Goal: Information Seeking & Learning: Learn about a topic

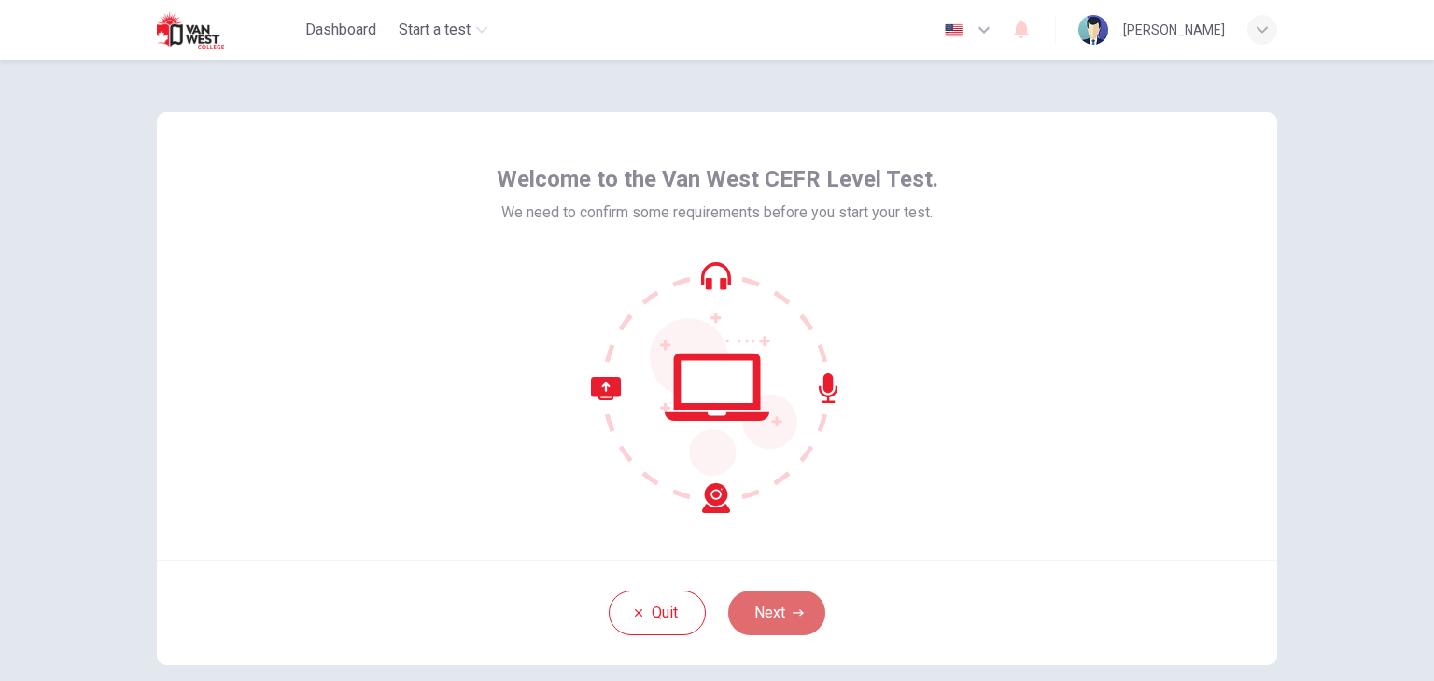
click at [772, 618] on button "Next" at bounding box center [776, 613] width 97 height 45
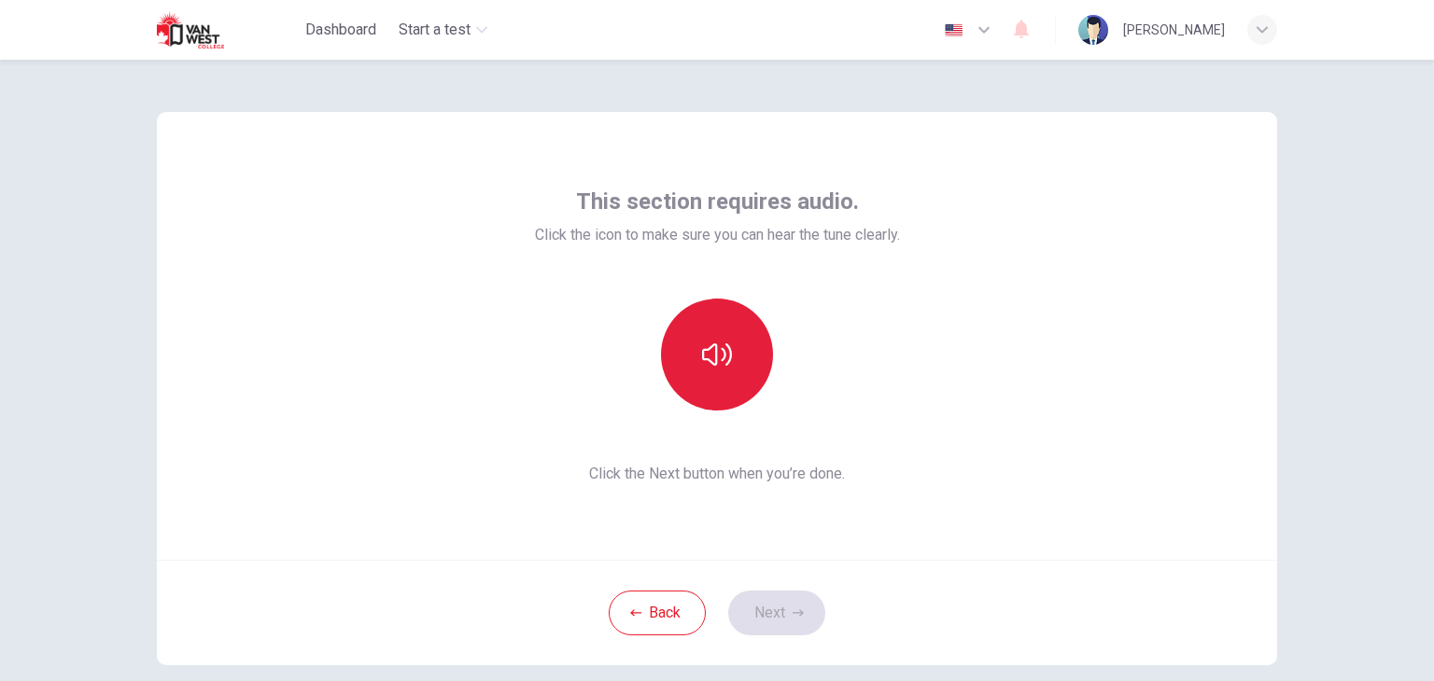
click at [708, 358] on icon "button" at bounding box center [717, 355] width 30 height 30
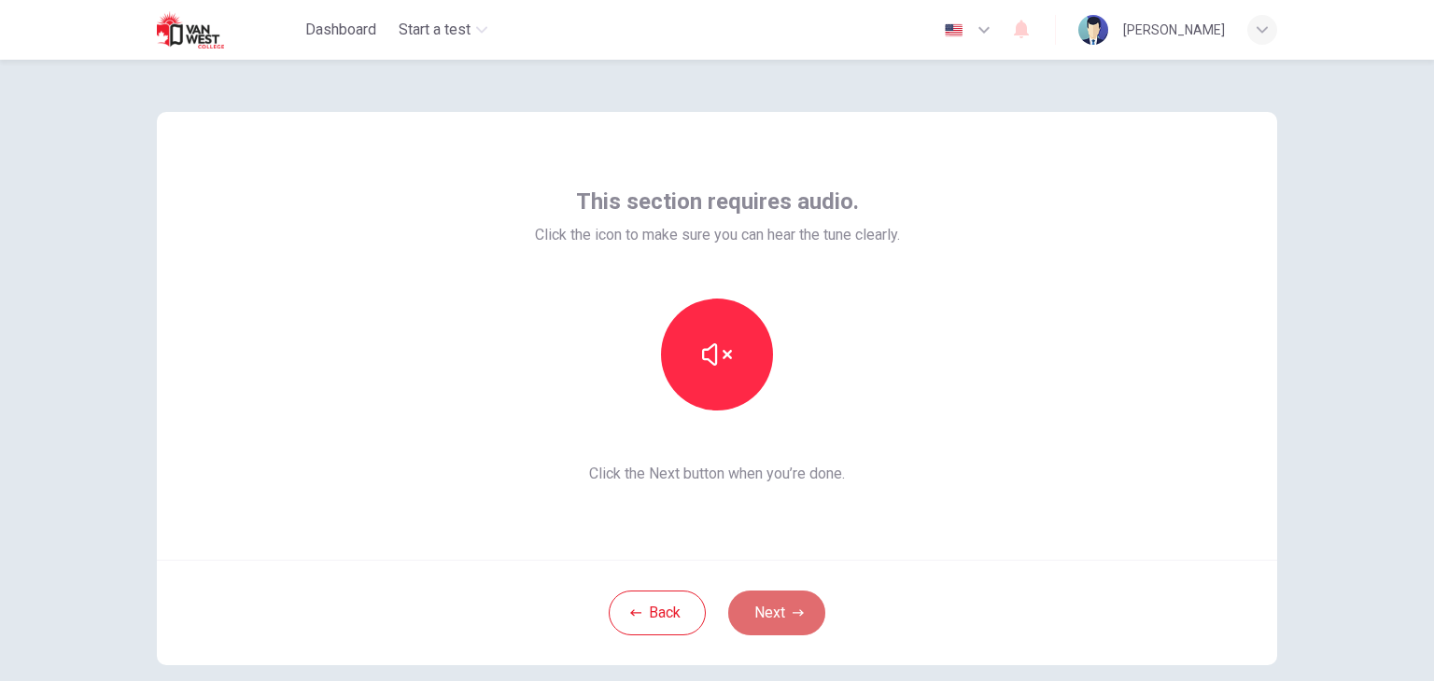
click at [780, 610] on button "Next" at bounding box center [776, 613] width 97 height 45
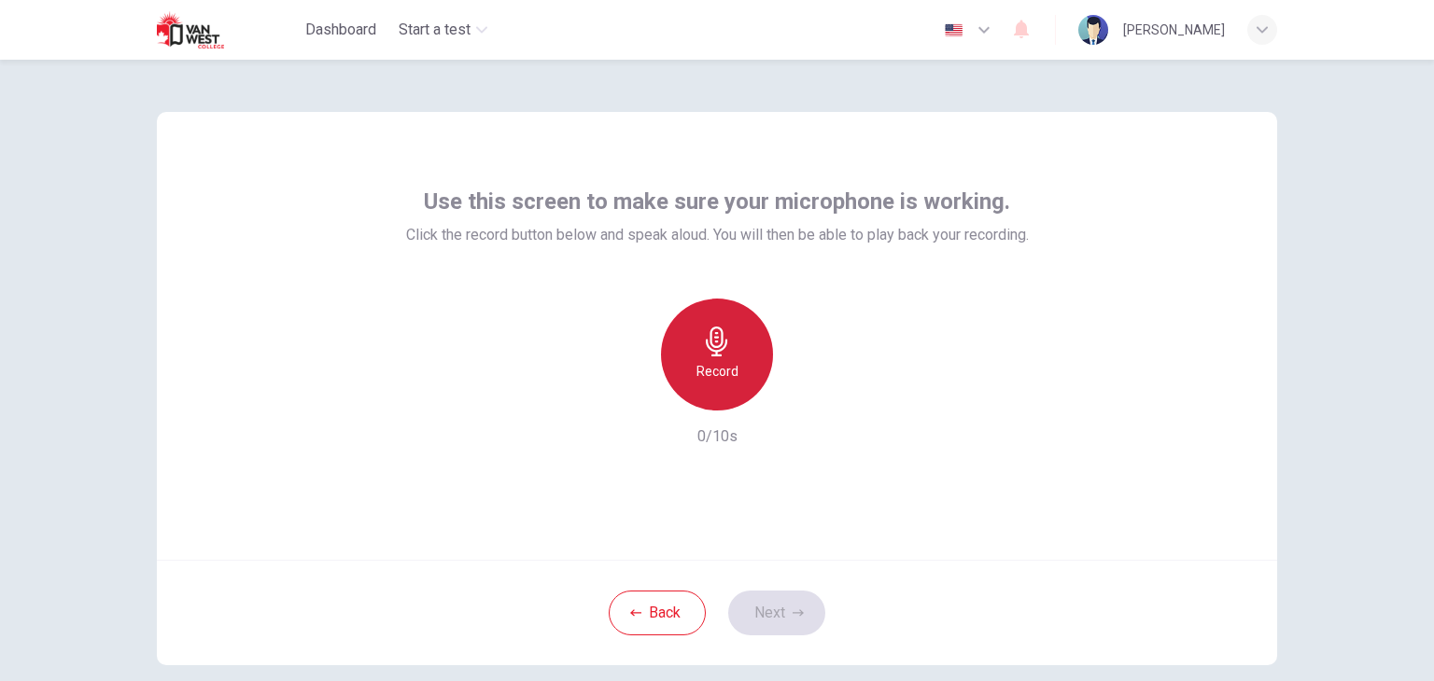
click at [696, 378] on h6 "Record" at bounding box center [717, 371] width 42 height 22
click at [718, 358] on div "Stop" at bounding box center [717, 355] width 112 height 112
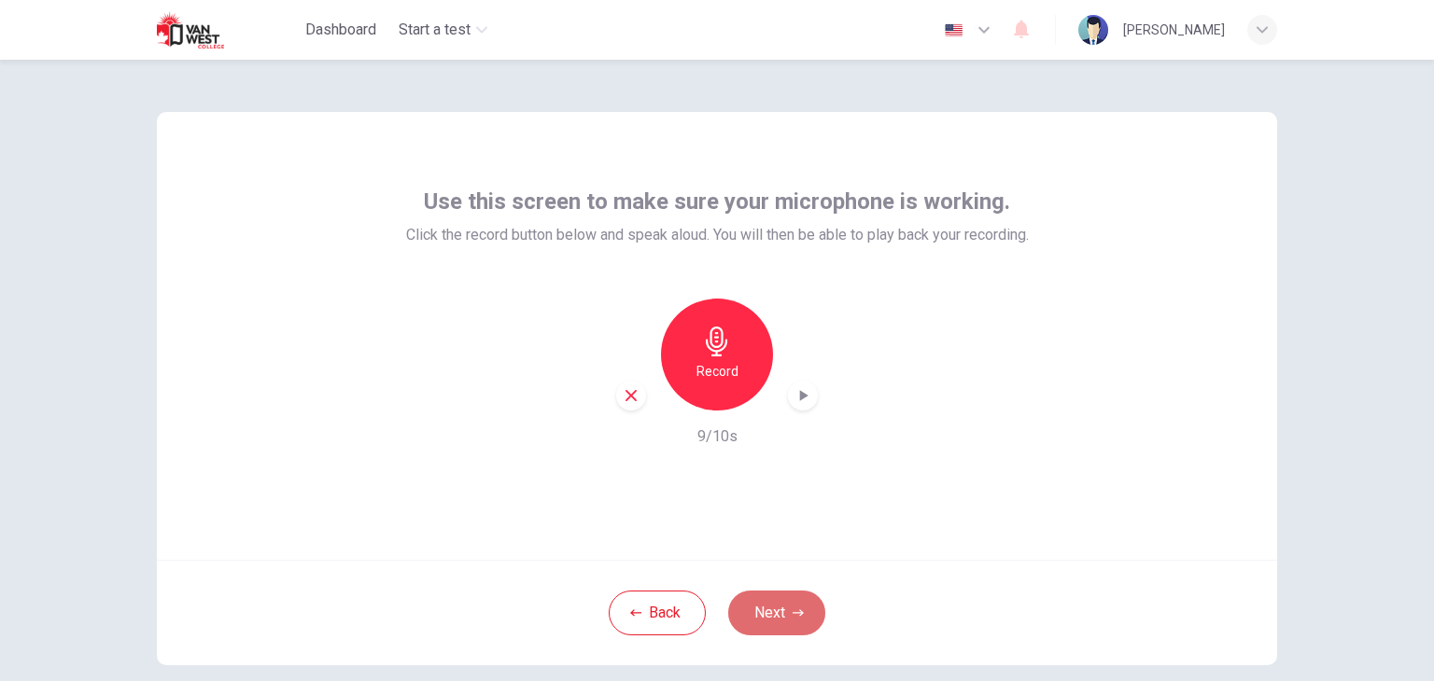
click at [782, 611] on button "Next" at bounding box center [776, 613] width 97 height 45
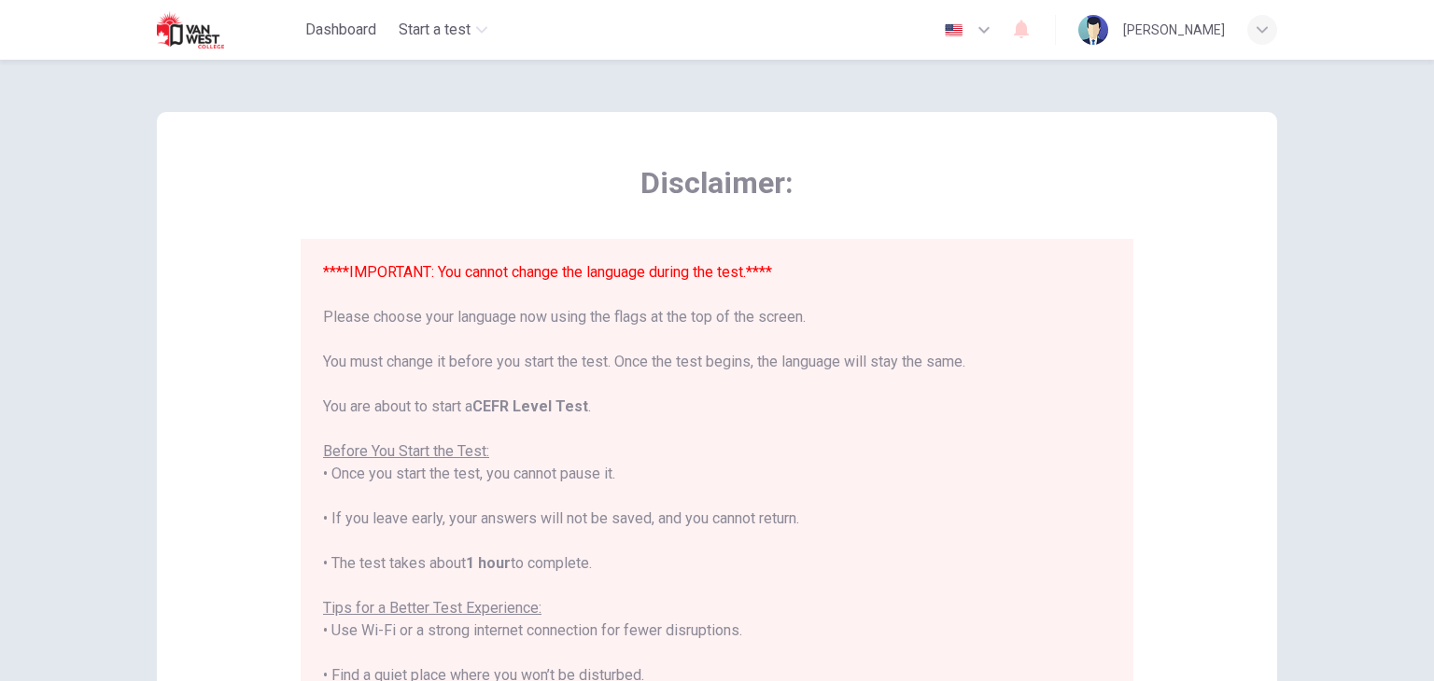
click at [995, 39] on icon "button" at bounding box center [984, 30] width 22 height 22
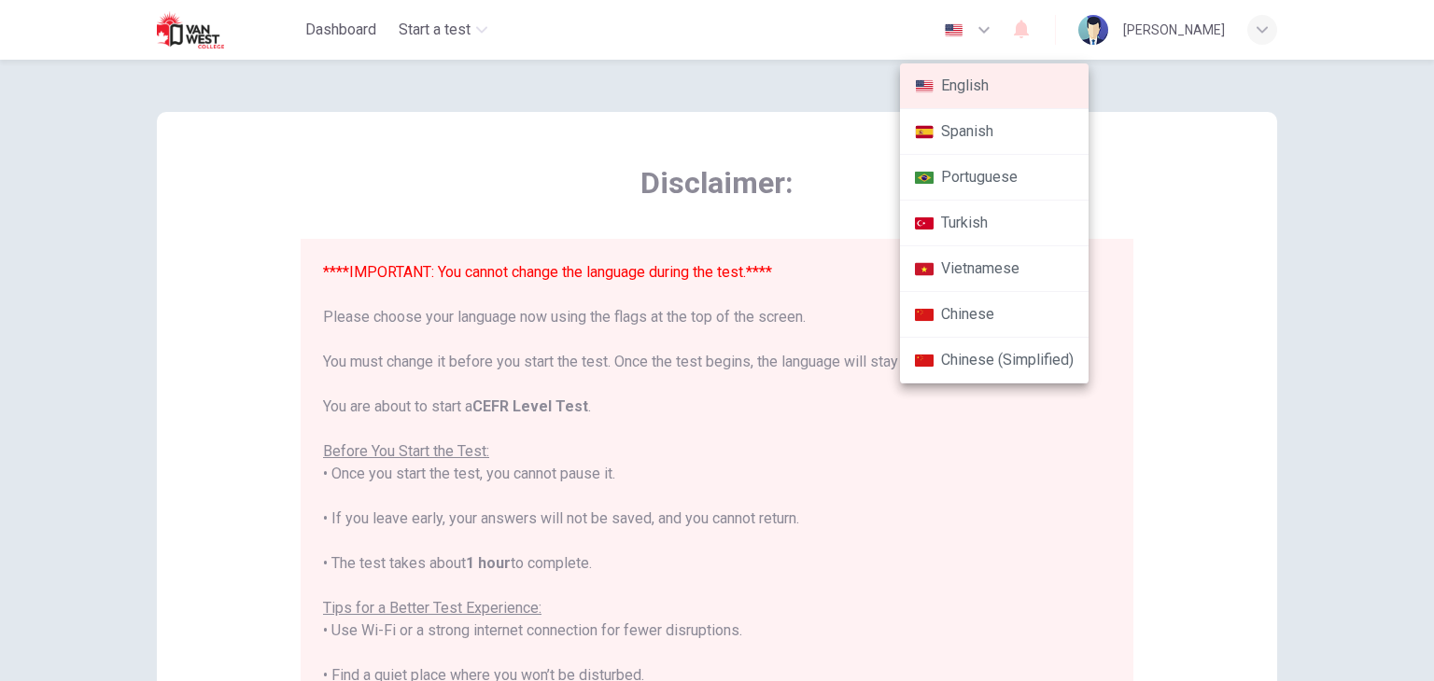
click at [1016, 447] on div at bounding box center [717, 340] width 1434 height 681
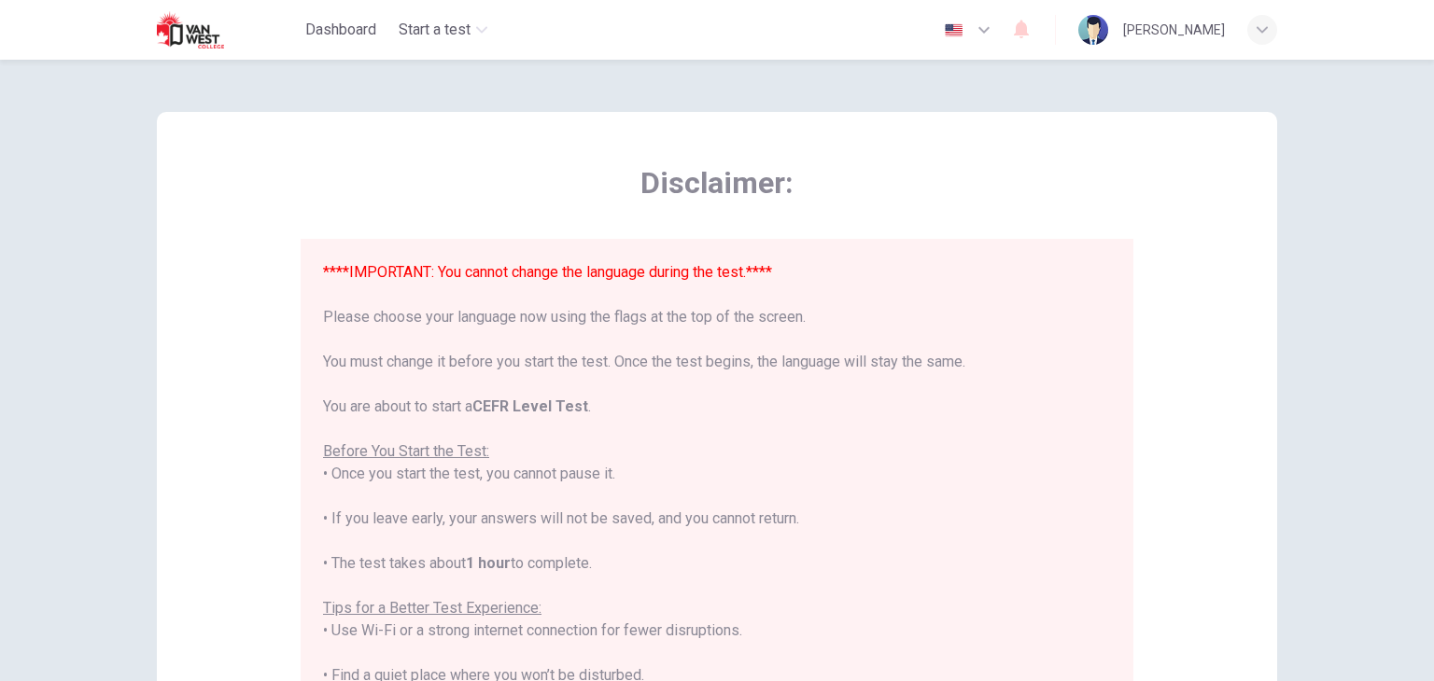
click at [995, 29] on icon "button" at bounding box center [984, 30] width 22 height 22
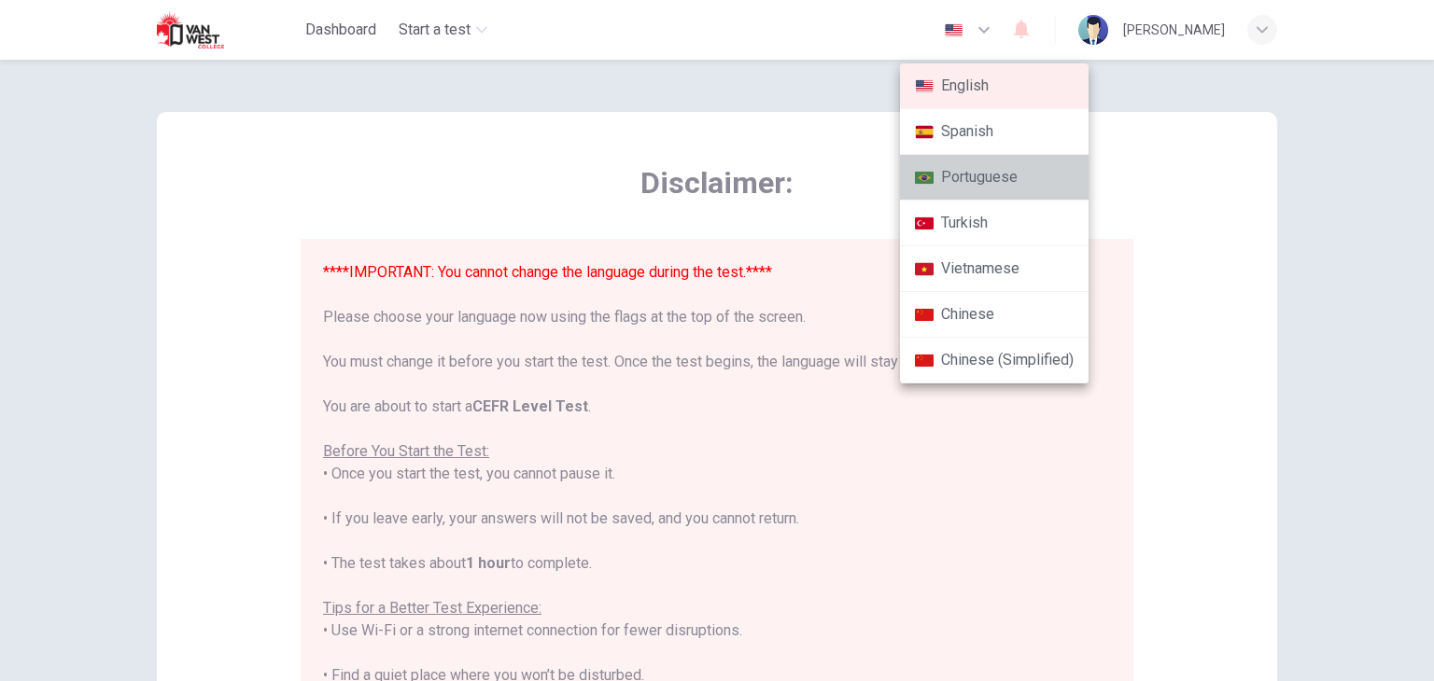
click at [960, 180] on li "Portuguese" at bounding box center [994, 178] width 189 height 46
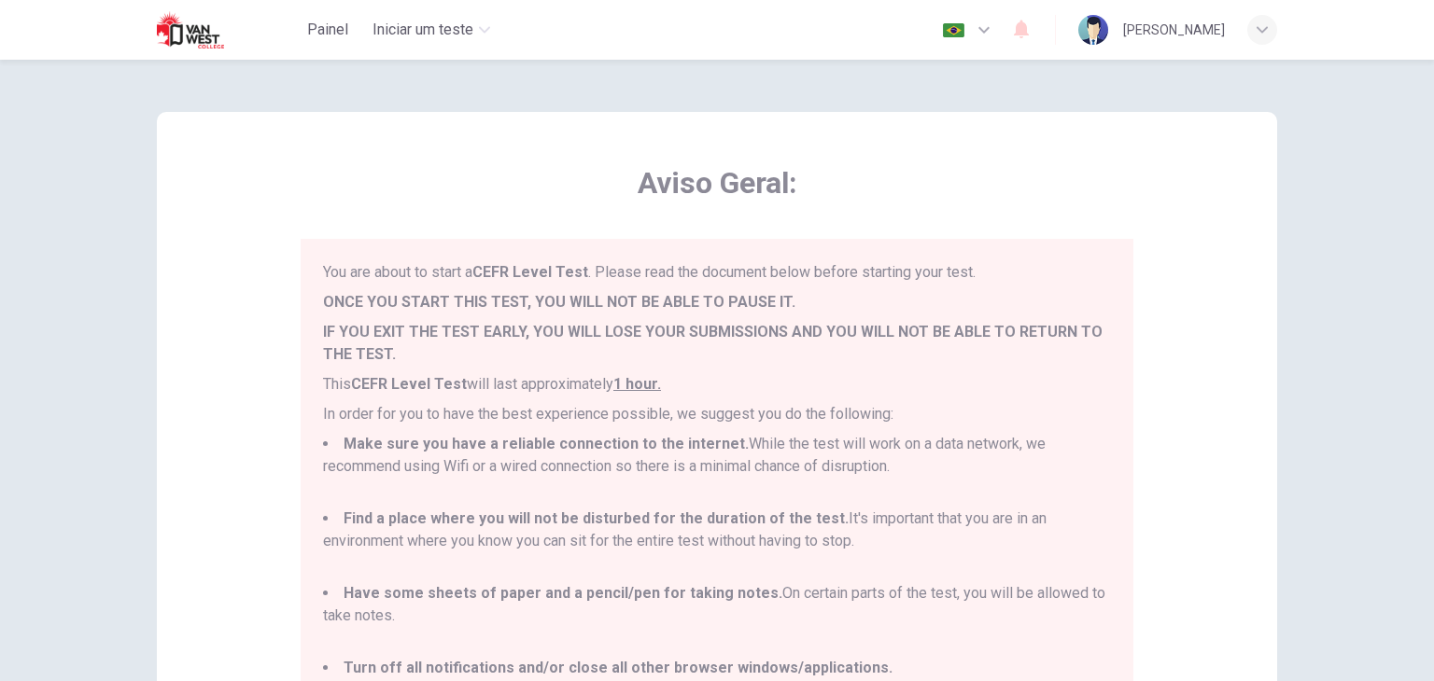
click at [965, 23] on img "button" at bounding box center [953, 30] width 23 height 14
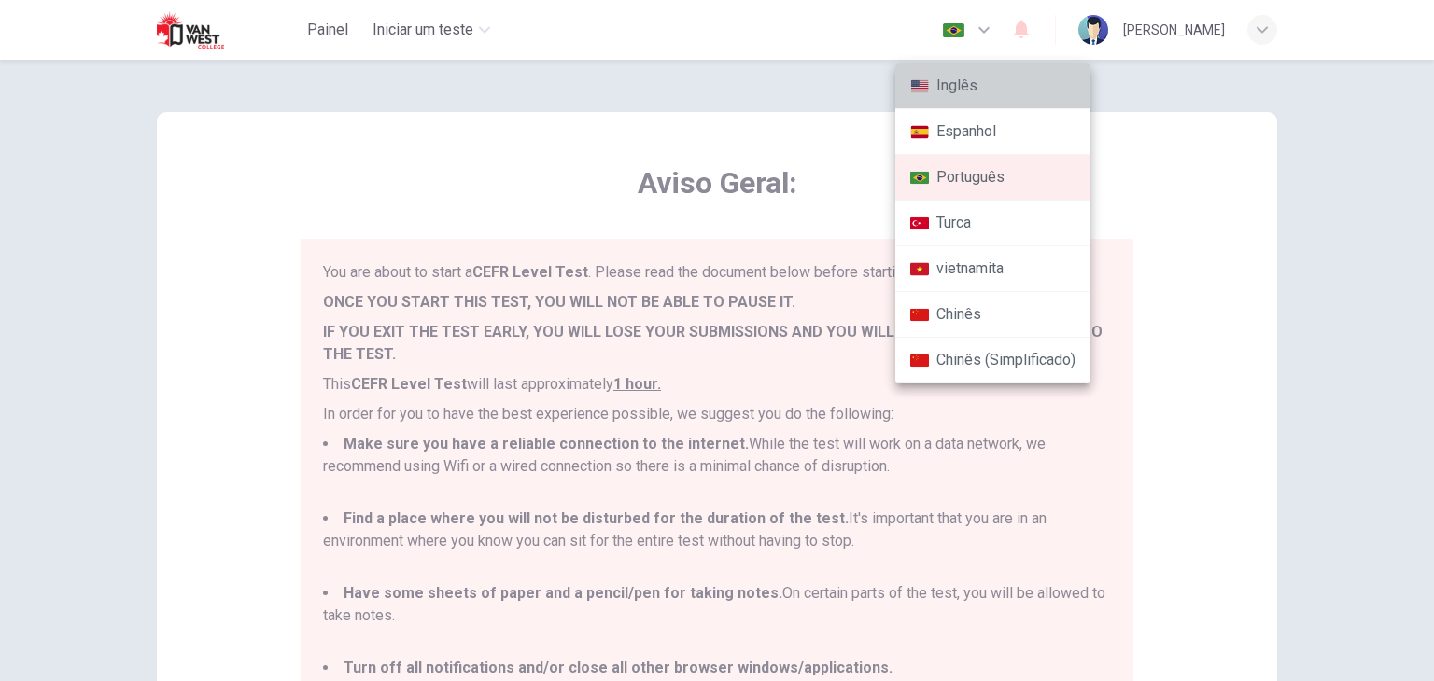
click at [976, 83] on li "Inglês" at bounding box center [992, 86] width 195 height 46
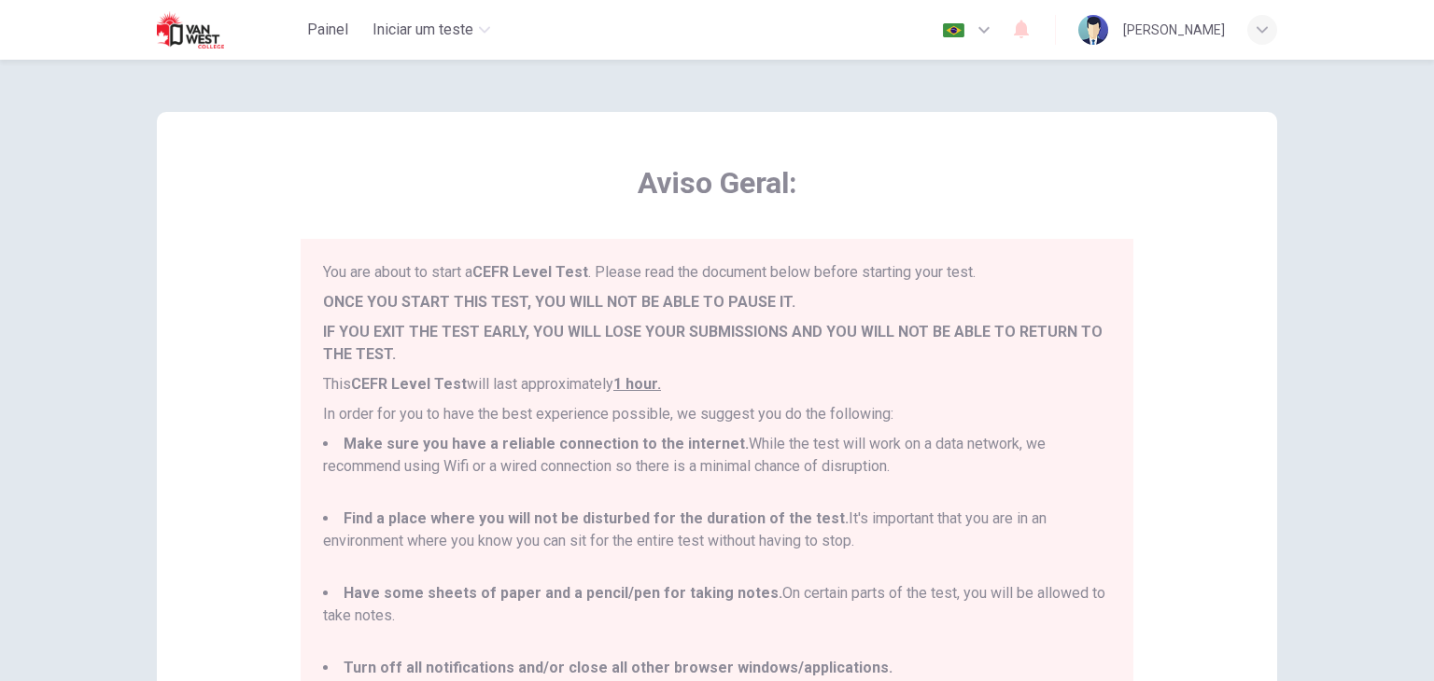
type input "en"
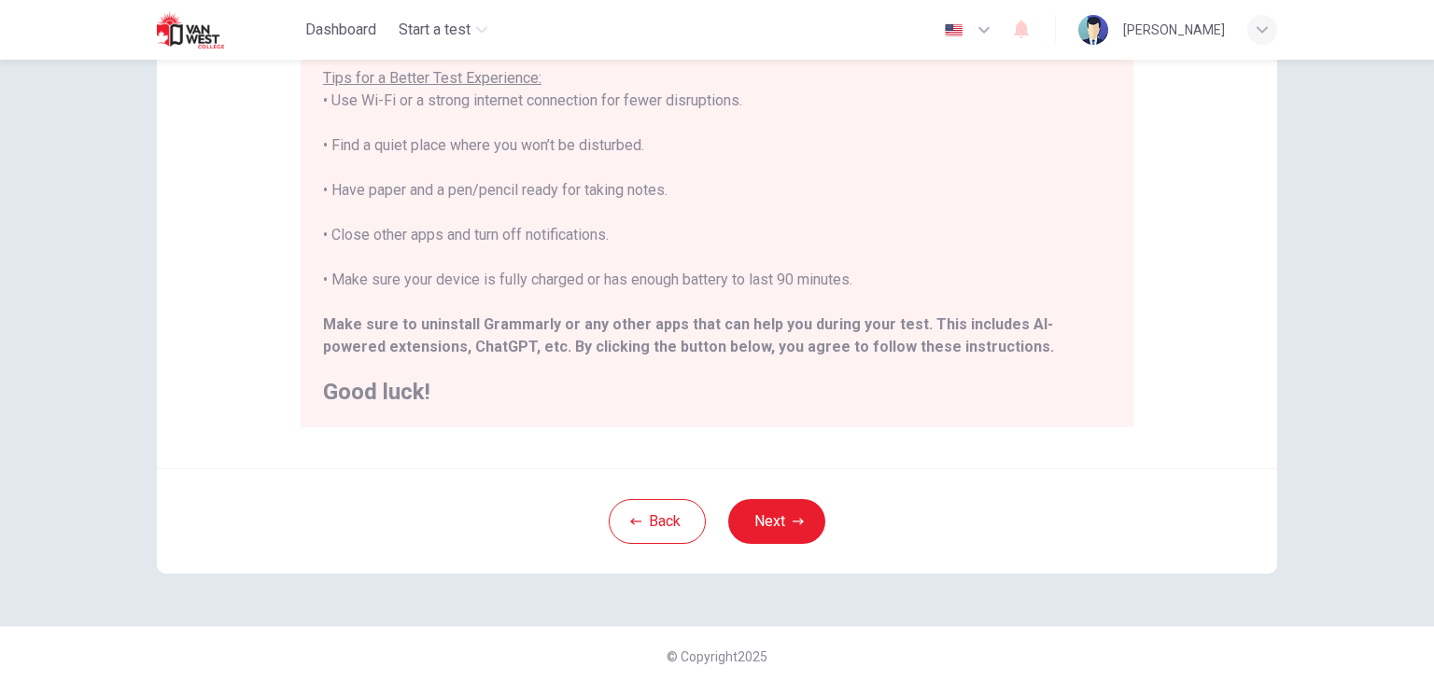
scroll to position [357, 0]
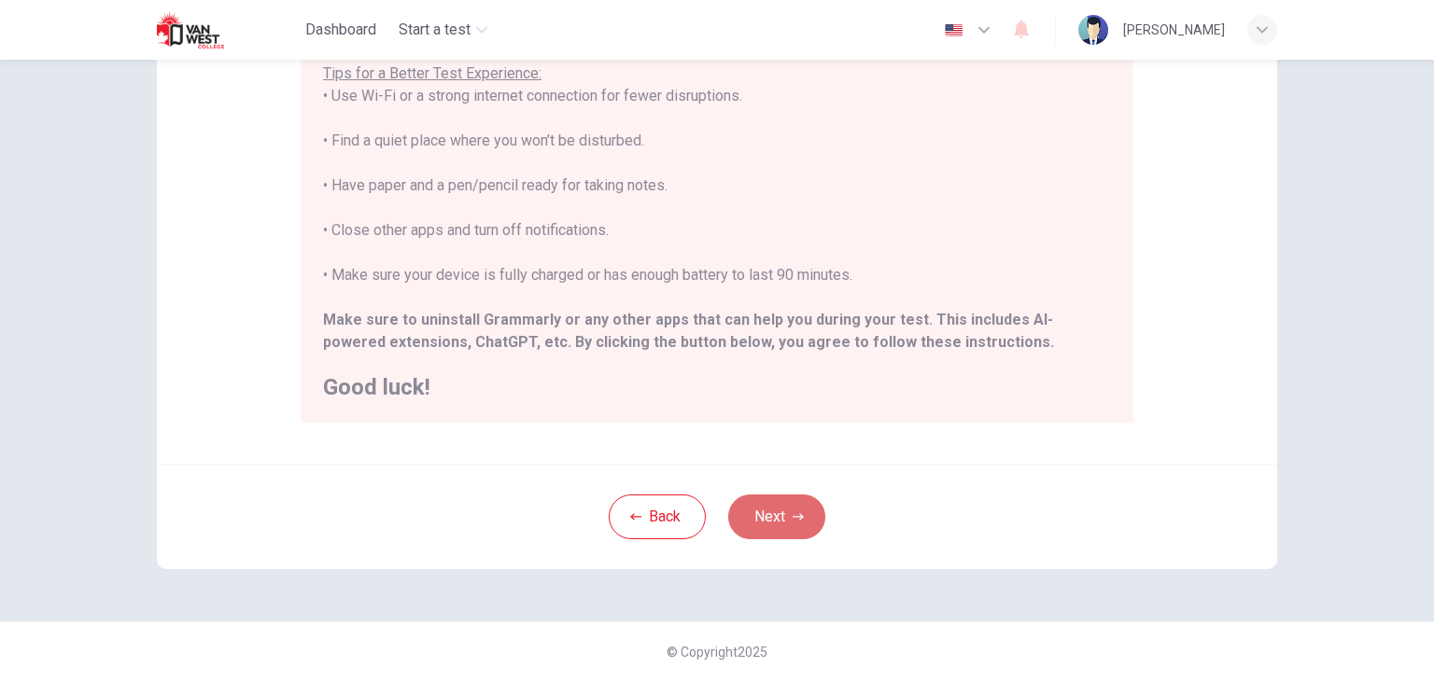
click at [769, 514] on button "Next" at bounding box center [776, 517] width 97 height 45
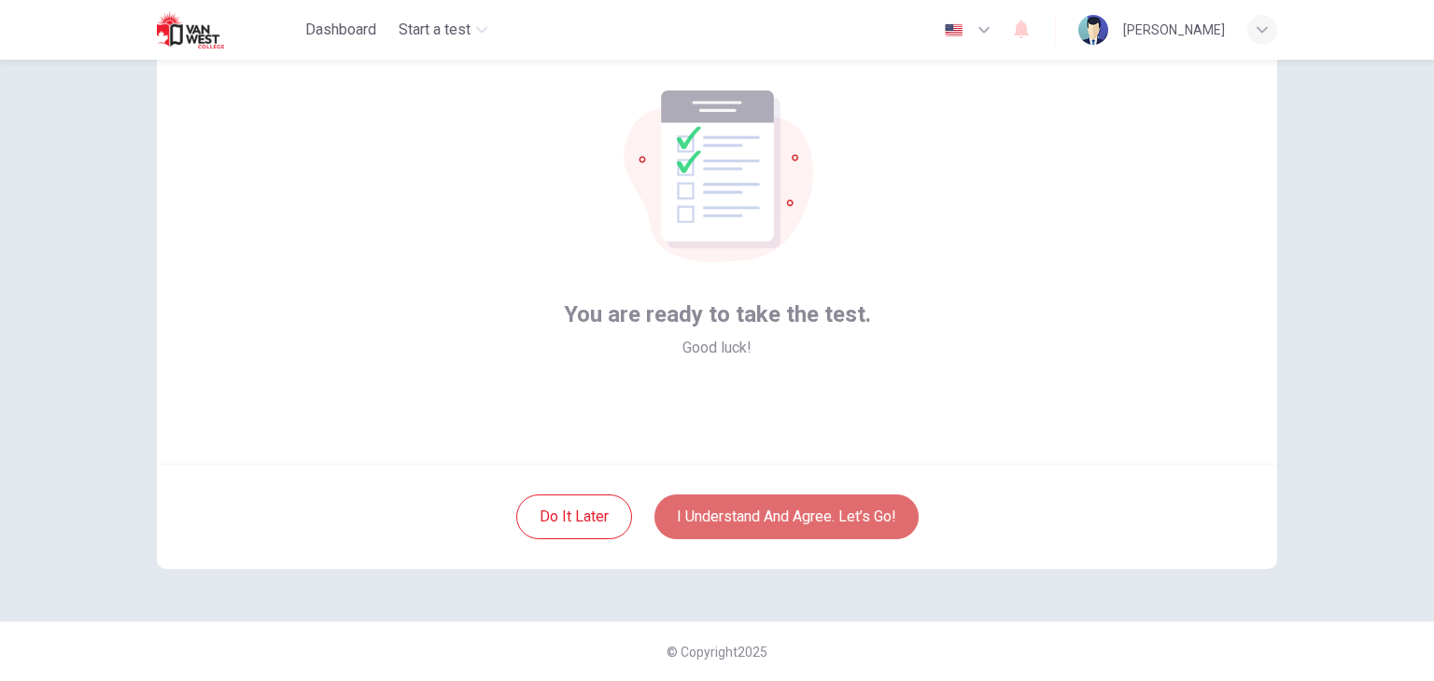
click at [788, 514] on button "I understand and agree. Let’s go!" at bounding box center [786, 517] width 264 height 45
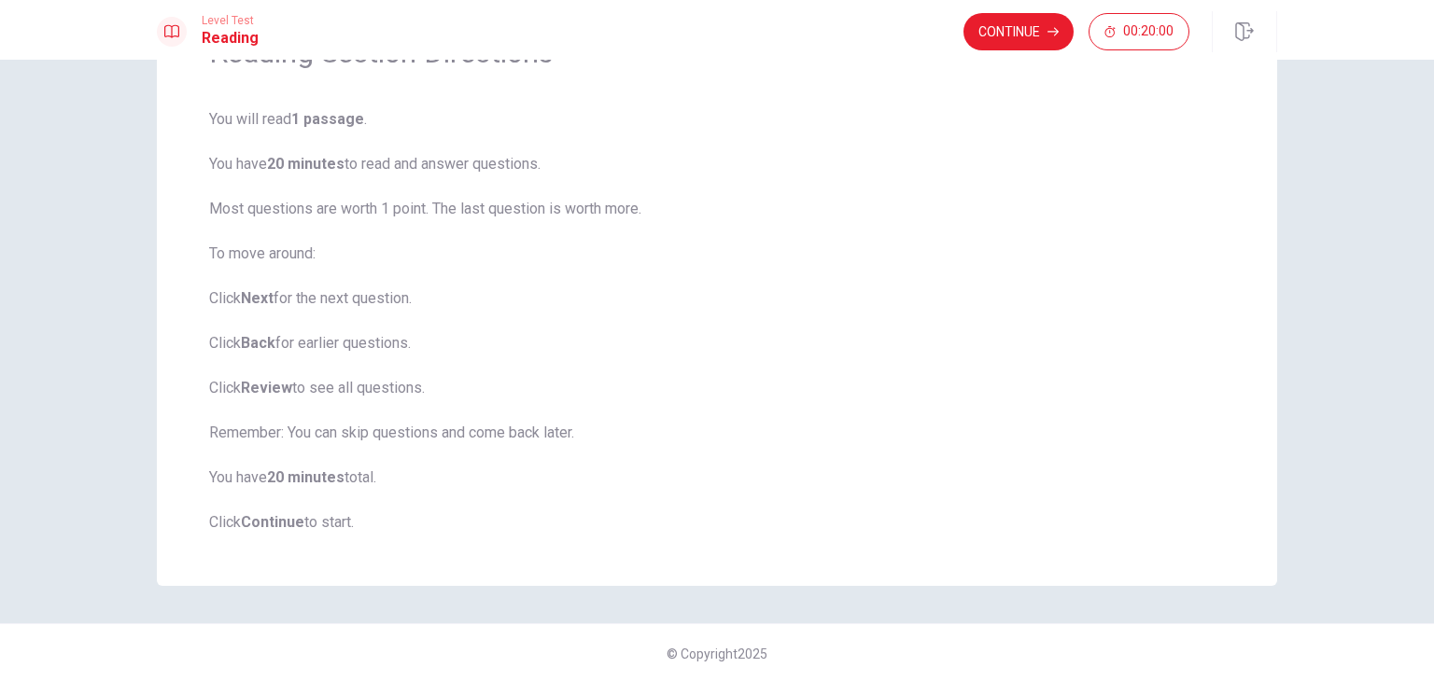
scroll to position [118, 0]
click at [1037, 36] on button "Continue" at bounding box center [1018, 31] width 110 height 37
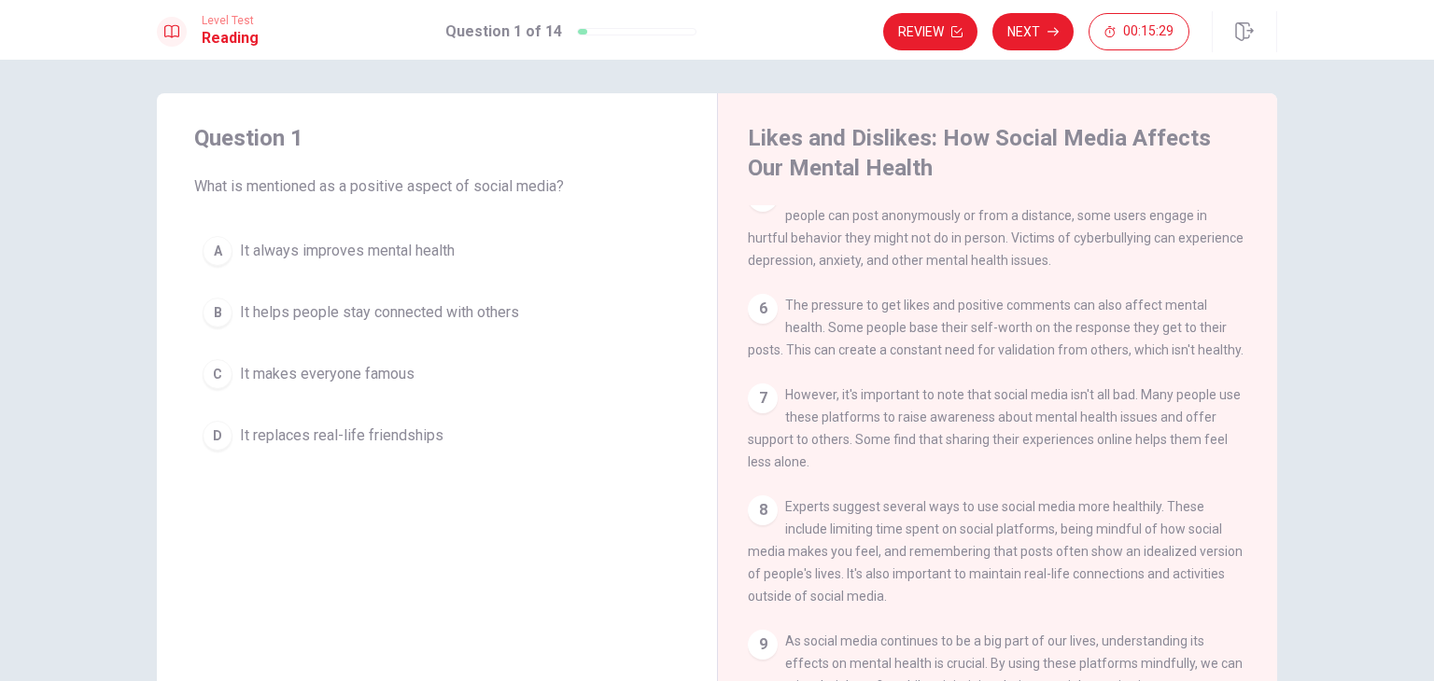
scroll to position [0, 0]
click at [329, 317] on span "It helps people stay connected with others" at bounding box center [379, 316] width 279 height 22
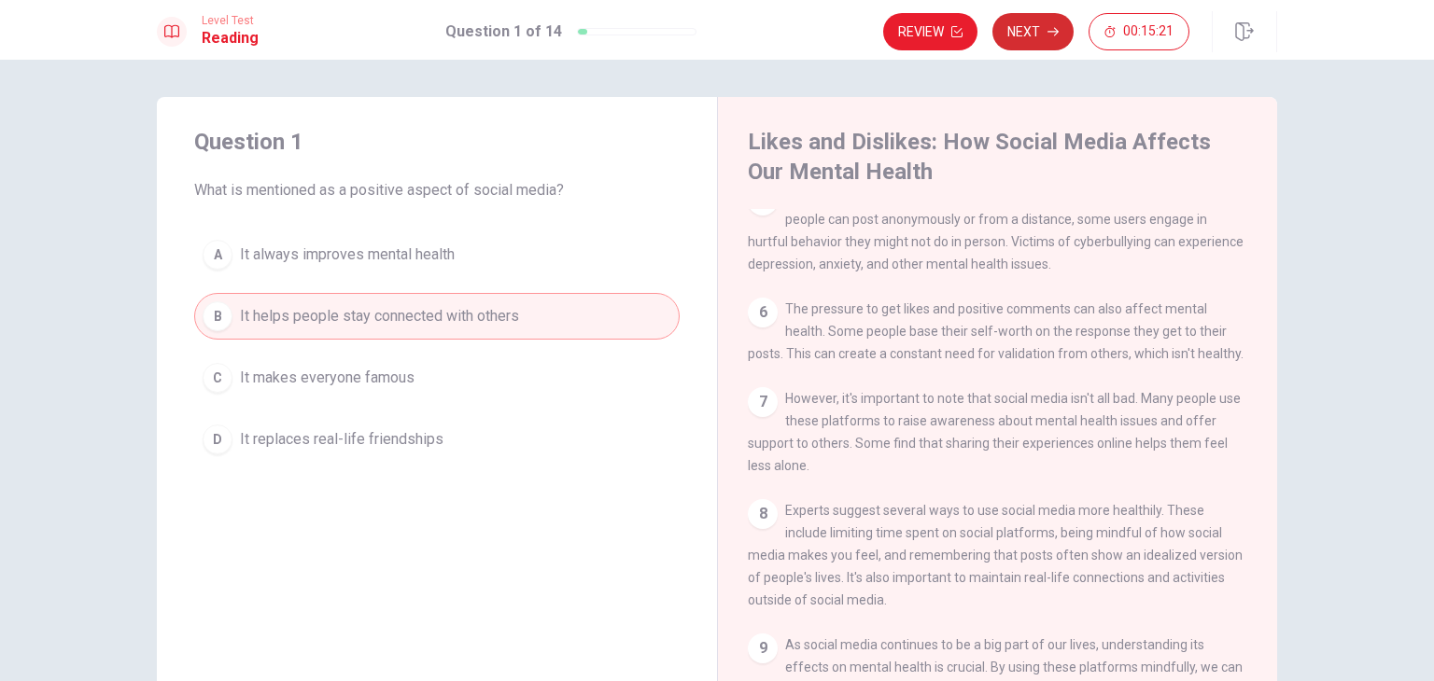
click at [1035, 30] on button "Next" at bounding box center [1032, 31] width 81 height 37
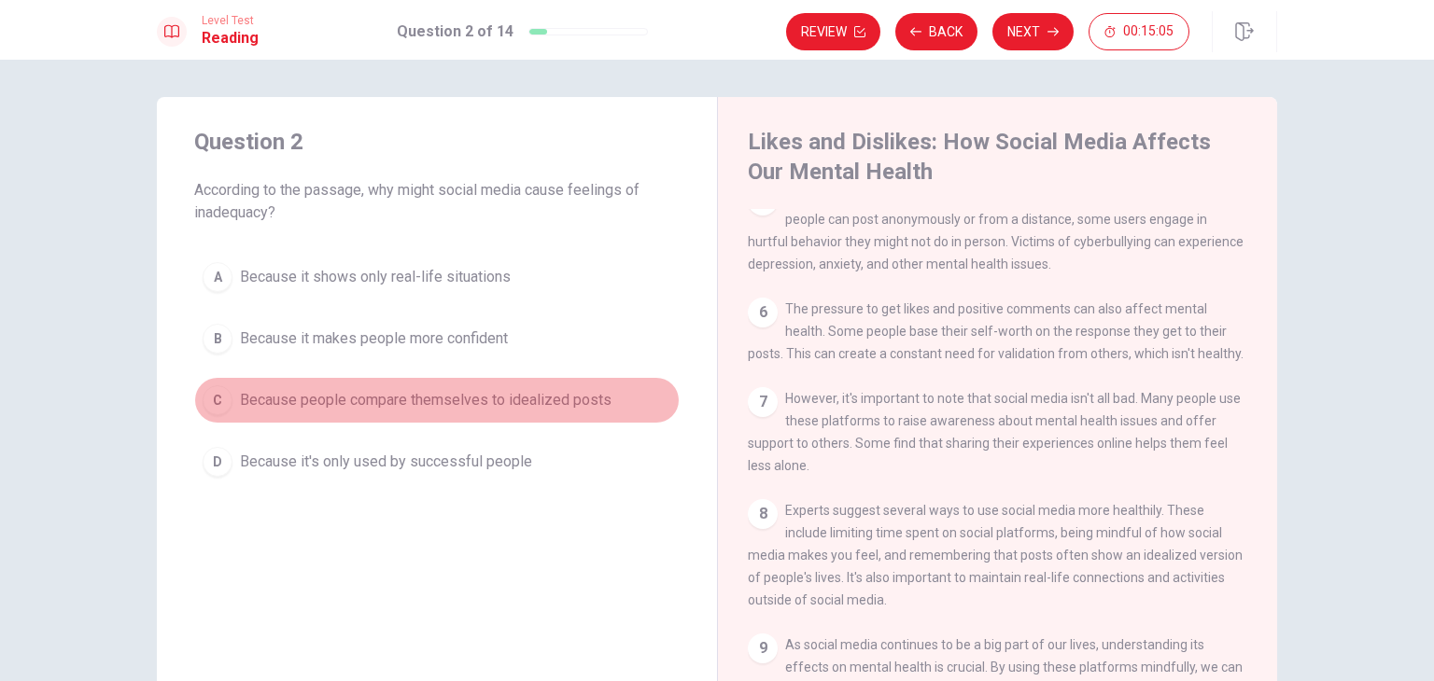
click at [527, 399] on span "Because people compare themselves to idealized posts" at bounding box center [426, 400] width 372 height 22
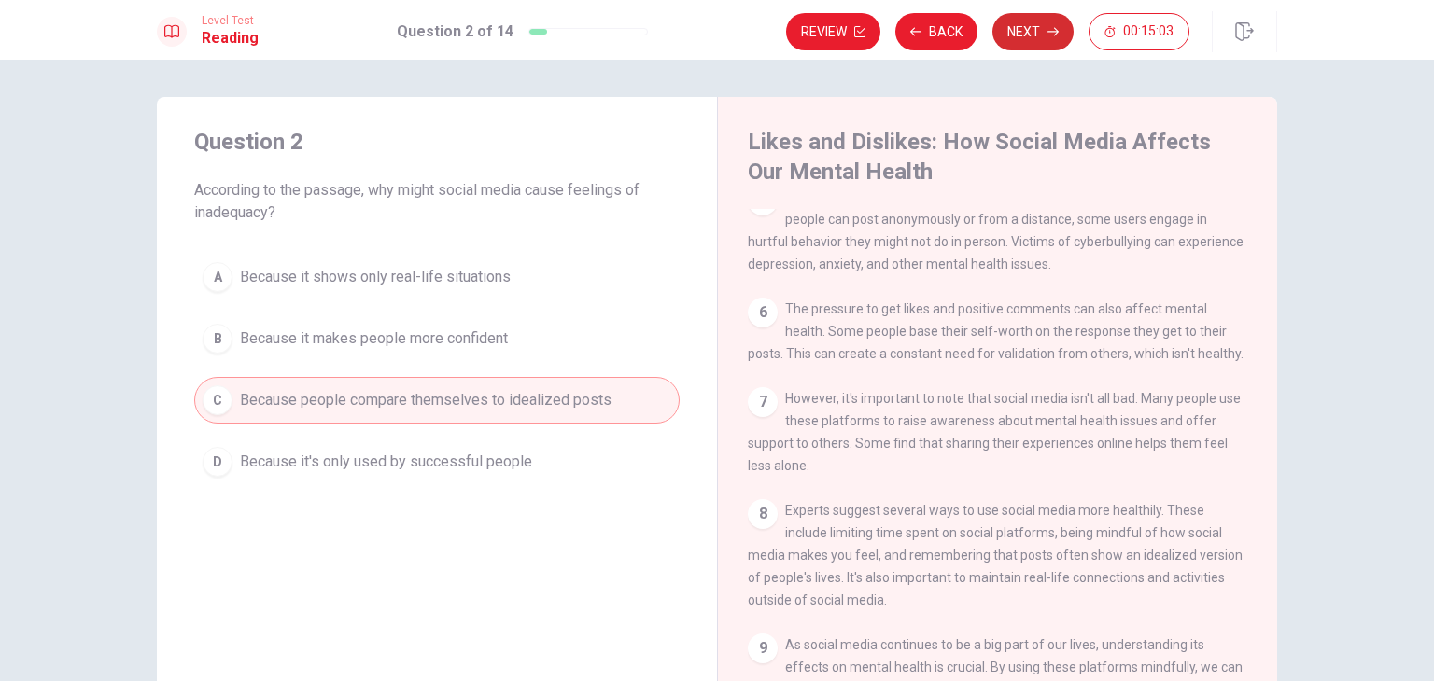
click at [1059, 21] on button "Next" at bounding box center [1032, 31] width 81 height 37
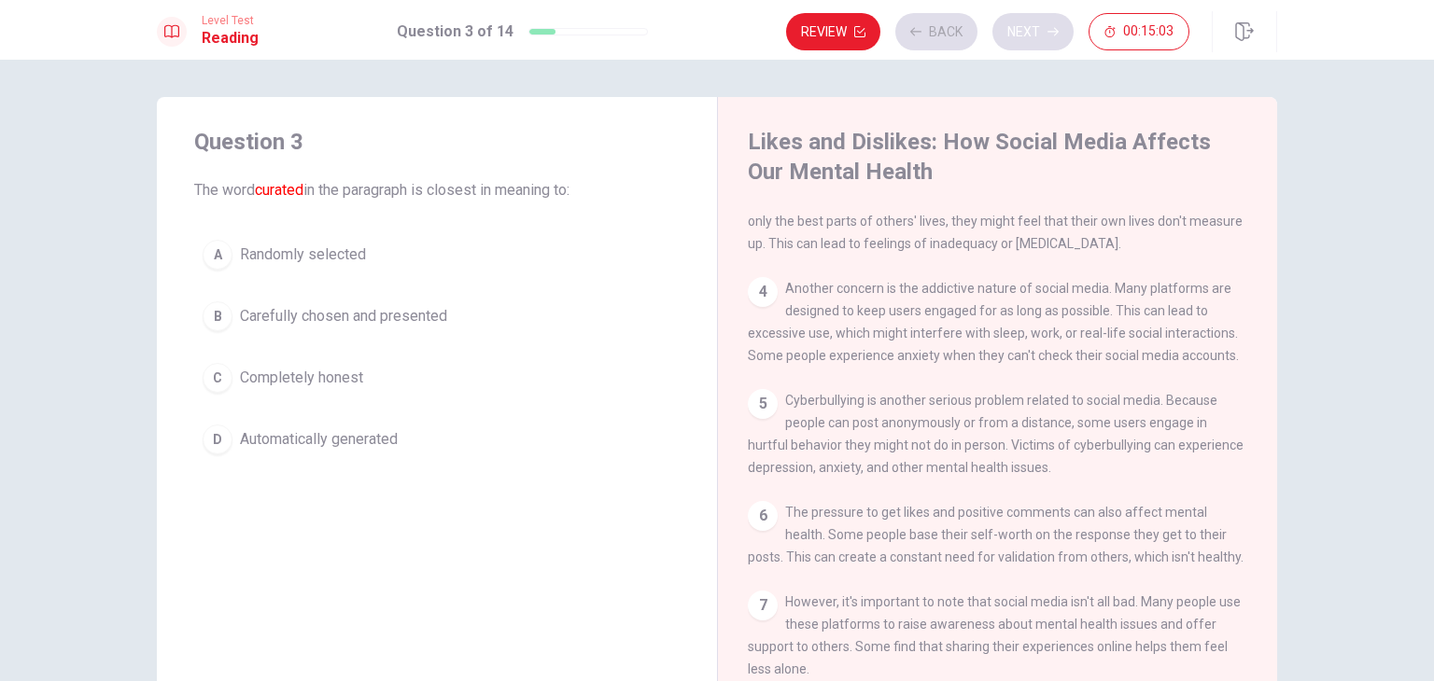
scroll to position [253, 0]
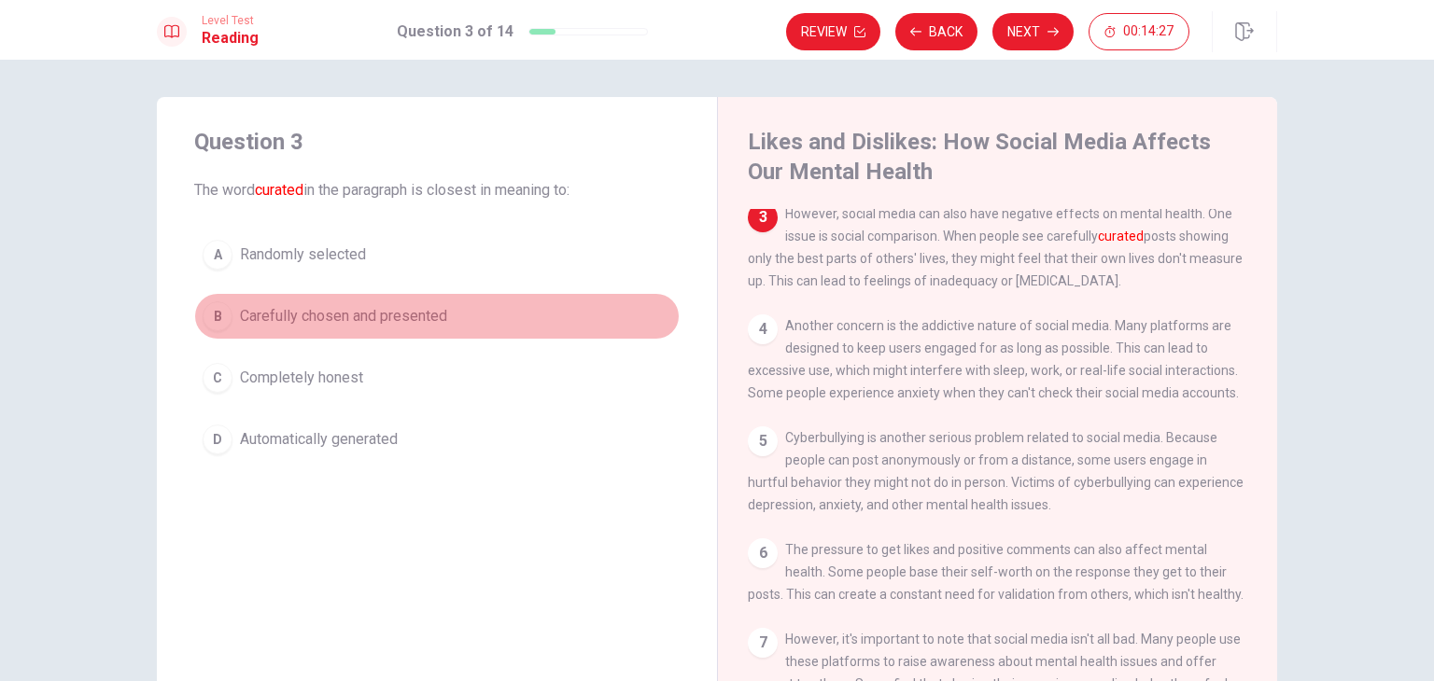
click at [361, 318] on span "Carefully chosen and presented" at bounding box center [343, 316] width 207 height 22
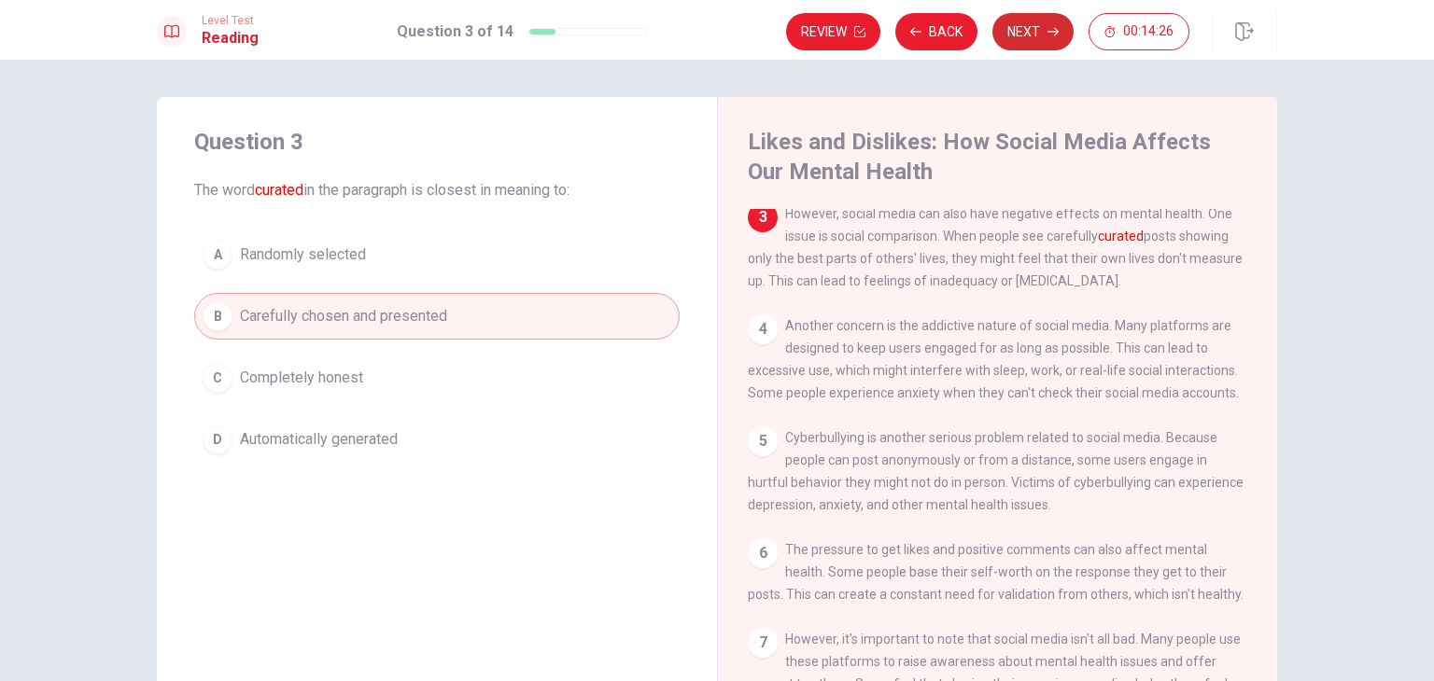
click at [1027, 28] on button "Next" at bounding box center [1032, 31] width 81 height 37
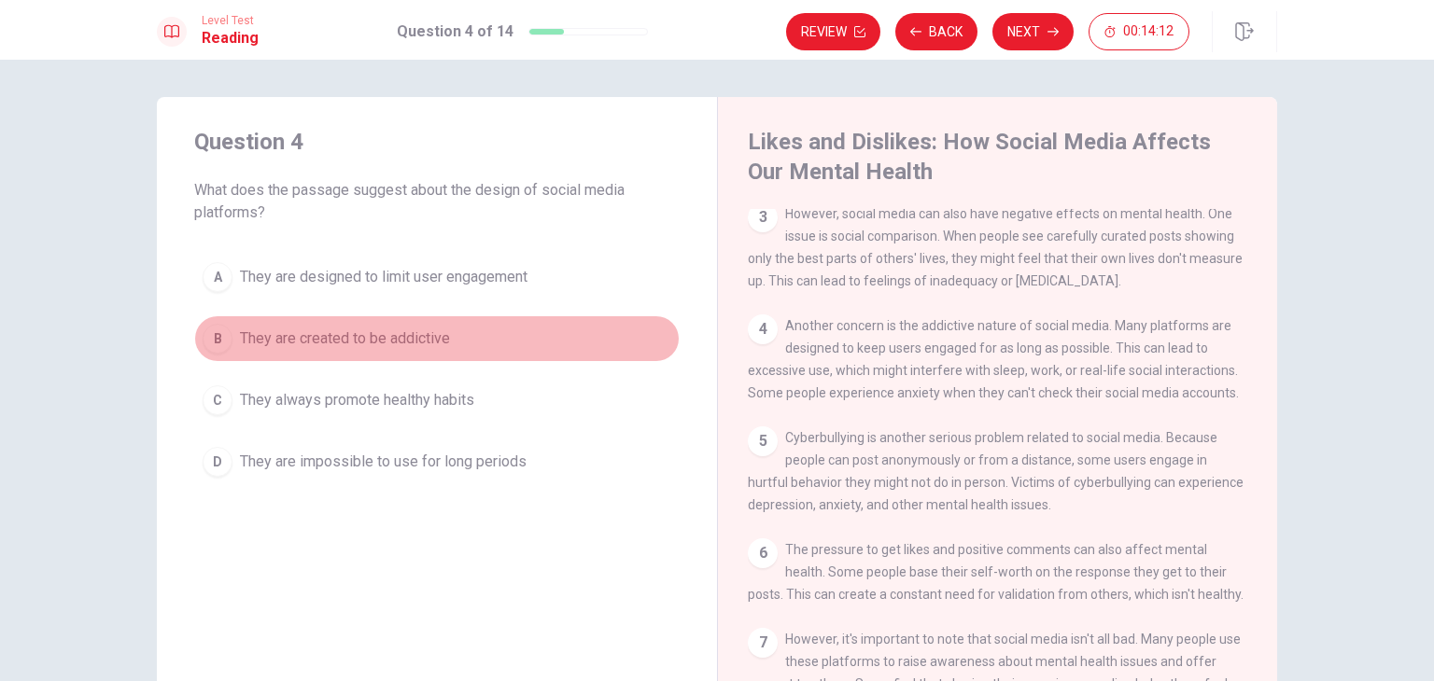
click at [396, 341] on span "They are created to be addictive" at bounding box center [345, 339] width 210 height 22
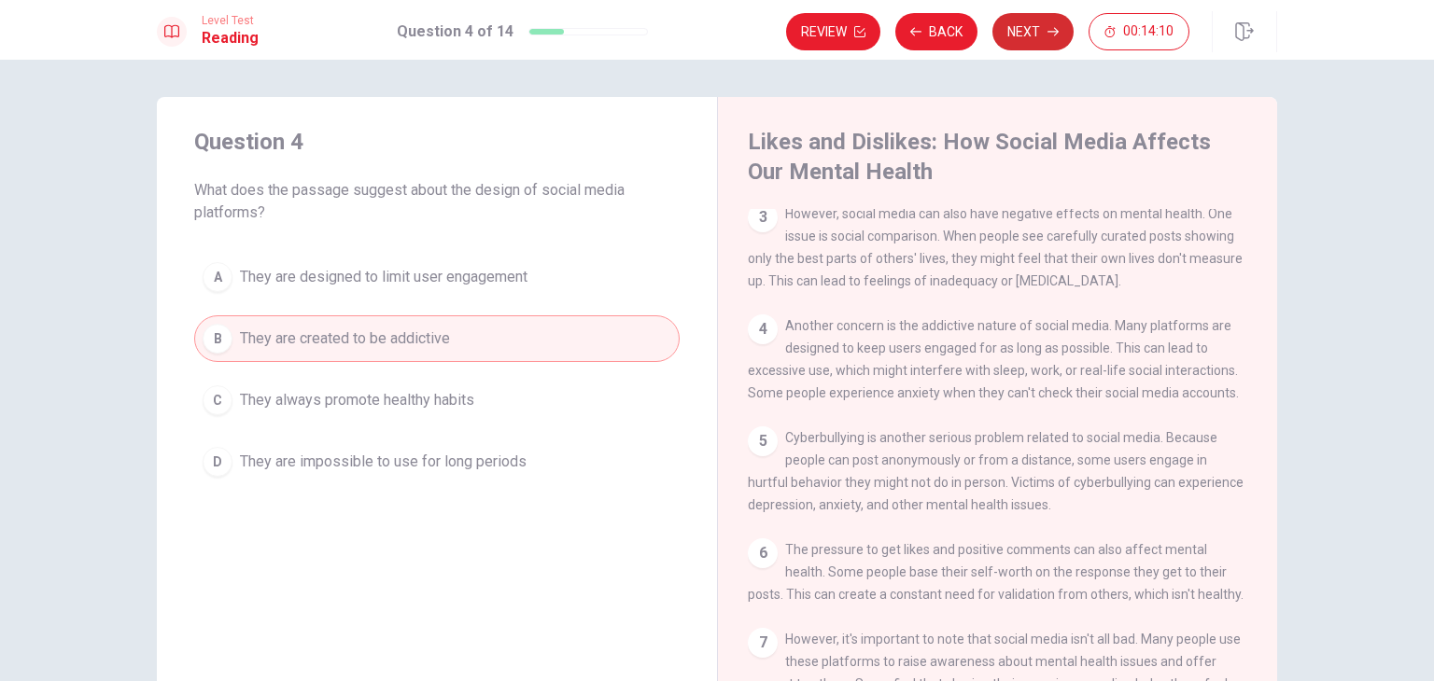
click at [1046, 27] on button "Next" at bounding box center [1032, 31] width 81 height 37
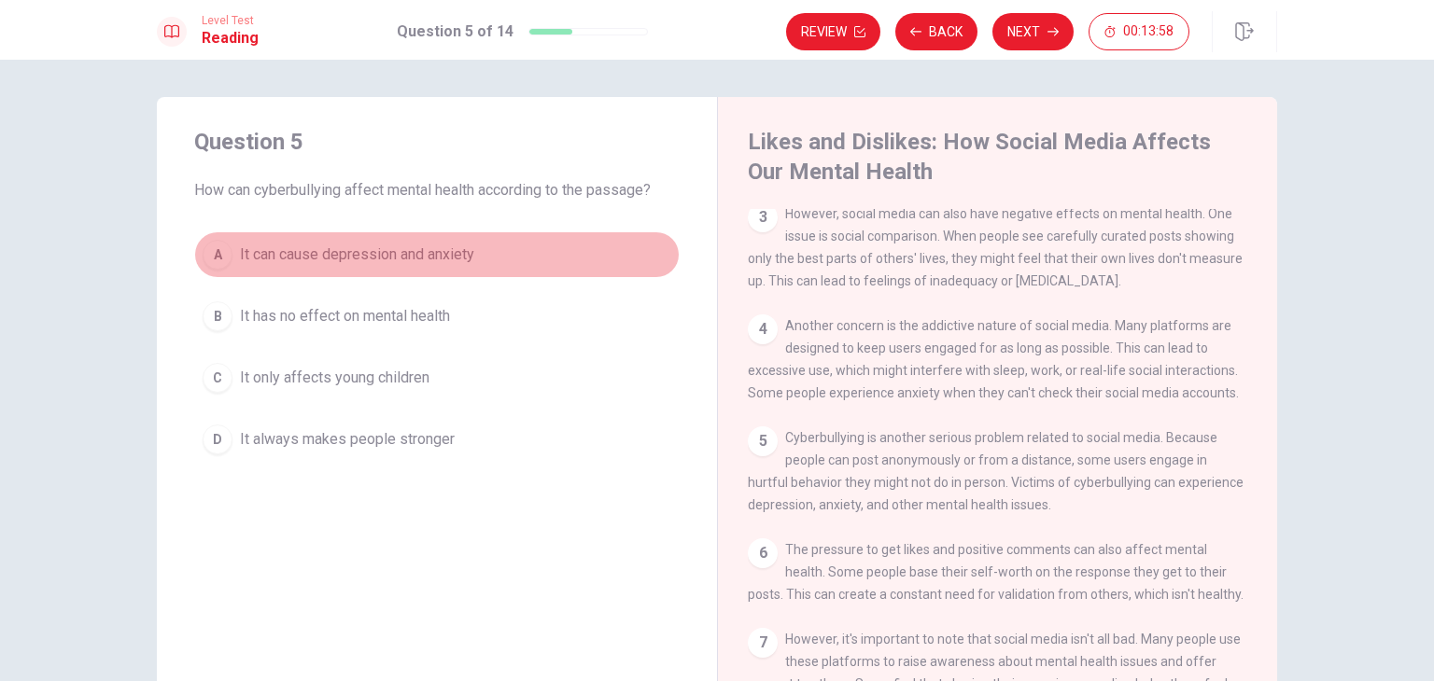
click at [417, 244] on span "It can cause depression and anxiety" at bounding box center [357, 255] width 234 height 22
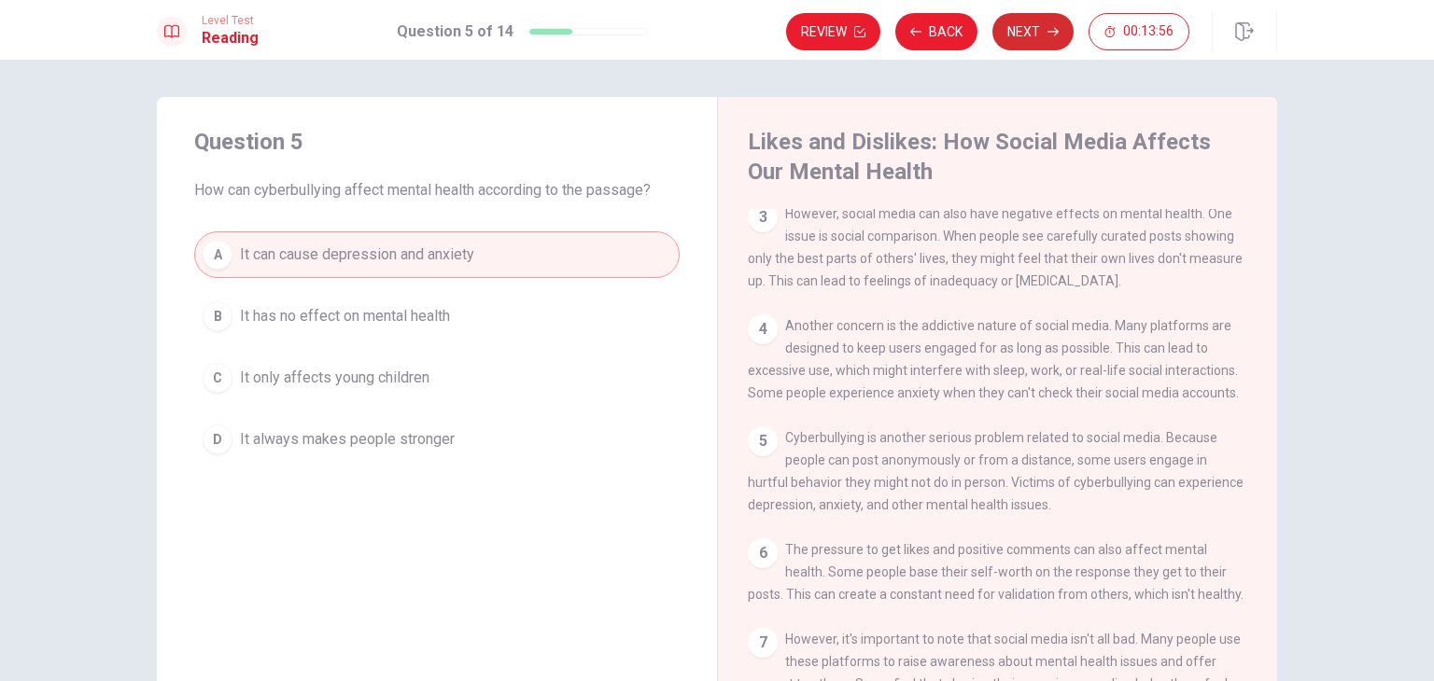
click at [1026, 37] on button "Next" at bounding box center [1032, 31] width 81 height 37
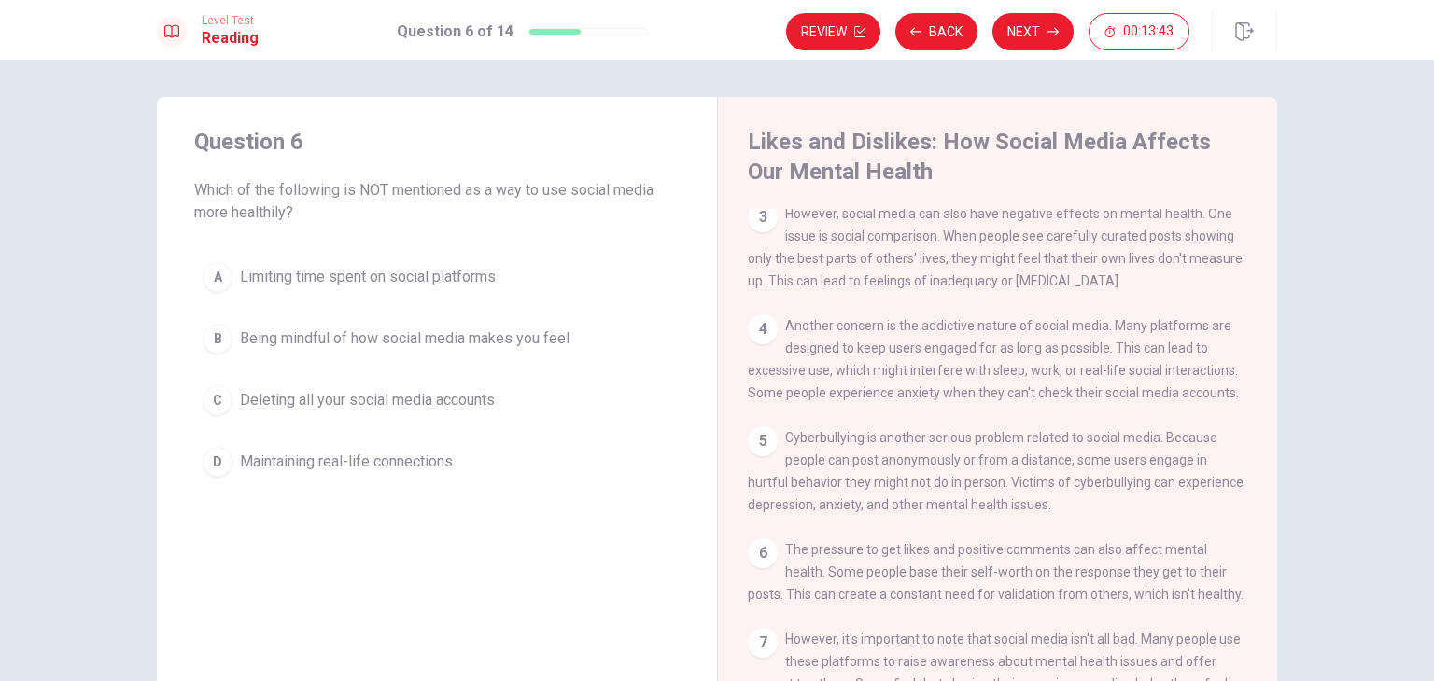
click at [429, 403] on span "Deleting all your social media accounts" at bounding box center [367, 400] width 255 height 22
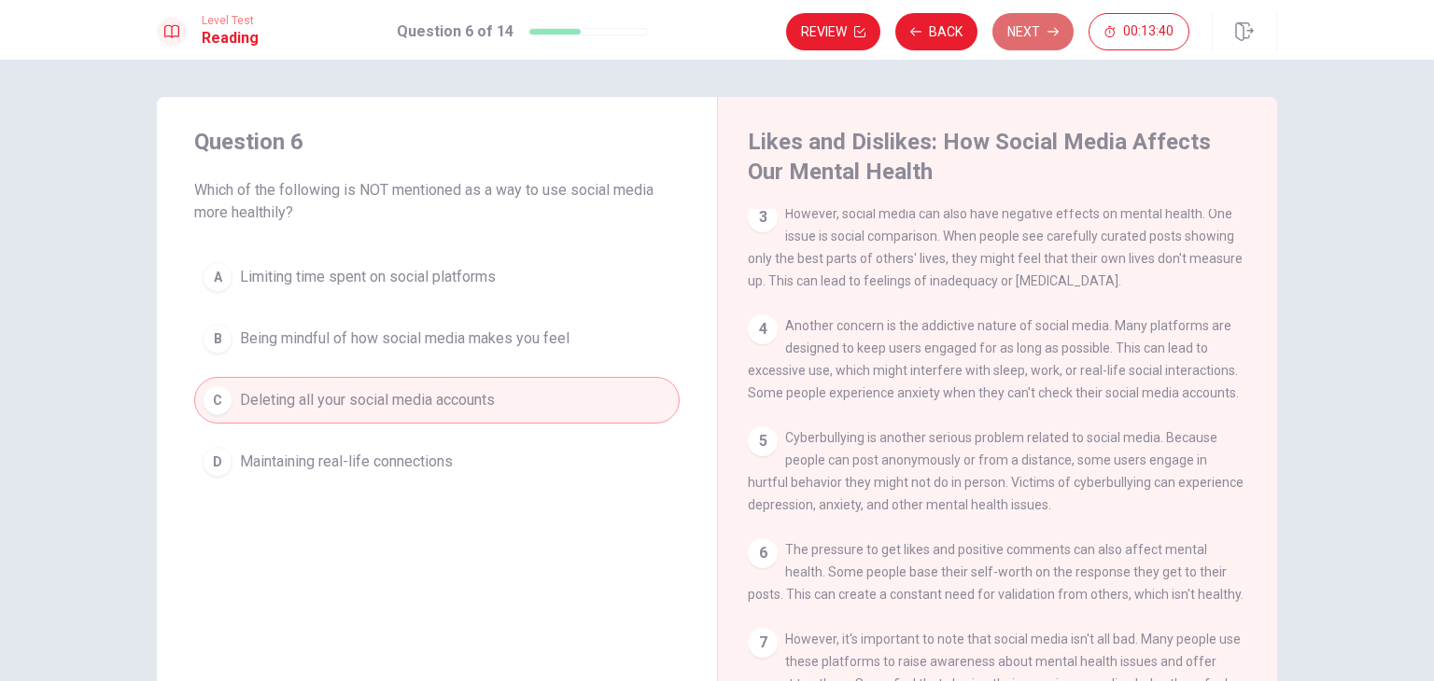
click at [1035, 33] on button "Next" at bounding box center [1032, 31] width 81 height 37
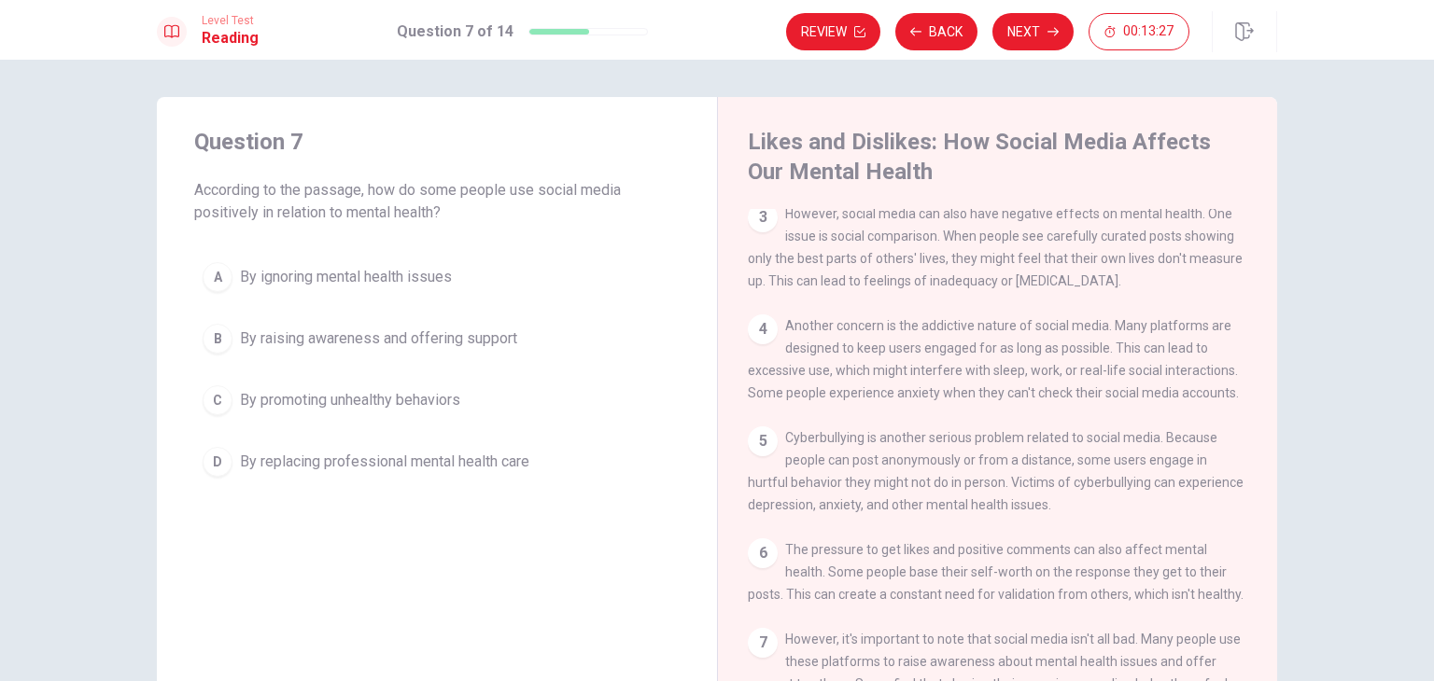
click at [448, 333] on span "By raising awareness and offering support" at bounding box center [378, 339] width 277 height 22
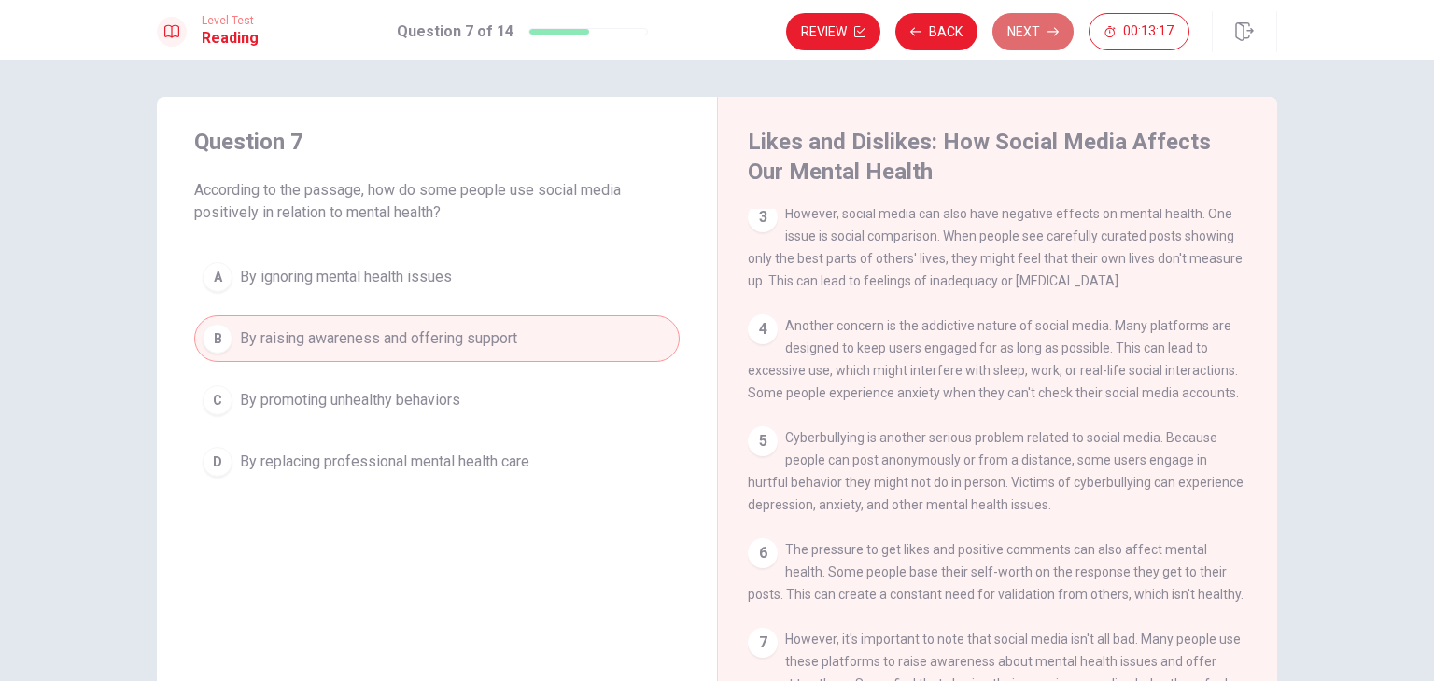
click at [1031, 27] on button "Next" at bounding box center [1032, 31] width 81 height 37
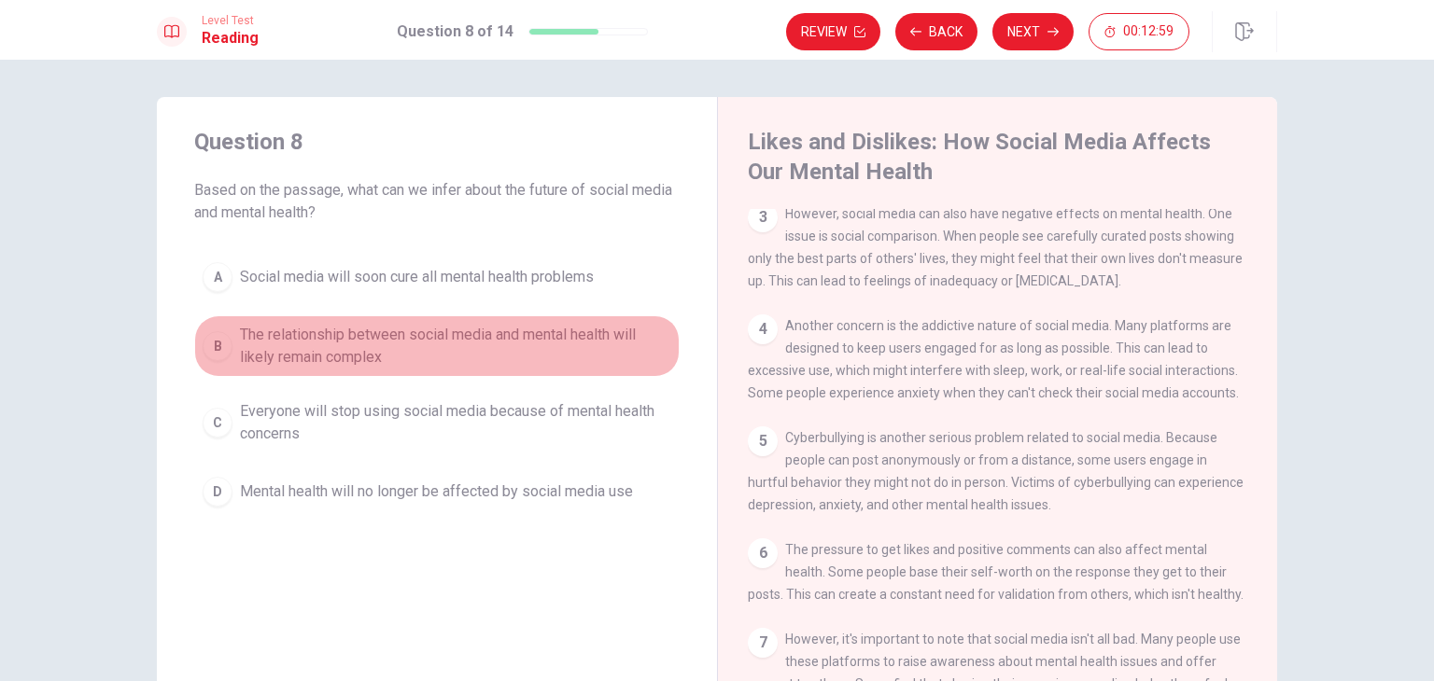
click at [423, 341] on span "The relationship between social media and mental health will likely remain comp…" at bounding box center [455, 346] width 431 height 45
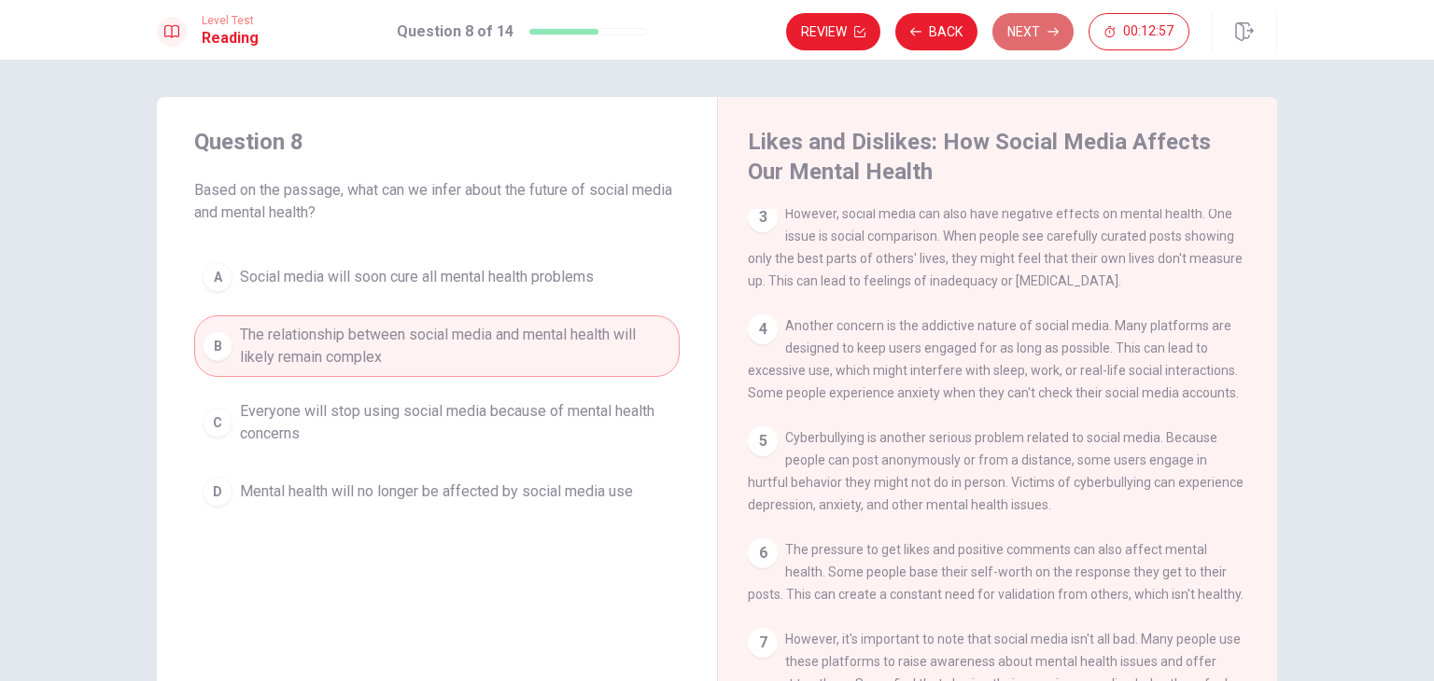
click at [1037, 39] on button "Next" at bounding box center [1032, 31] width 81 height 37
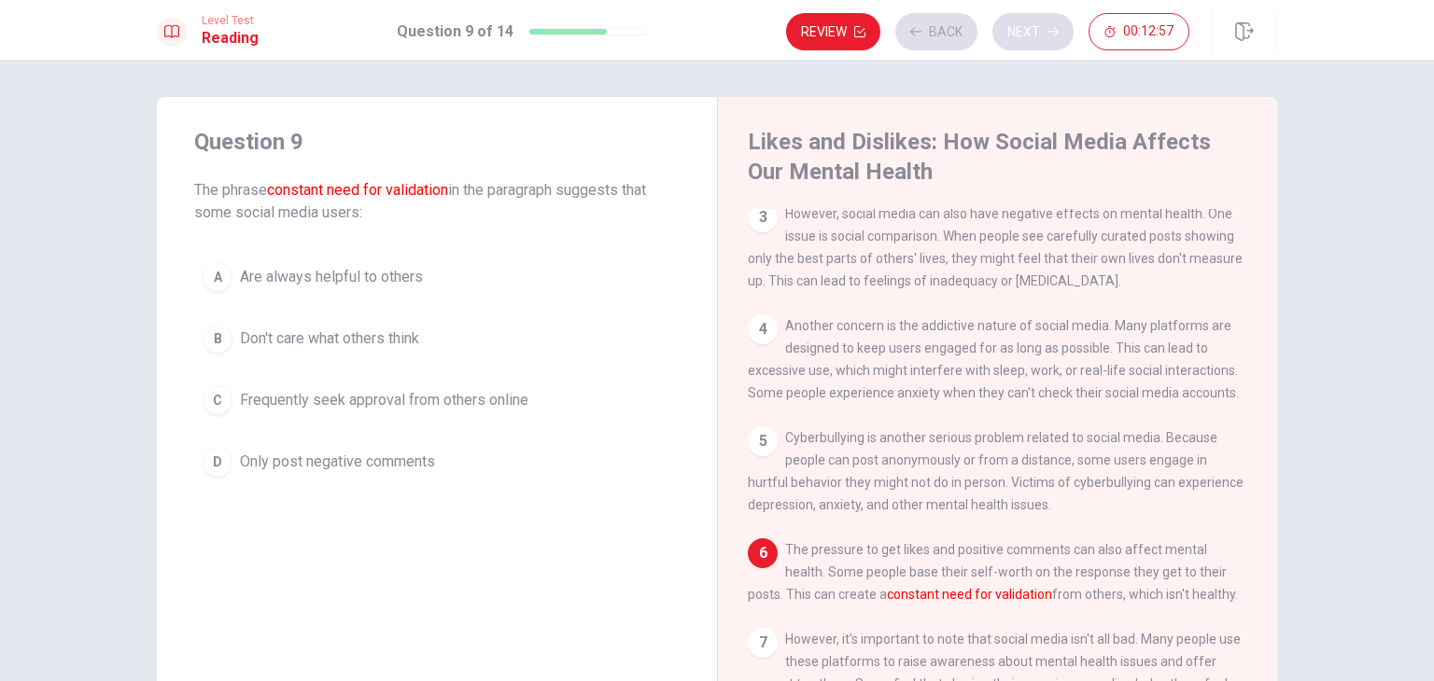
scroll to position [317, 0]
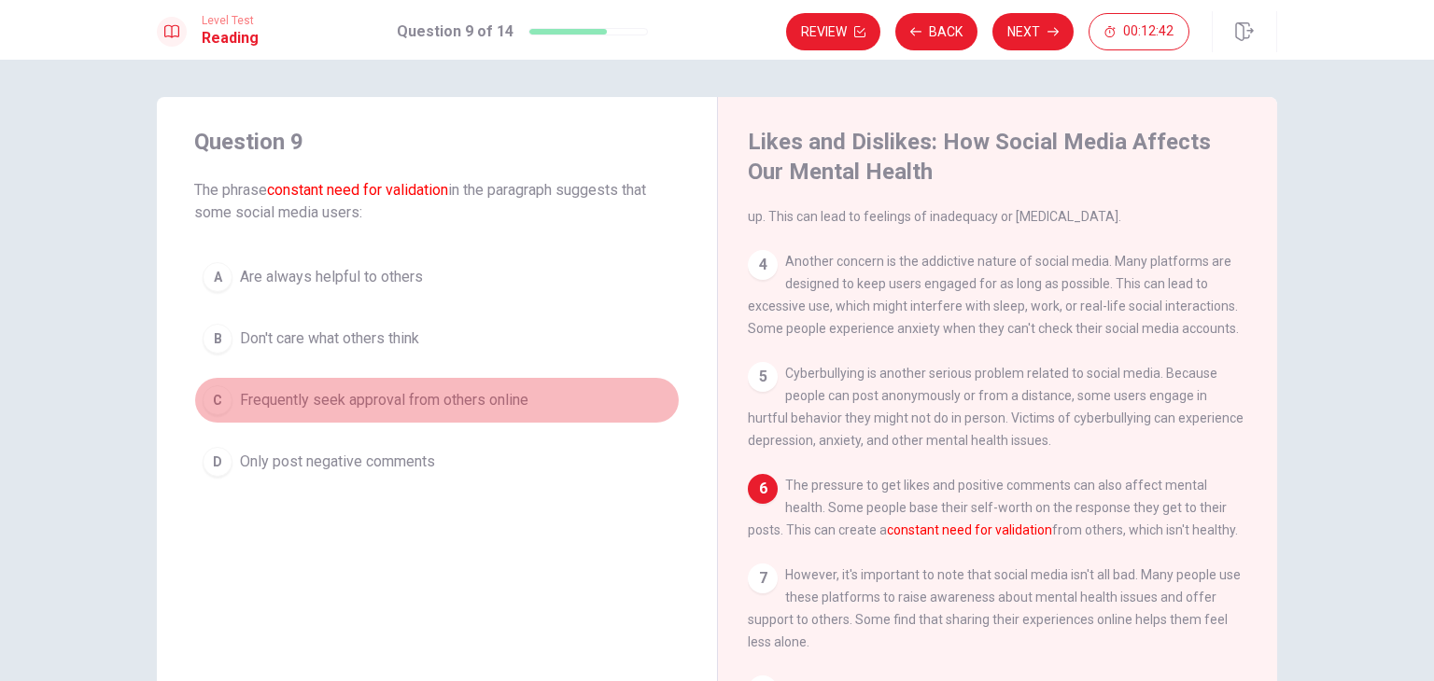
click at [482, 406] on span "Frequently seek approval from others online" at bounding box center [384, 400] width 288 height 22
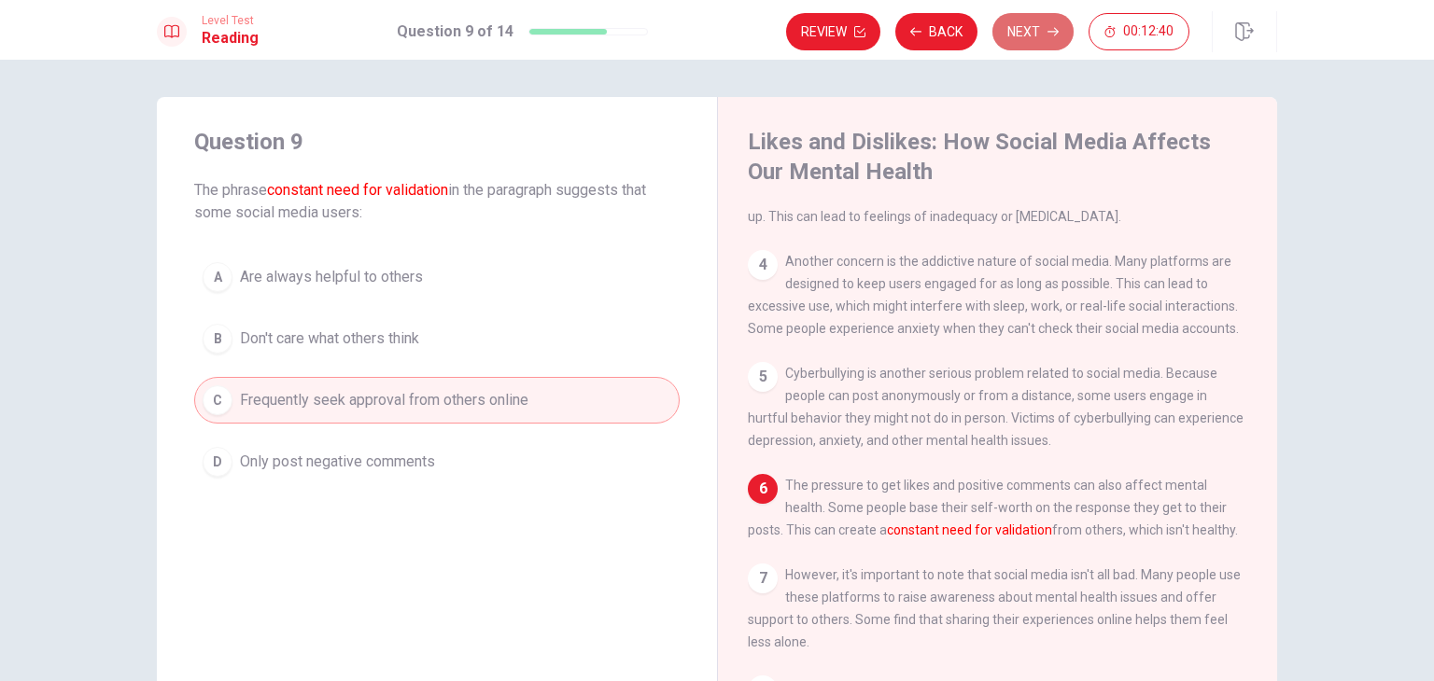
click at [1029, 38] on button "Next" at bounding box center [1032, 31] width 81 height 37
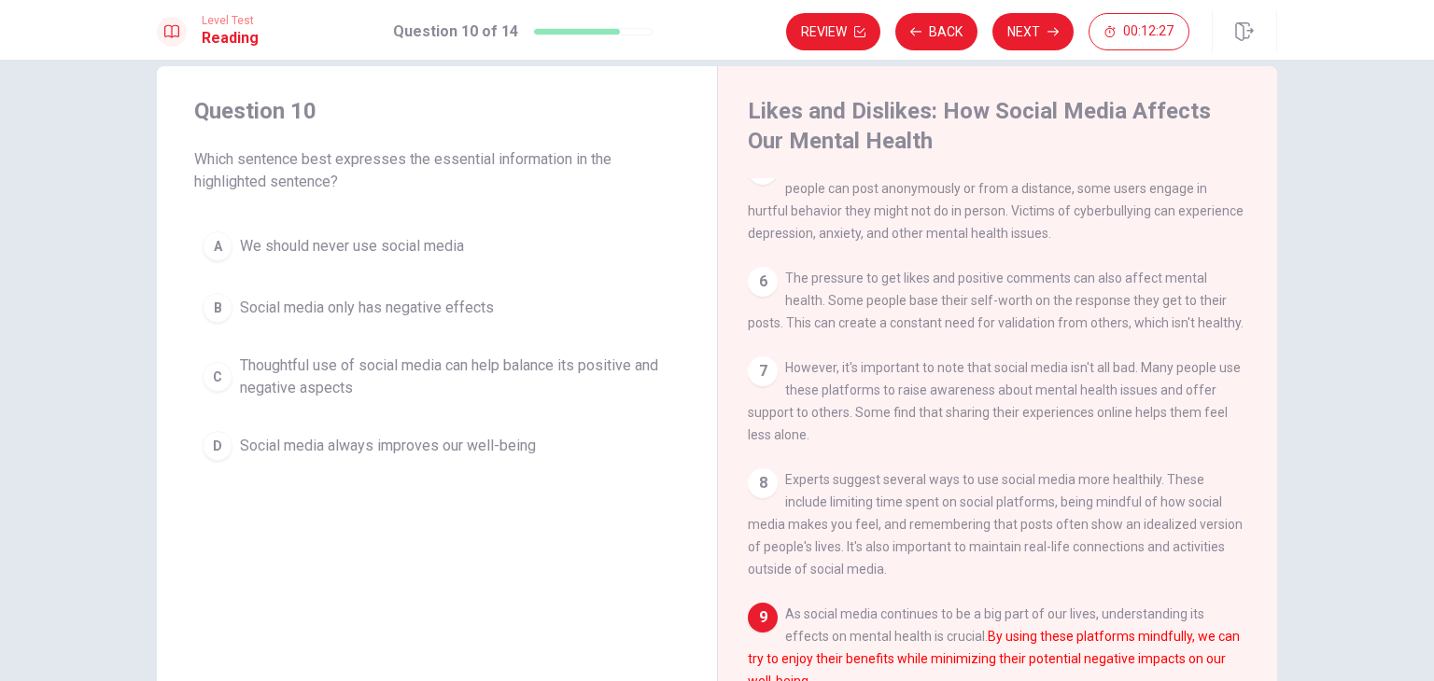
scroll to position [26, 0]
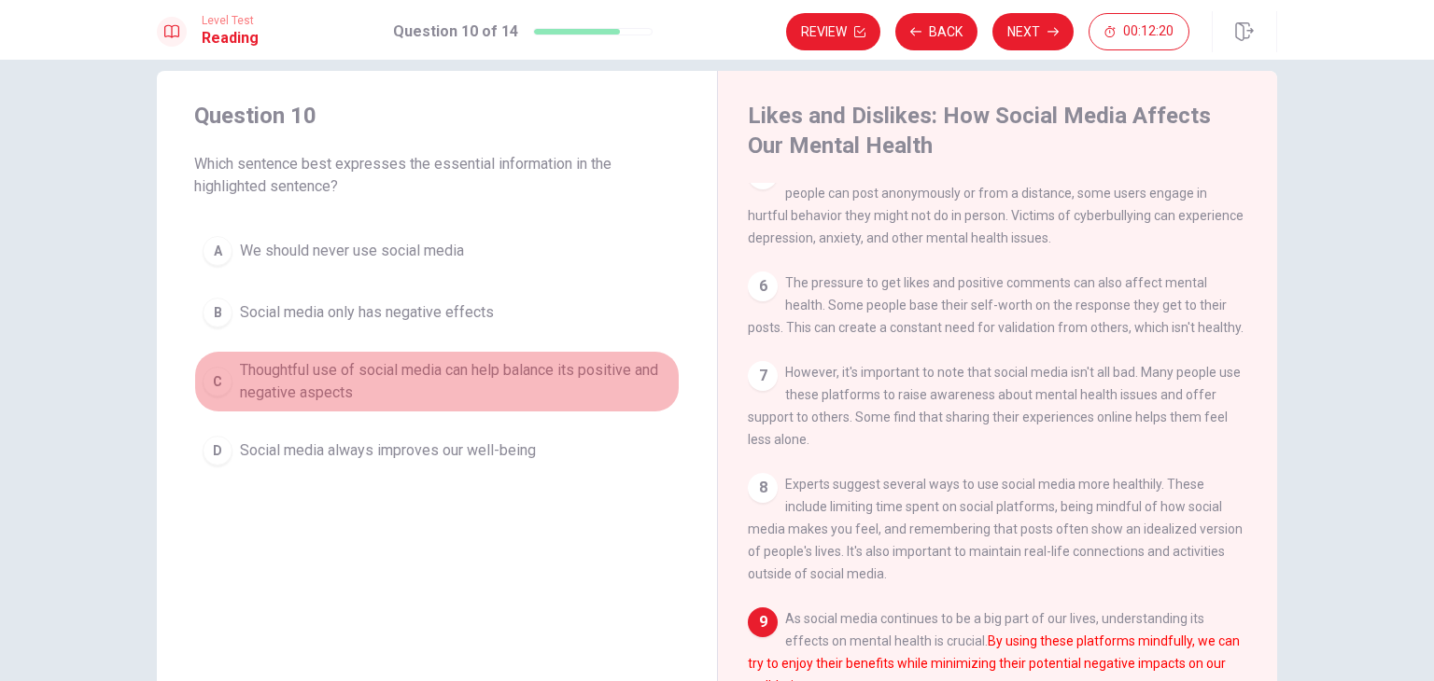
click at [571, 374] on span "Thoughtful use of social media can help balance its positive and negative aspec…" at bounding box center [455, 381] width 431 height 45
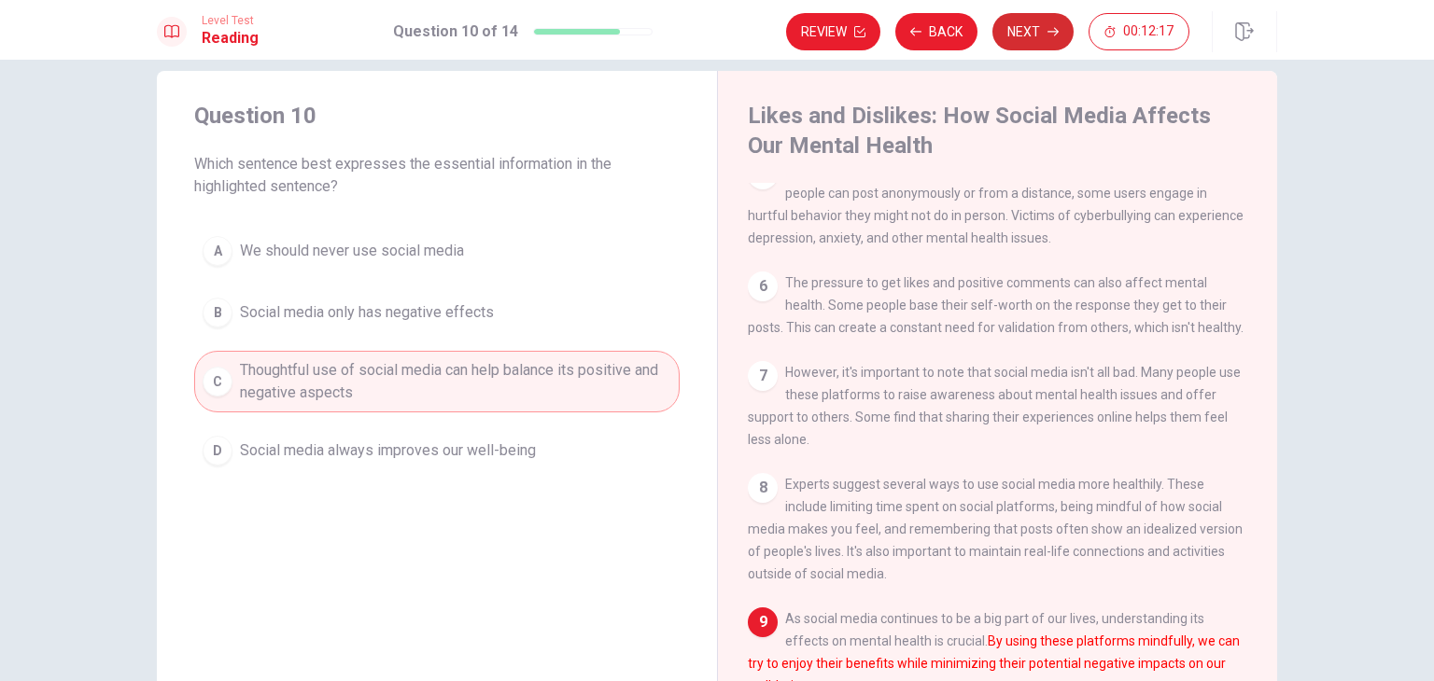
click at [1040, 26] on button "Next" at bounding box center [1032, 31] width 81 height 37
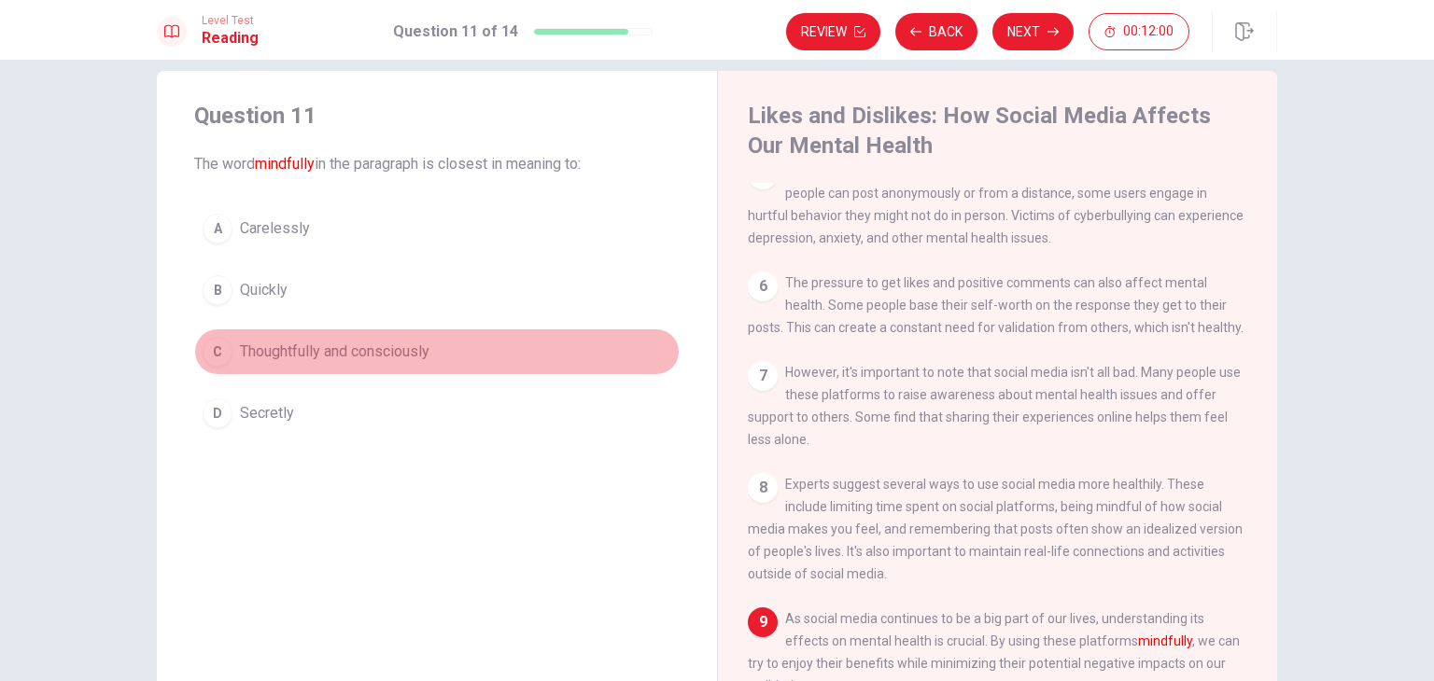
click at [346, 352] on span "Thoughtfully and consciously" at bounding box center [335, 352] width 190 height 22
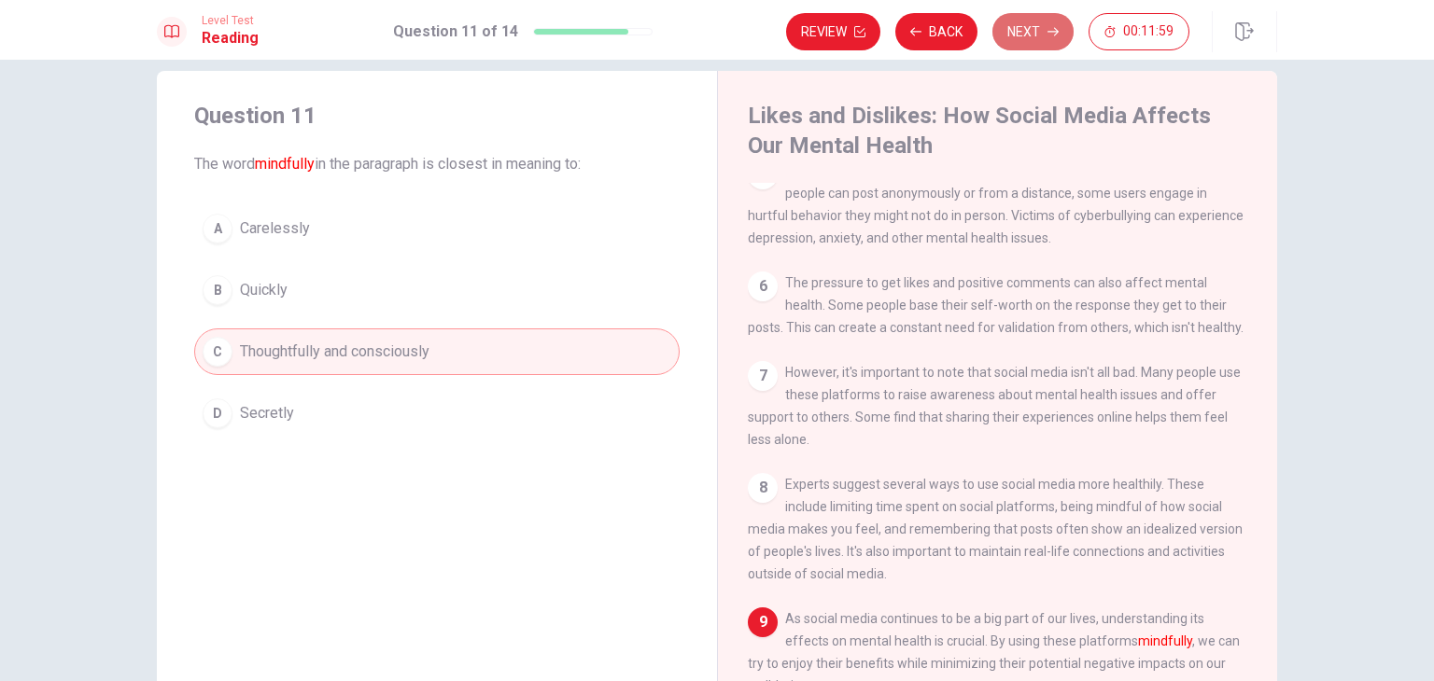
click at [1021, 35] on button "Next" at bounding box center [1032, 31] width 81 height 37
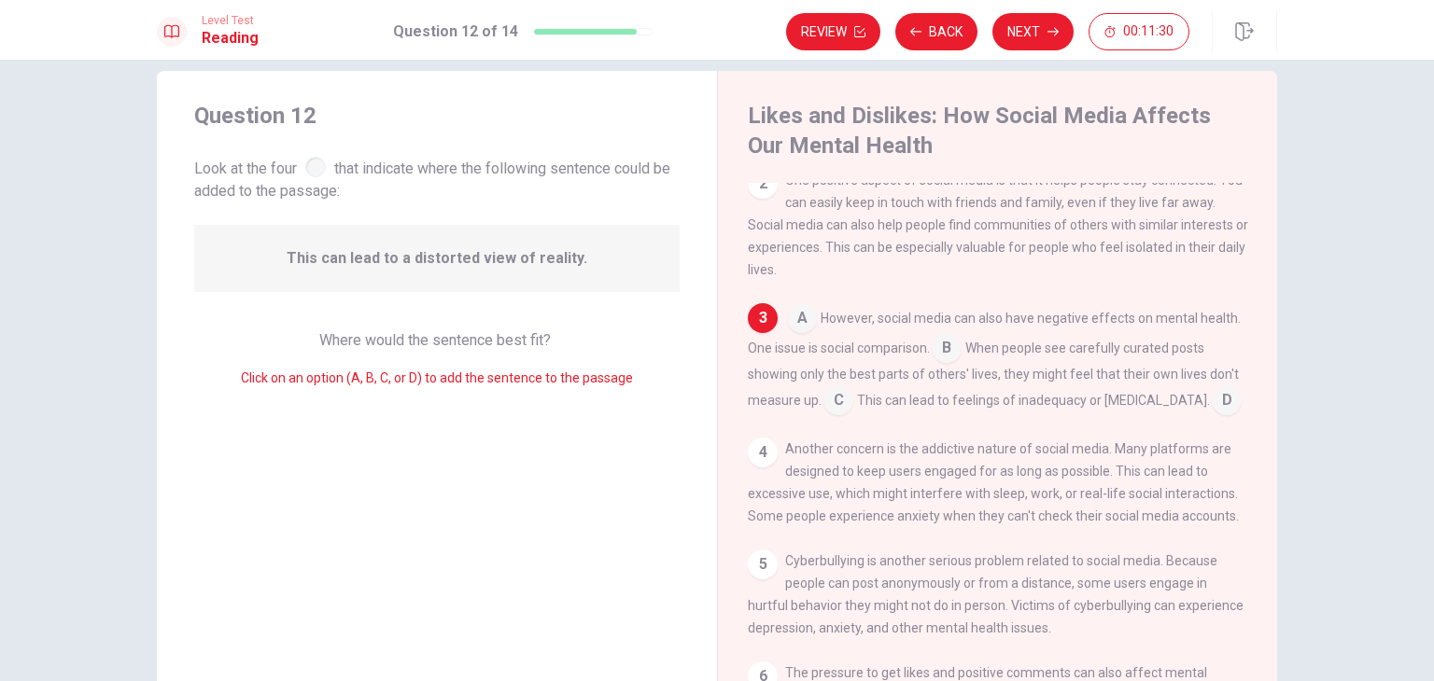
scroll to position [131, 0]
click at [504, 338] on span "Where would the sentence best fit?" at bounding box center [436, 340] width 235 height 18
click at [442, 333] on span "Where would the sentence best fit?" at bounding box center [436, 340] width 235 height 18
click at [314, 167] on div at bounding box center [315, 167] width 21 height 21
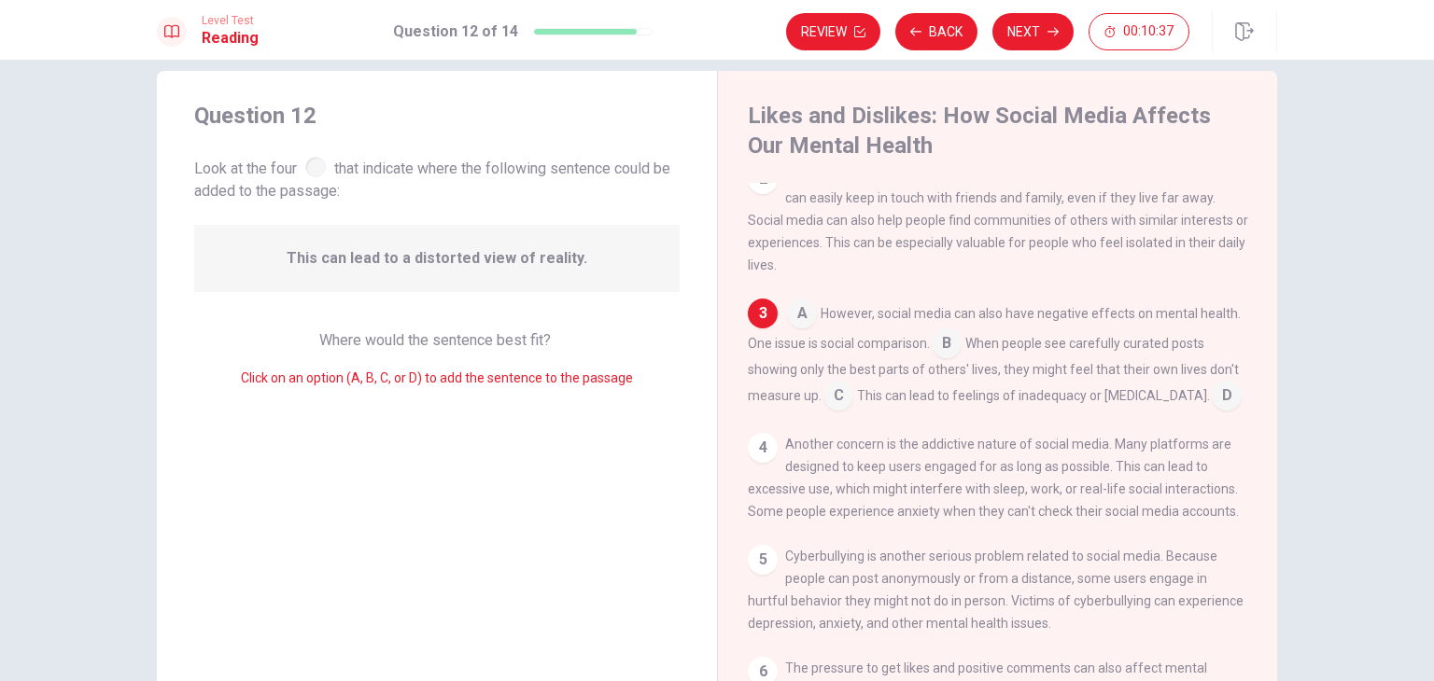
click at [387, 345] on span "Where would the sentence best fit?" at bounding box center [436, 340] width 235 height 18
click at [546, 321] on div "Question 12 Look at the four that indicate where the following sentence could b…" at bounding box center [437, 410] width 560 height 679
click at [482, 337] on span "Where would the sentence best fit?" at bounding box center [436, 340] width 235 height 18
click at [836, 407] on input at bounding box center [838, 398] width 30 height 30
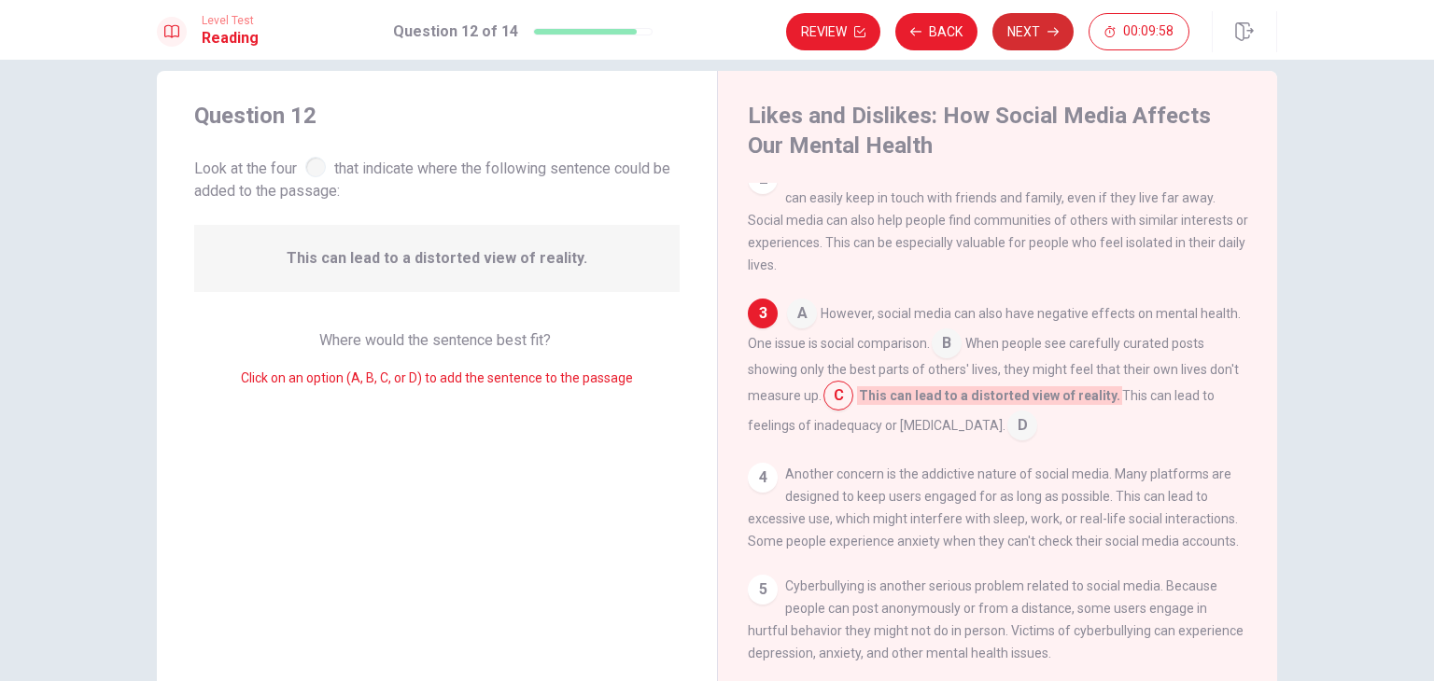
click at [1038, 33] on button "Next" at bounding box center [1032, 31] width 81 height 37
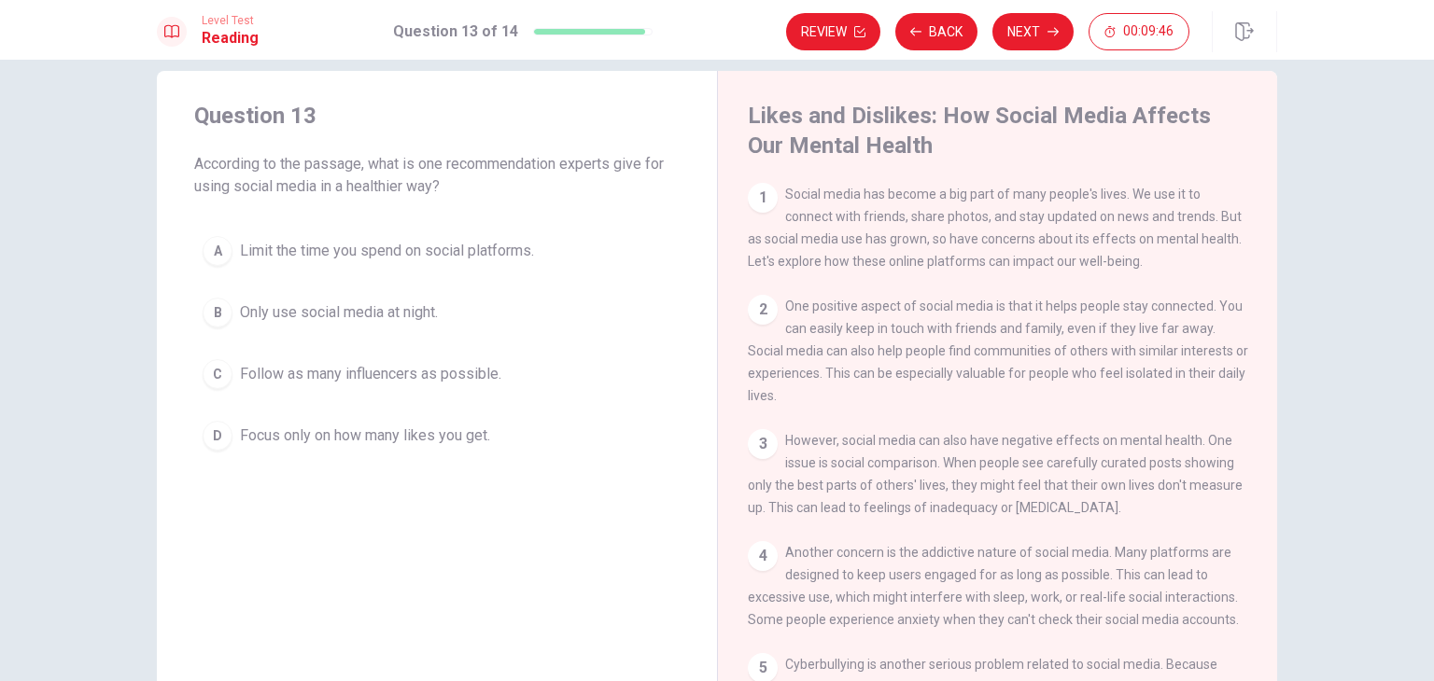
click at [463, 250] on span "Limit the time you spend on social platforms." at bounding box center [387, 251] width 294 height 22
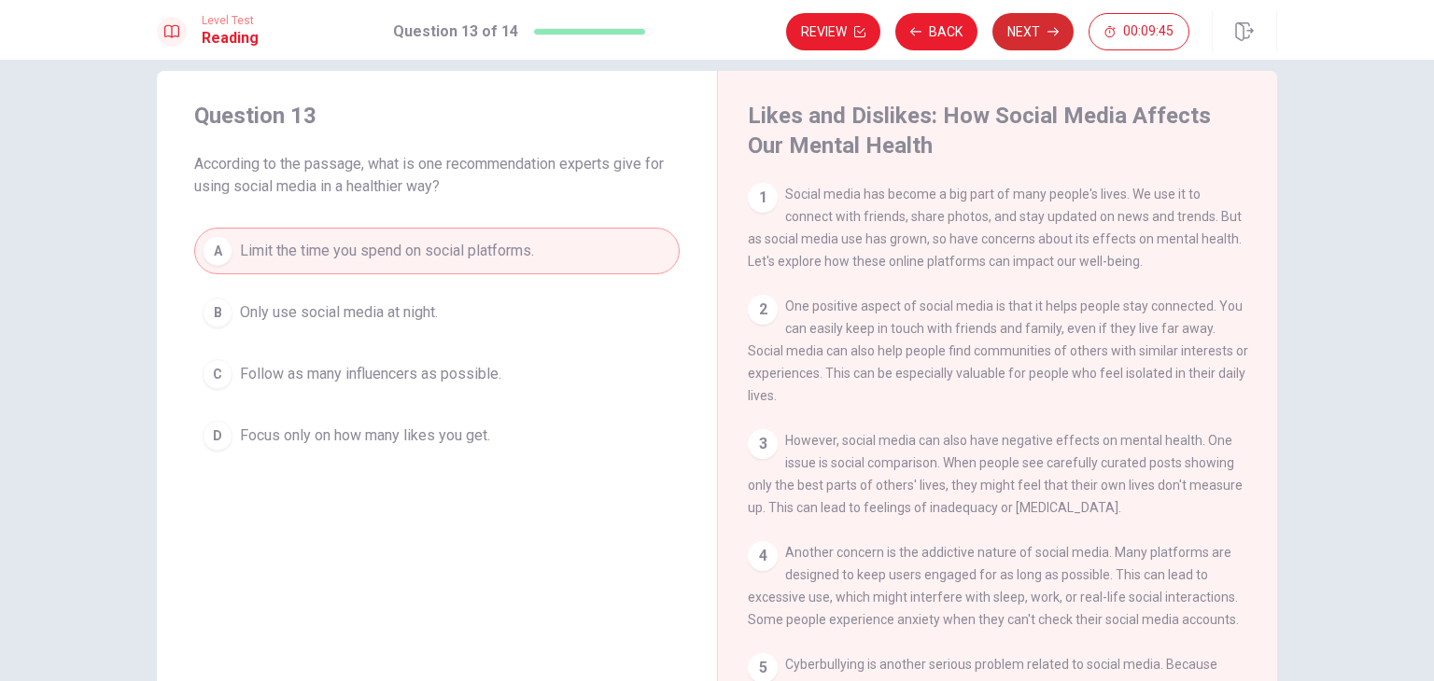
click at [1036, 28] on button "Next" at bounding box center [1032, 31] width 81 height 37
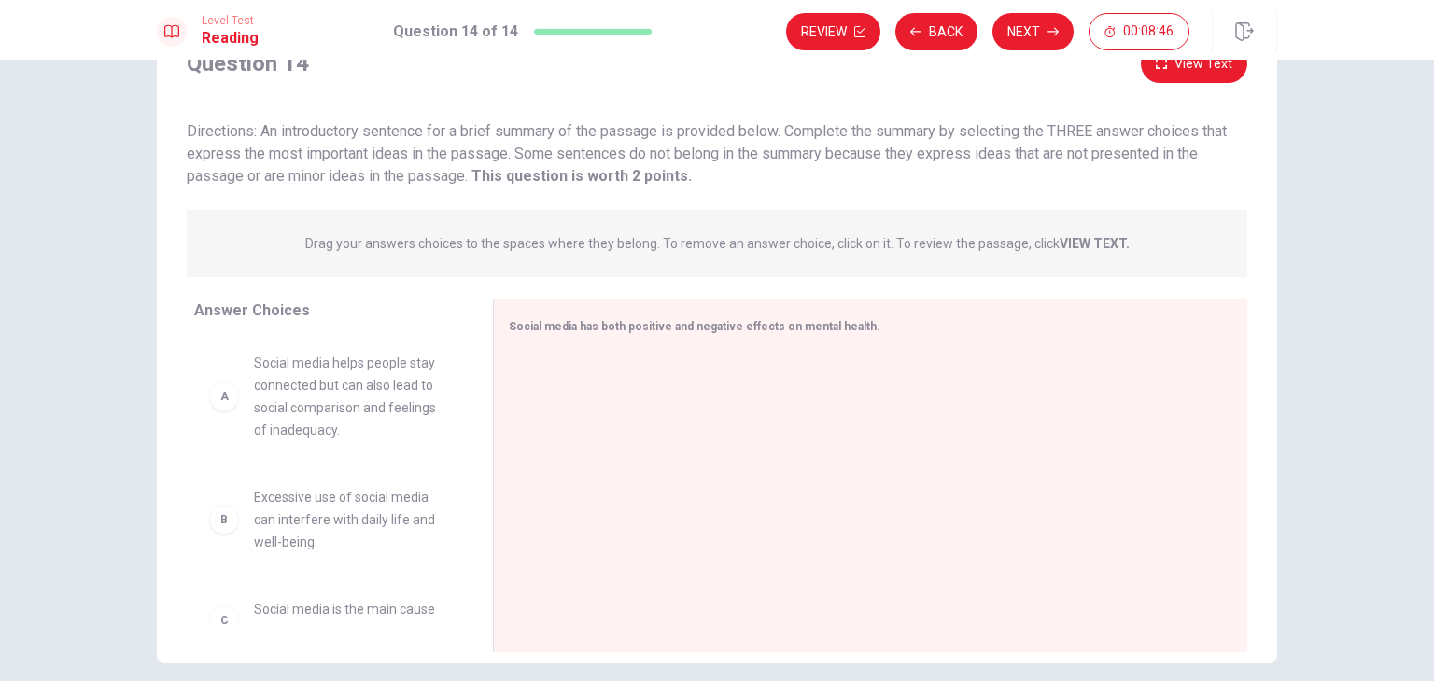
scroll to position [78, 0]
click at [232, 404] on div "A" at bounding box center [224, 401] width 30 height 30
click at [217, 399] on div "A" at bounding box center [224, 401] width 30 height 30
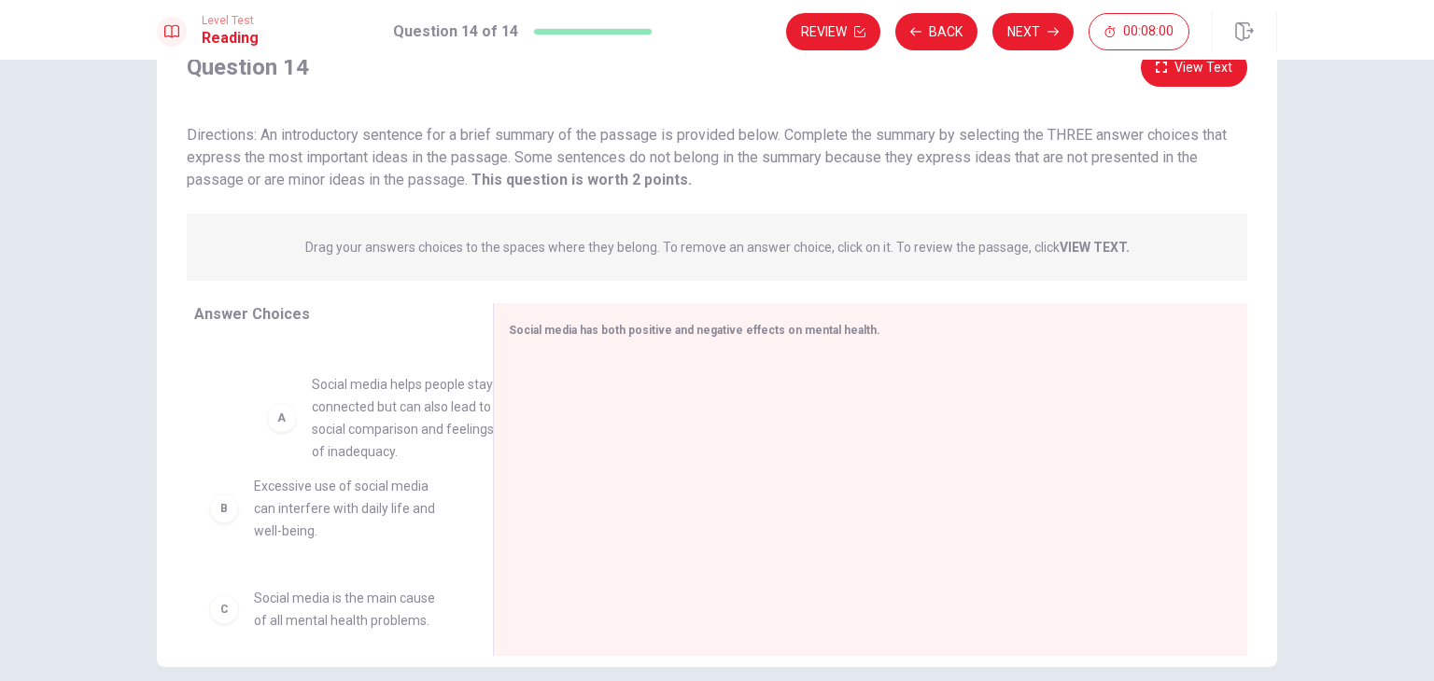
drag, startPoint x: 217, startPoint y: 399, endPoint x: 310, endPoint y: 424, distance: 96.7
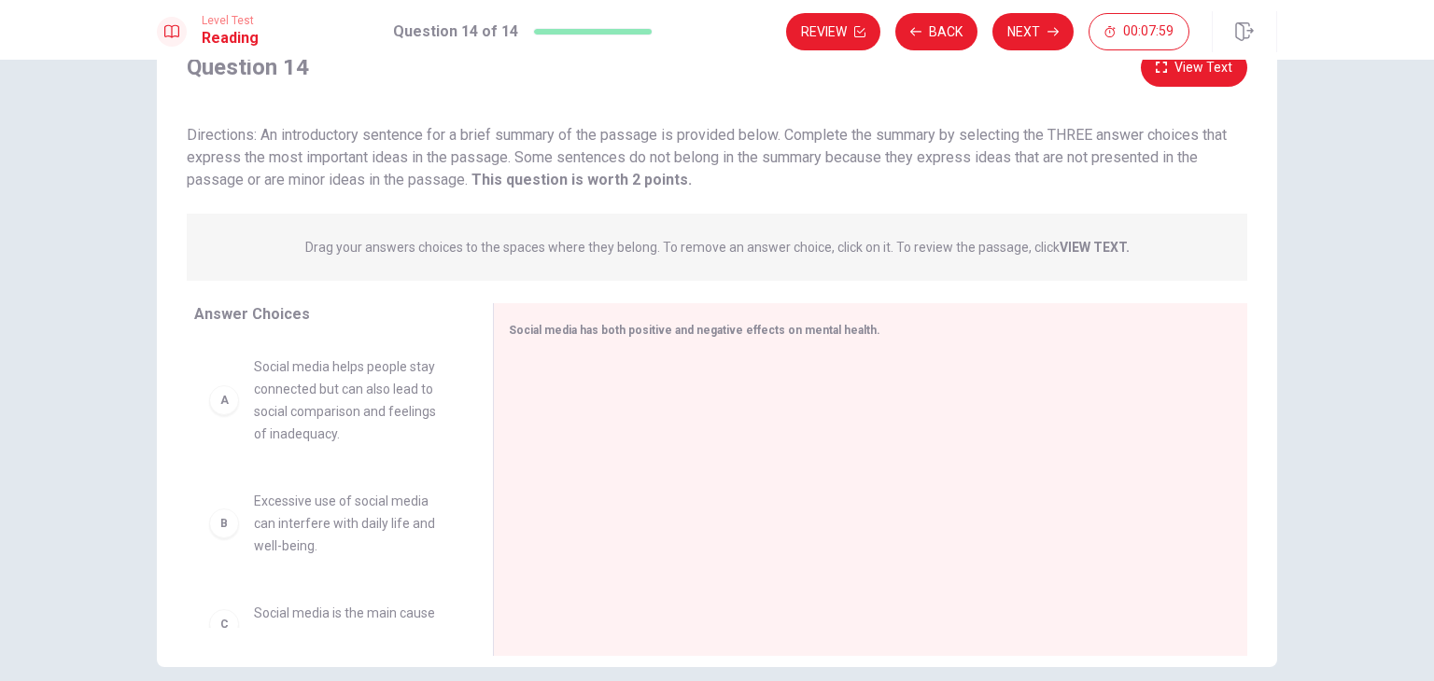
click at [310, 424] on span "Social media helps people stay connected but can also lead to social comparison…" at bounding box center [351, 401] width 194 height 90
drag, startPoint x: 460, startPoint y: 424, endPoint x: 460, endPoint y: 462, distance: 38.3
click at [460, 462] on div "A Social media helps people stay connected but can also lead to social comparis…" at bounding box center [336, 485] width 284 height 288
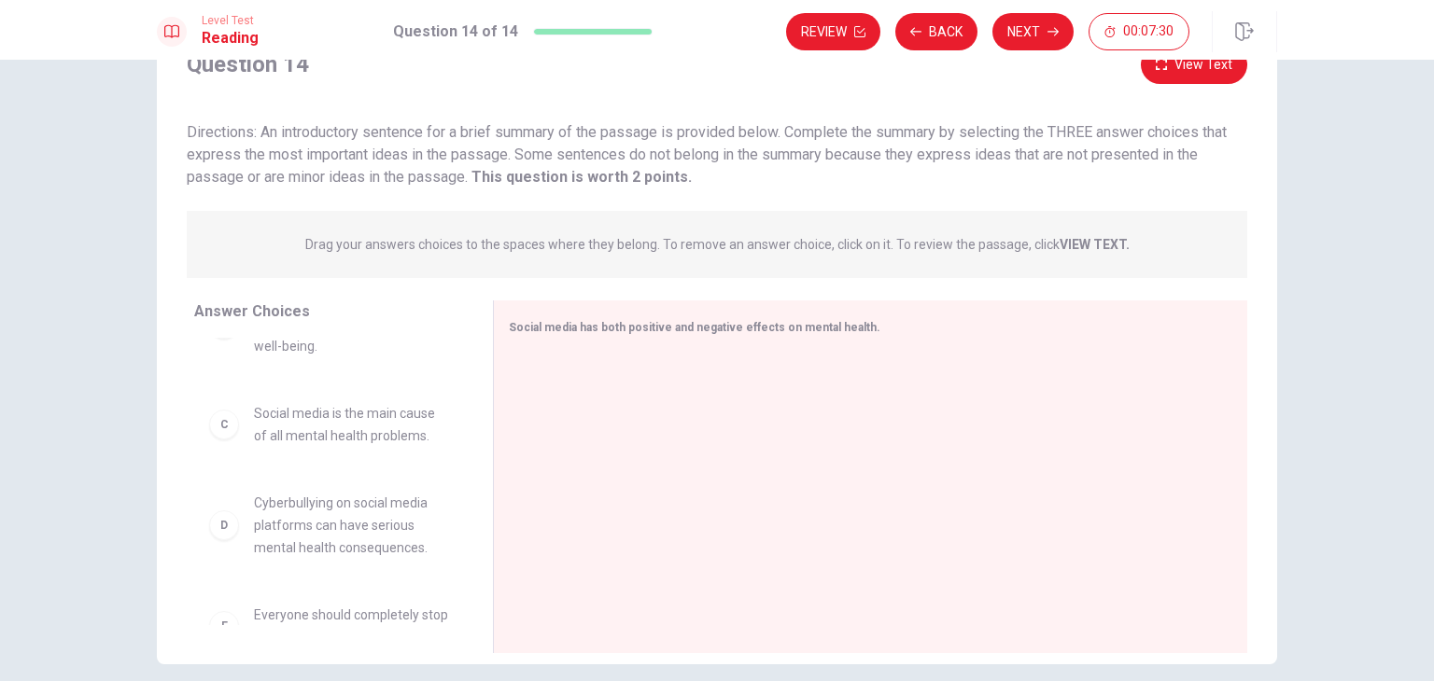
scroll to position [0, 0]
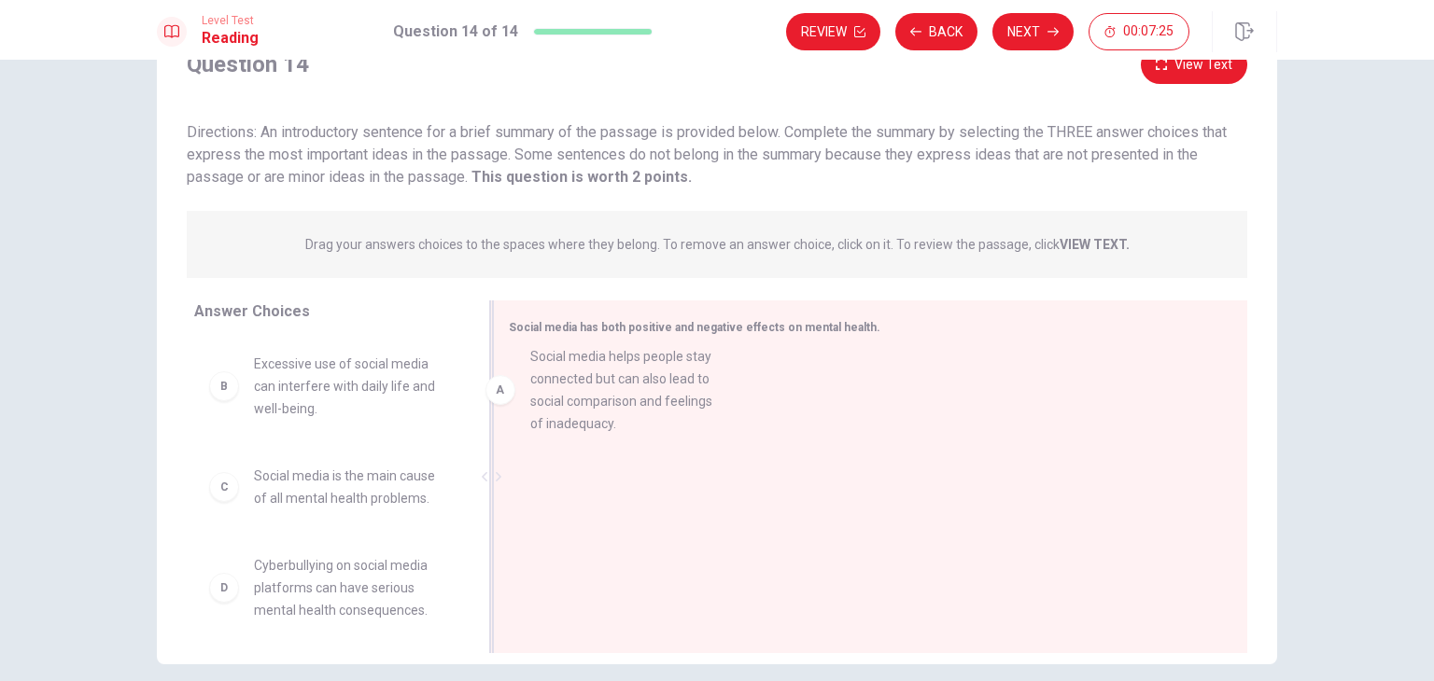
drag, startPoint x: 338, startPoint y: 378, endPoint x: 636, endPoint y: 372, distance: 297.9
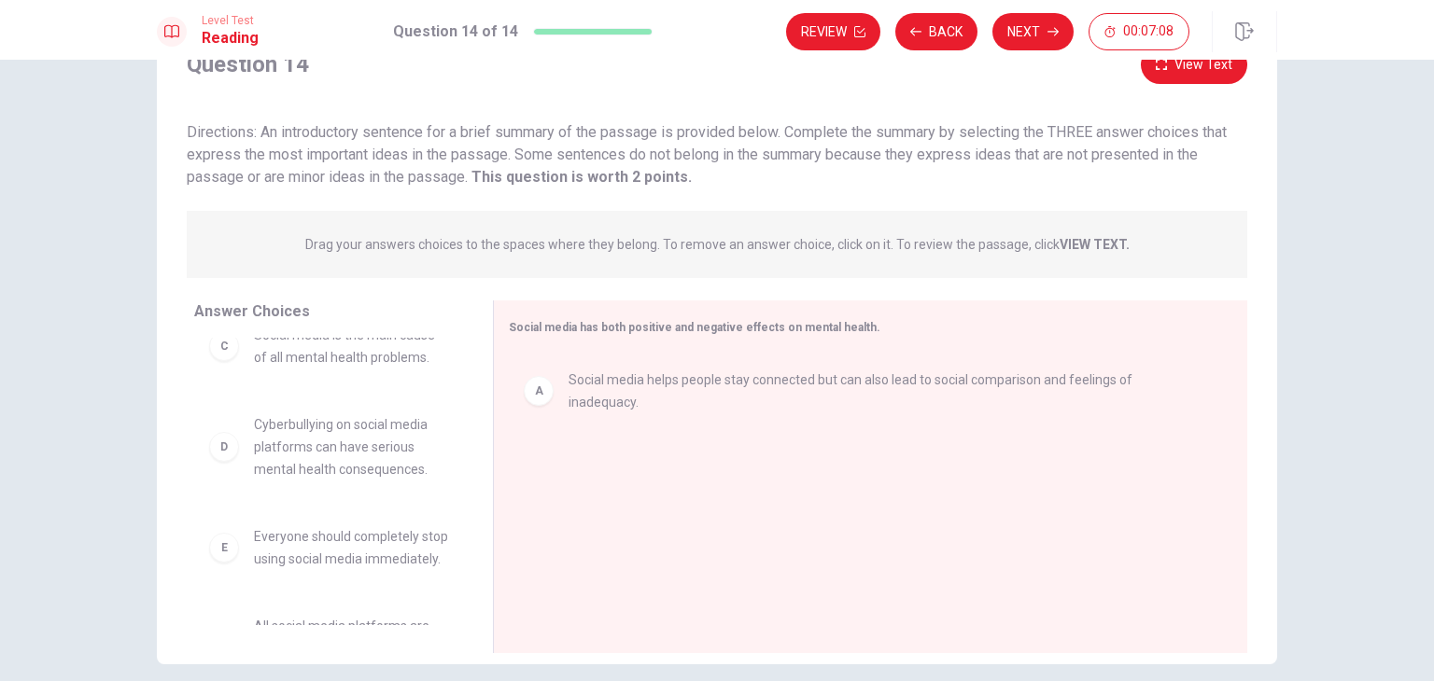
scroll to position [142, 0]
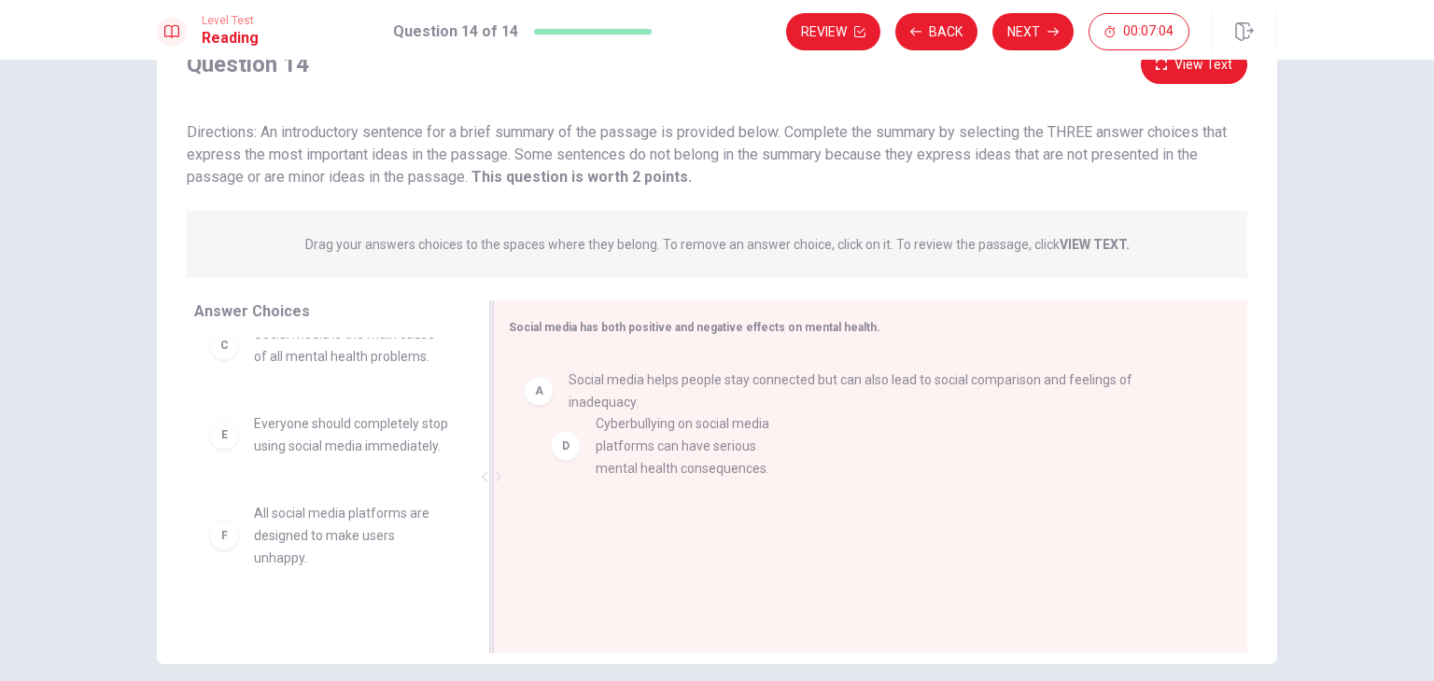
drag, startPoint x: 329, startPoint y: 449, endPoint x: 698, endPoint y: 453, distance: 369.7
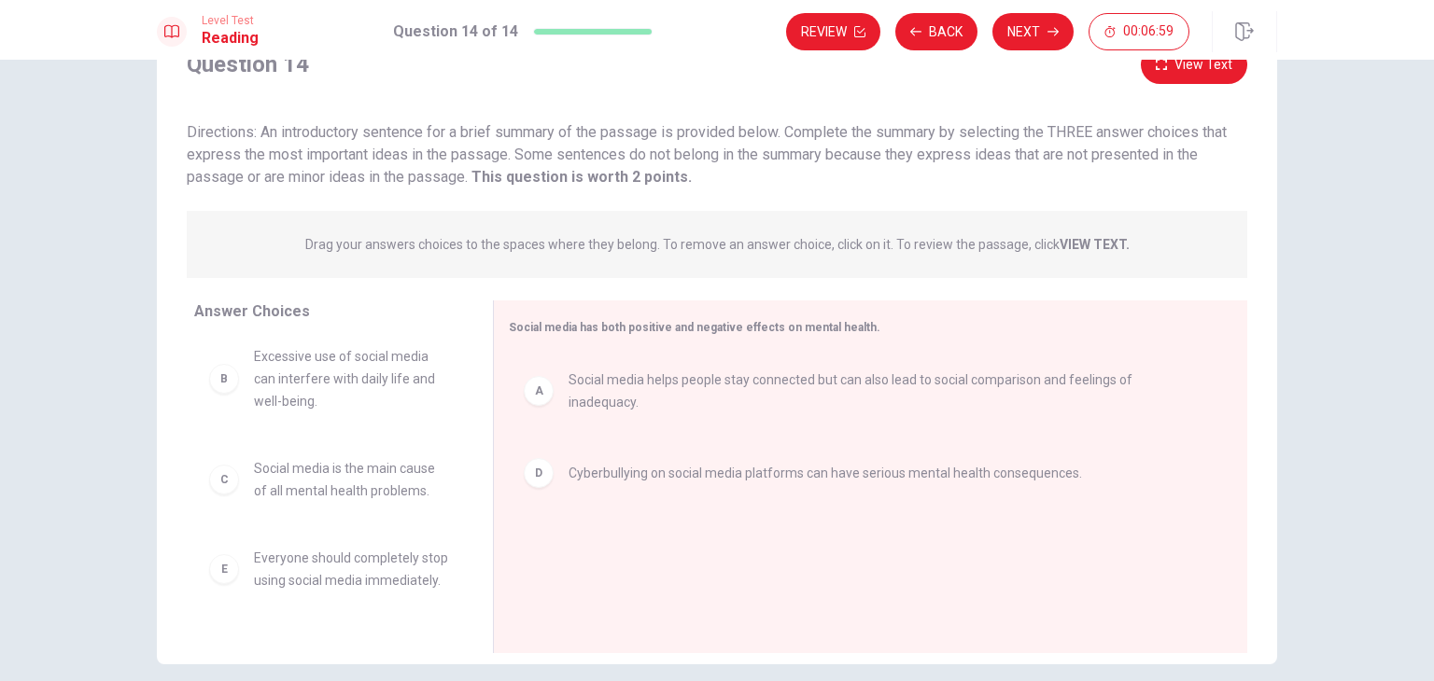
scroll to position [0, 0]
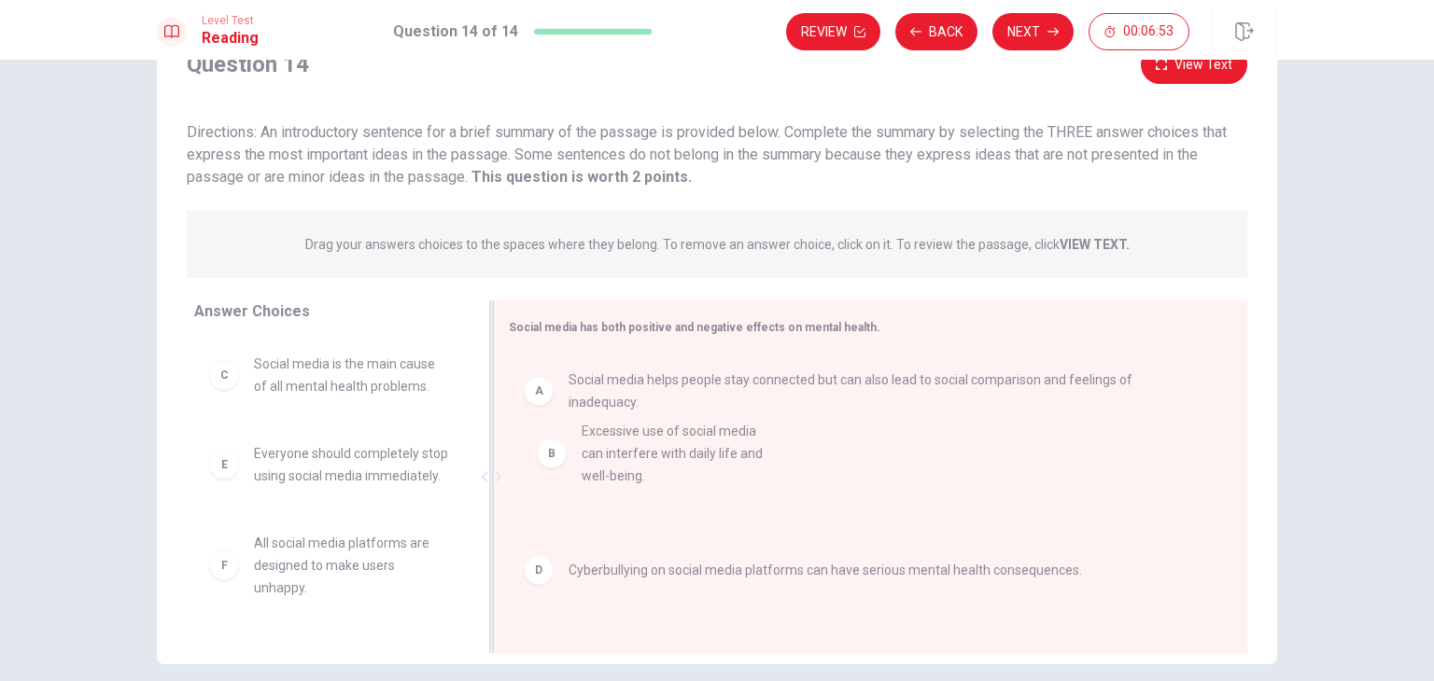
drag, startPoint x: 366, startPoint y: 387, endPoint x: 705, endPoint y: 456, distance: 345.6
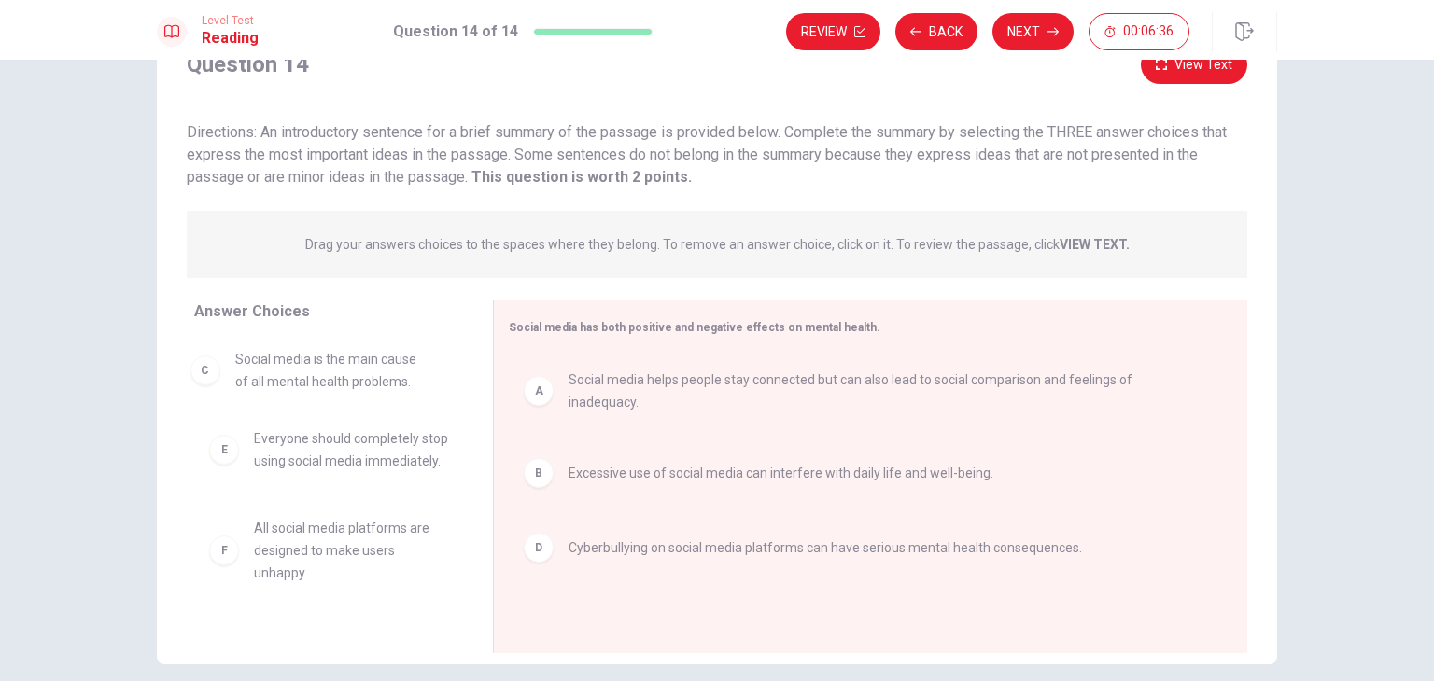
drag, startPoint x: 322, startPoint y: 379, endPoint x: 335, endPoint y: 378, distance: 13.1
click at [1034, 39] on button "Next" at bounding box center [1032, 31] width 81 height 37
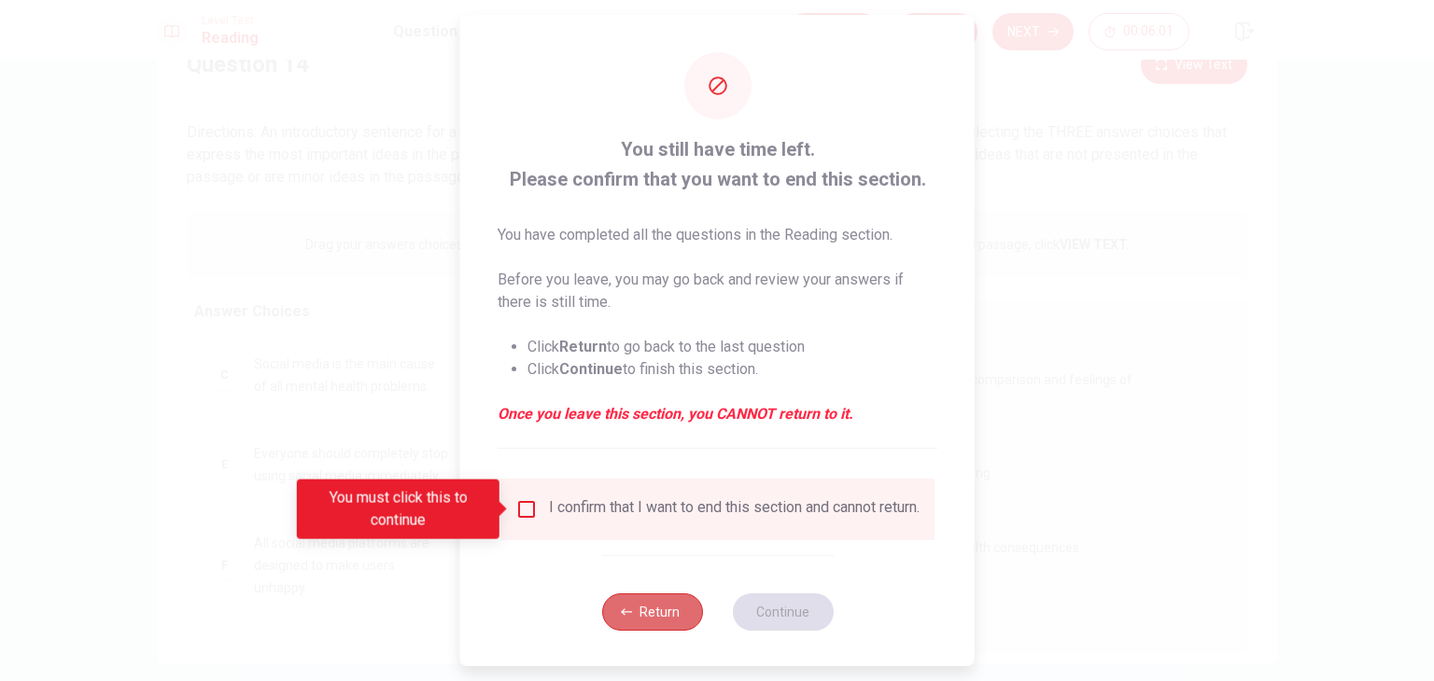
click at [651, 618] on button "Return" at bounding box center [651, 612] width 101 height 37
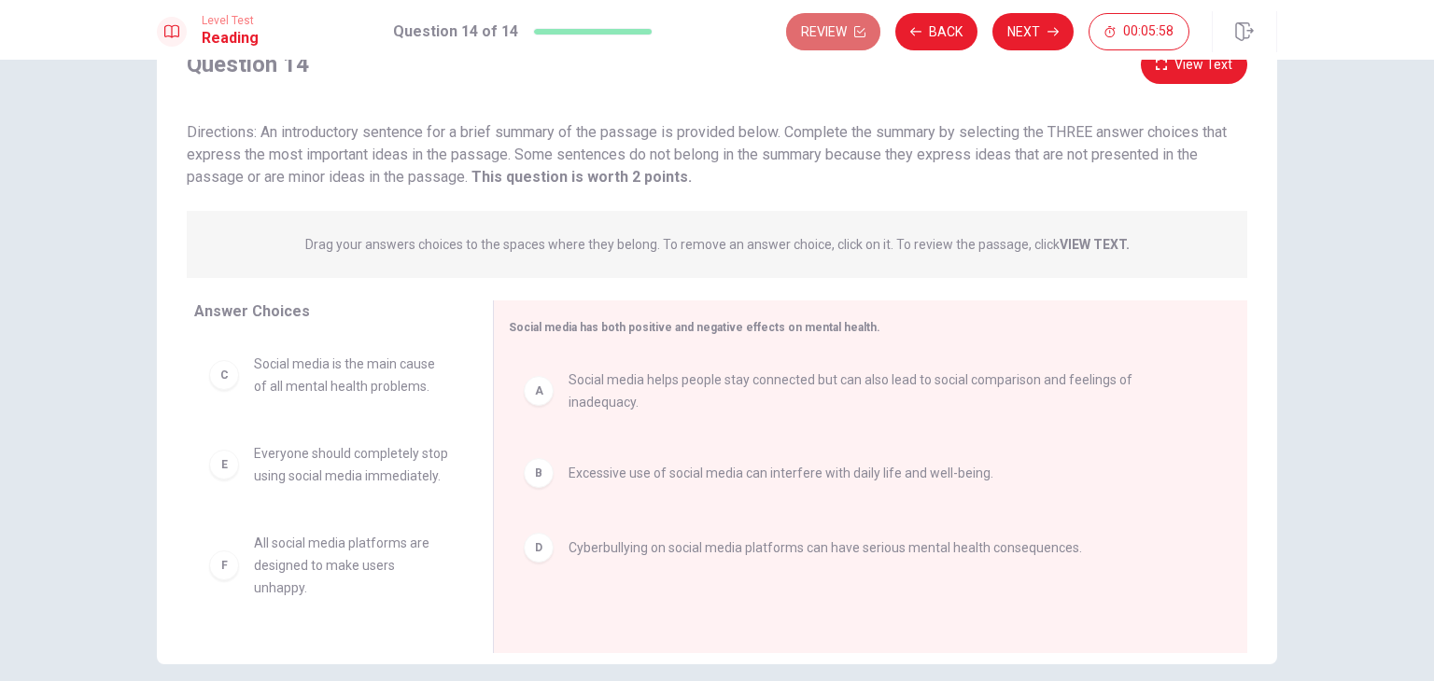
click at [847, 27] on button "Review" at bounding box center [833, 31] width 94 height 37
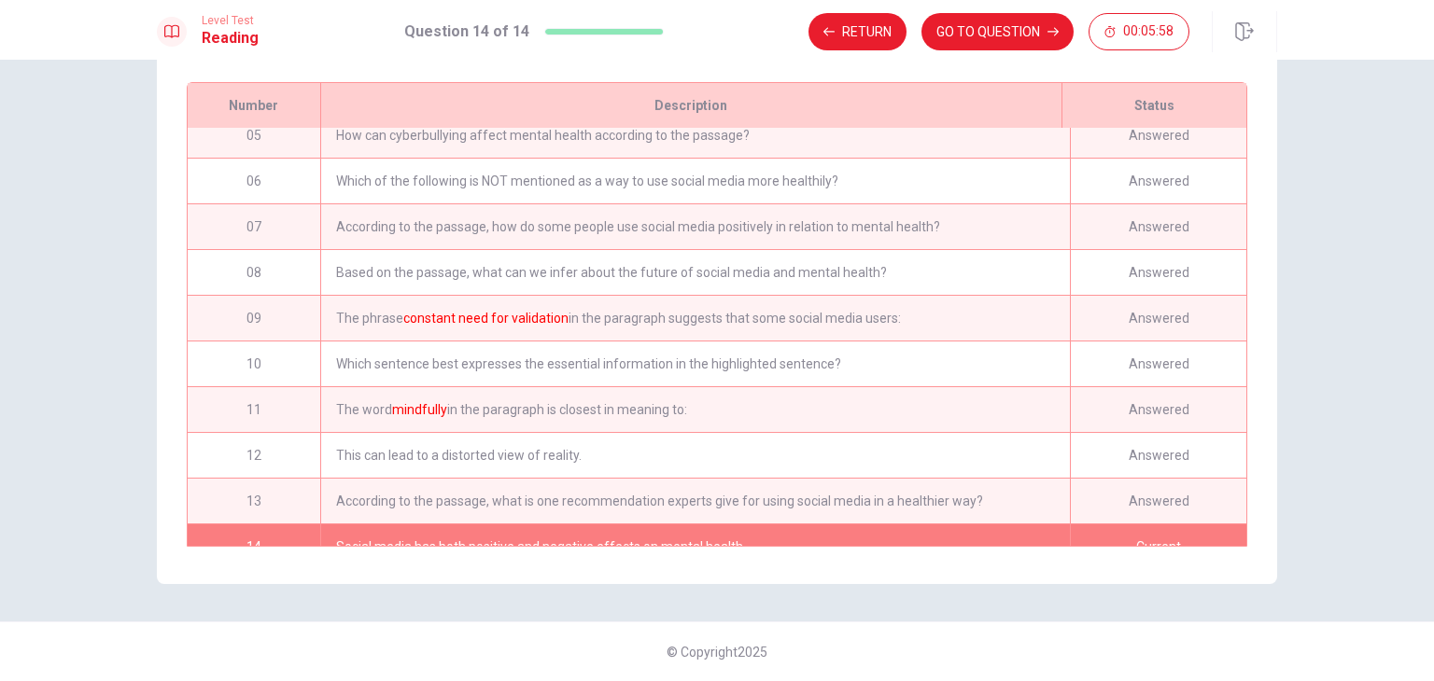
scroll to position [228, 0]
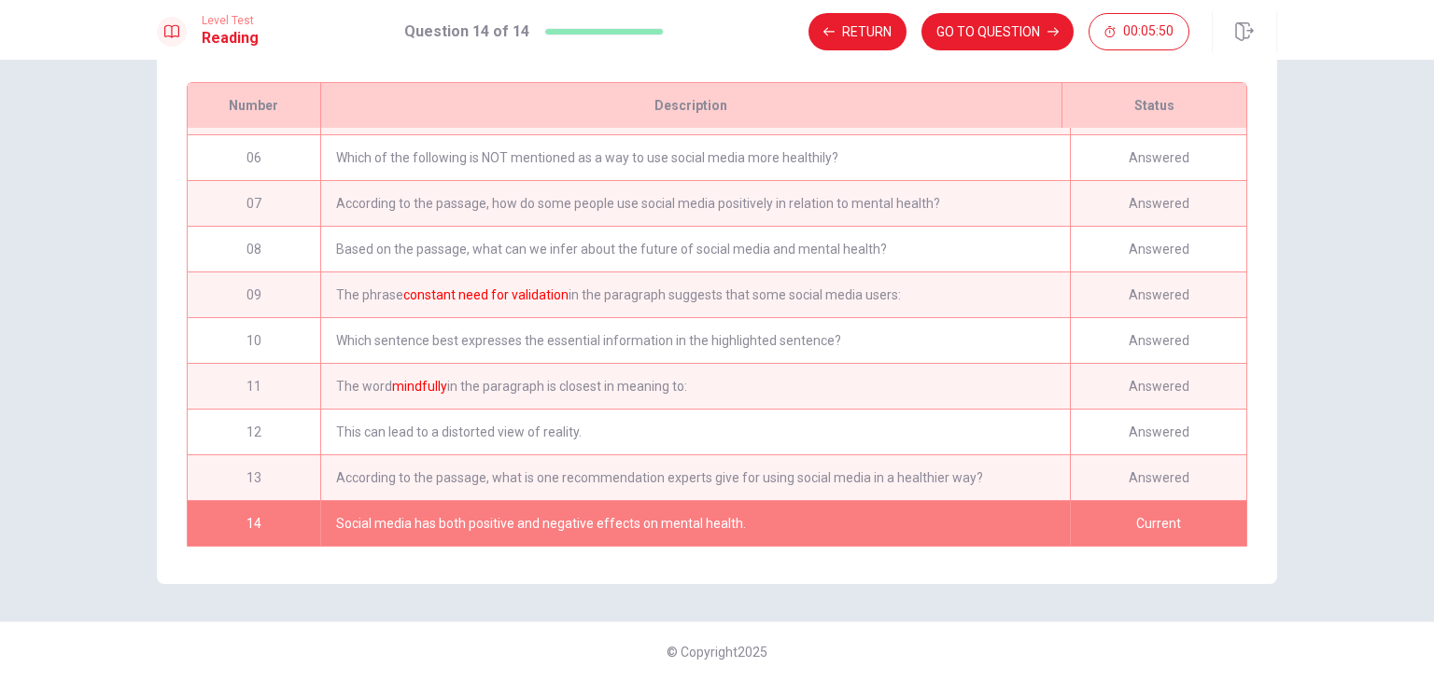
click at [763, 151] on div "Which of the following is NOT mentioned as a way to use social media more healt…" at bounding box center [695, 157] width 750 height 45
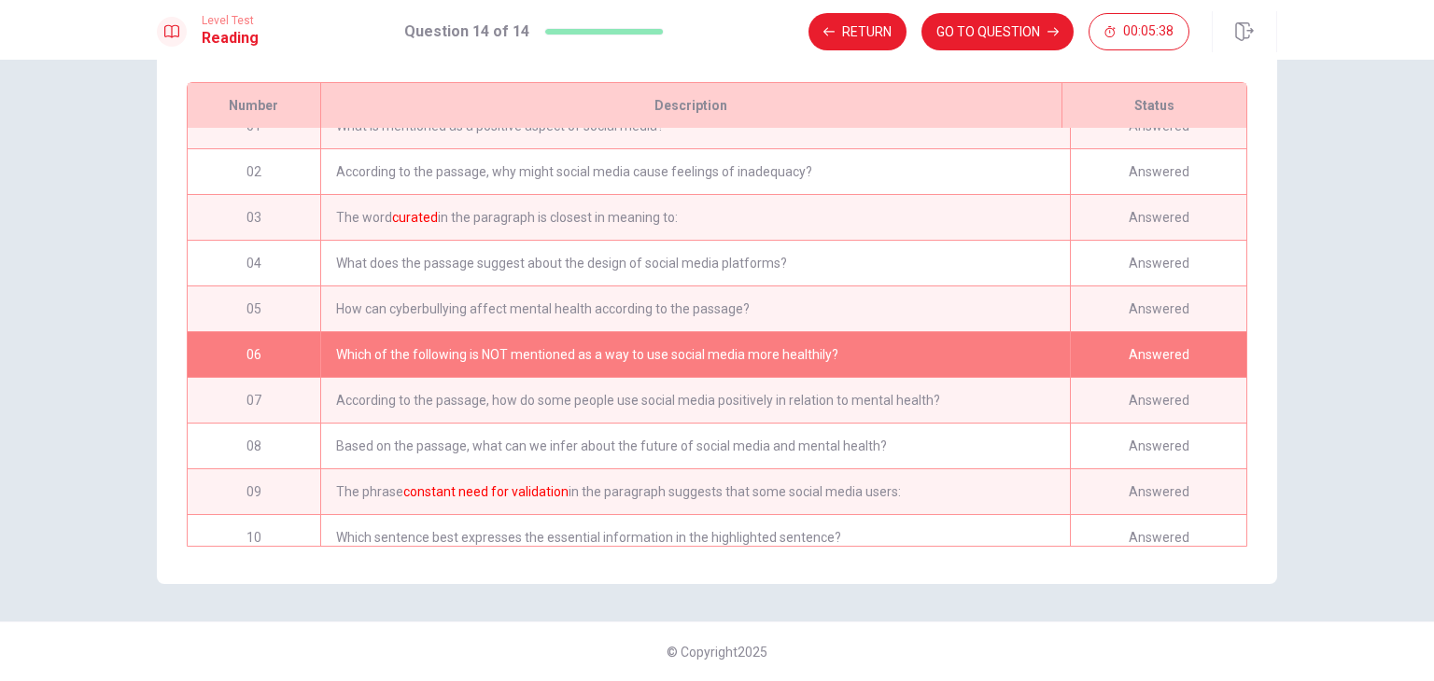
scroll to position [0, 0]
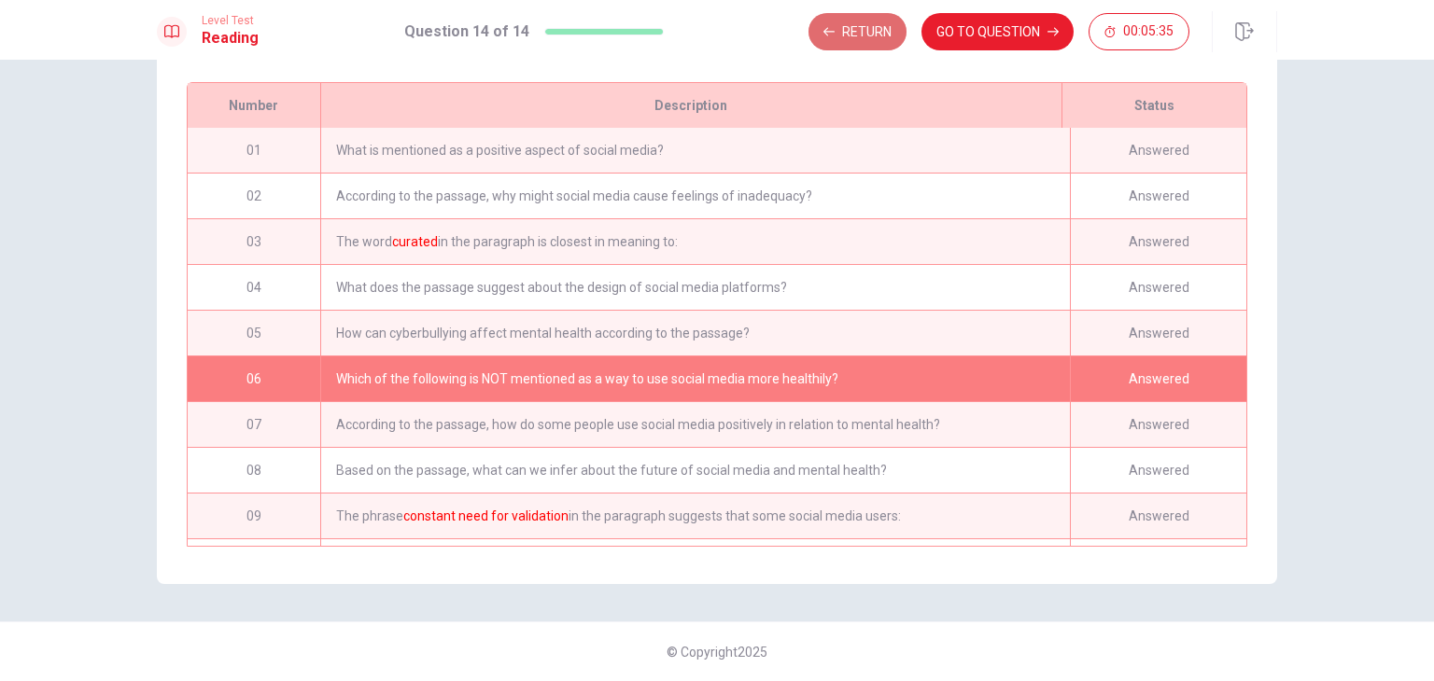
click at [866, 35] on button "Return" at bounding box center [857, 31] width 98 height 37
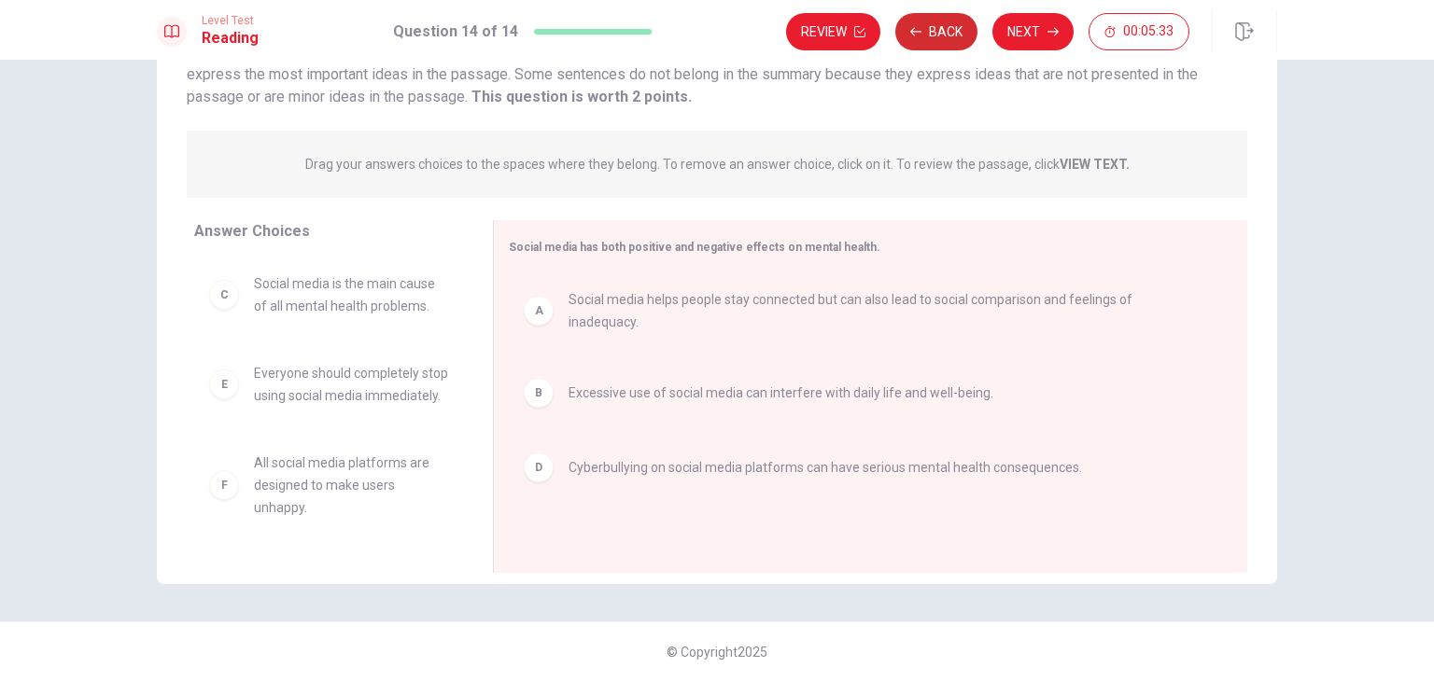
click at [936, 24] on button "Back" at bounding box center [936, 31] width 82 height 37
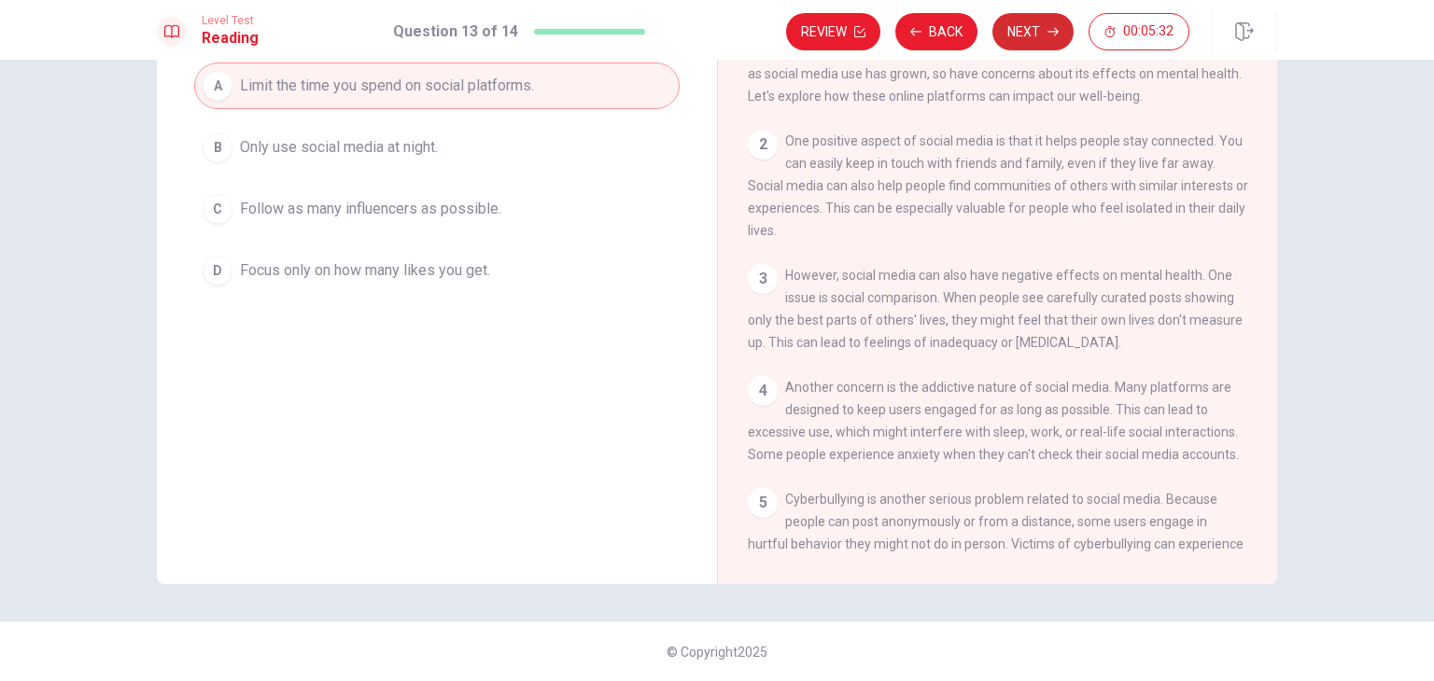
click at [1027, 23] on button "Next" at bounding box center [1032, 31] width 81 height 37
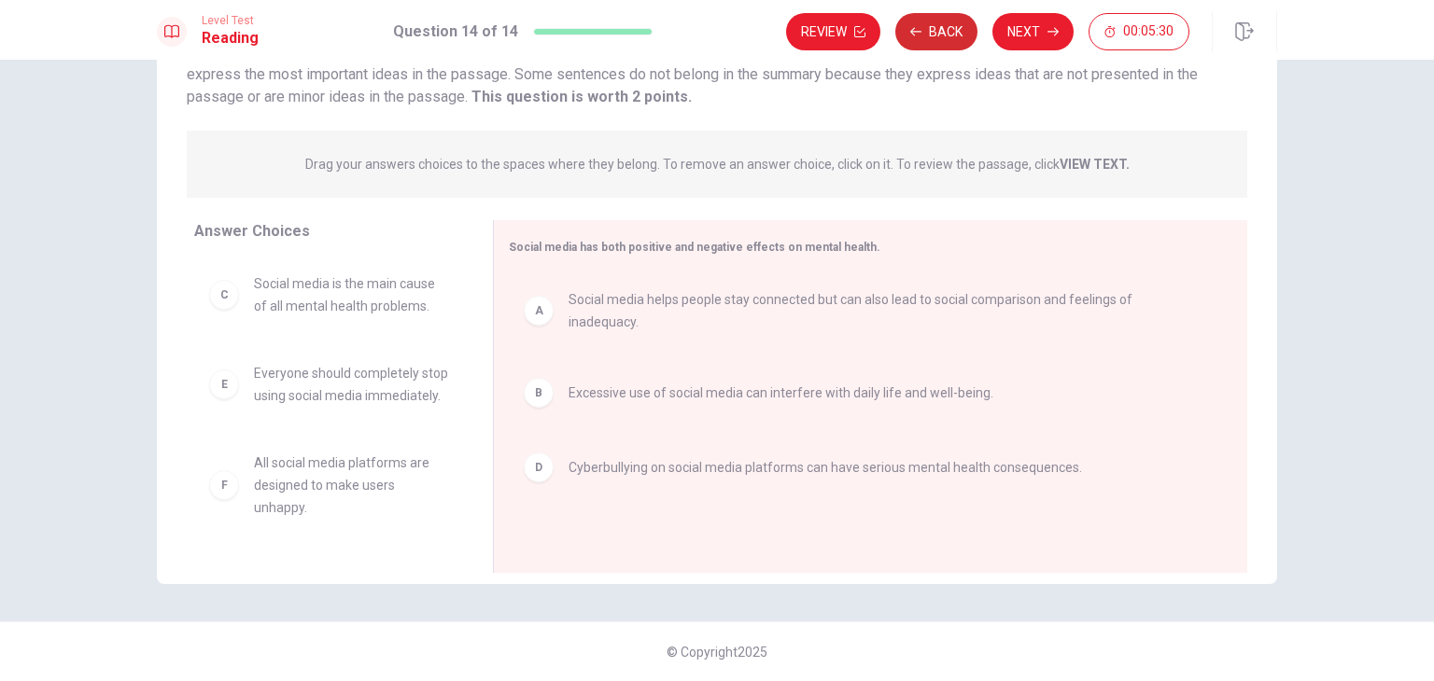
click at [944, 31] on button "Back" at bounding box center [936, 31] width 82 height 37
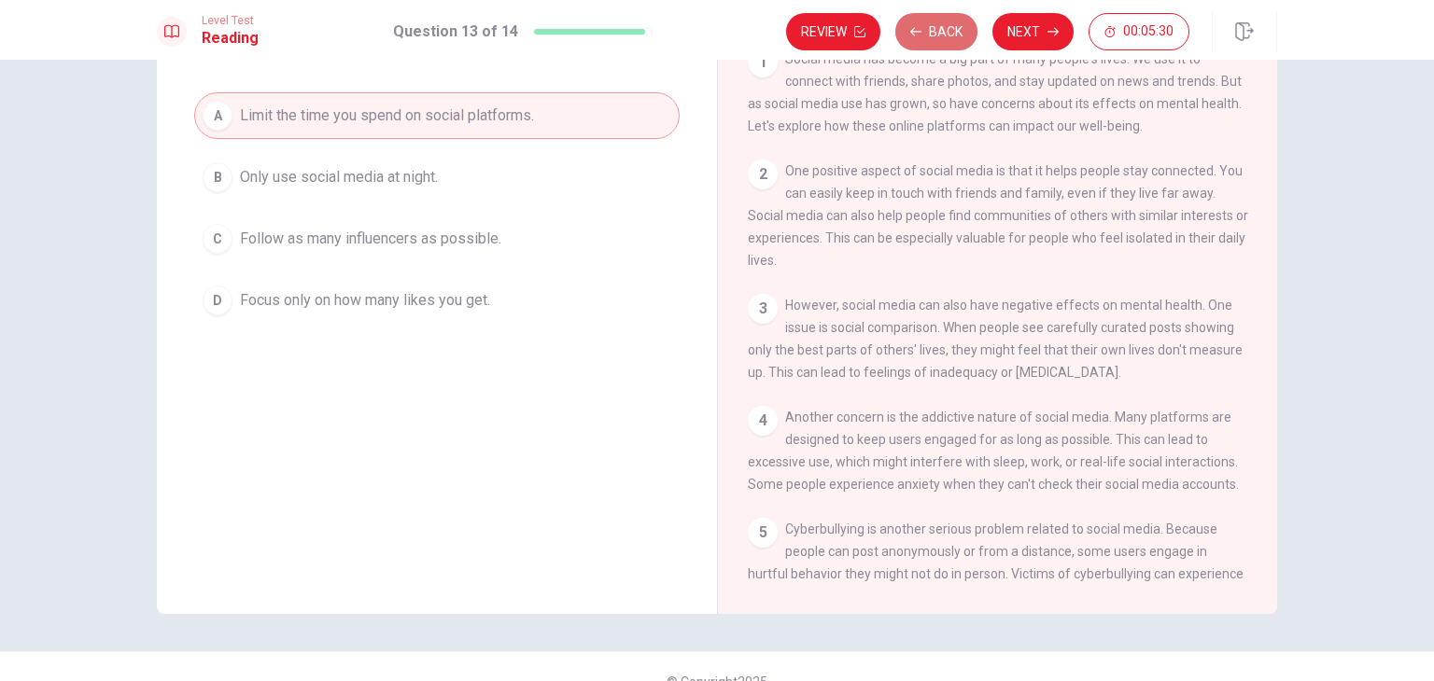
click at [944, 31] on button "Back" at bounding box center [936, 31] width 82 height 37
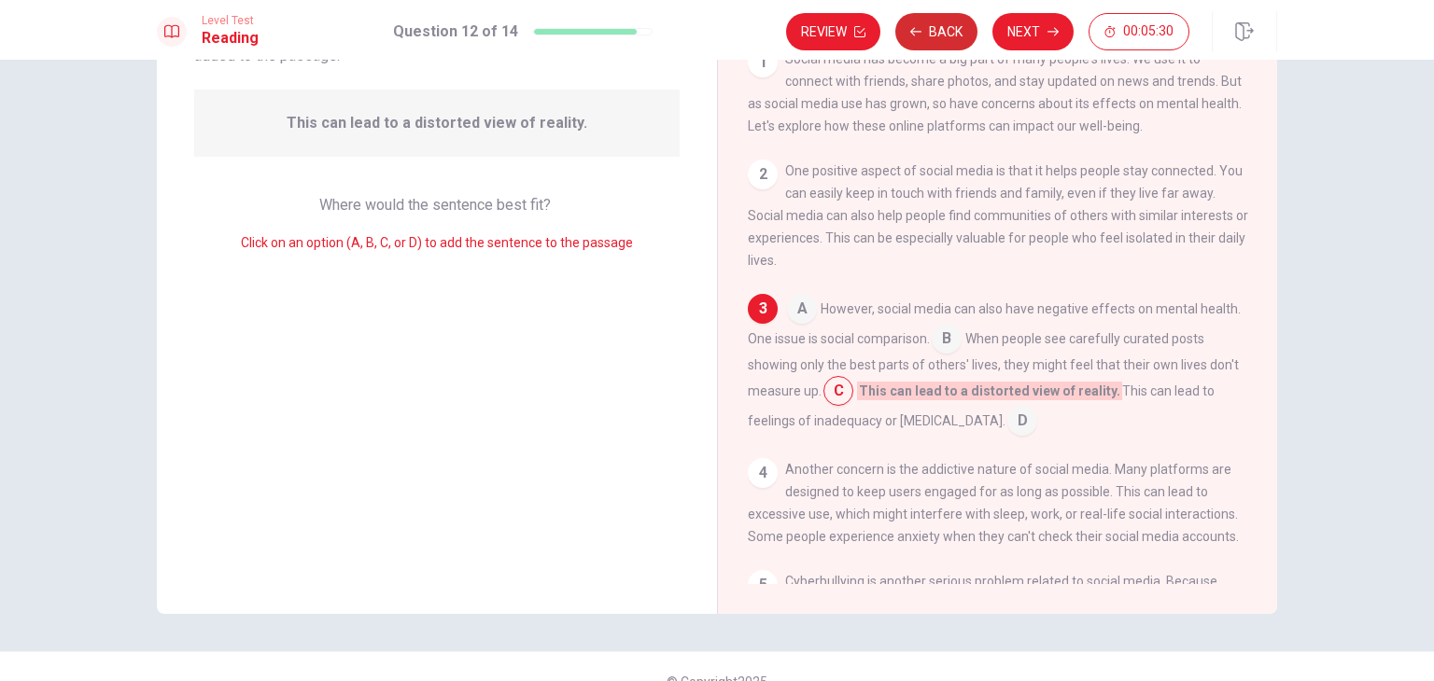
click at [944, 31] on button "Back" at bounding box center [936, 31] width 82 height 37
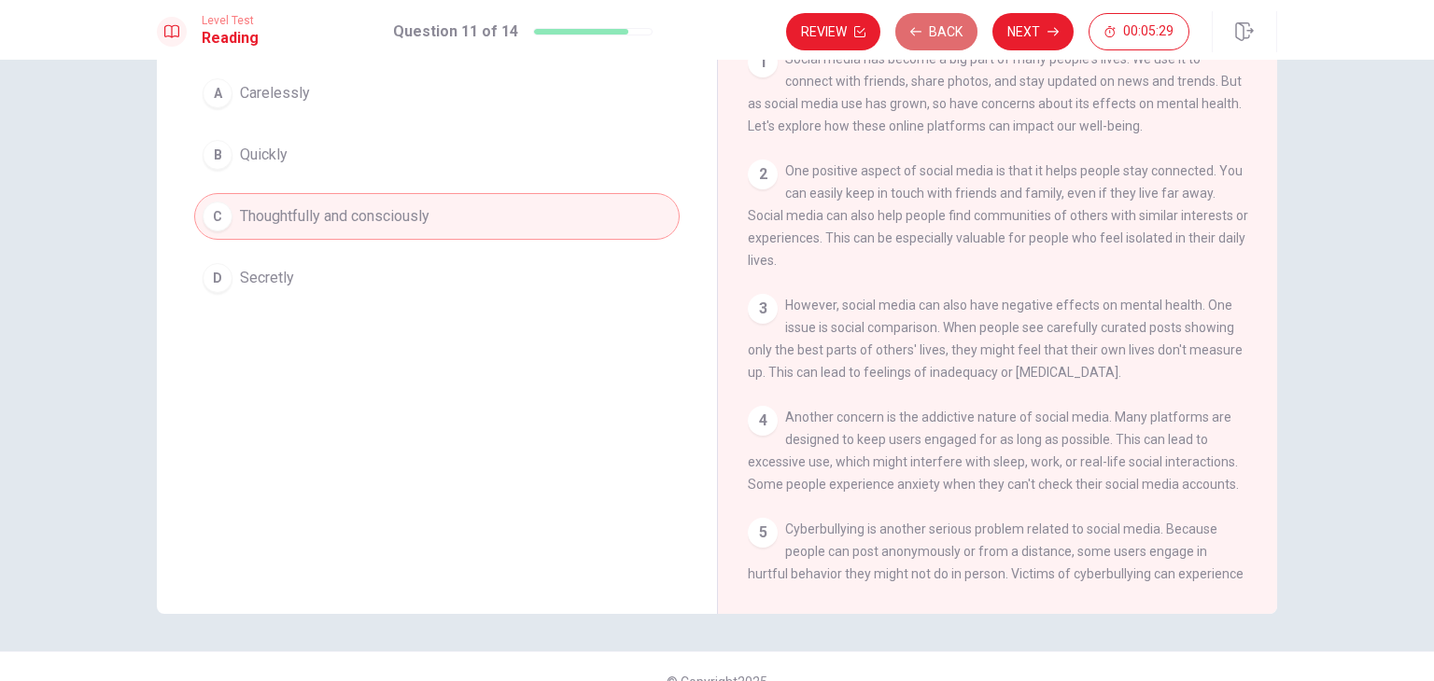
click at [944, 31] on button "Back" at bounding box center [936, 31] width 82 height 37
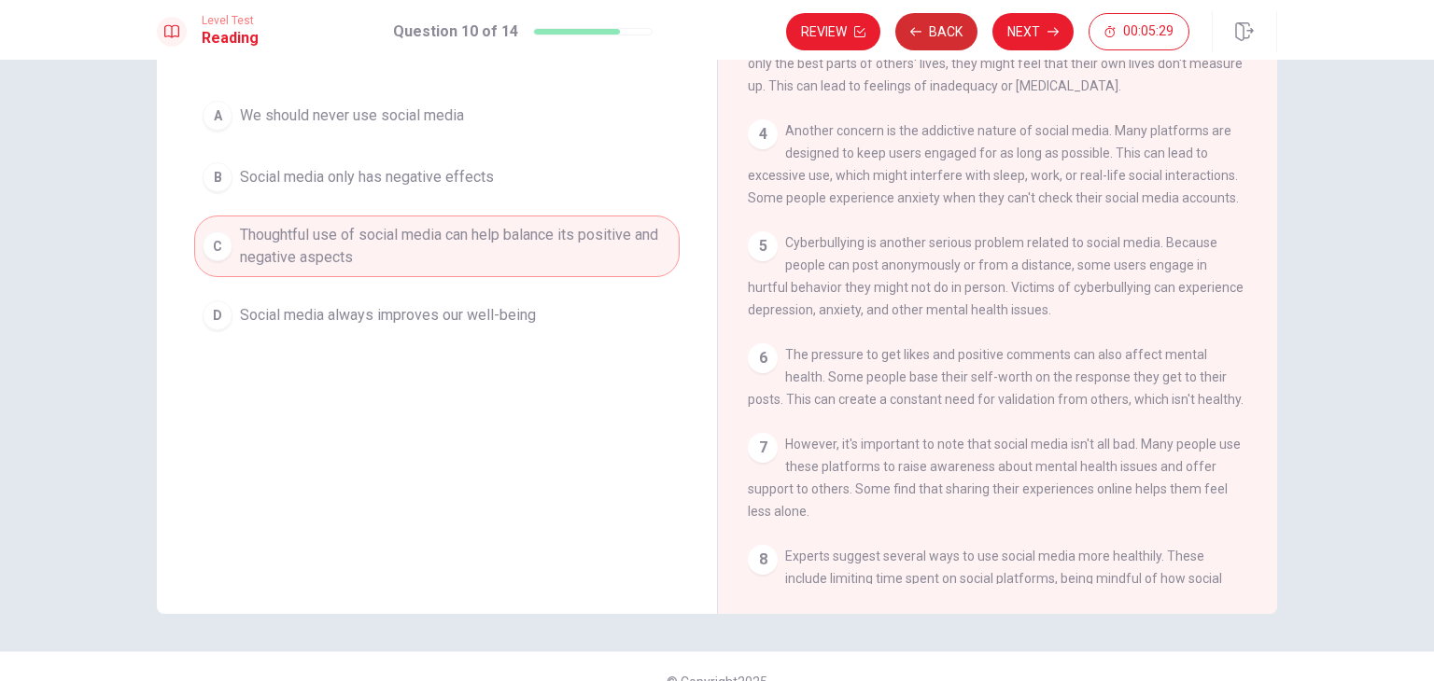
scroll to position [521, 0]
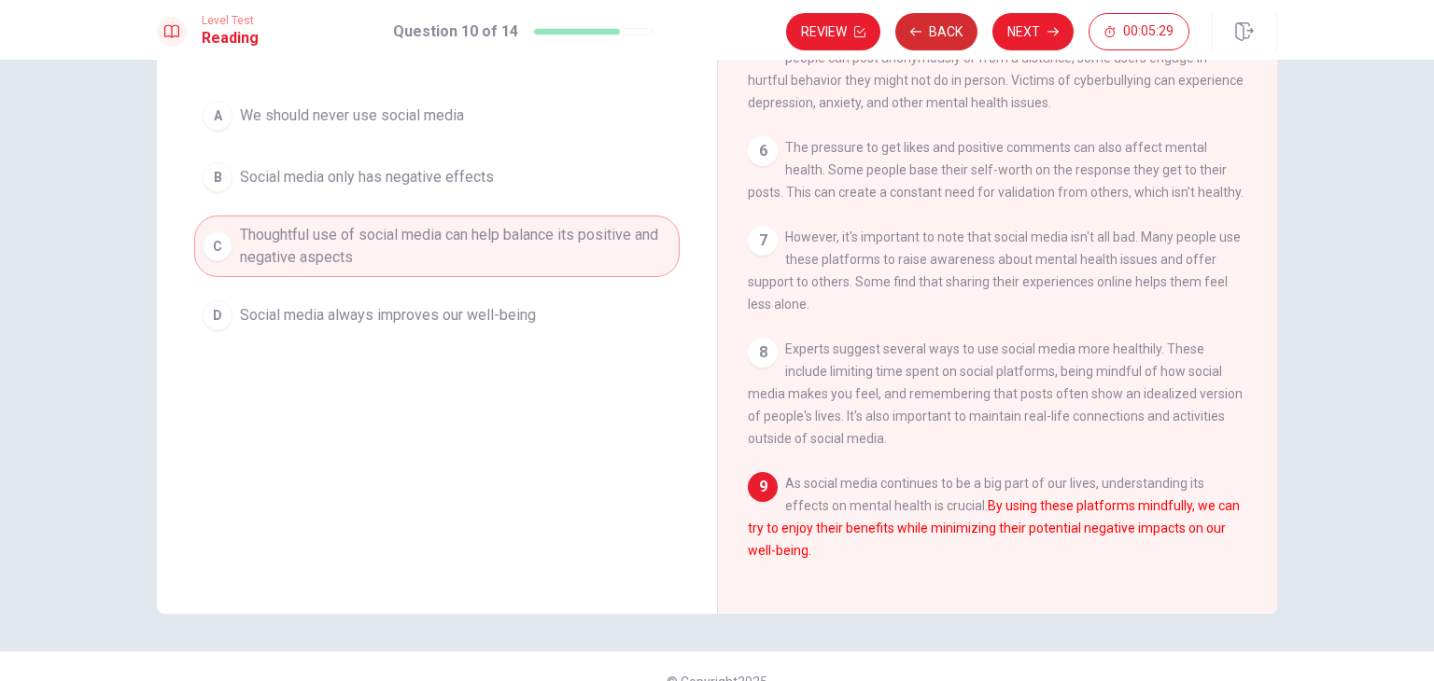
click at [944, 31] on button "Back" at bounding box center [936, 31] width 82 height 37
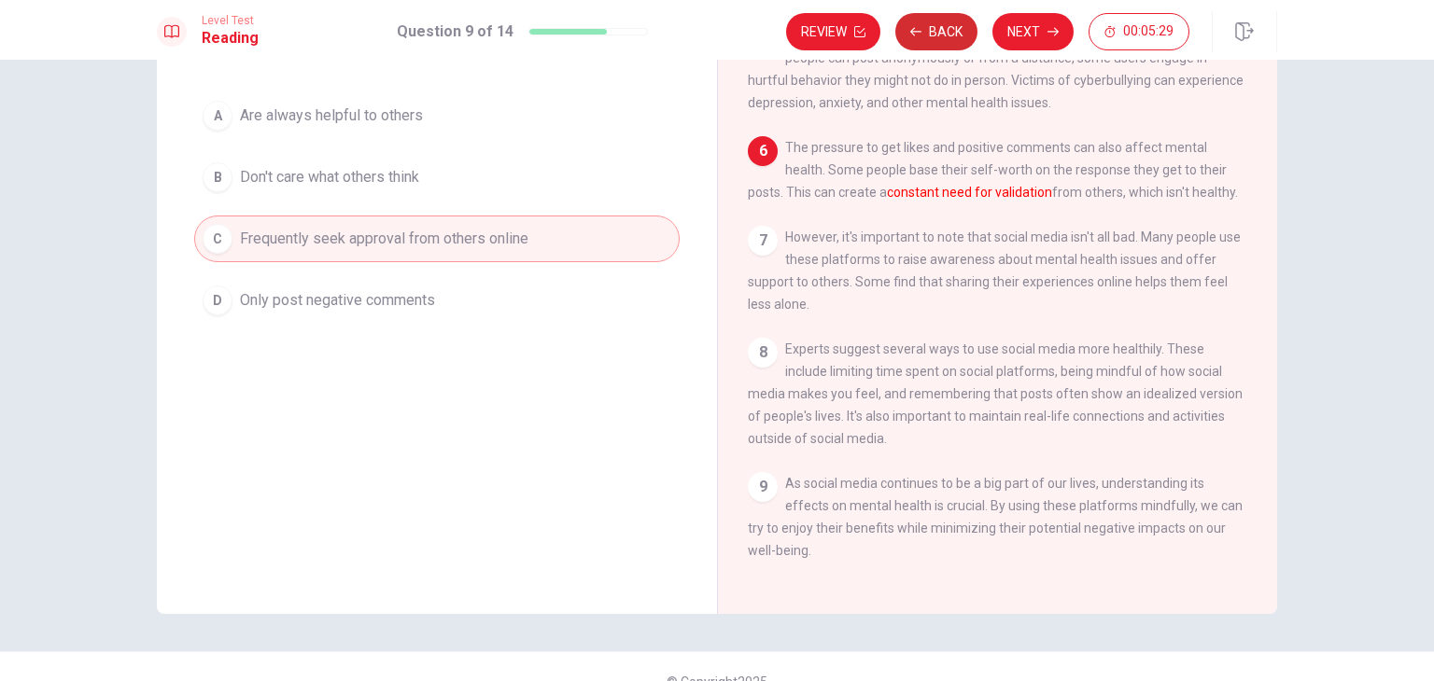
click at [944, 31] on button "Back" at bounding box center [936, 31] width 82 height 37
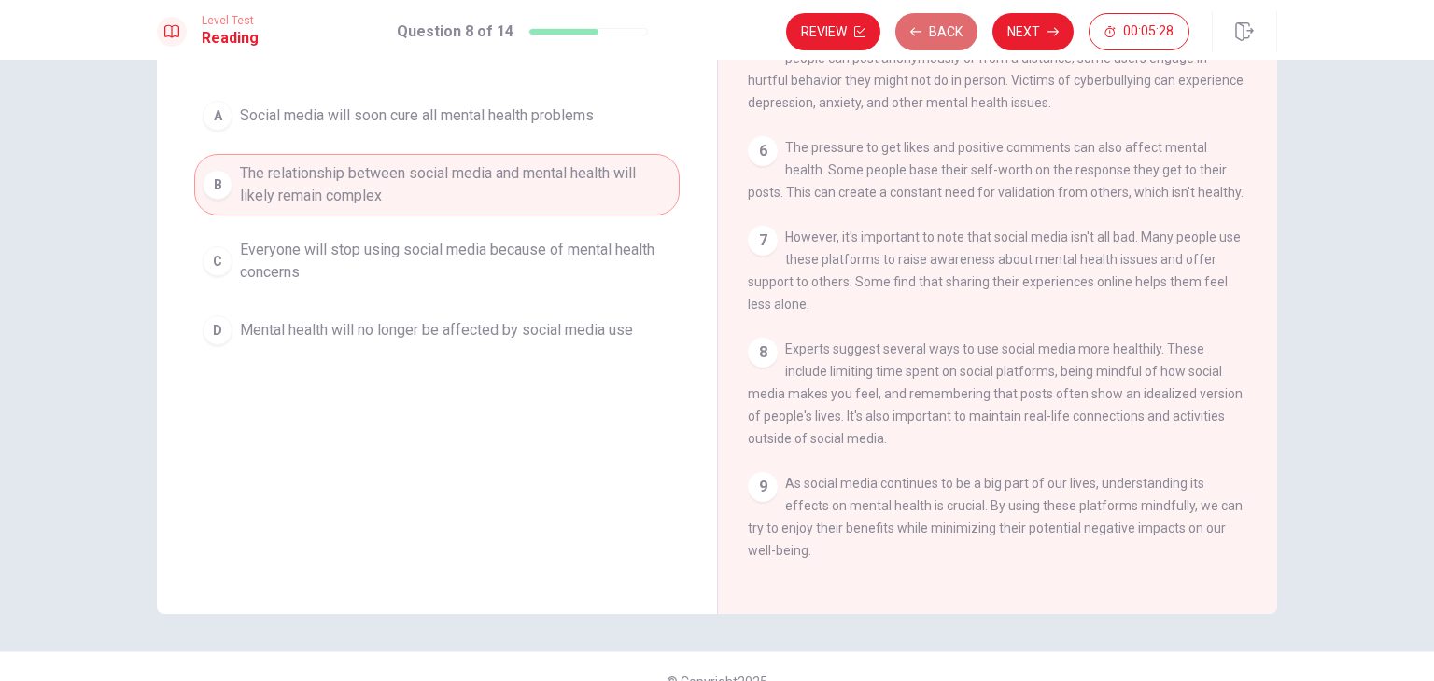
click at [944, 31] on button "Back" at bounding box center [936, 31] width 82 height 37
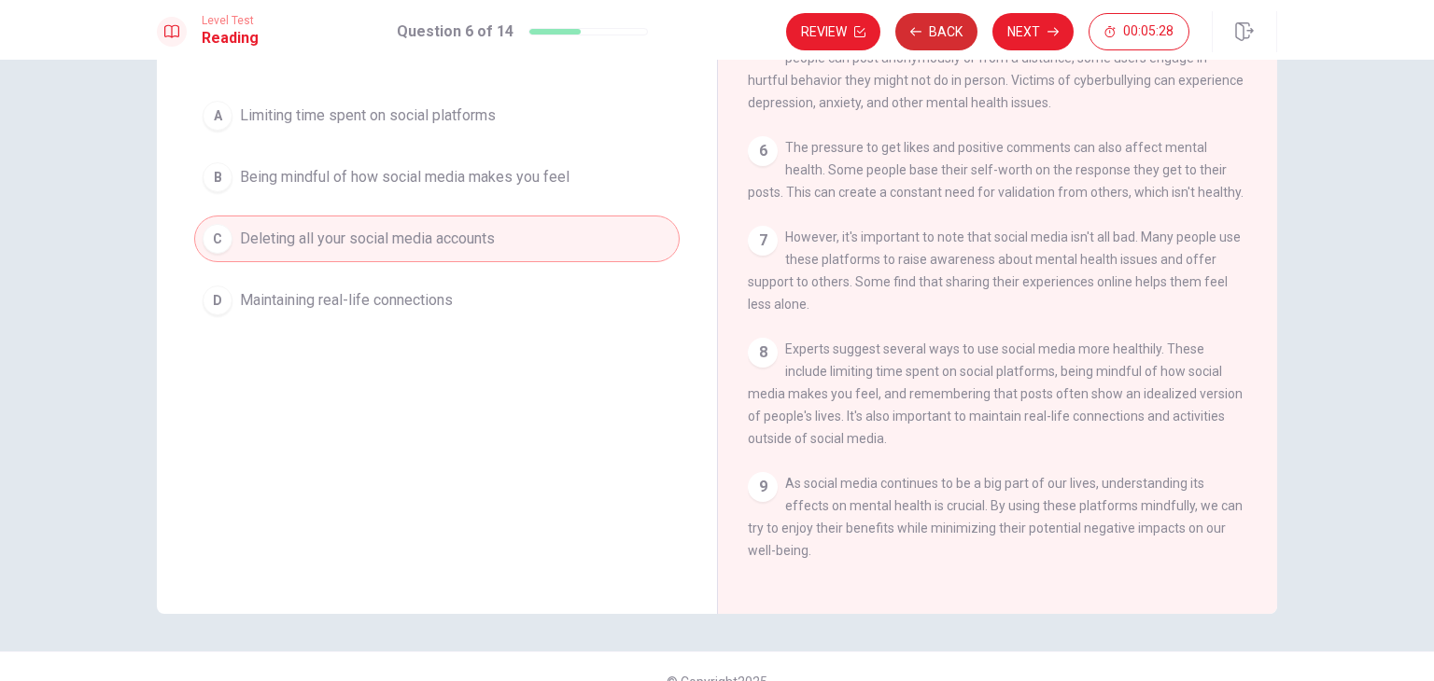
click at [944, 31] on button "Back" at bounding box center [936, 31] width 82 height 37
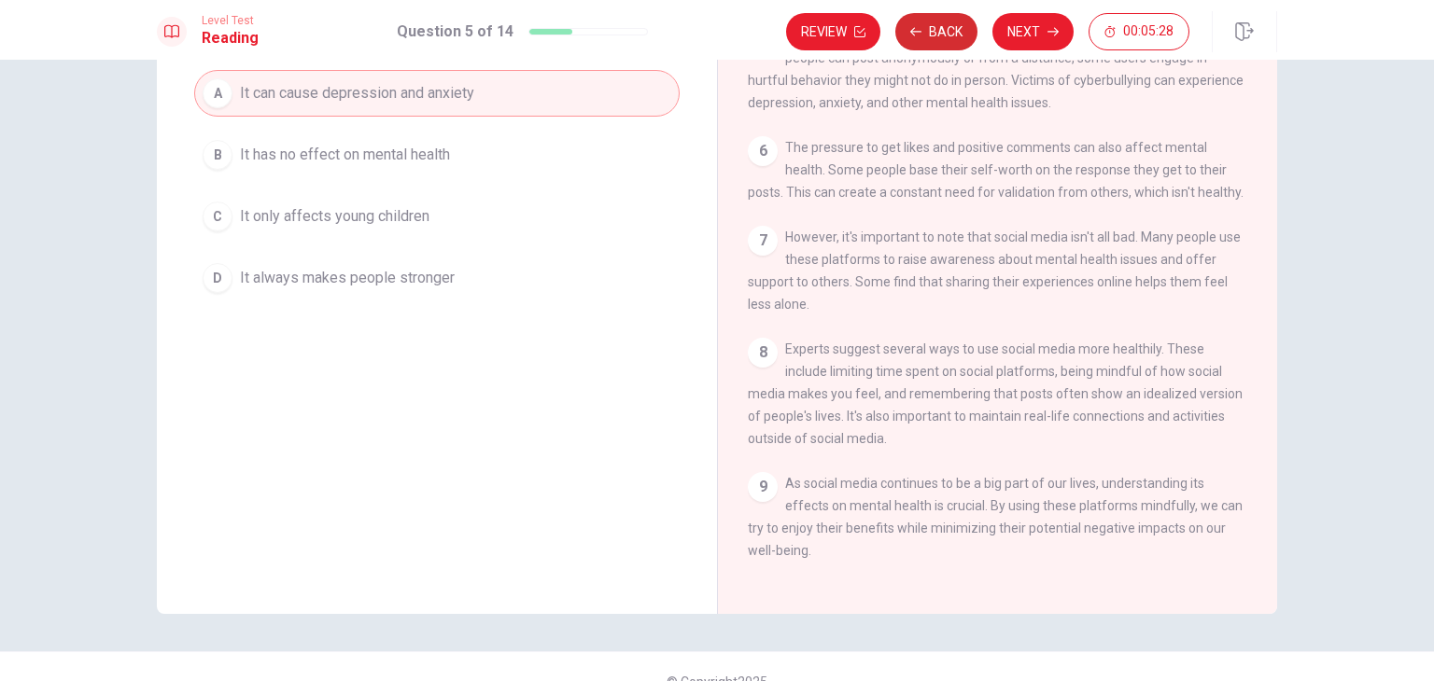
click at [944, 31] on button "Back" at bounding box center [936, 31] width 82 height 37
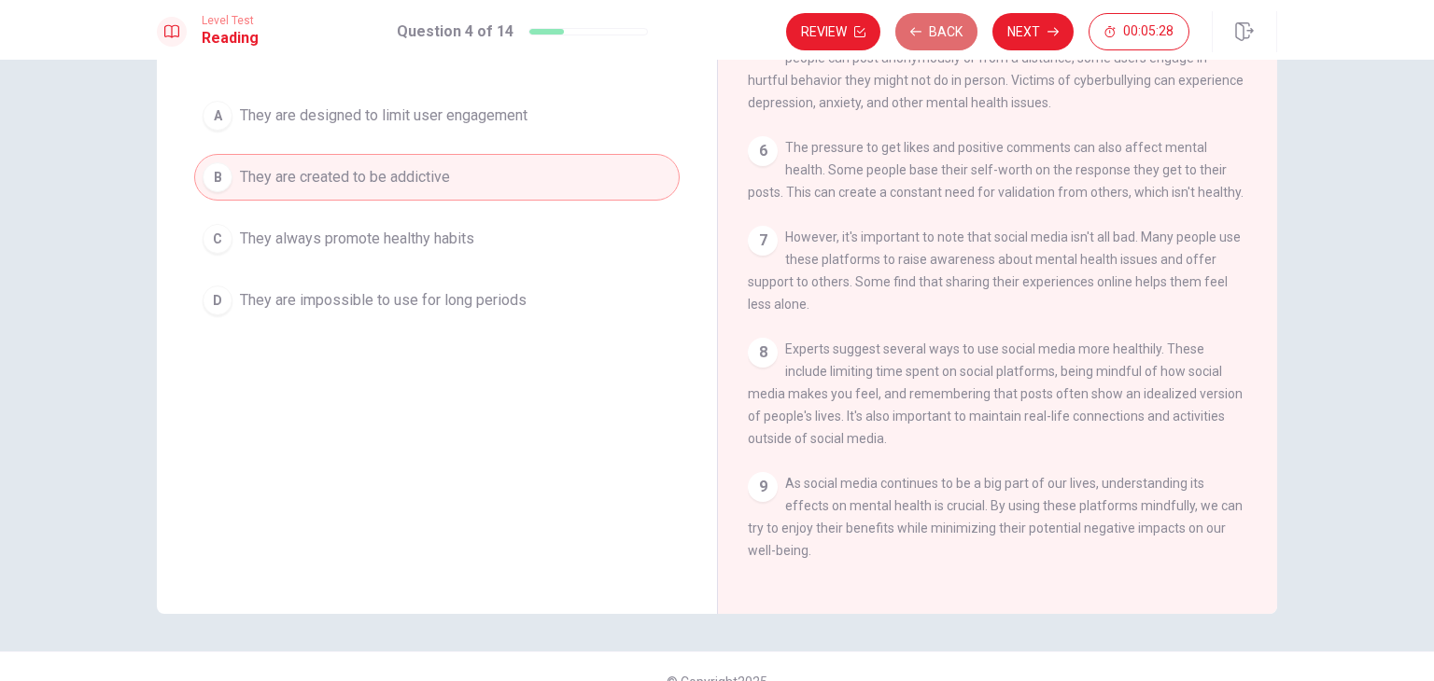
click at [944, 31] on button "Back" at bounding box center [936, 31] width 82 height 37
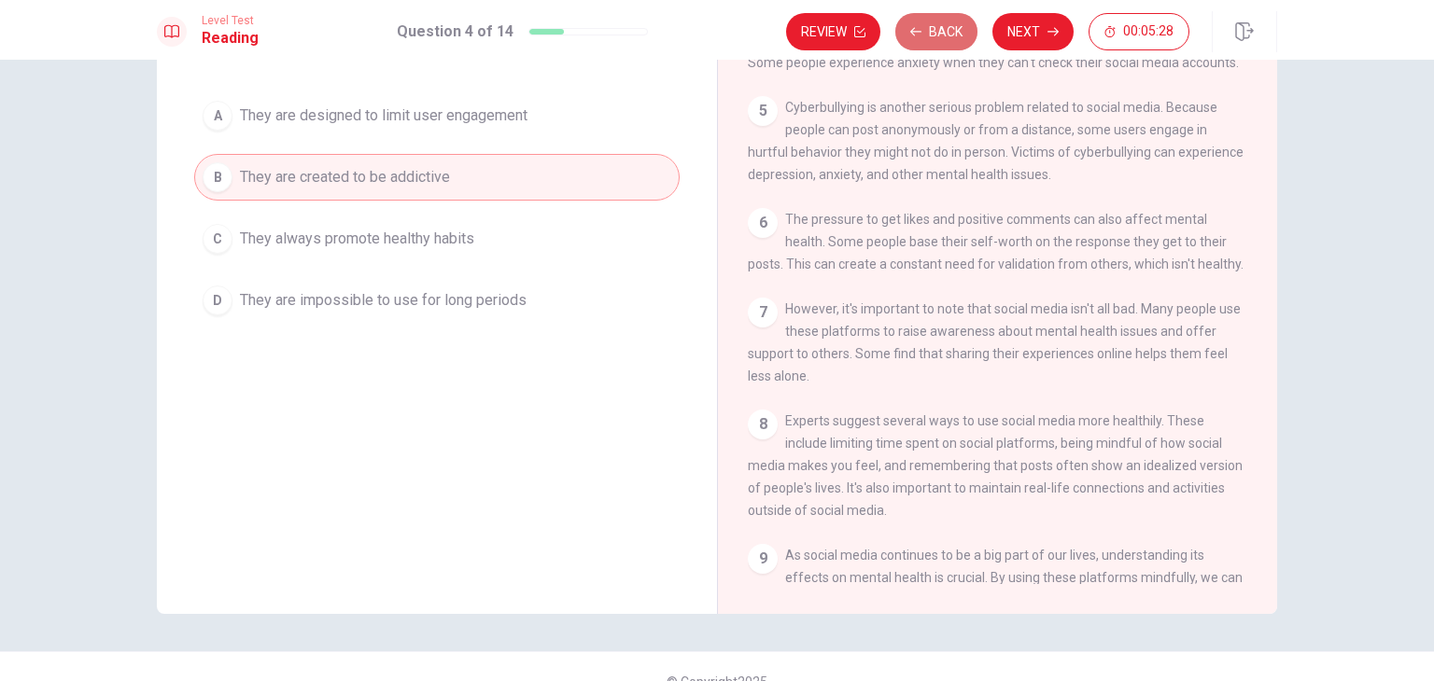
click at [944, 31] on button "Back" at bounding box center [936, 31] width 82 height 37
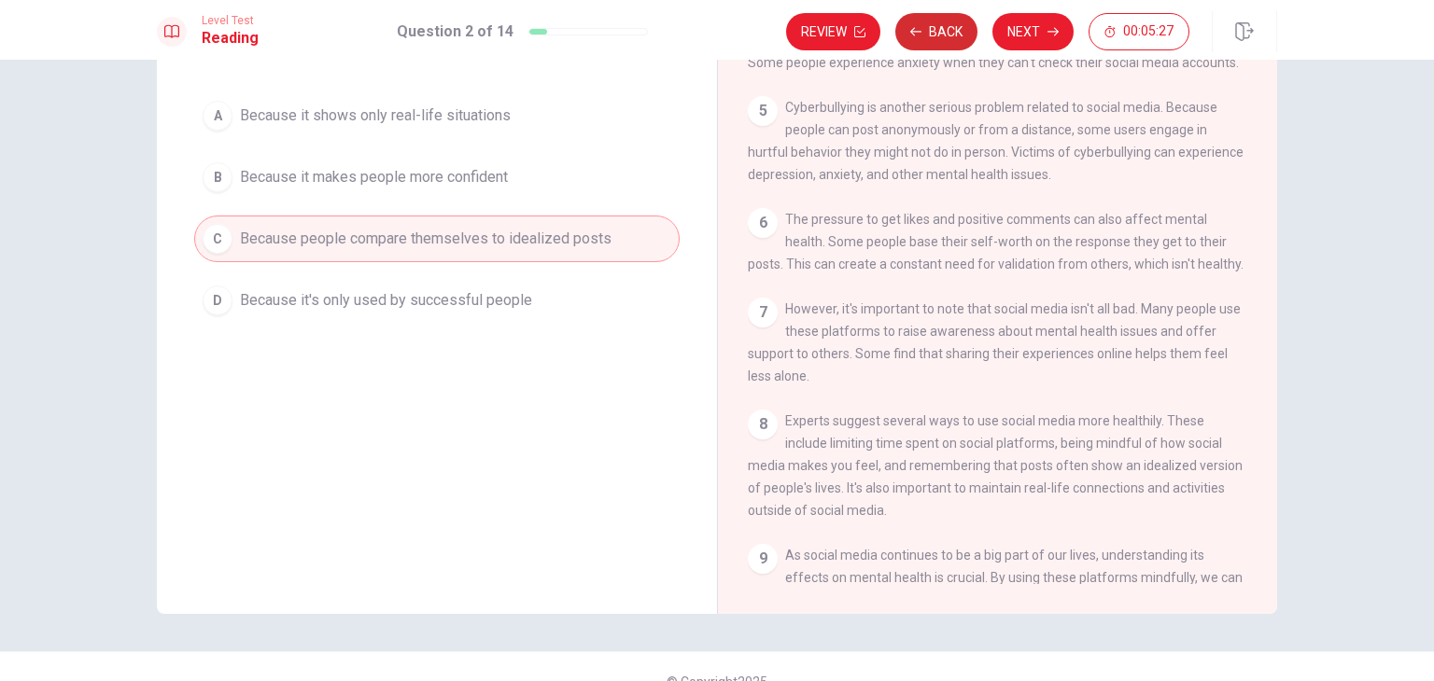
scroll to position [184, 0]
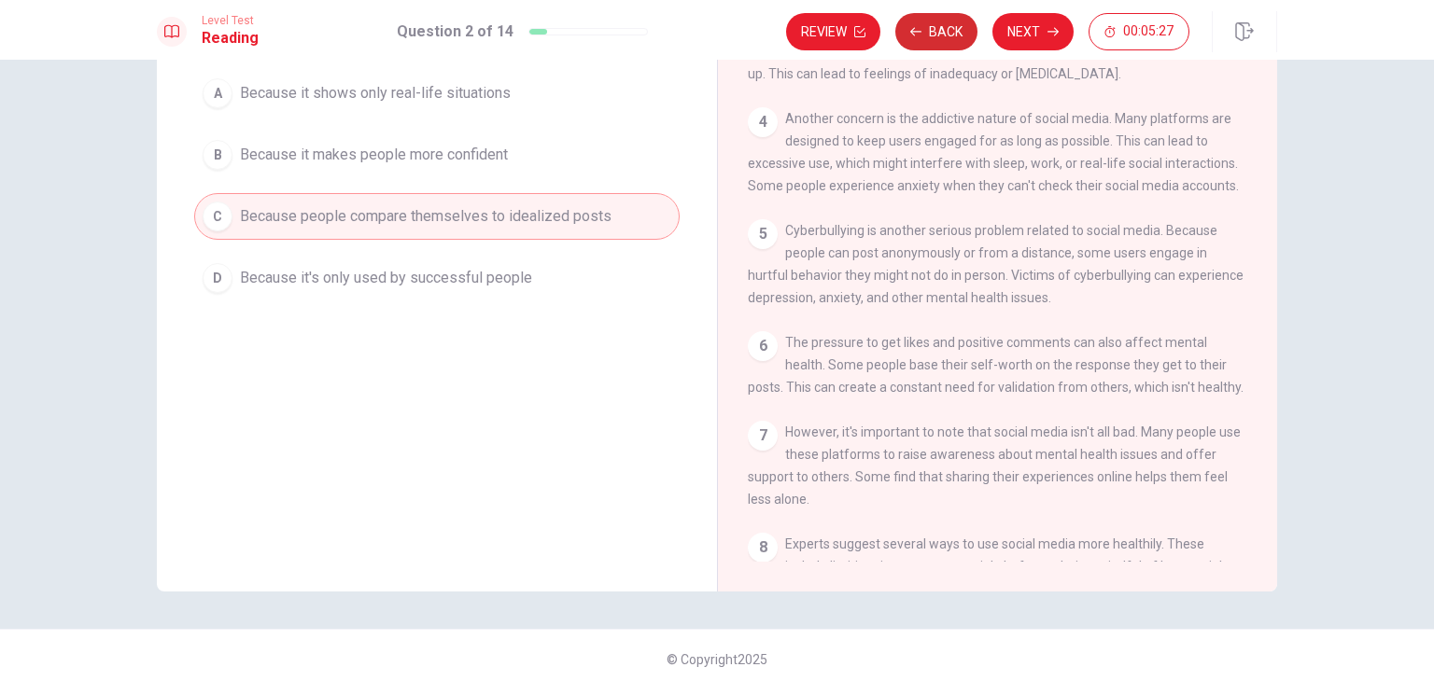
click at [944, 31] on button "Back" at bounding box center [936, 31] width 82 height 37
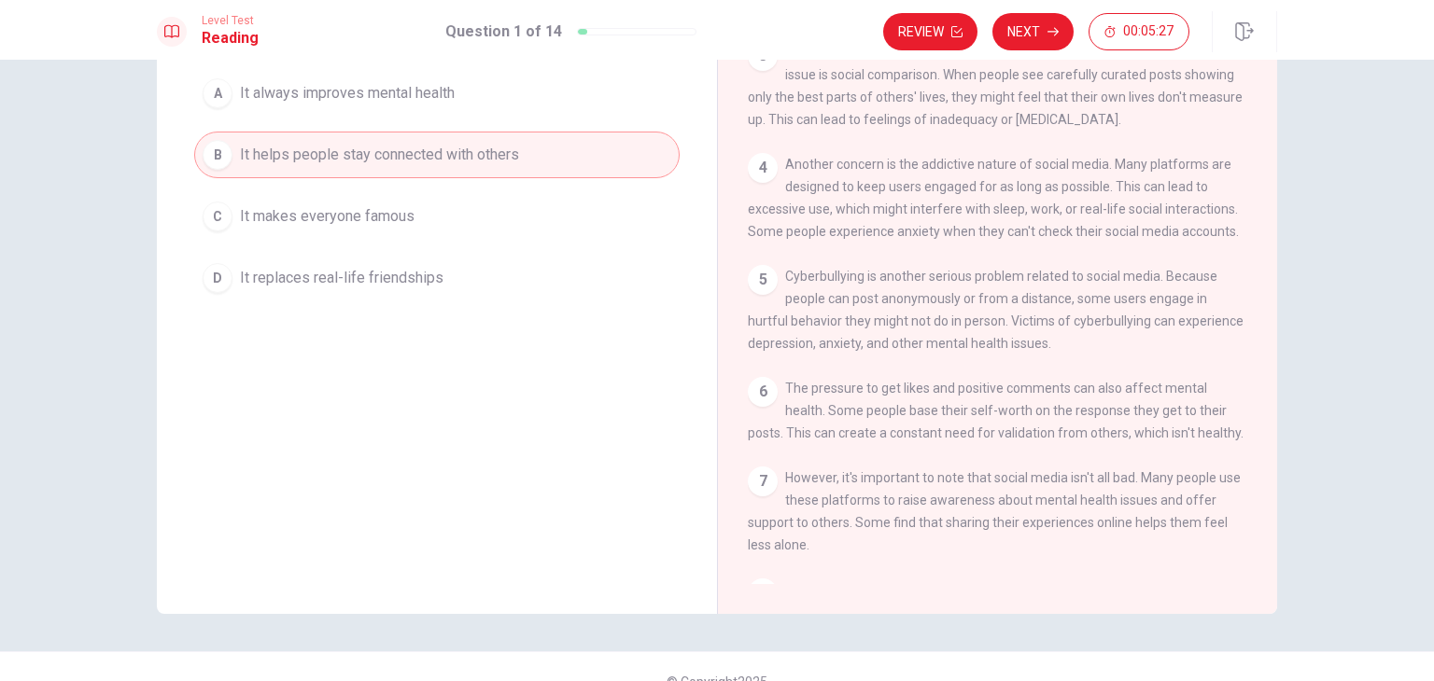
click at [944, 31] on button "Review" at bounding box center [930, 31] width 94 height 37
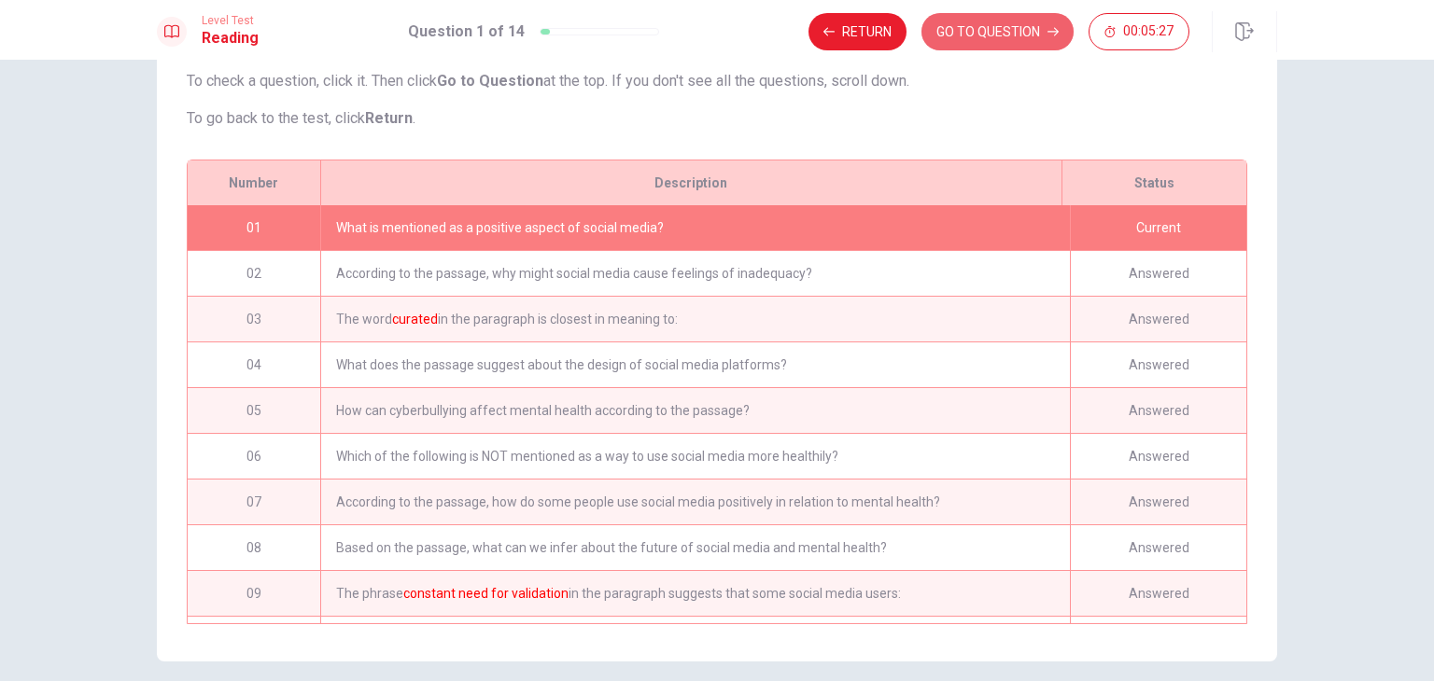
scroll to position [191, 0]
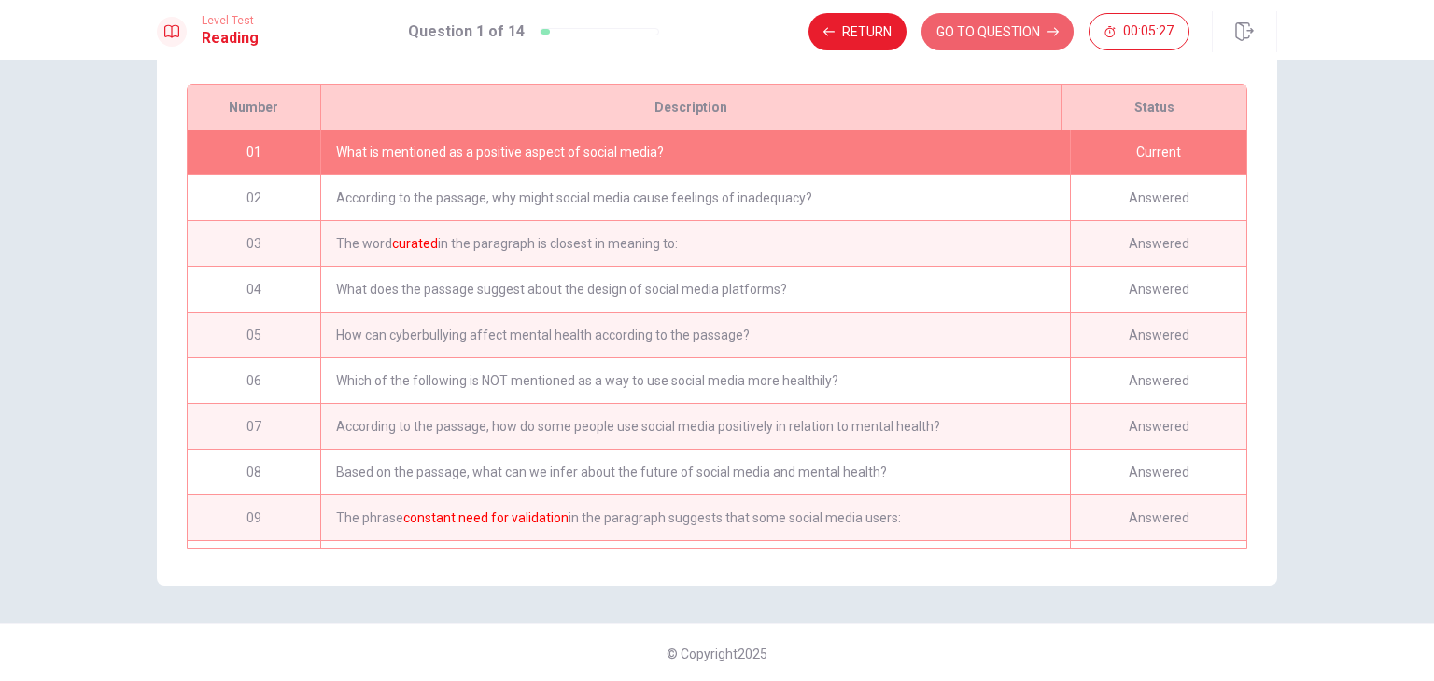
click at [944, 31] on button "GO TO QUESTION" at bounding box center [997, 31] width 152 height 37
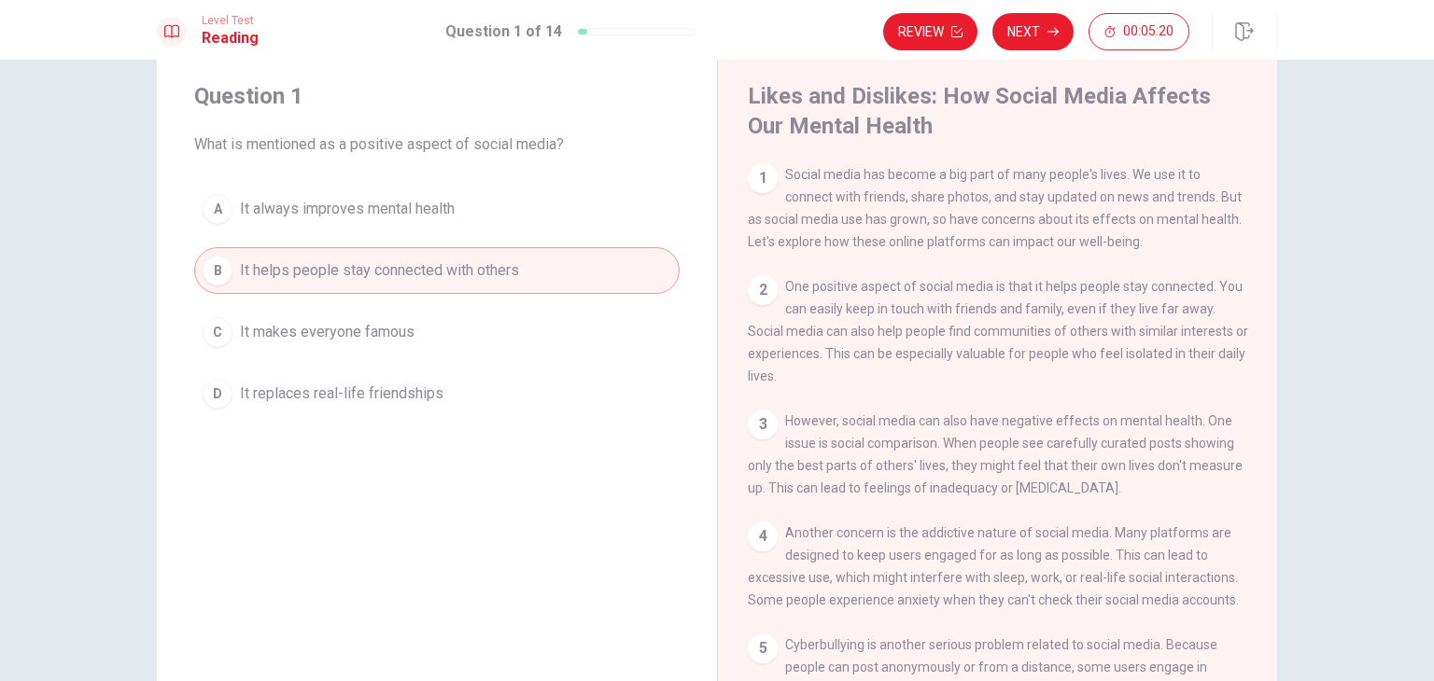
scroll to position [0, 0]
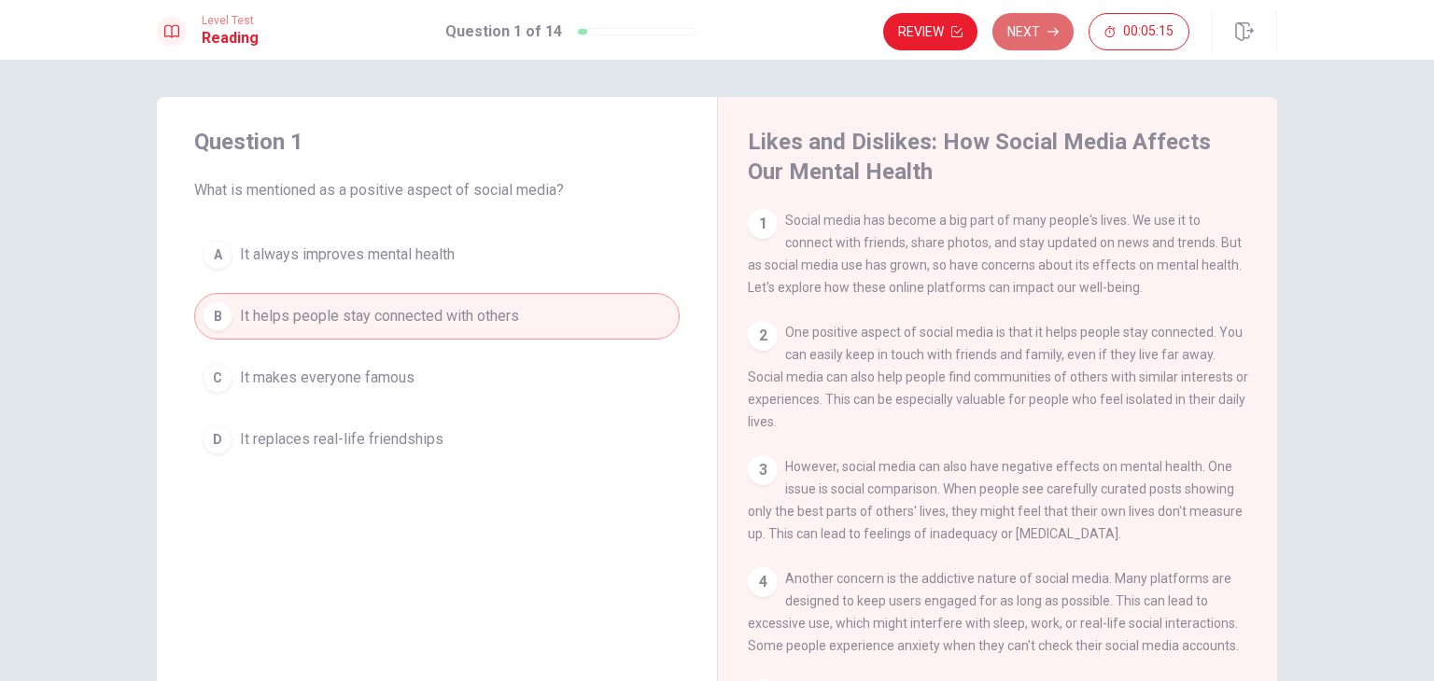
click at [1045, 32] on button "Next" at bounding box center [1032, 31] width 81 height 37
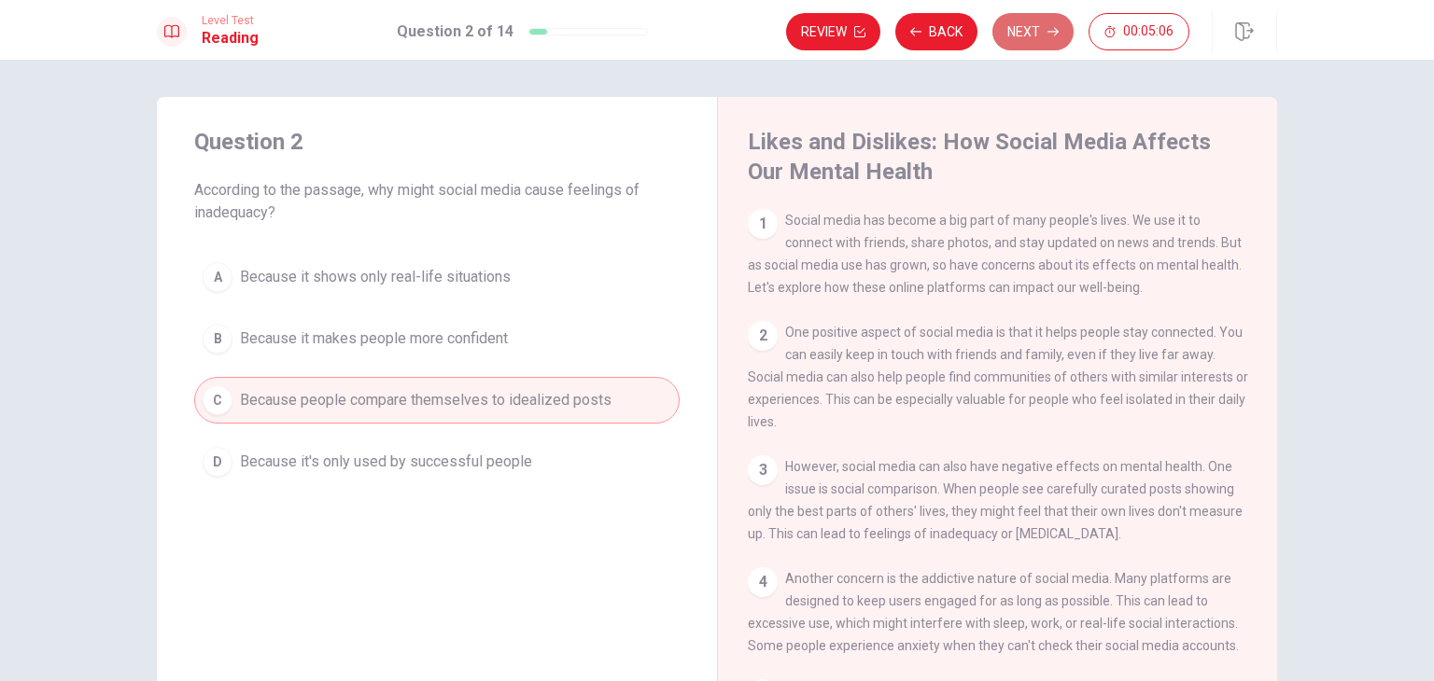
click at [1045, 32] on button "Next" at bounding box center [1032, 31] width 81 height 37
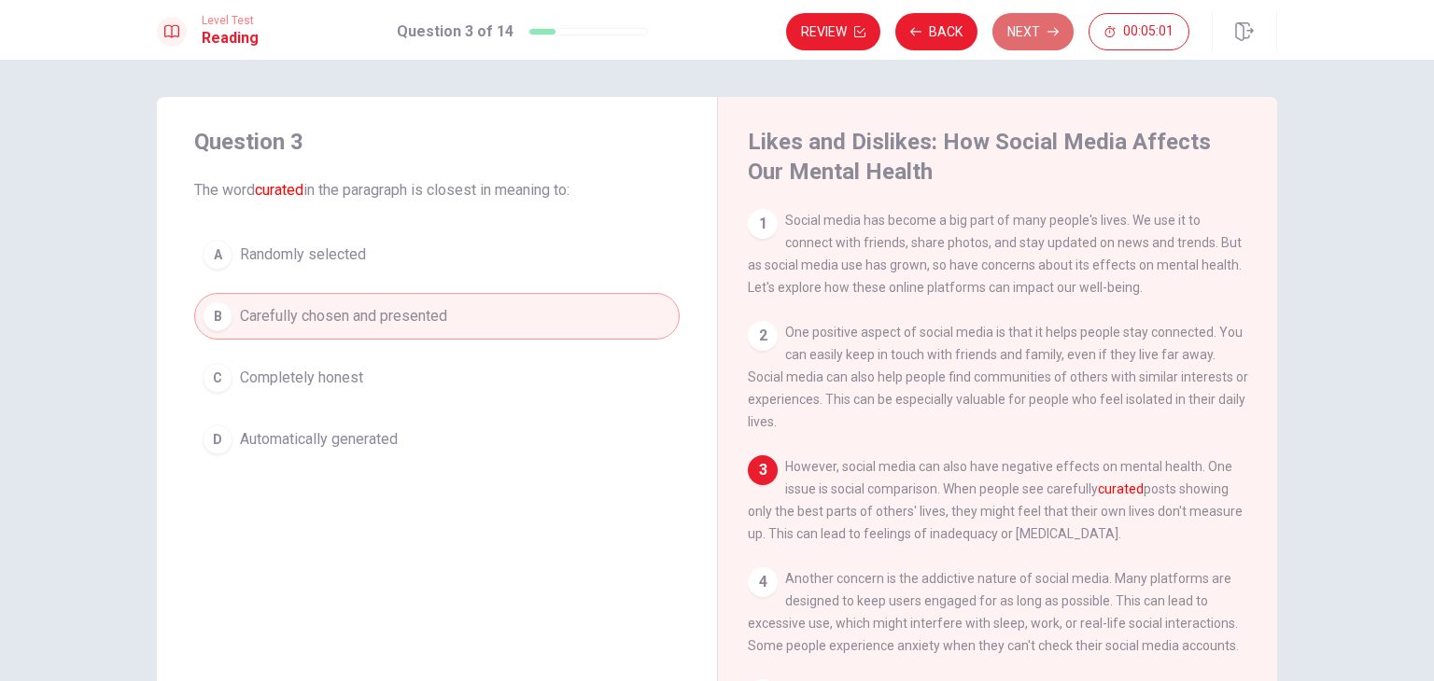
click at [1045, 32] on button "Next" at bounding box center [1032, 31] width 81 height 37
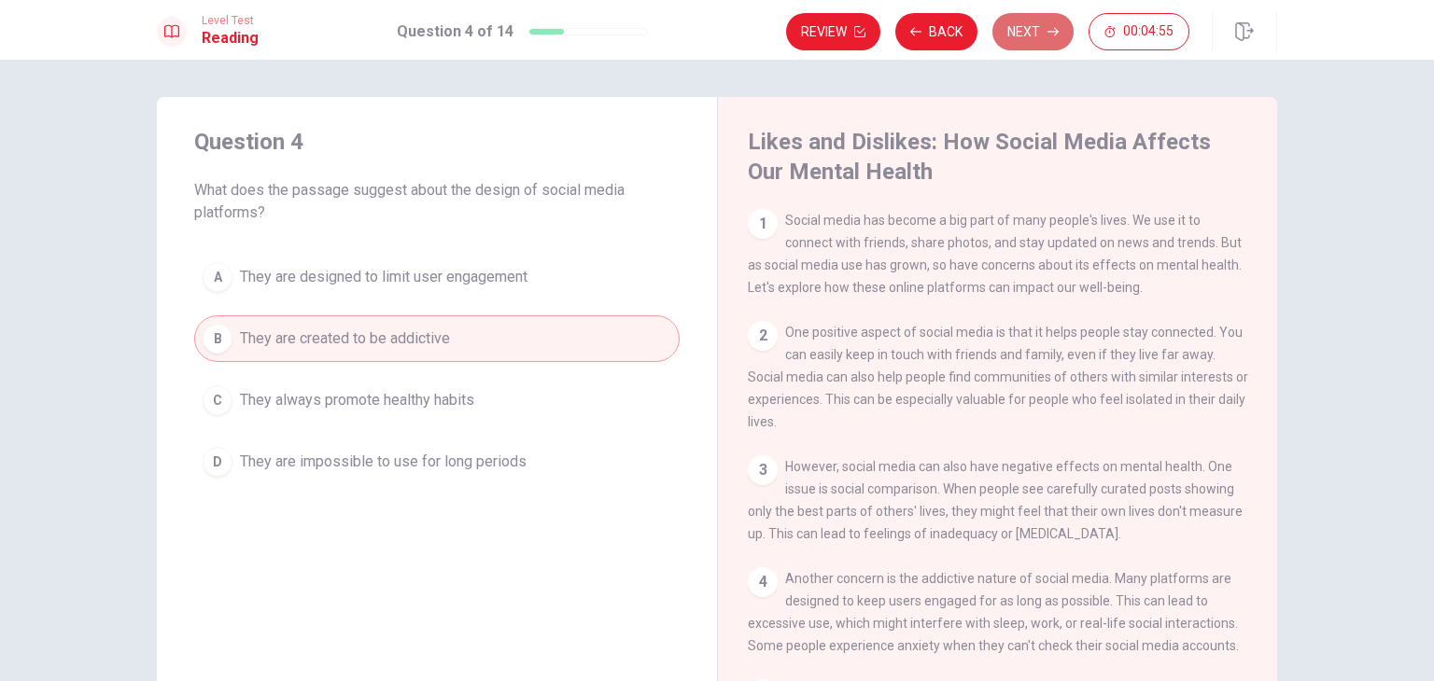
click at [1045, 32] on button "Next" at bounding box center [1032, 31] width 81 height 37
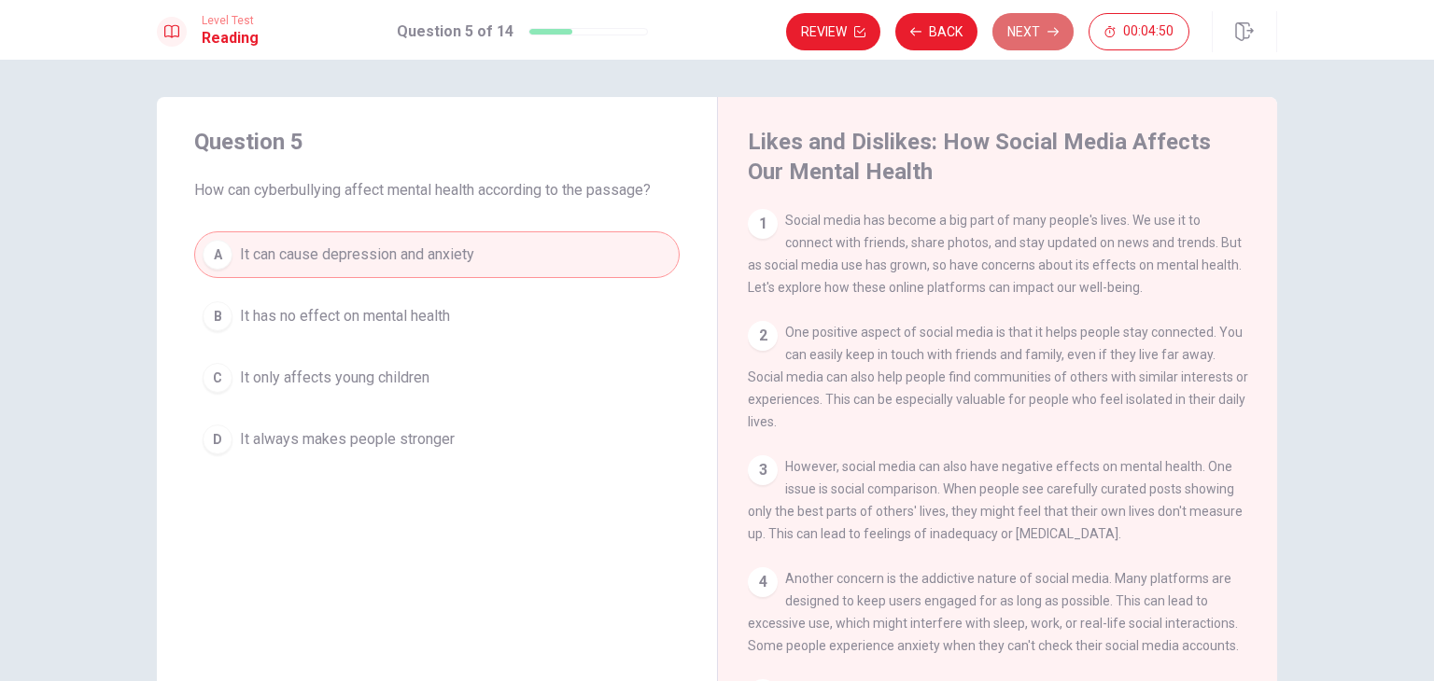
click at [1045, 32] on button "Next" at bounding box center [1032, 31] width 81 height 37
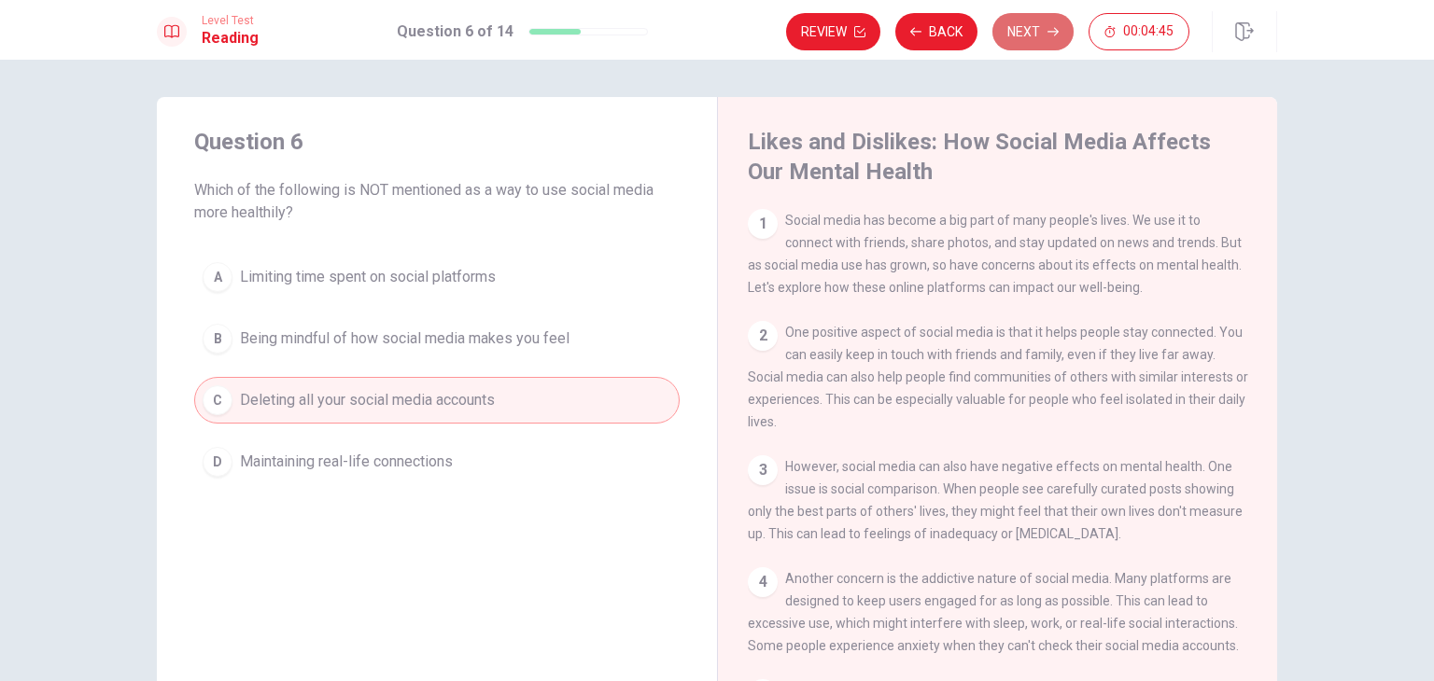
click at [1045, 32] on button "Next" at bounding box center [1032, 31] width 81 height 37
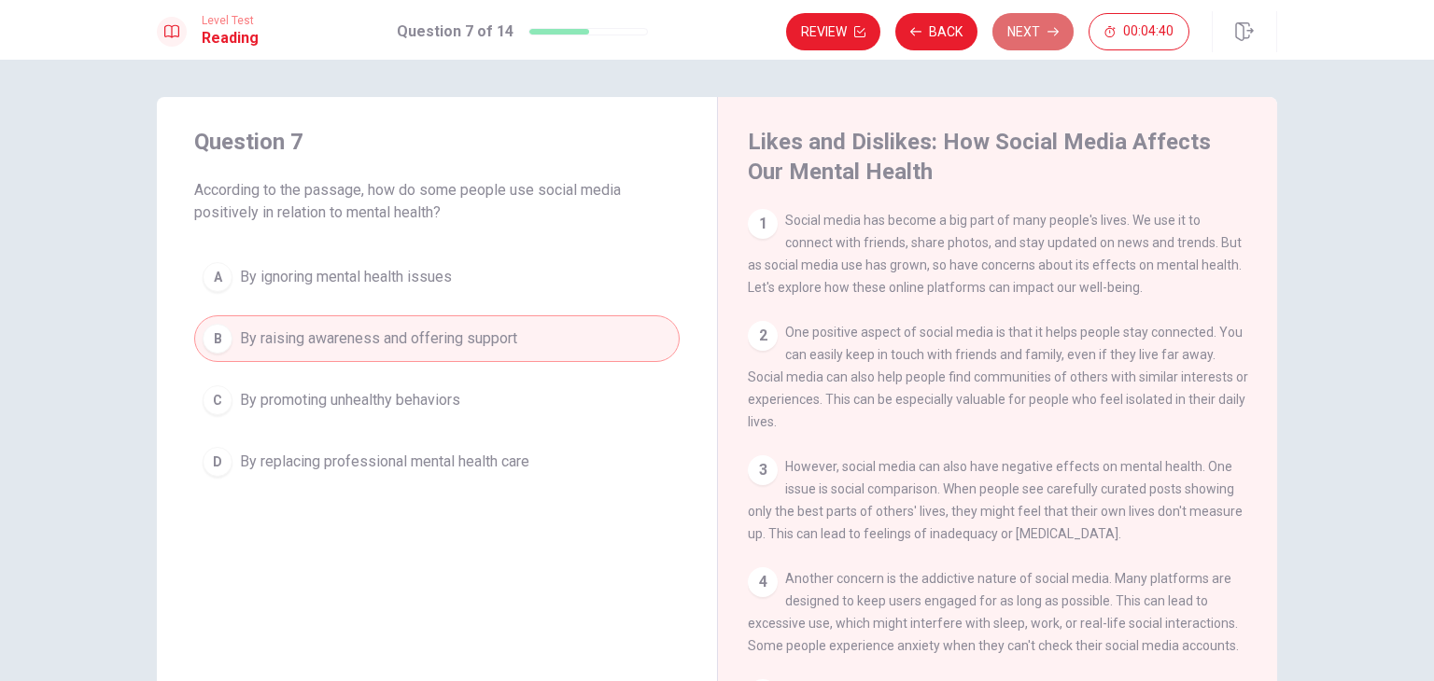
click at [1045, 32] on button "Next" at bounding box center [1032, 31] width 81 height 37
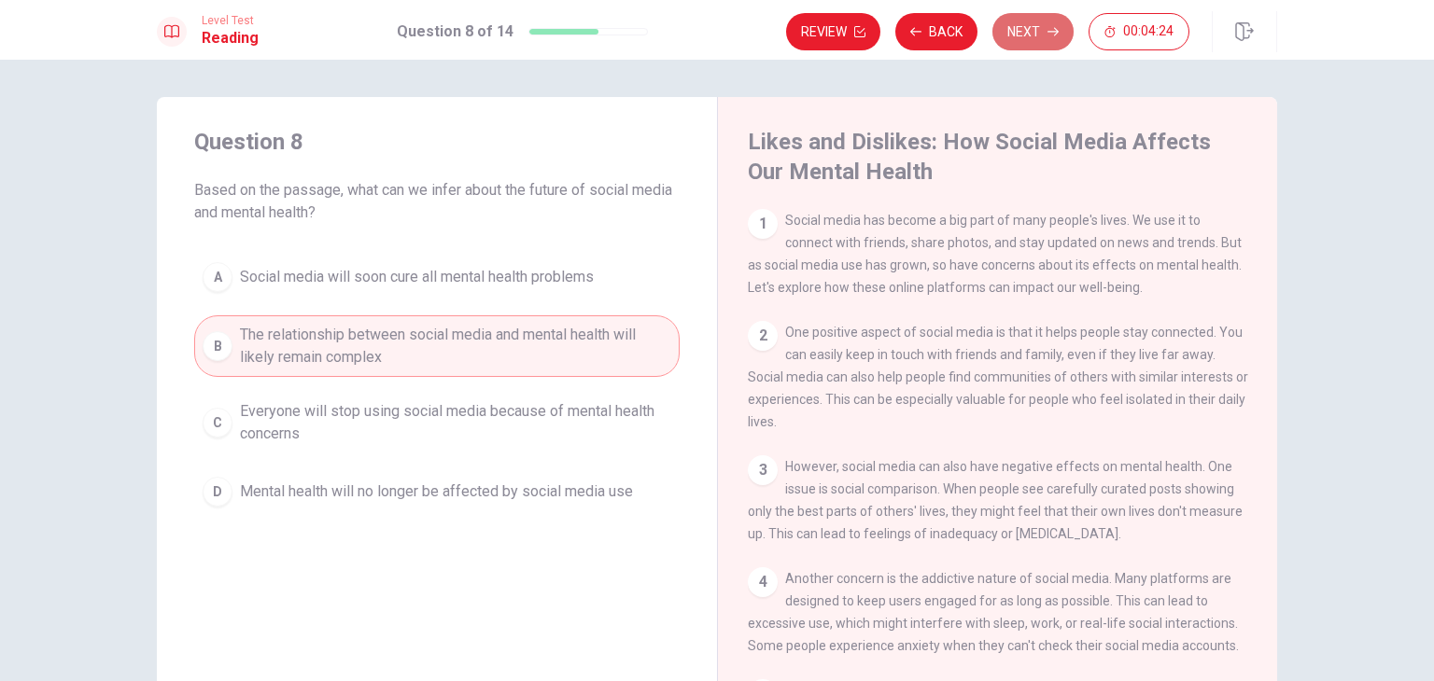
click at [1045, 32] on button "Next" at bounding box center [1032, 31] width 81 height 37
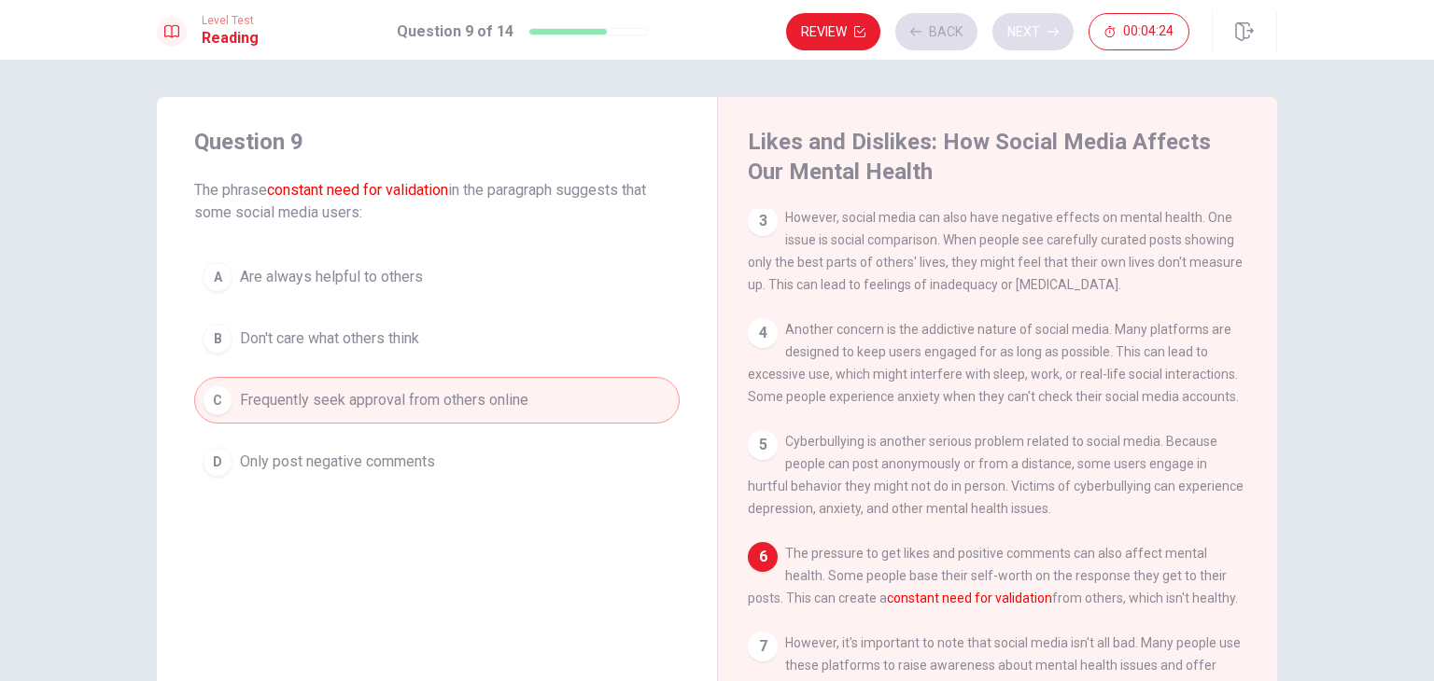
scroll to position [317, 0]
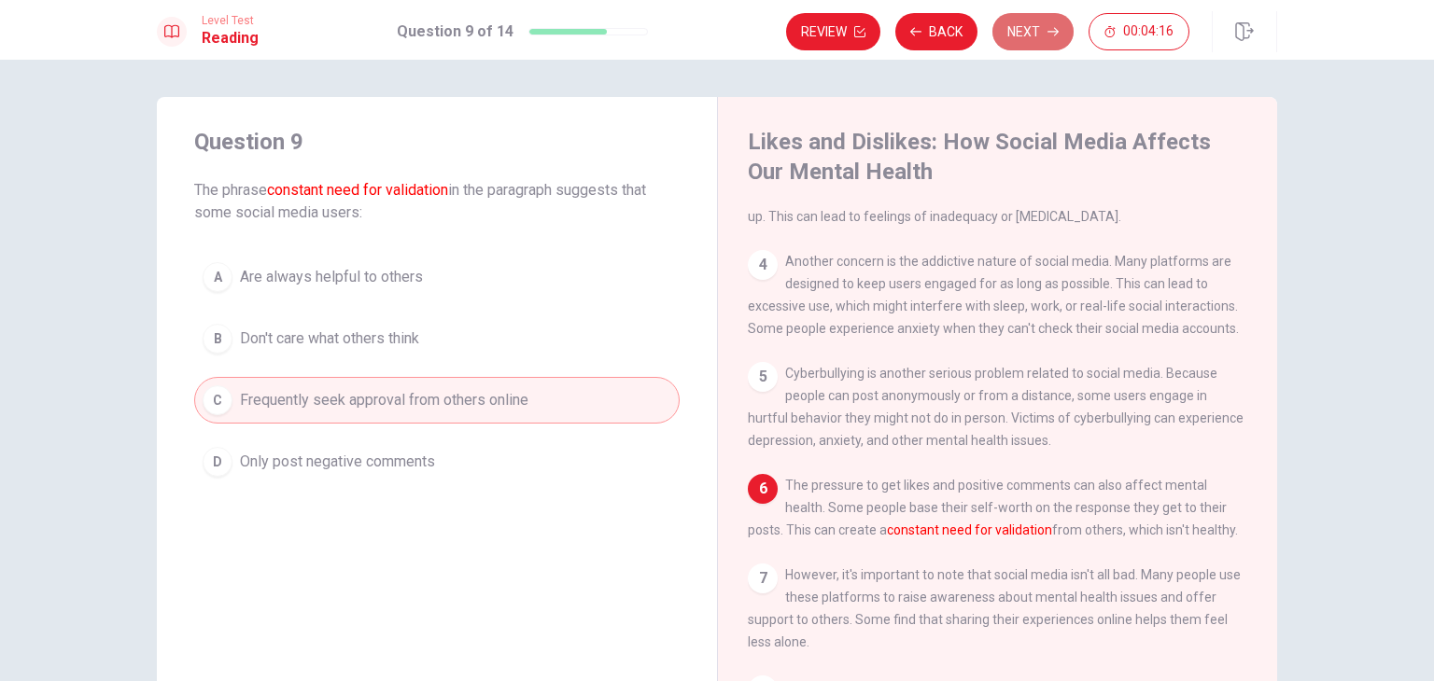
click at [1045, 32] on button "Next" at bounding box center [1032, 31] width 81 height 37
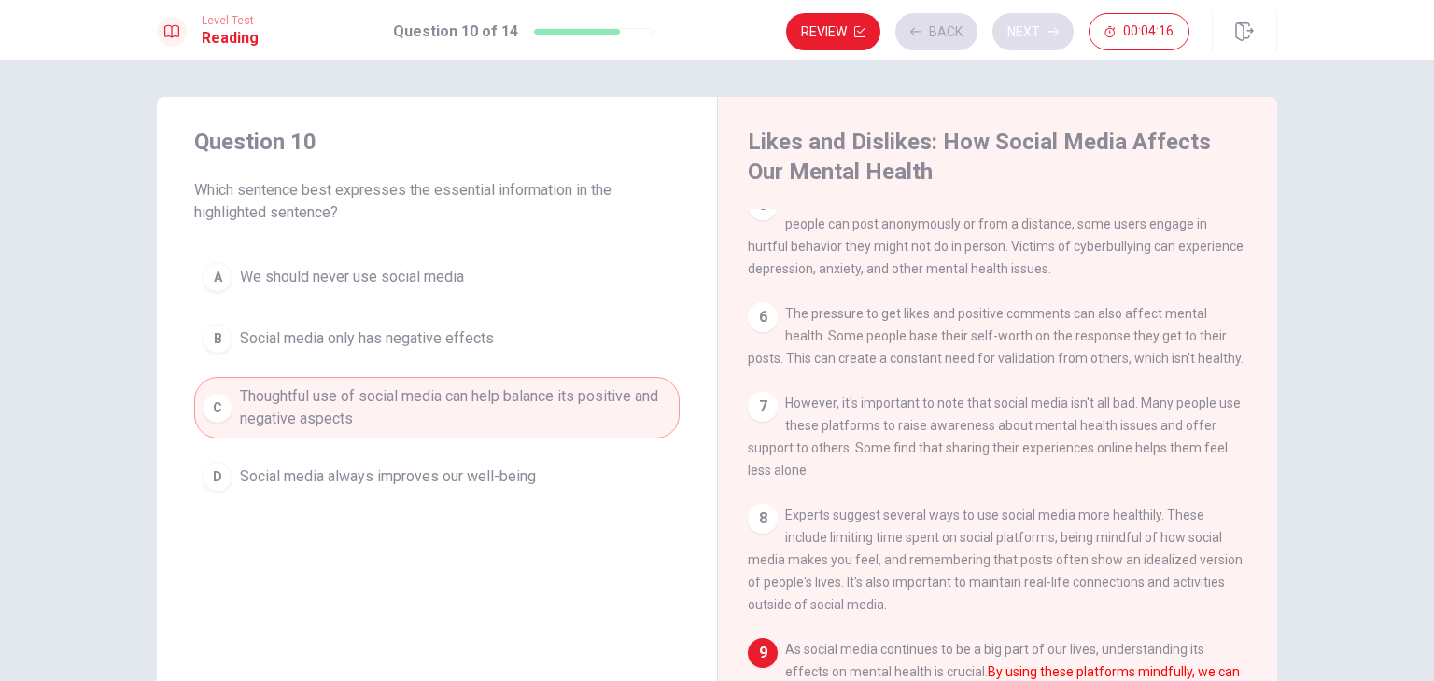
scroll to position [521, 0]
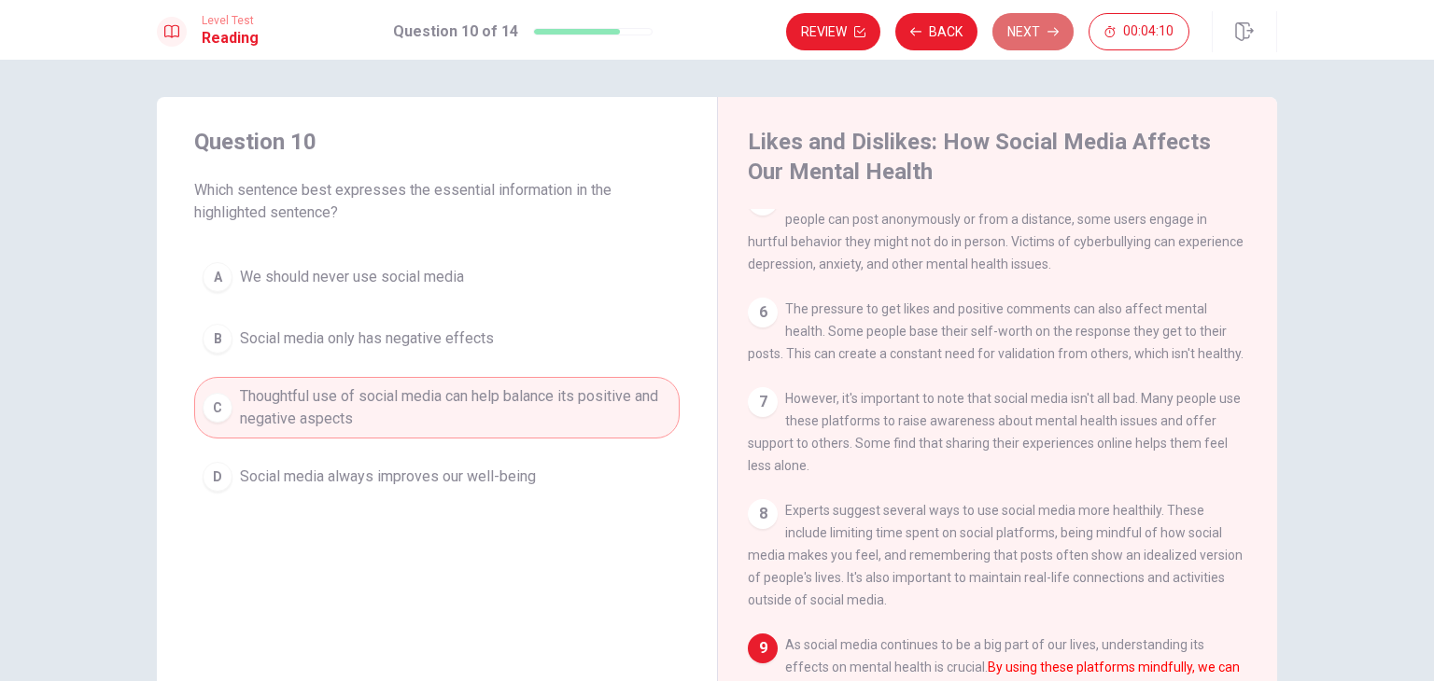
click at [1045, 32] on button "Next" at bounding box center [1032, 31] width 81 height 37
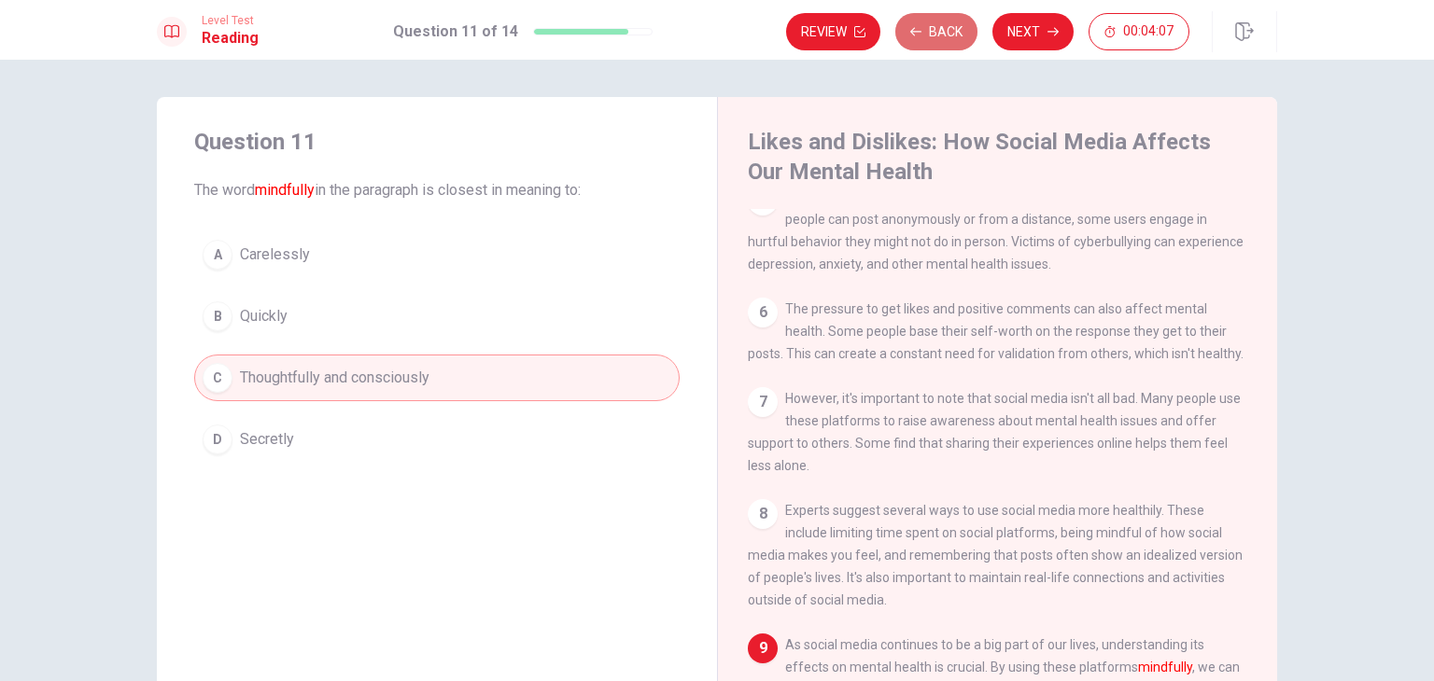
click at [942, 32] on button "Back" at bounding box center [936, 31] width 82 height 37
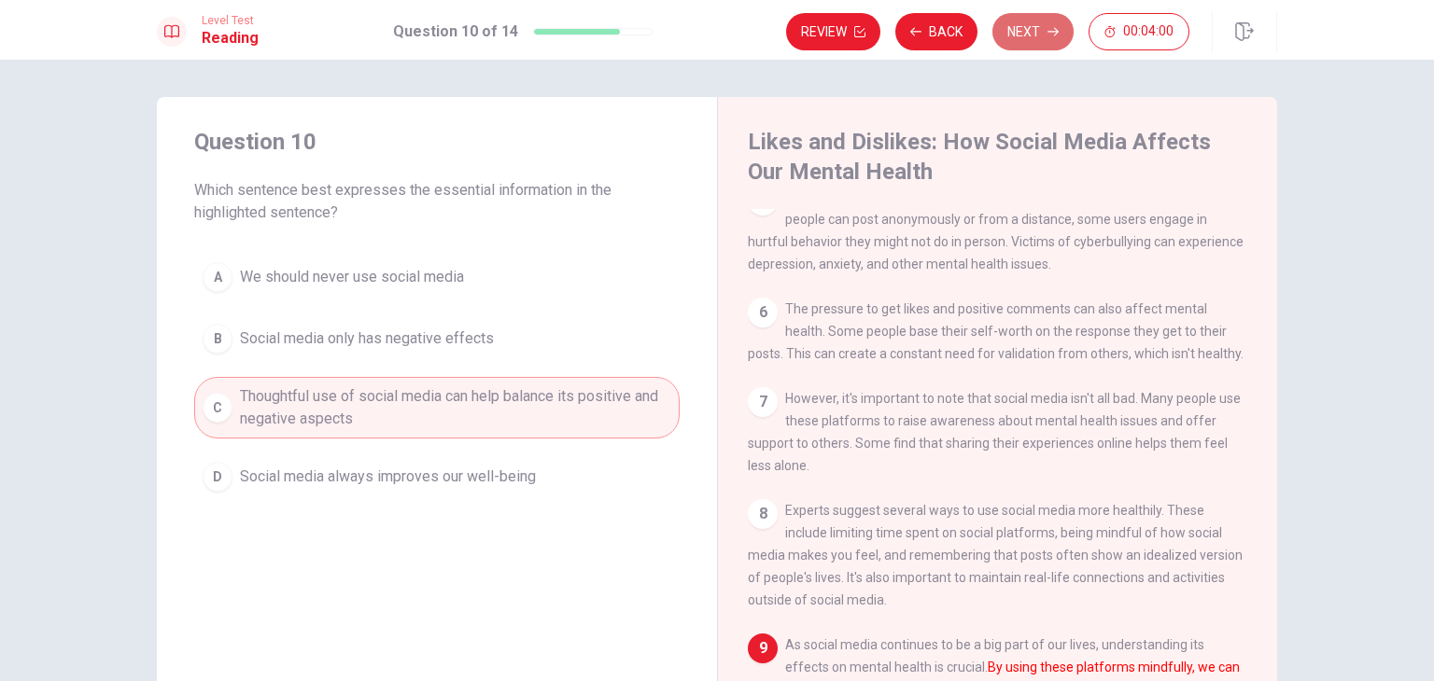
click at [1046, 35] on button "Next" at bounding box center [1032, 31] width 81 height 37
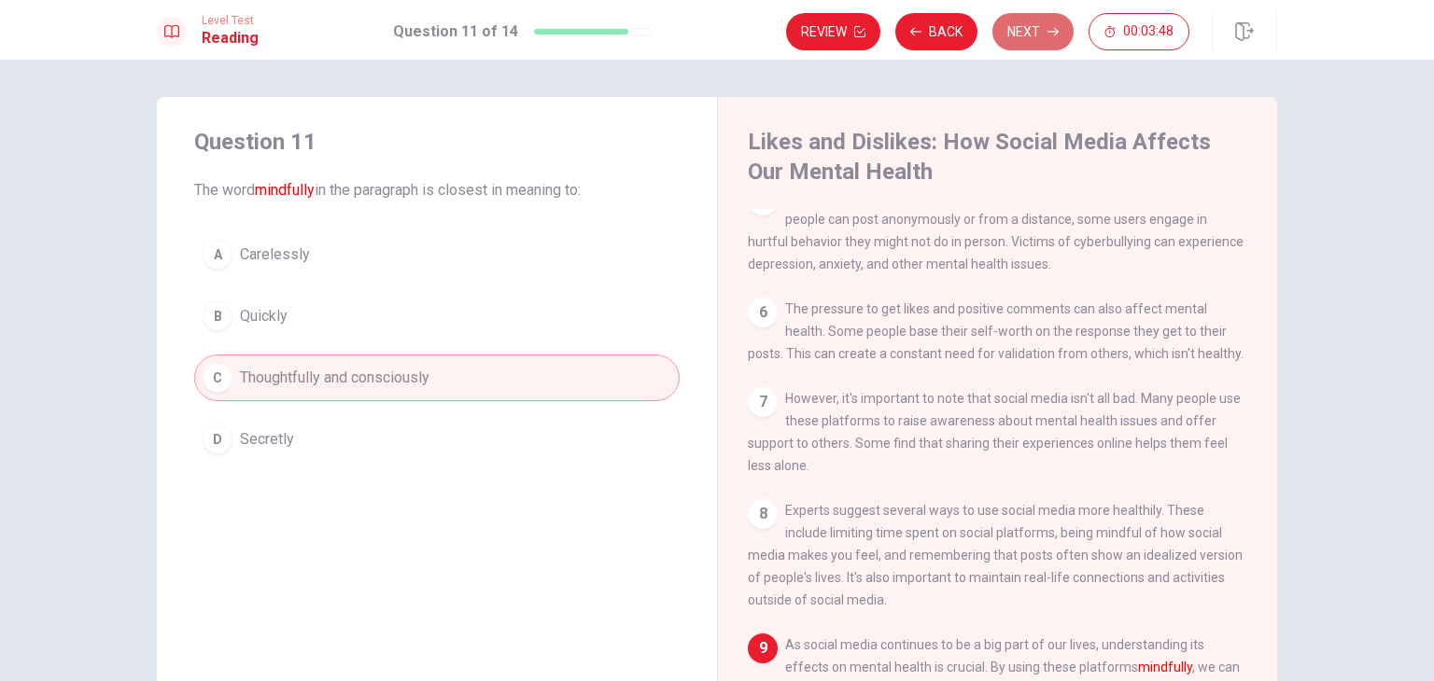
click at [1046, 35] on button "Next" at bounding box center [1032, 31] width 81 height 37
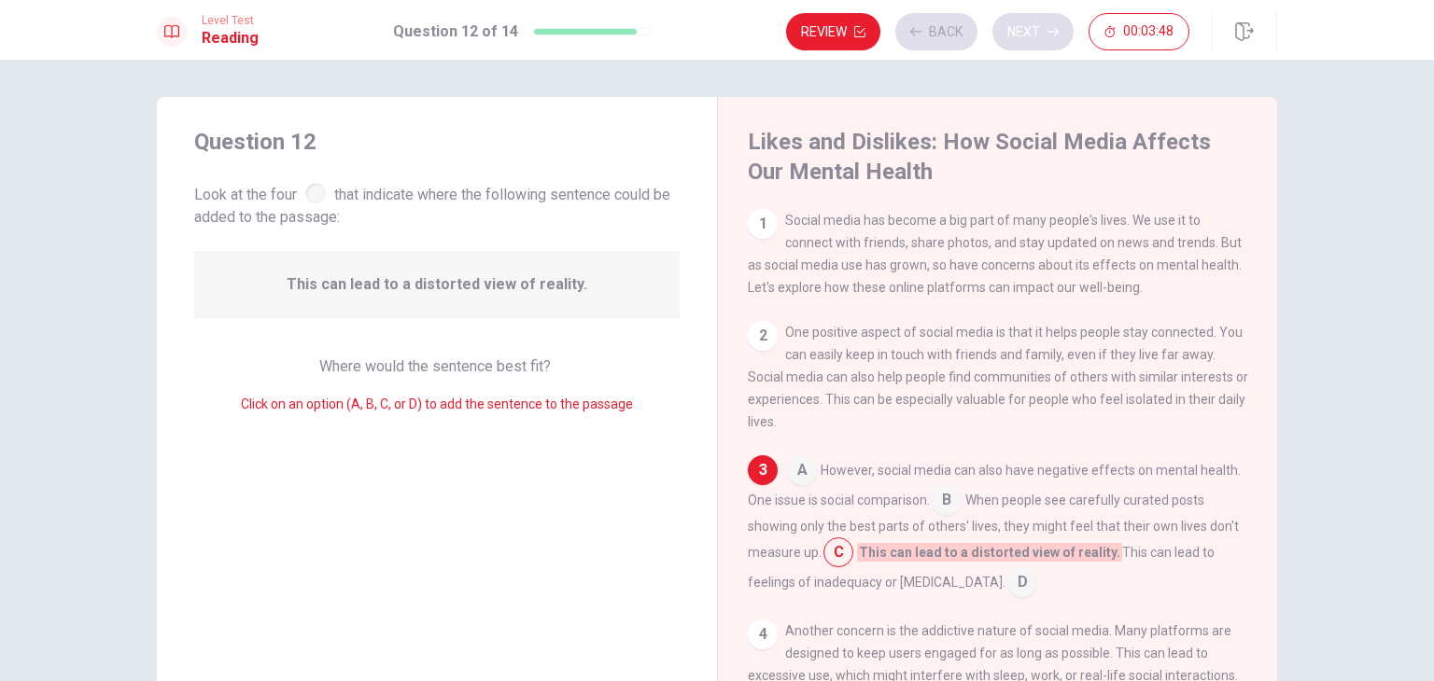
scroll to position [45, 0]
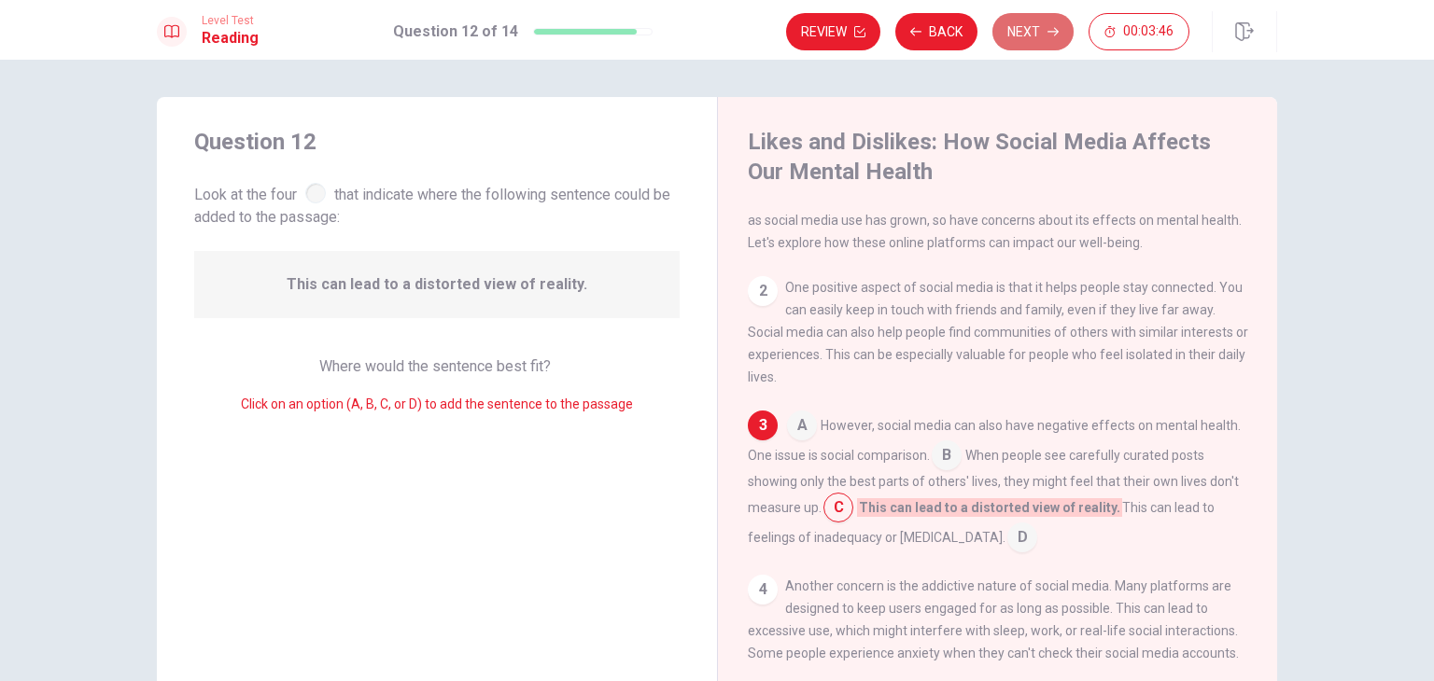
click at [1046, 35] on button "Next" at bounding box center [1032, 31] width 81 height 37
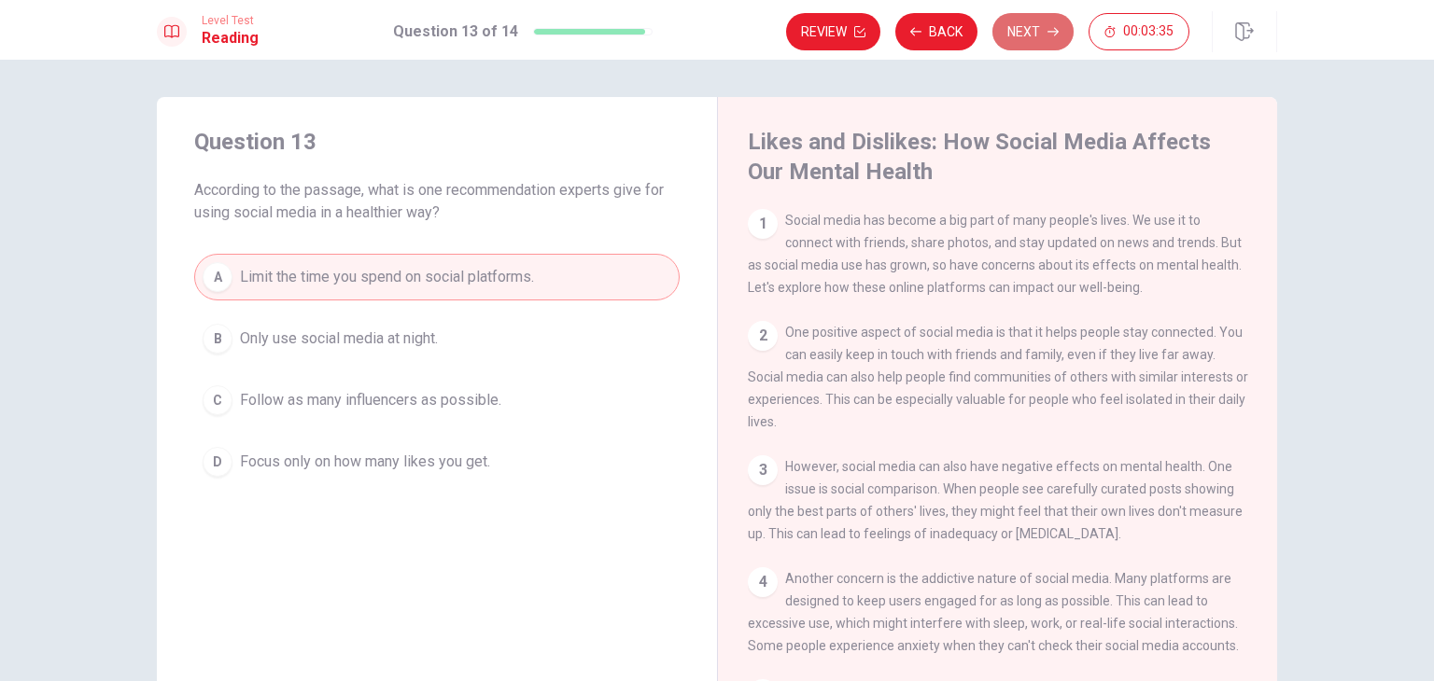
click at [1040, 32] on button "Next" at bounding box center [1032, 31] width 81 height 37
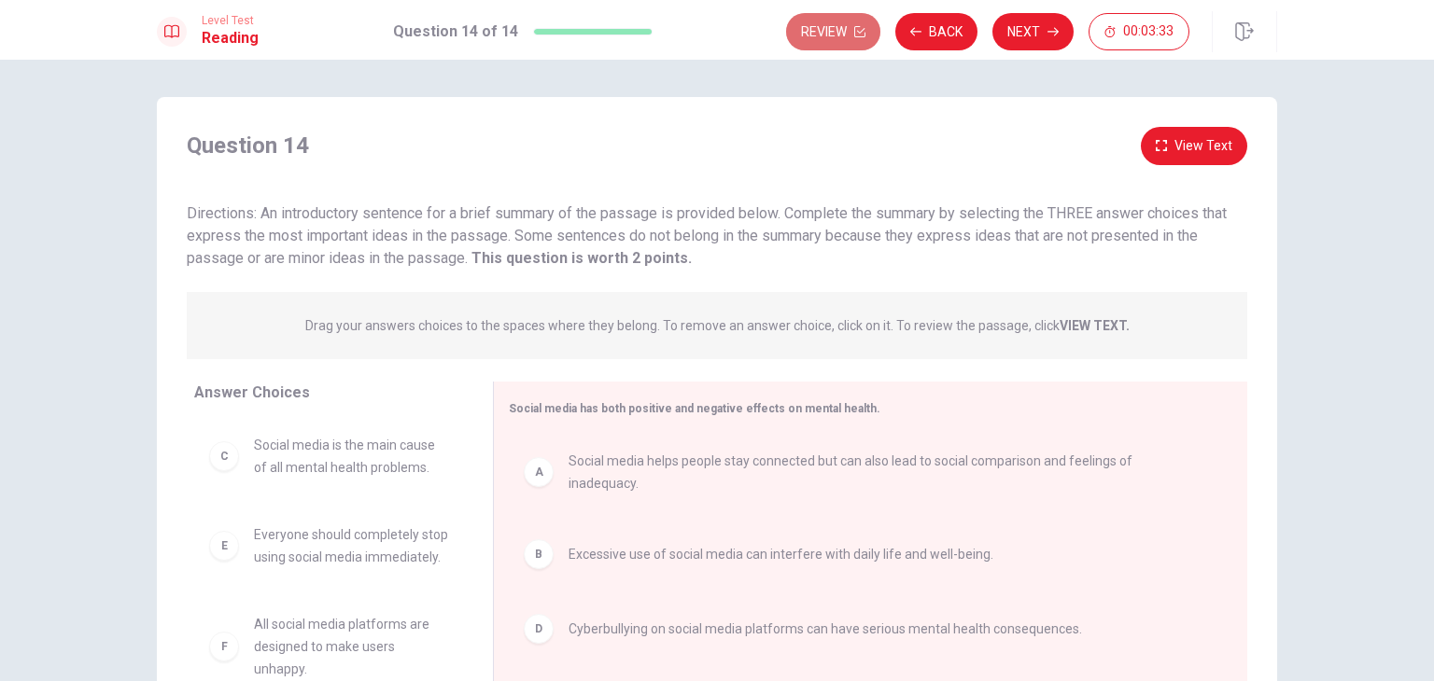
click at [825, 29] on button "Review" at bounding box center [833, 31] width 94 height 37
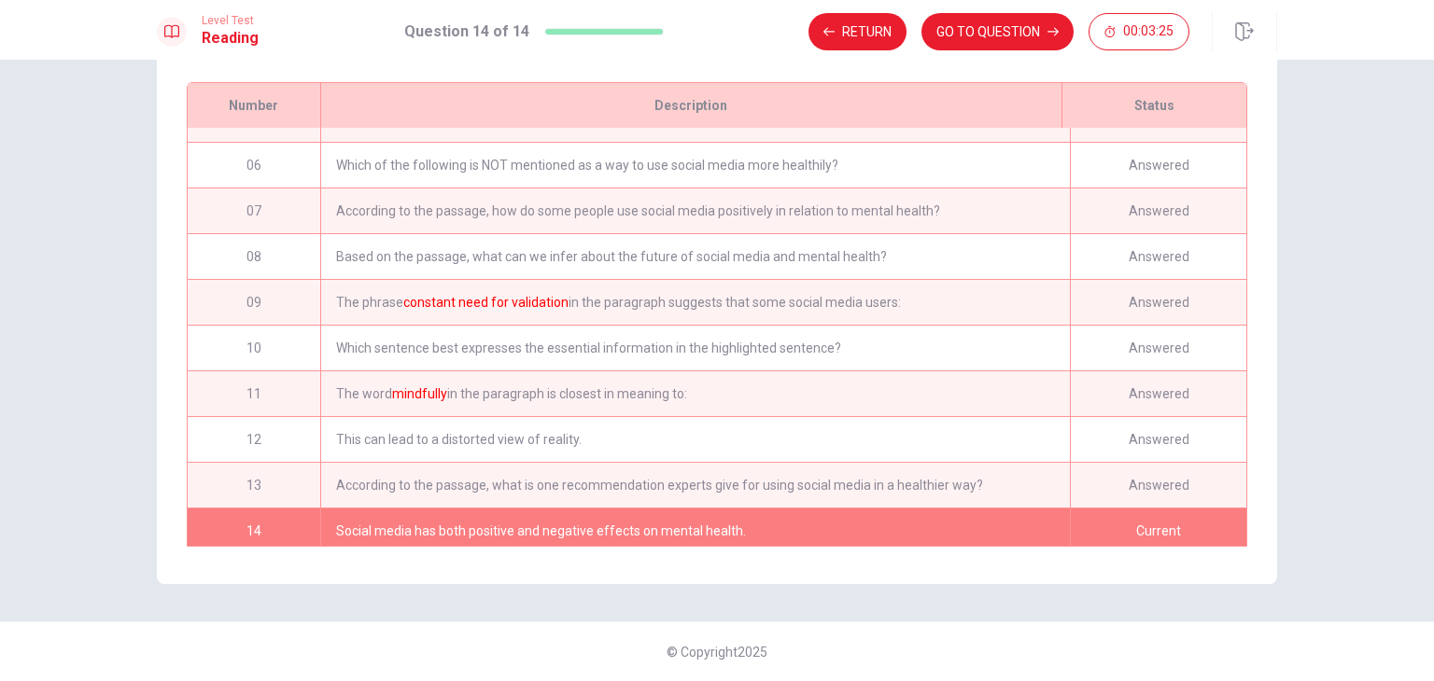
scroll to position [228, 0]
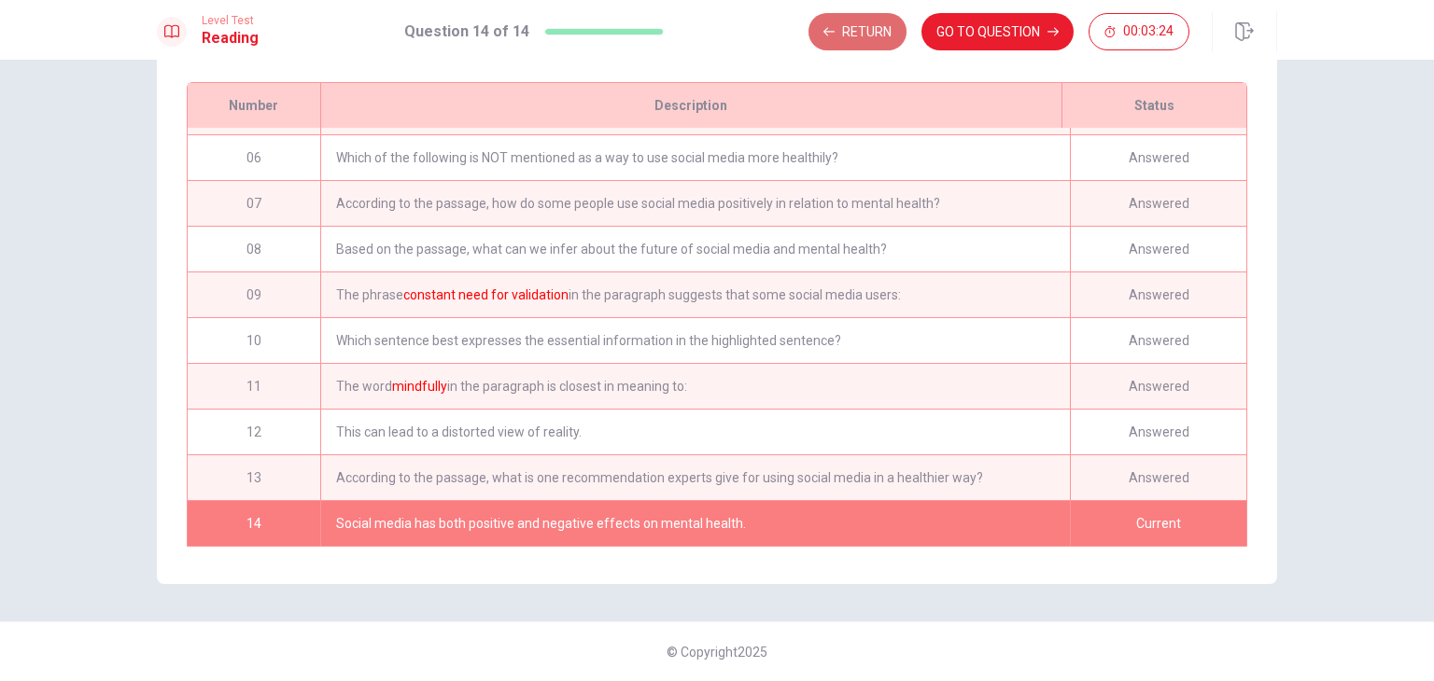
click at [868, 42] on button "Return" at bounding box center [857, 31] width 98 height 37
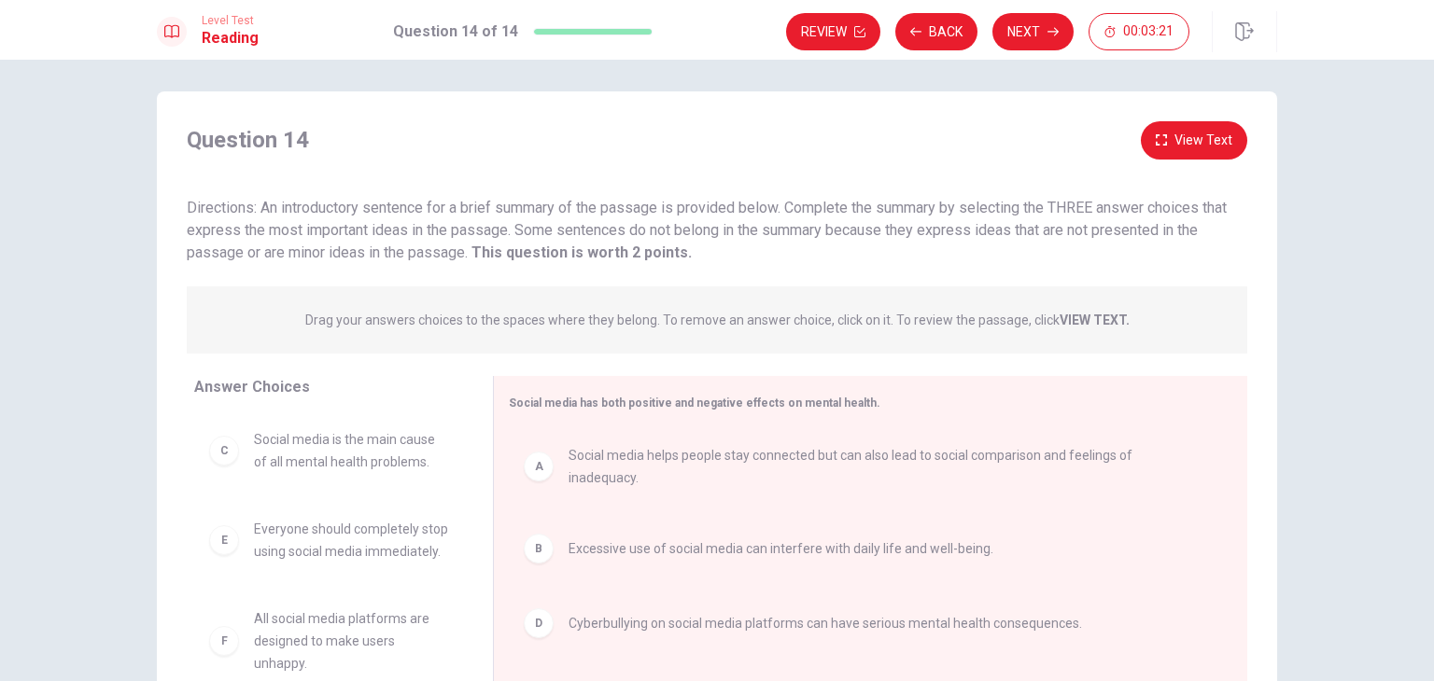
scroll to position [0, 0]
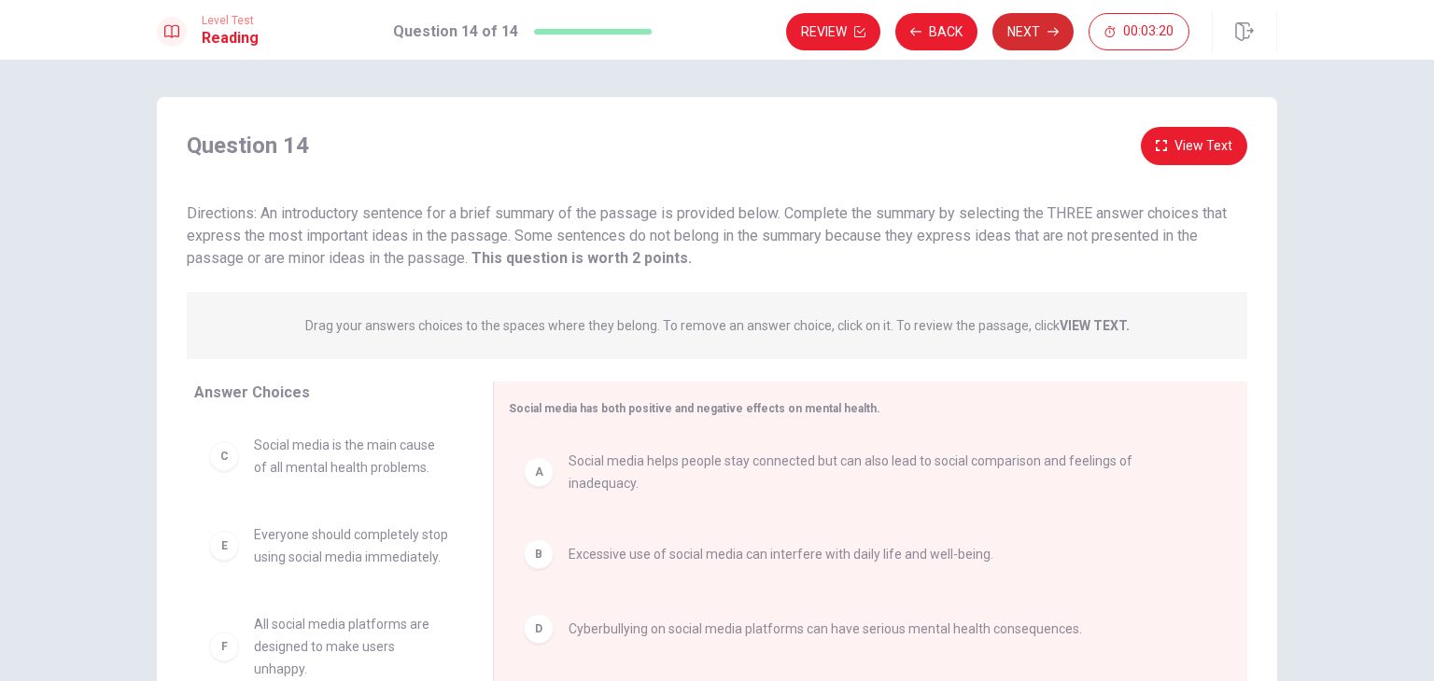
click at [1028, 36] on button "Next" at bounding box center [1032, 31] width 81 height 37
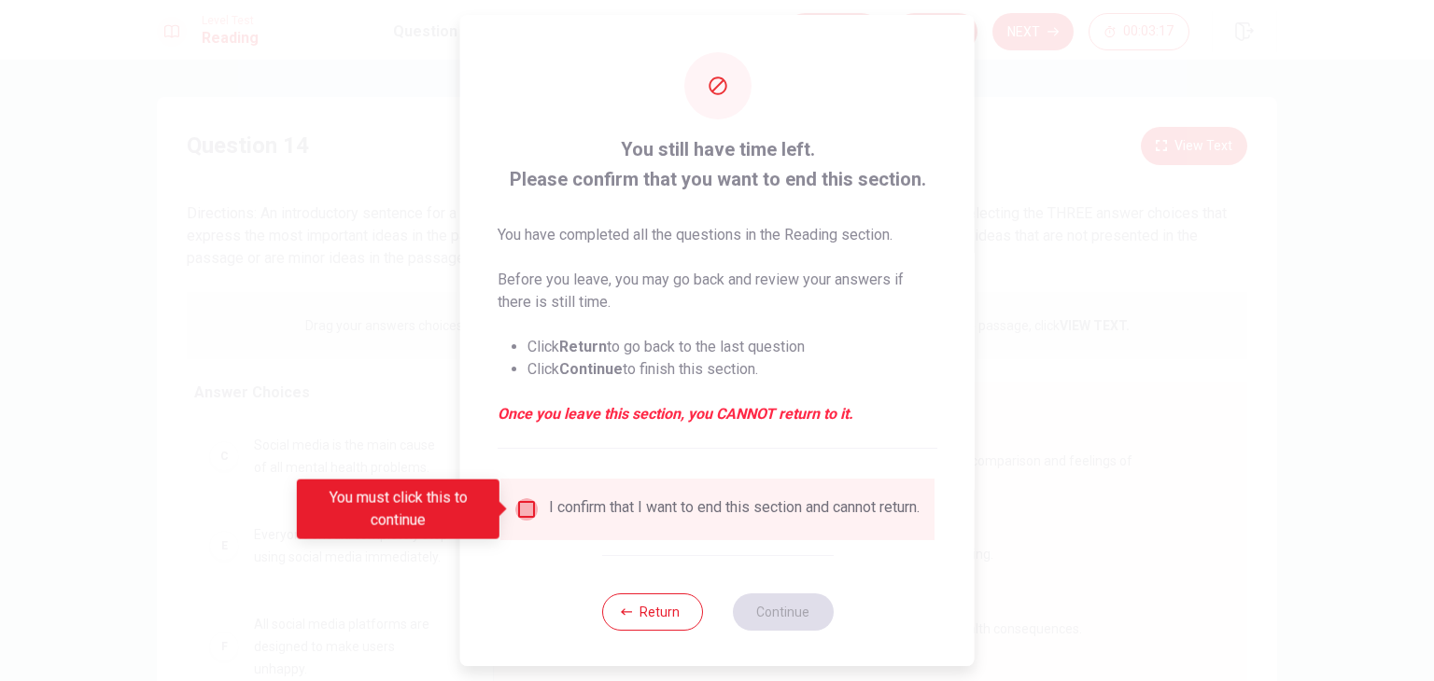
click at [518, 511] on input "You must click this to continue" at bounding box center [526, 509] width 22 height 22
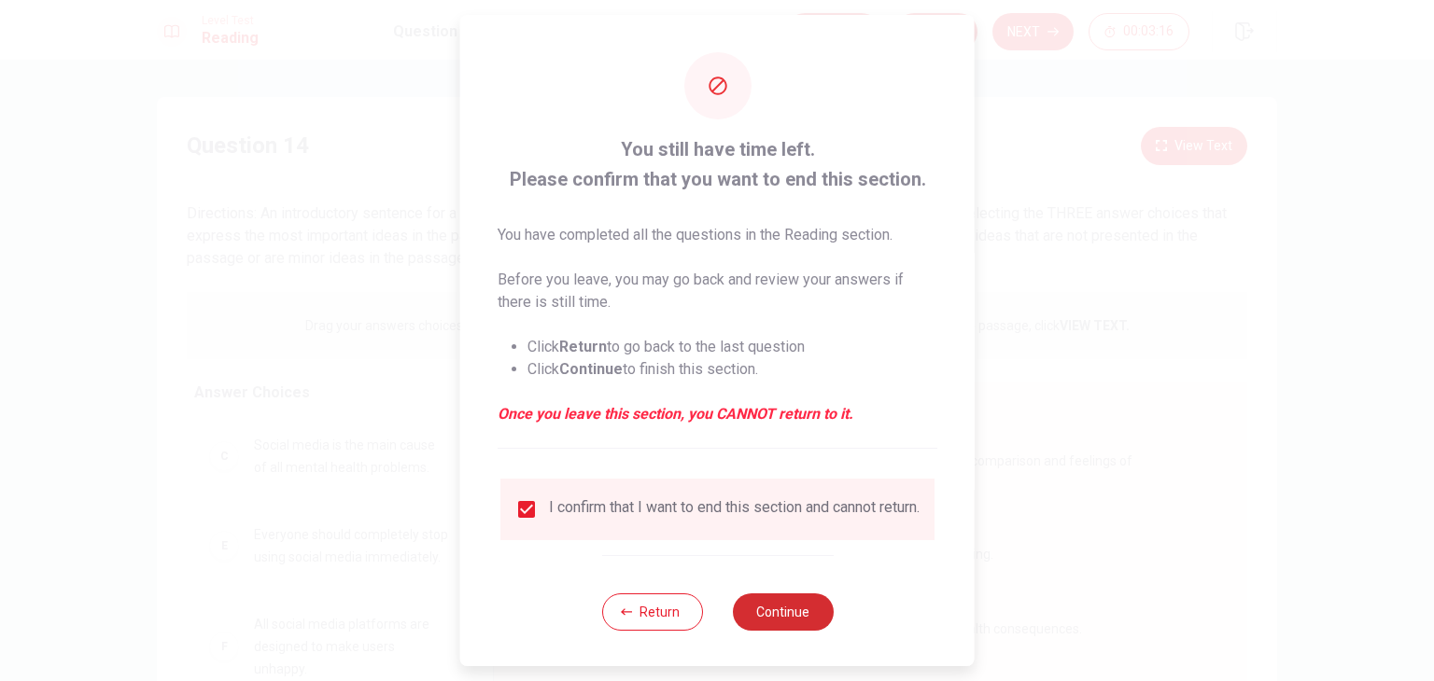
click at [750, 611] on button "Continue" at bounding box center [782, 612] width 101 height 37
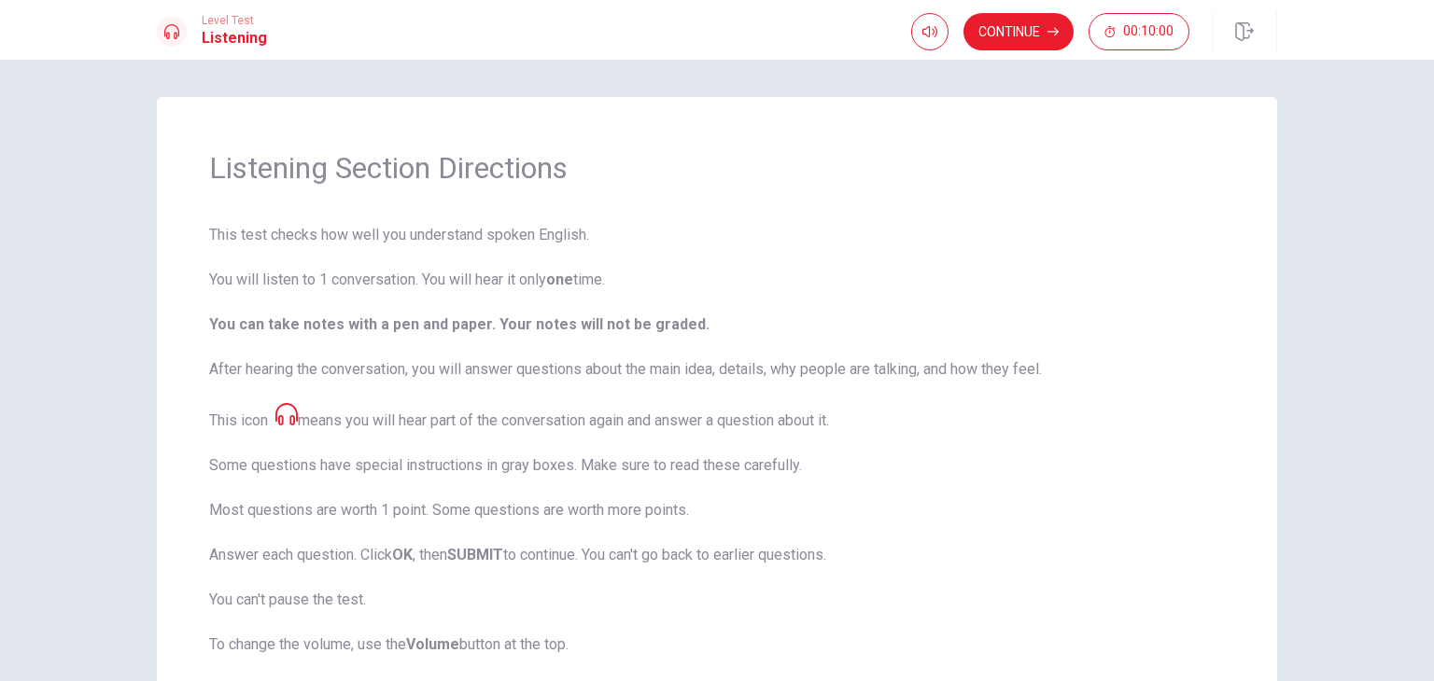
drag, startPoint x: 1361, startPoint y: 439, endPoint x: 1030, endPoint y: 470, distance: 332.8
click at [1030, 470] on div "Listening Section Directions This test checks how well you understand spoken En…" at bounding box center [717, 371] width 1434 height 622
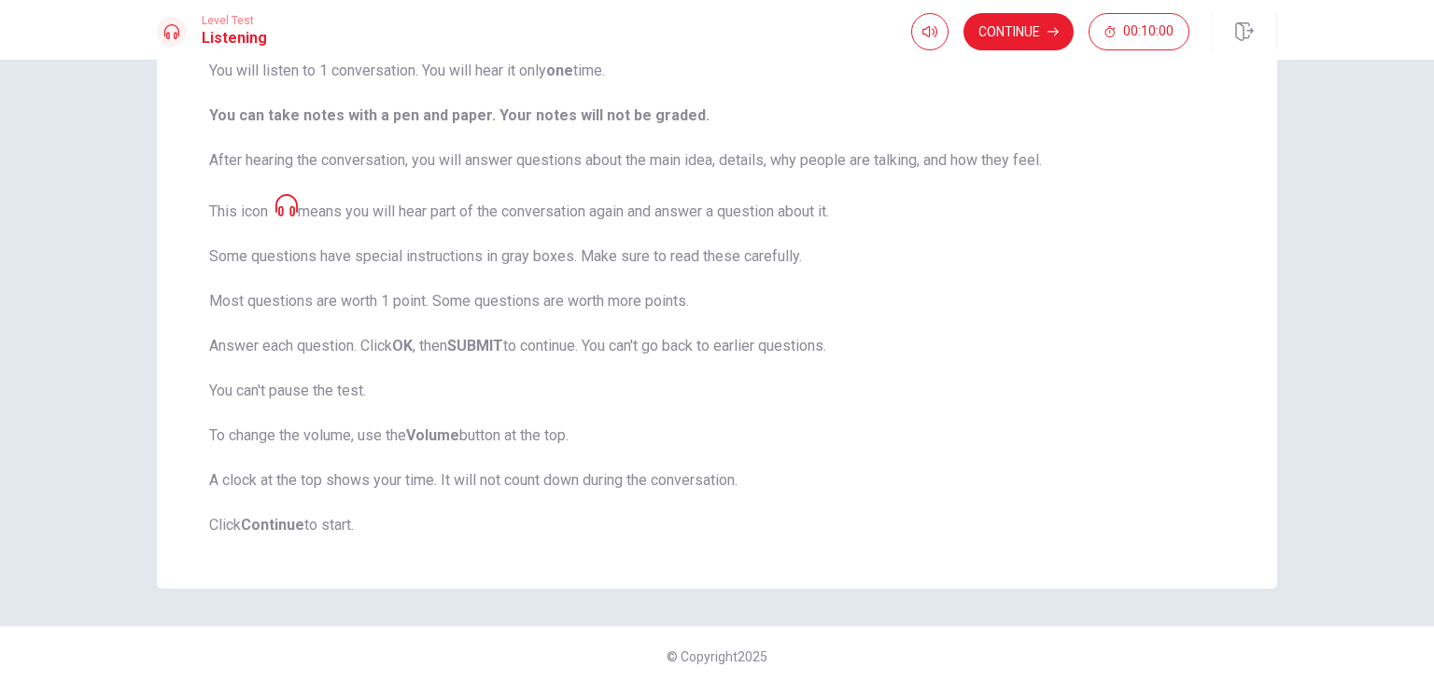
scroll to position [213, 0]
click at [1034, 31] on button "Continue" at bounding box center [1018, 31] width 110 height 37
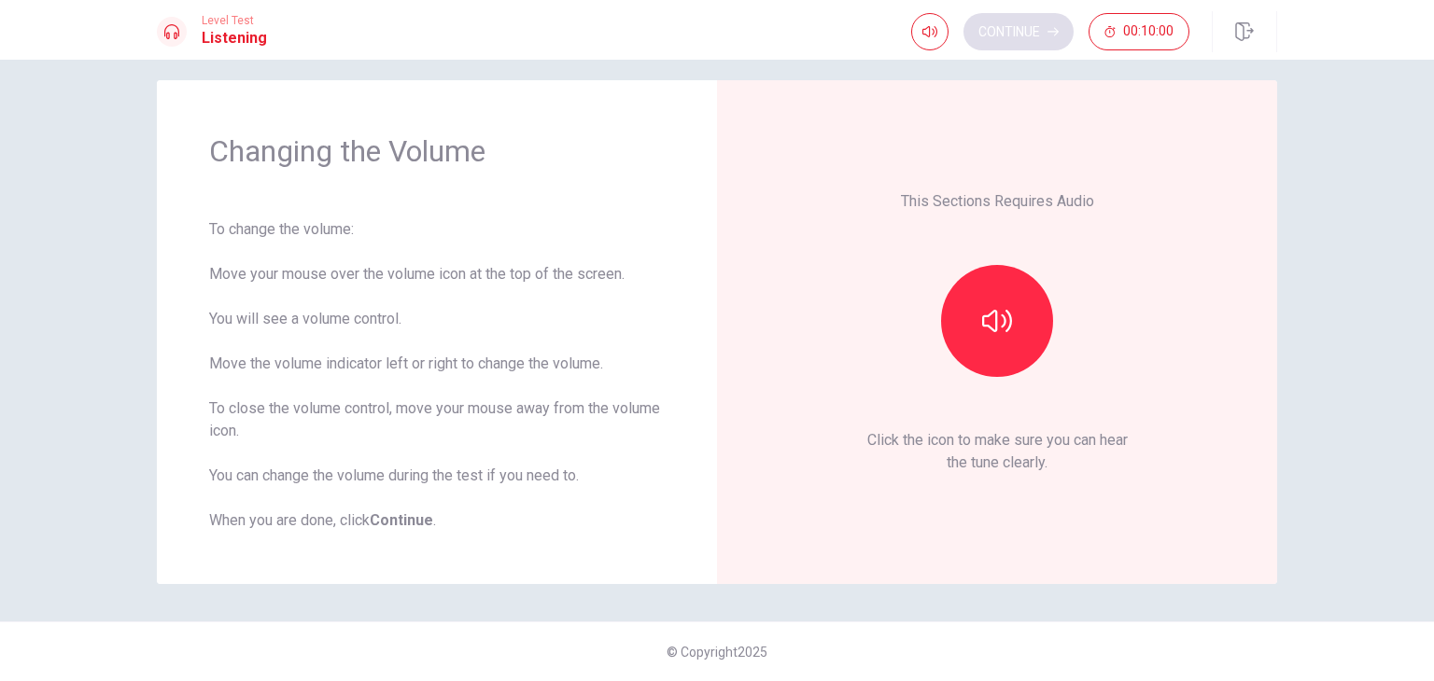
scroll to position [17, 0]
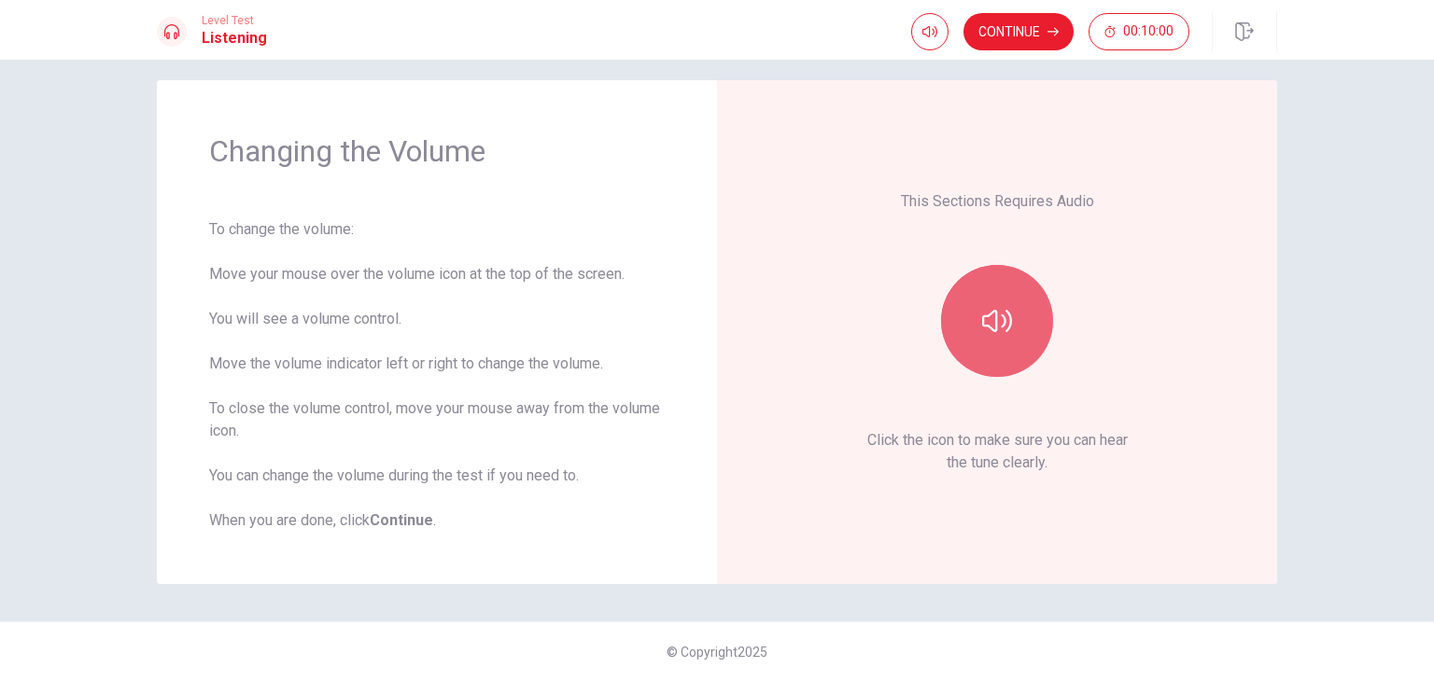
click at [996, 317] on icon "button" at bounding box center [997, 321] width 30 height 30
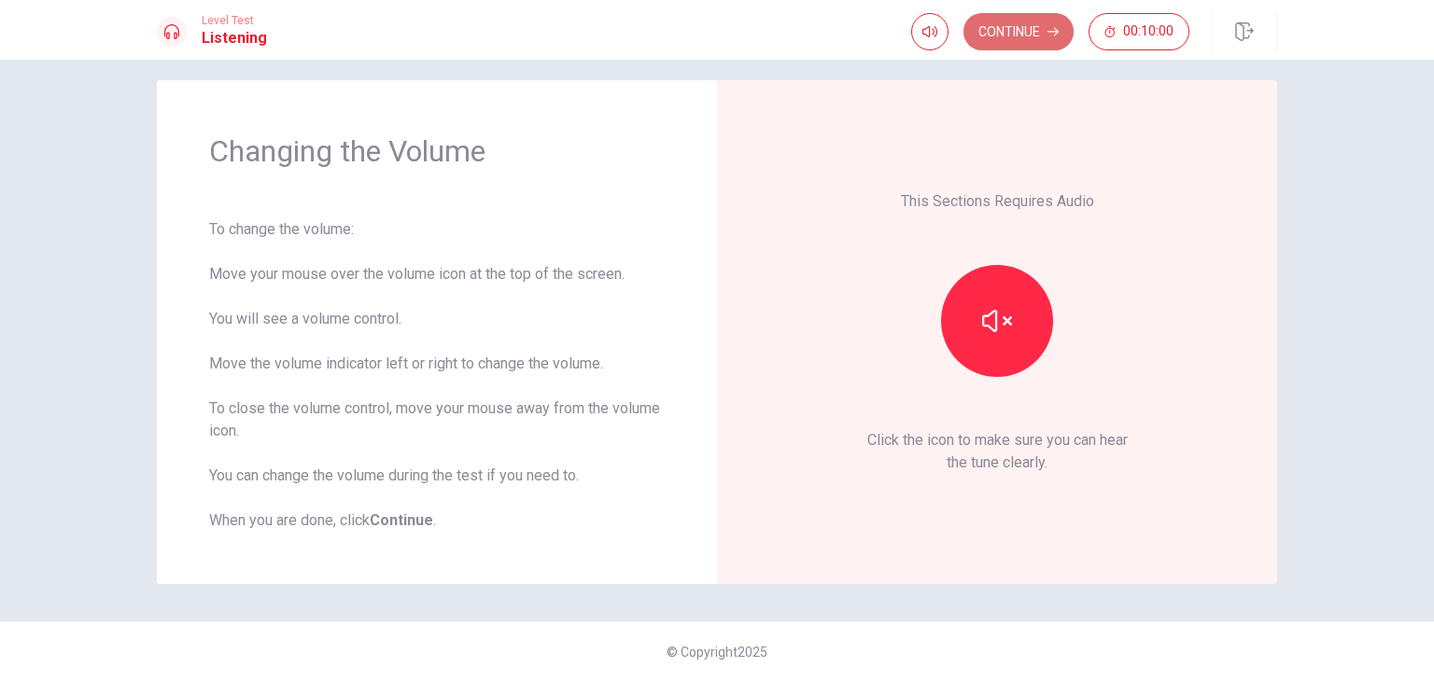
click at [1037, 31] on button "Continue" at bounding box center [1018, 31] width 110 height 37
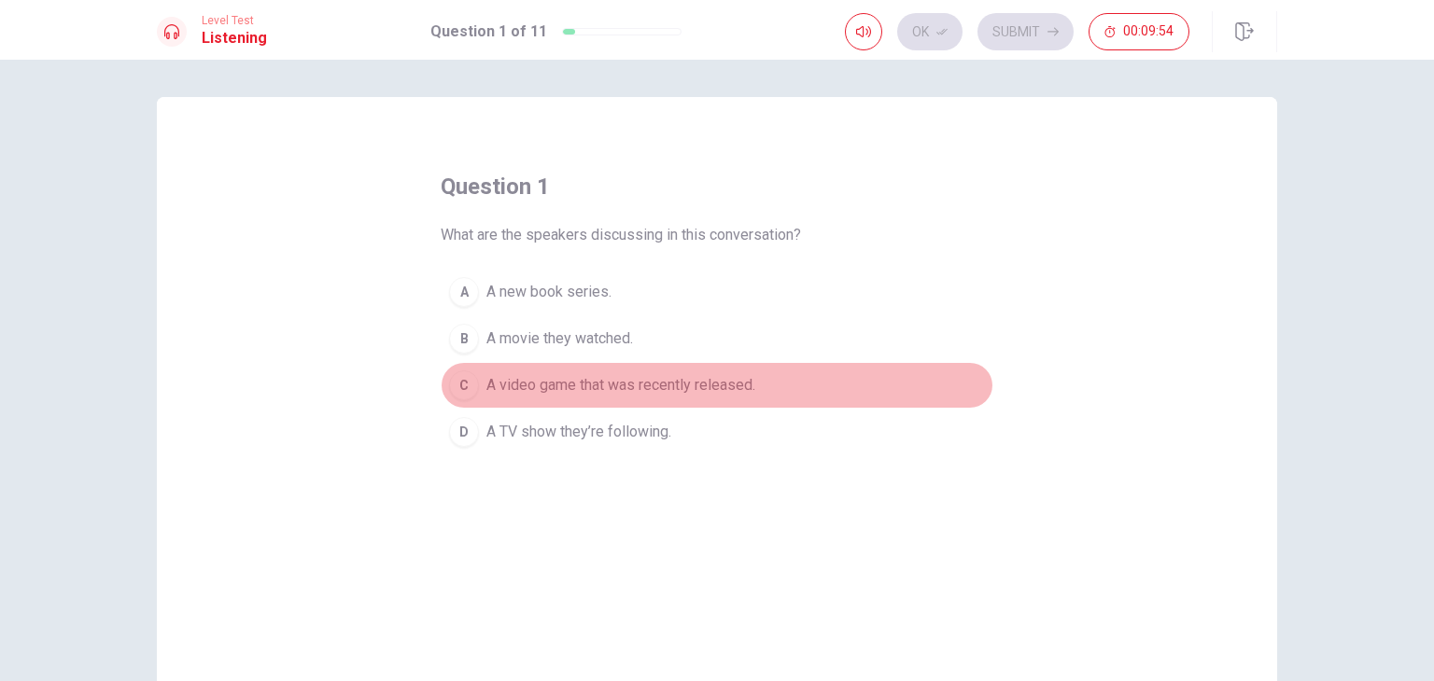
click at [612, 385] on span "A video game that was recently released." at bounding box center [620, 385] width 269 height 22
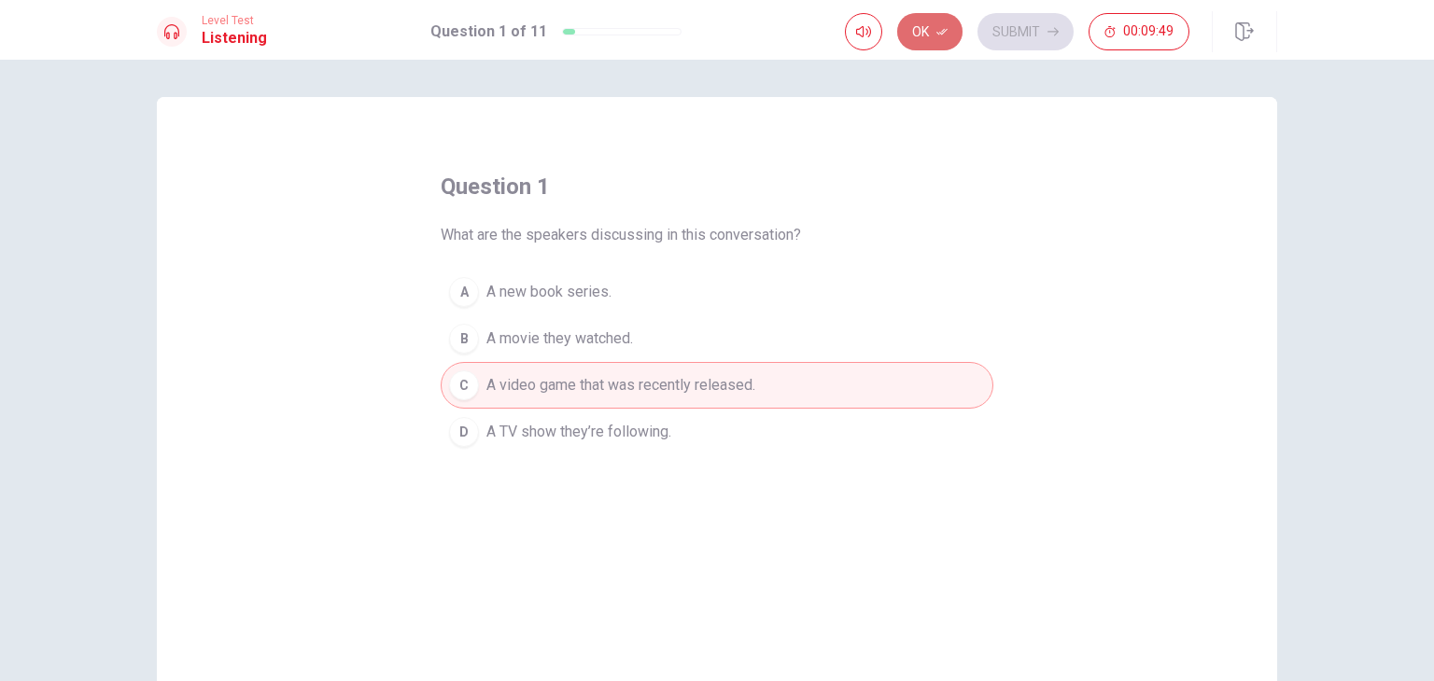
click at [935, 23] on button "Ok" at bounding box center [929, 31] width 65 height 37
click at [929, 27] on div "Ok Submit 00:09:41" at bounding box center [1017, 31] width 344 height 37
click at [1038, 31] on button "Submit" at bounding box center [1025, 31] width 96 height 37
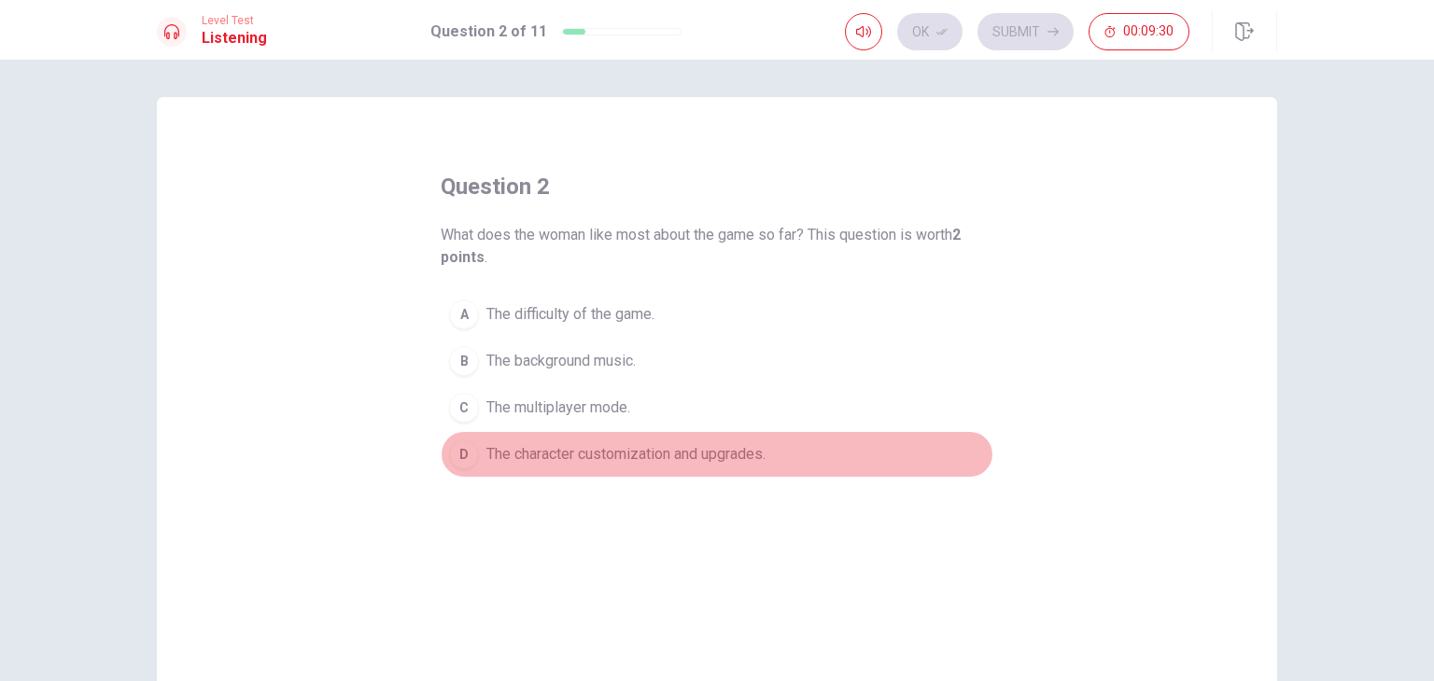
click at [621, 450] on span "The character customization and upgrades." at bounding box center [625, 454] width 279 height 22
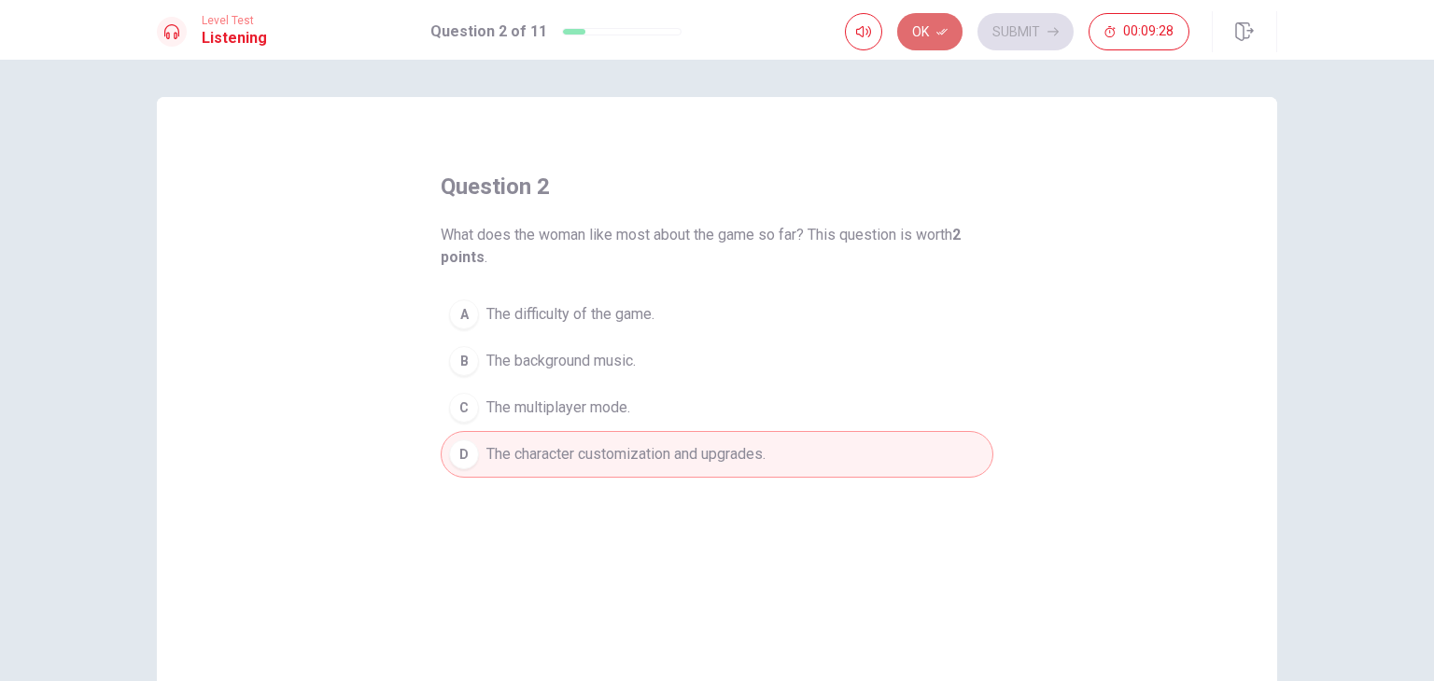
click at [934, 25] on button "Ok" at bounding box center [929, 31] width 65 height 37
click at [1038, 31] on button "Submit" at bounding box center [1025, 31] width 96 height 37
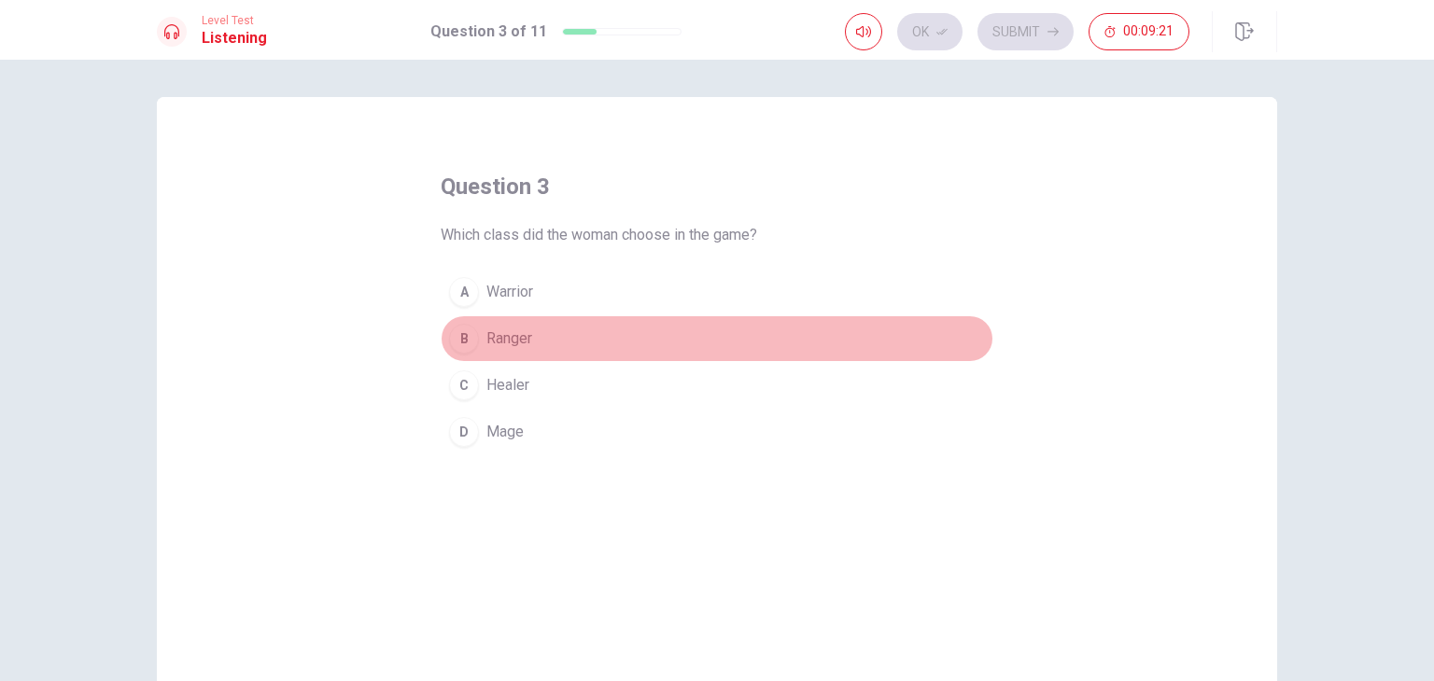
click at [499, 333] on span "Ranger" at bounding box center [509, 339] width 46 height 22
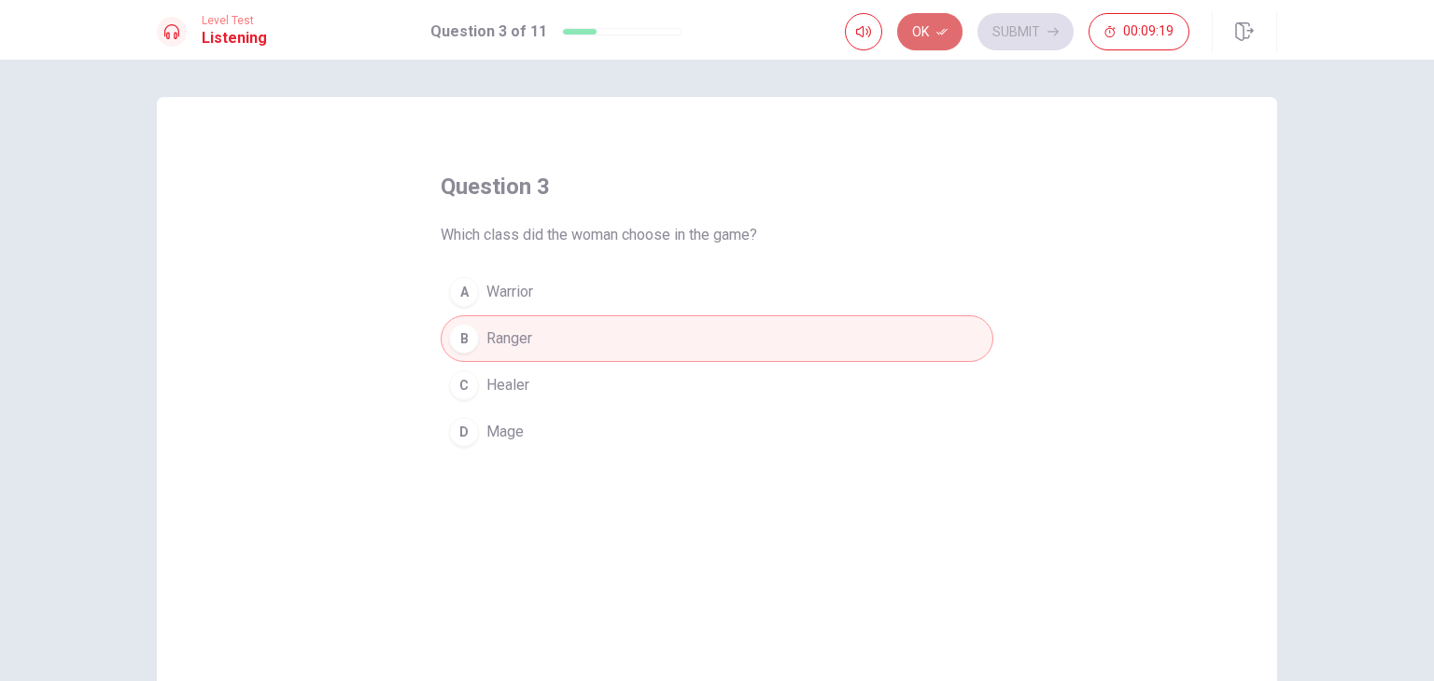
click at [944, 31] on icon "button" at bounding box center [941, 32] width 11 height 7
click at [1016, 29] on button "Submit" at bounding box center [1025, 31] width 96 height 37
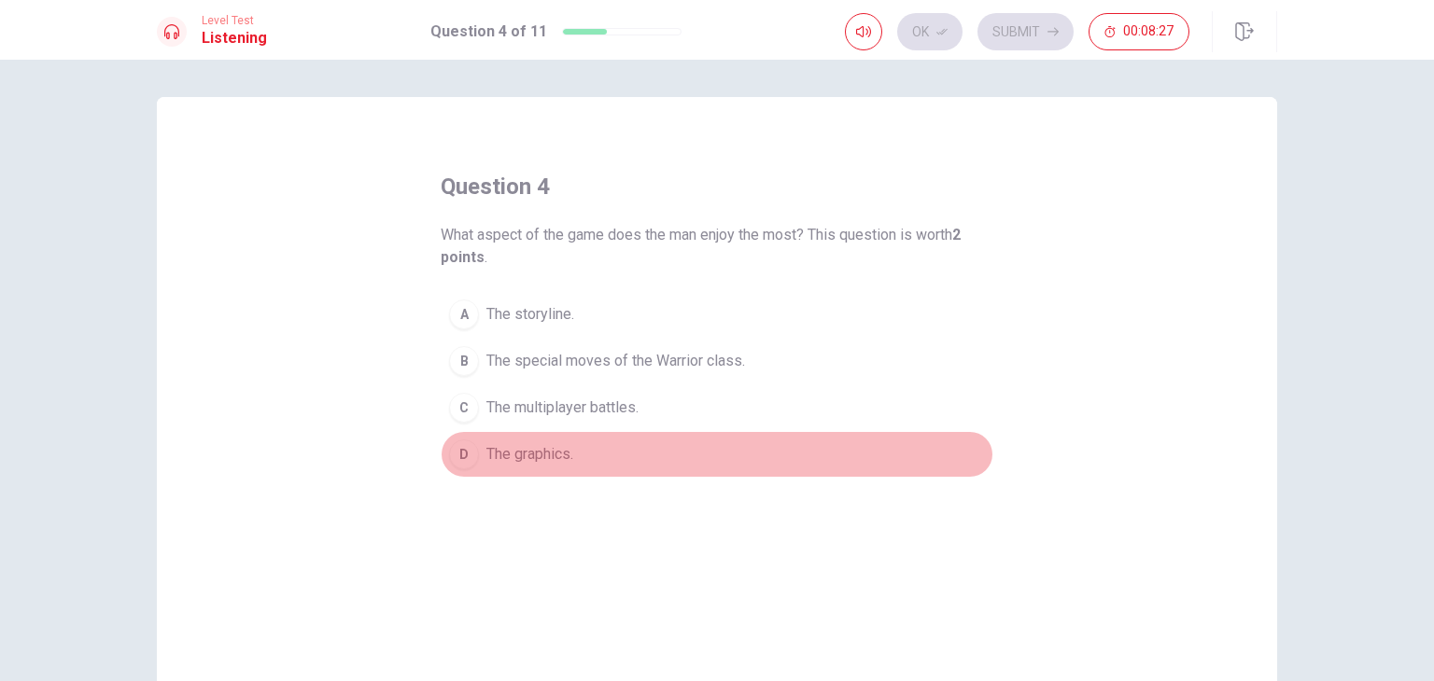
click at [529, 450] on span "The graphics." at bounding box center [529, 454] width 87 height 22
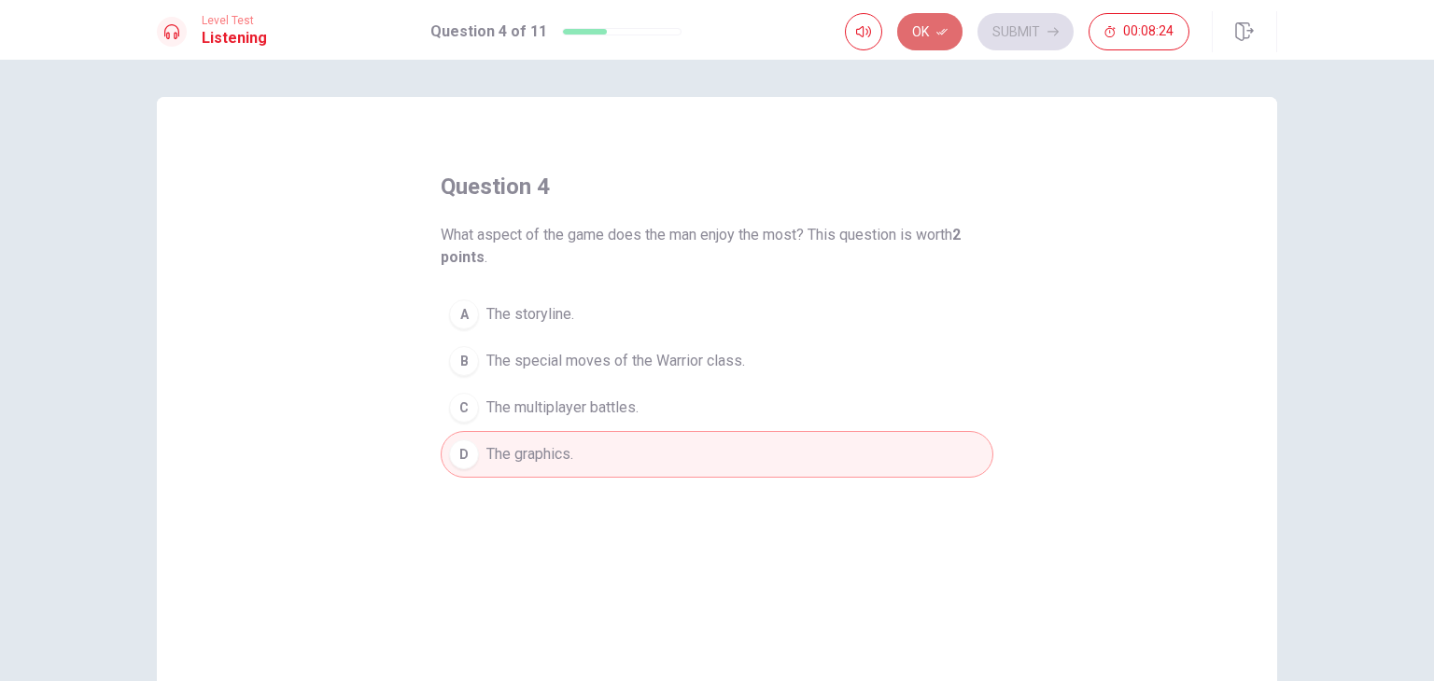
click at [932, 26] on button "Ok" at bounding box center [929, 31] width 65 height 37
click at [1004, 29] on button "Submit" at bounding box center [1025, 31] width 96 height 37
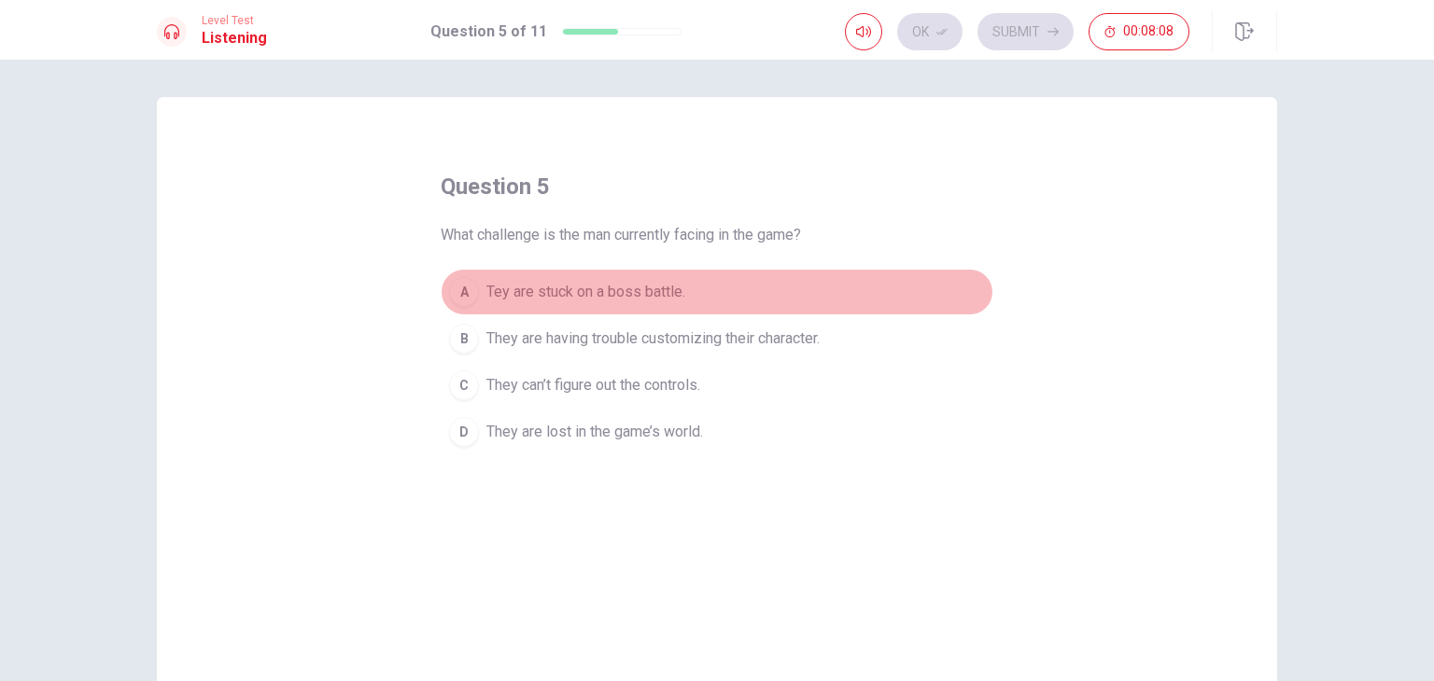
click at [616, 288] on span "Tey are stuck on a boss battle." at bounding box center [585, 292] width 199 height 22
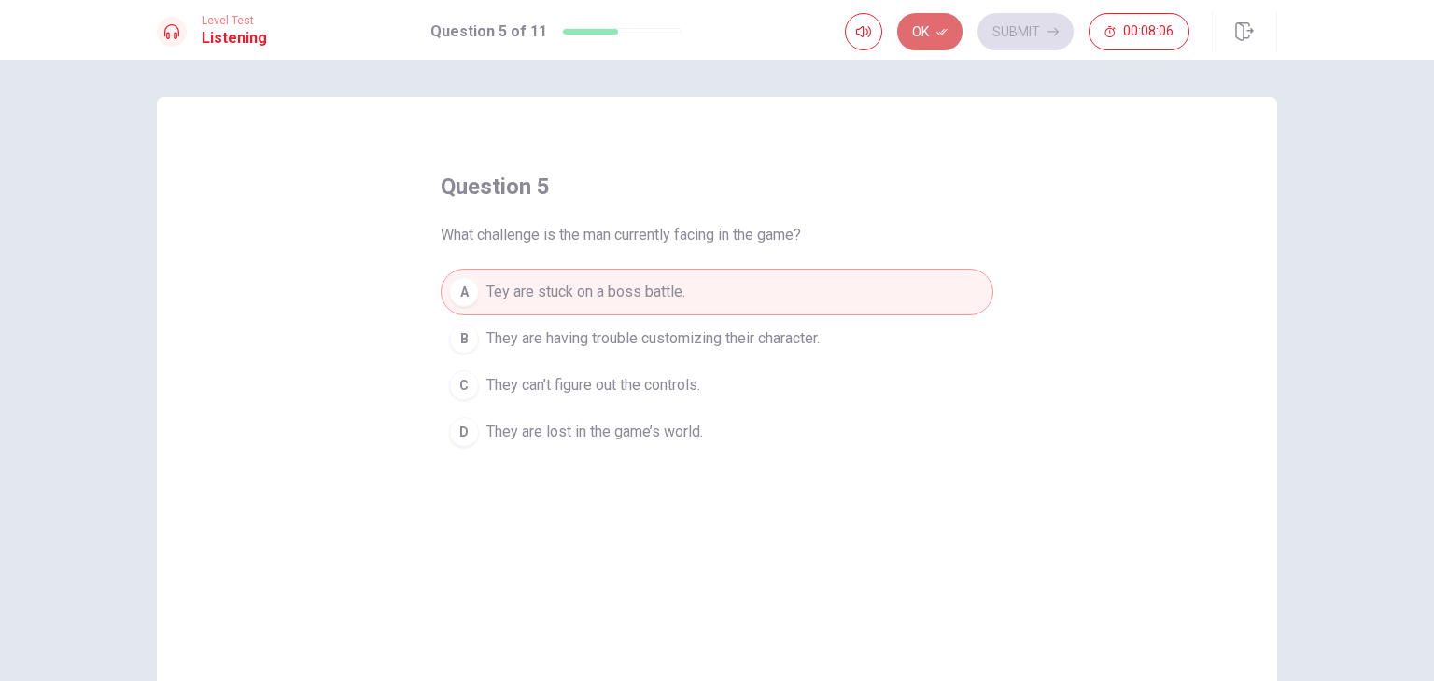
click at [934, 27] on button "Ok" at bounding box center [929, 31] width 65 height 37
click at [1045, 31] on button "Submit" at bounding box center [1025, 31] width 96 height 37
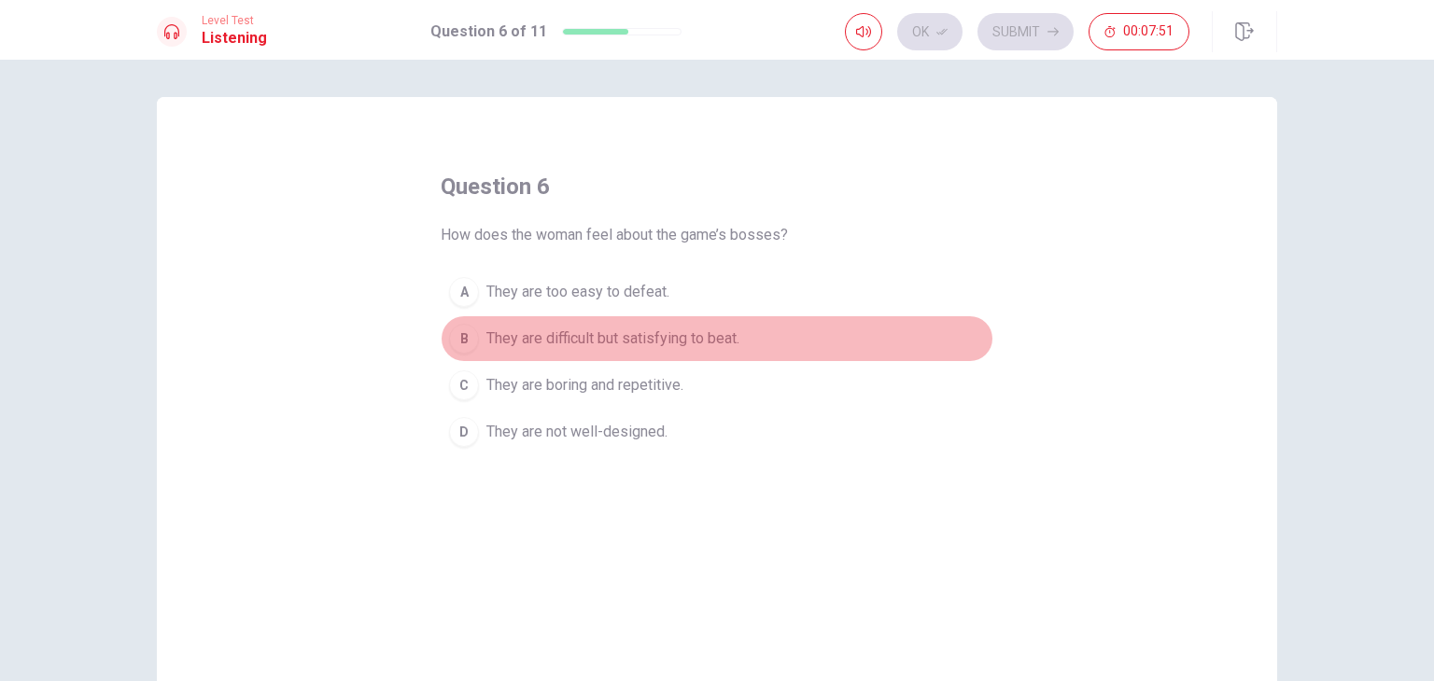
click at [689, 330] on span "They are difficult but satisfying to beat." at bounding box center [612, 339] width 253 height 22
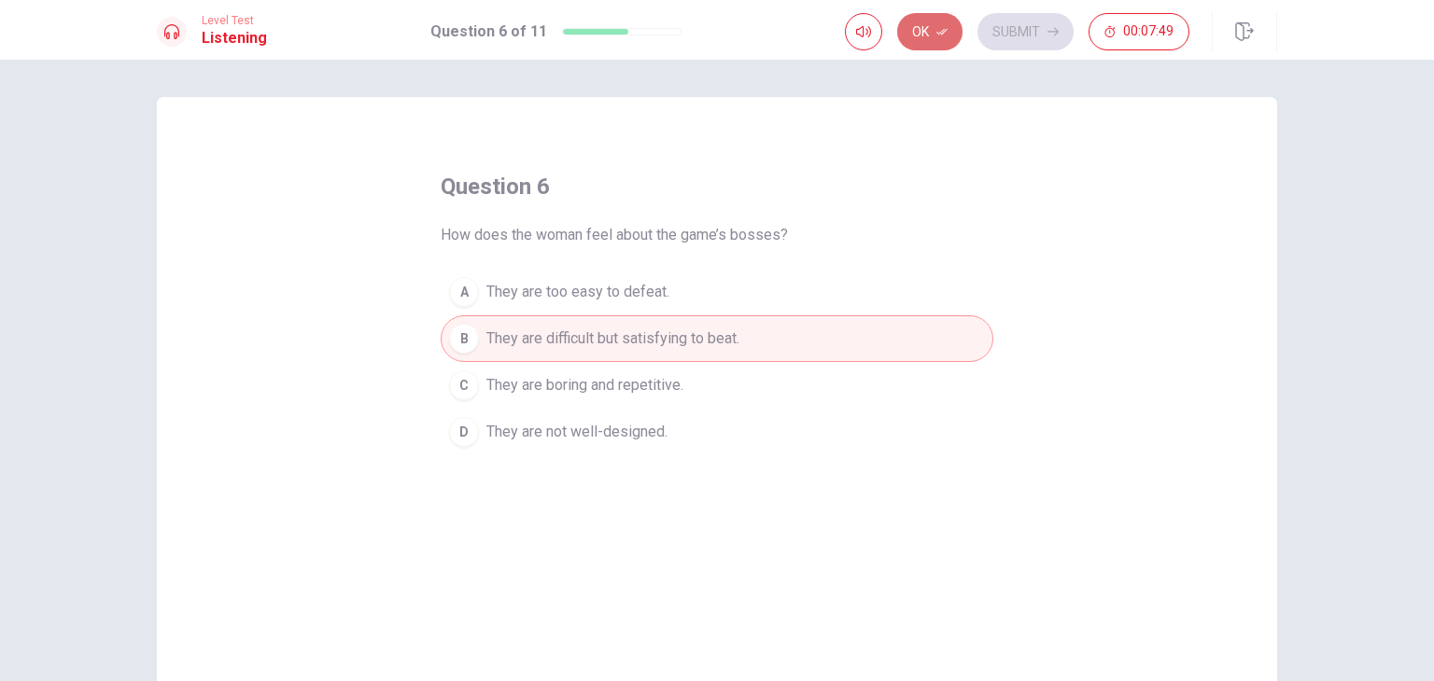
click at [930, 25] on button "Ok" at bounding box center [929, 31] width 65 height 37
click at [1014, 33] on button "Submit" at bounding box center [1025, 31] width 96 height 37
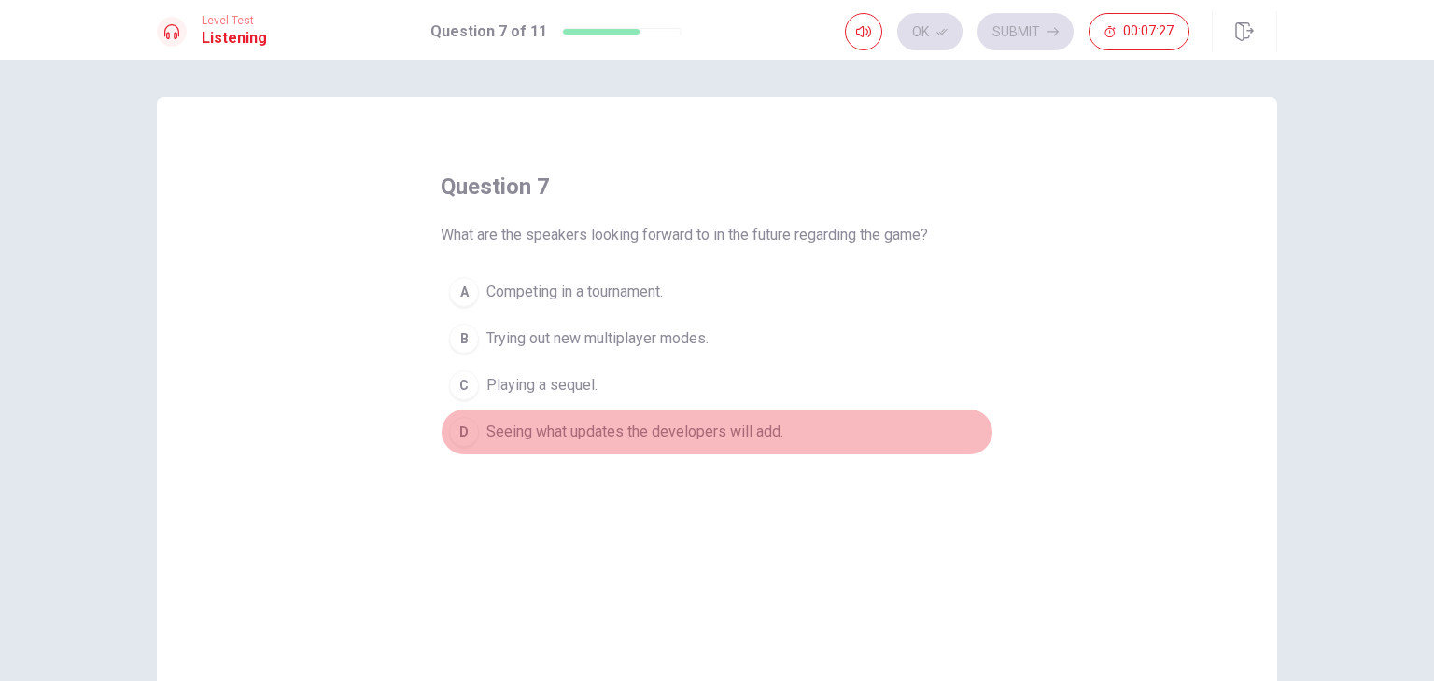
click at [716, 434] on span "Seeing what updates the developers will add." at bounding box center [634, 432] width 297 height 22
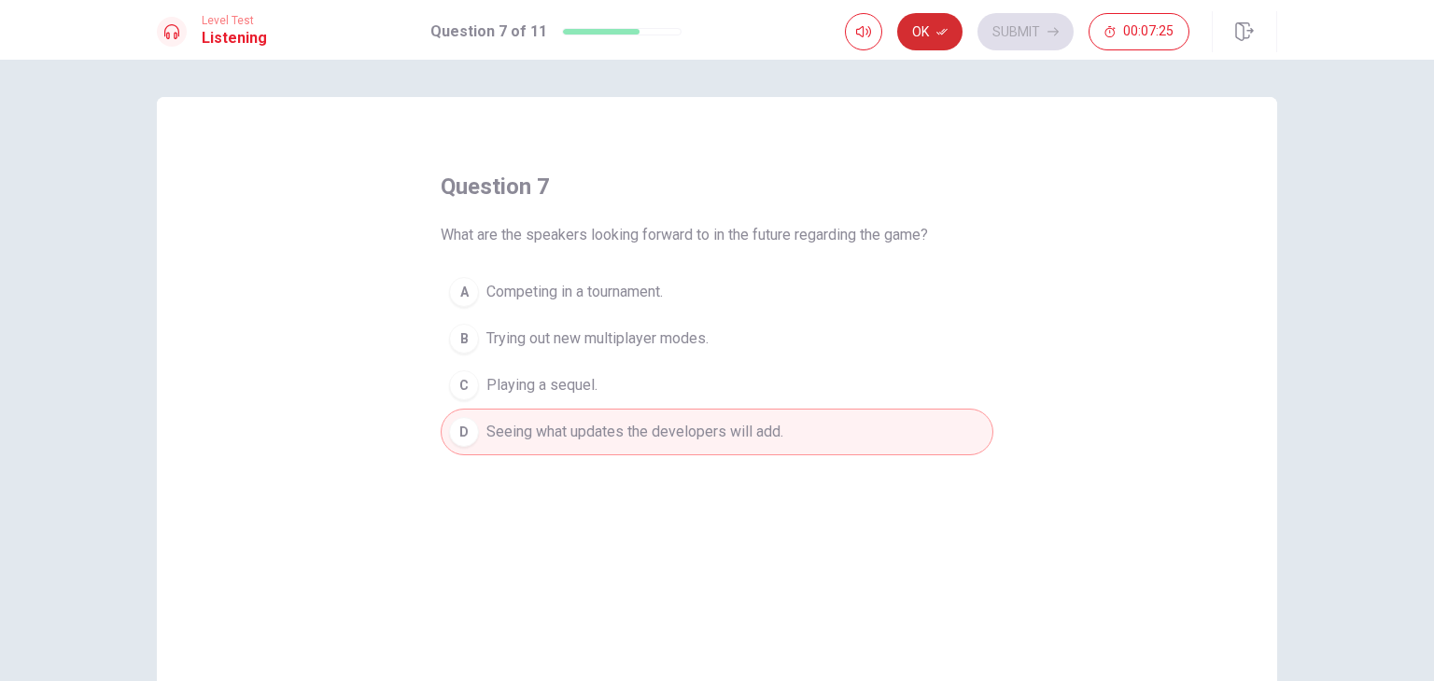
click at [925, 34] on button "Ok" at bounding box center [929, 31] width 65 height 37
click at [1018, 34] on button "Submit" at bounding box center [1025, 31] width 96 height 37
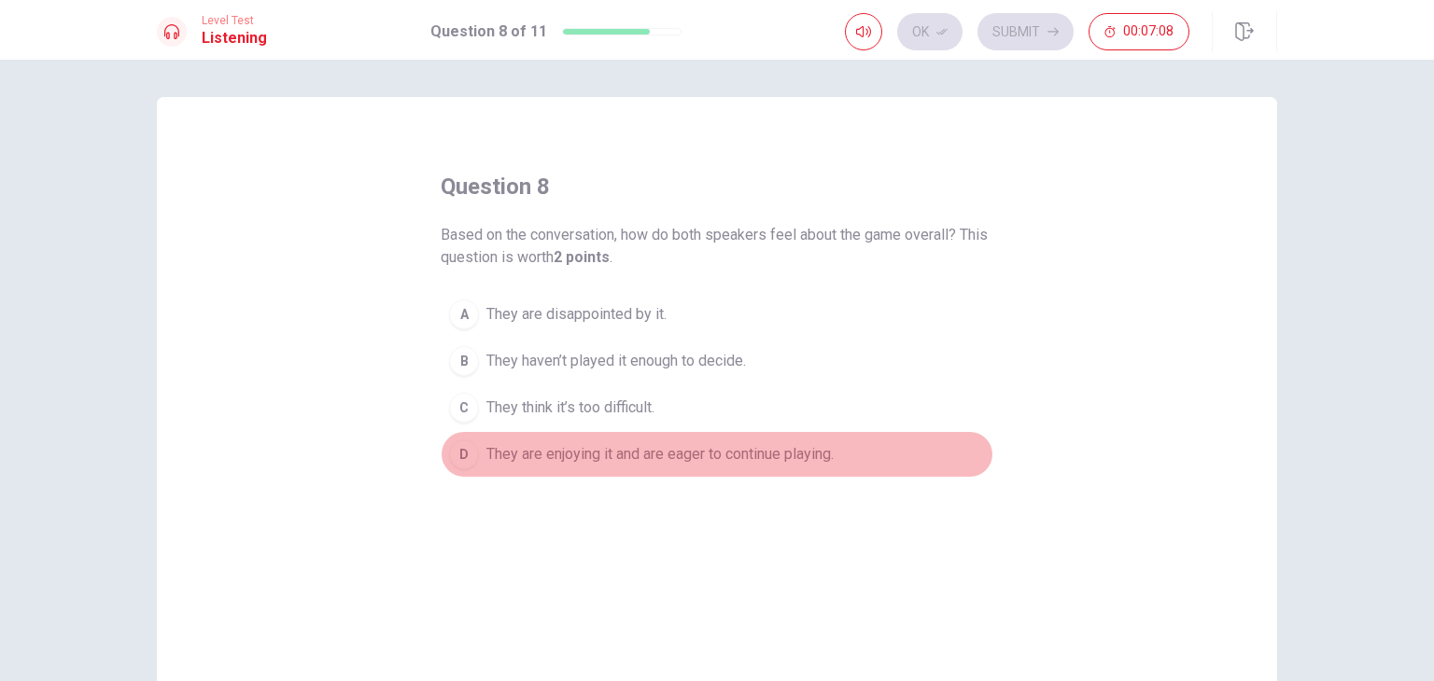
click at [810, 464] on span "They are enjoying it and are eager to continue playing." at bounding box center [659, 454] width 347 height 22
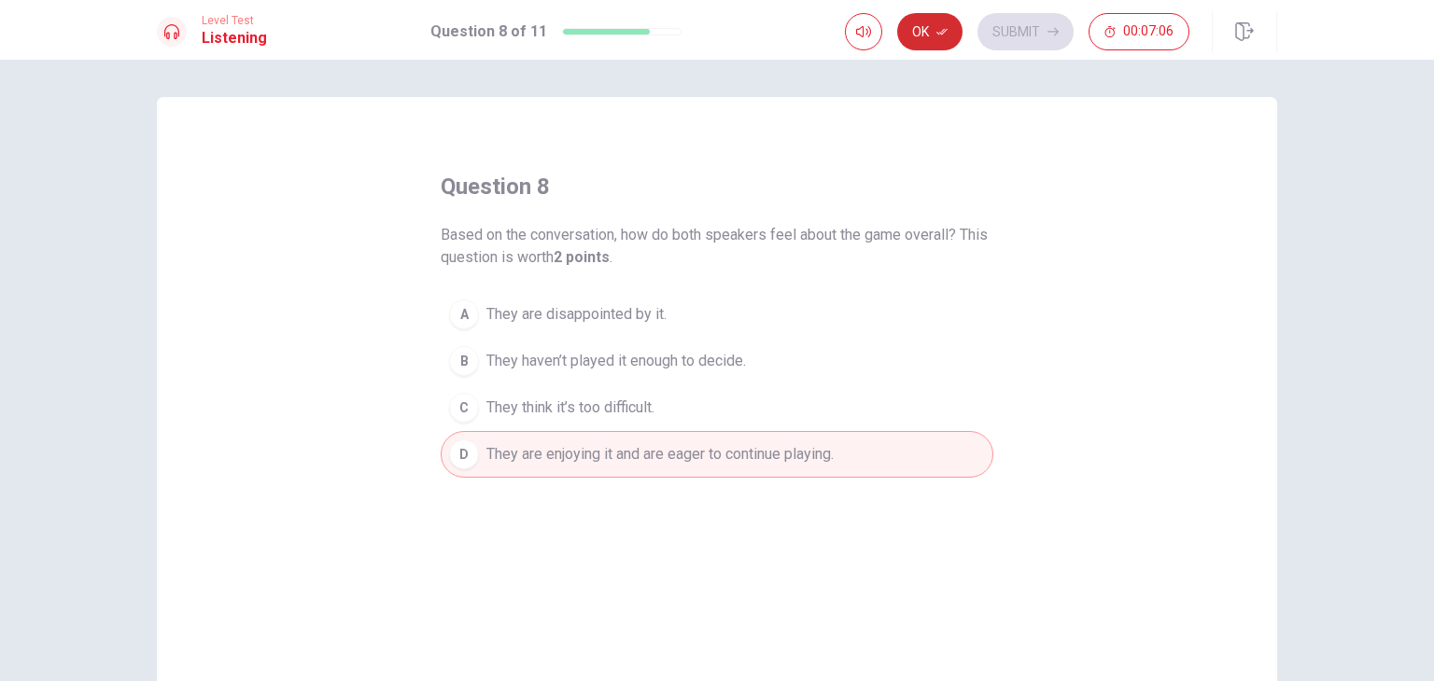
click at [941, 27] on icon "button" at bounding box center [941, 31] width 11 height 11
click at [1020, 41] on button "Submit" at bounding box center [1025, 31] width 96 height 37
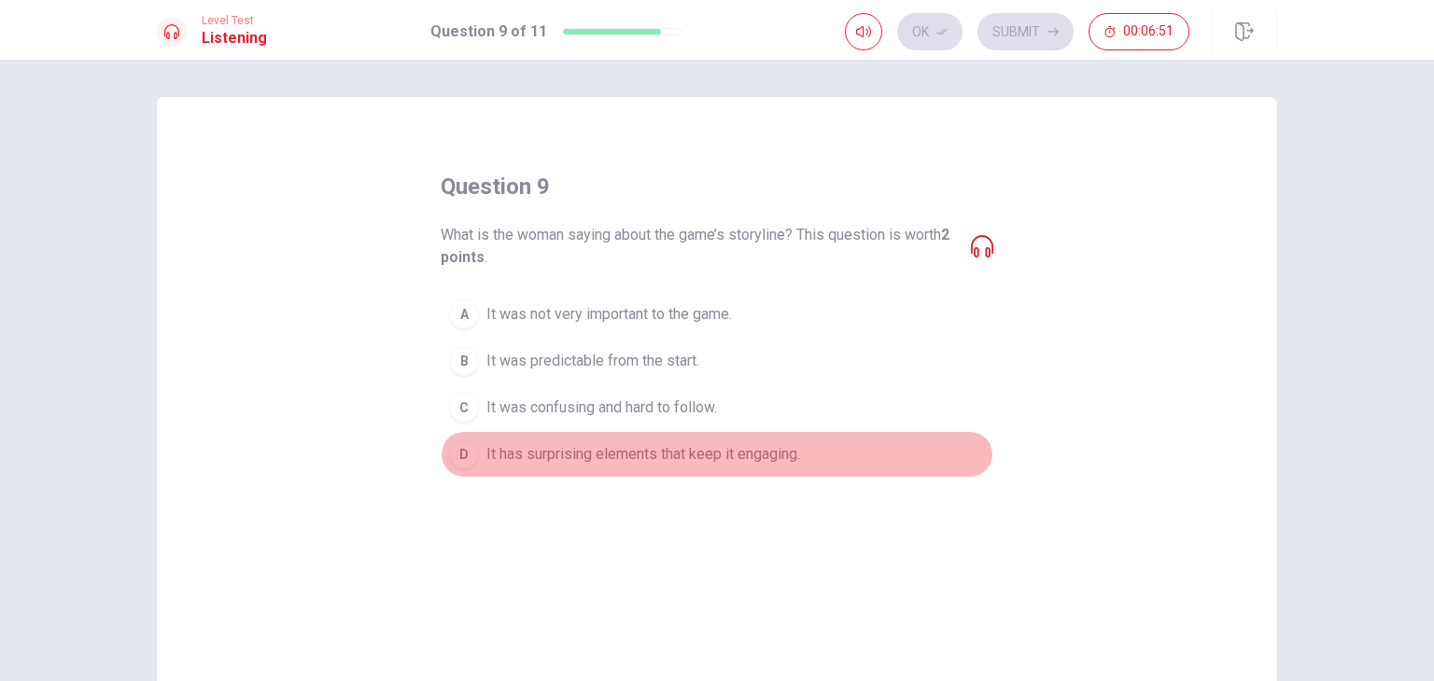
click at [662, 453] on span "It has surprising elements that keep it engaging." at bounding box center [643, 454] width 314 height 22
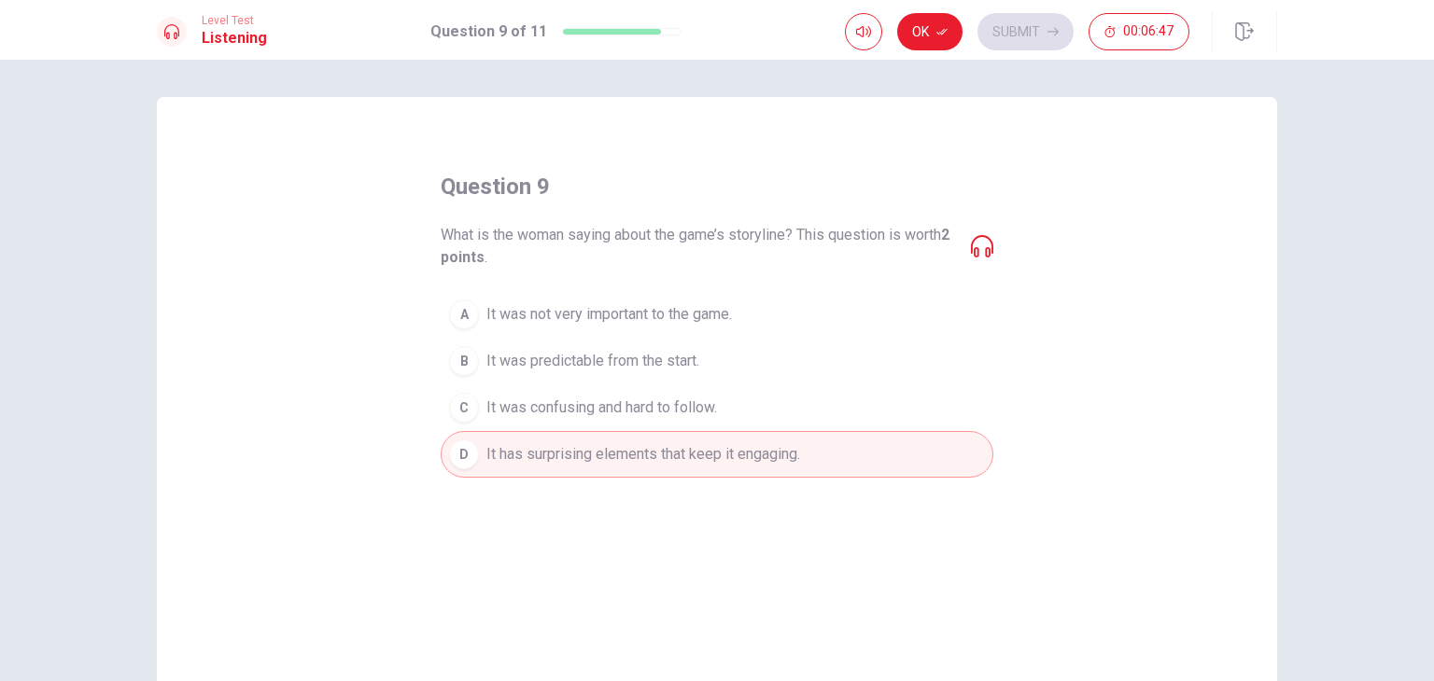
click at [976, 244] on icon at bounding box center [982, 246] width 22 height 22
click at [929, 25] on button "Ok" at bounding box center [929, 31] width 65 height 37
click at [1039, 35] on button "Submit" at bounding box center [1025, 31] width 96 height 37
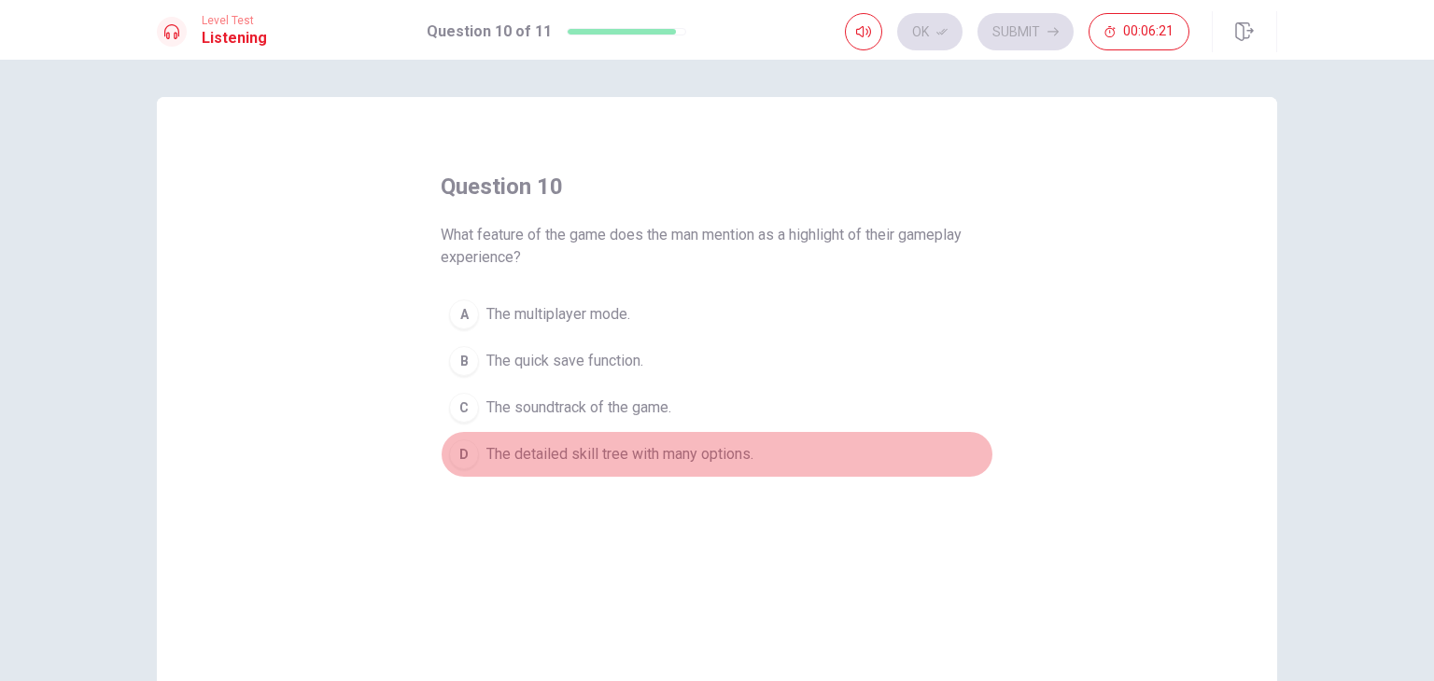
click at [687, 460] on span "The detailed skill tree with many options." at bounding box center [619, 454] width 267 height 22
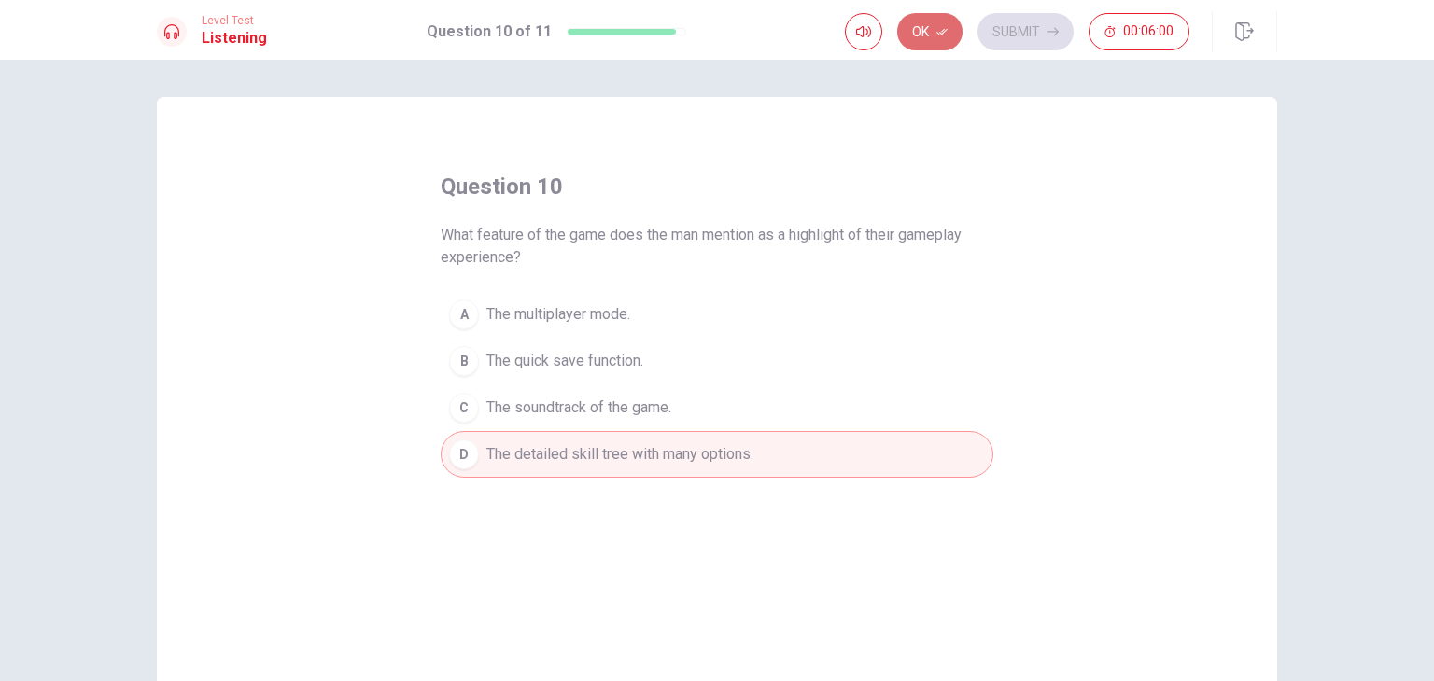
click at [934, 25] on button "Ok" at bounding box center [929, 31] width 65 height 37
click at [1012, 27] on button "Submit" at bounding box center [1025, 31] width 96 height 37
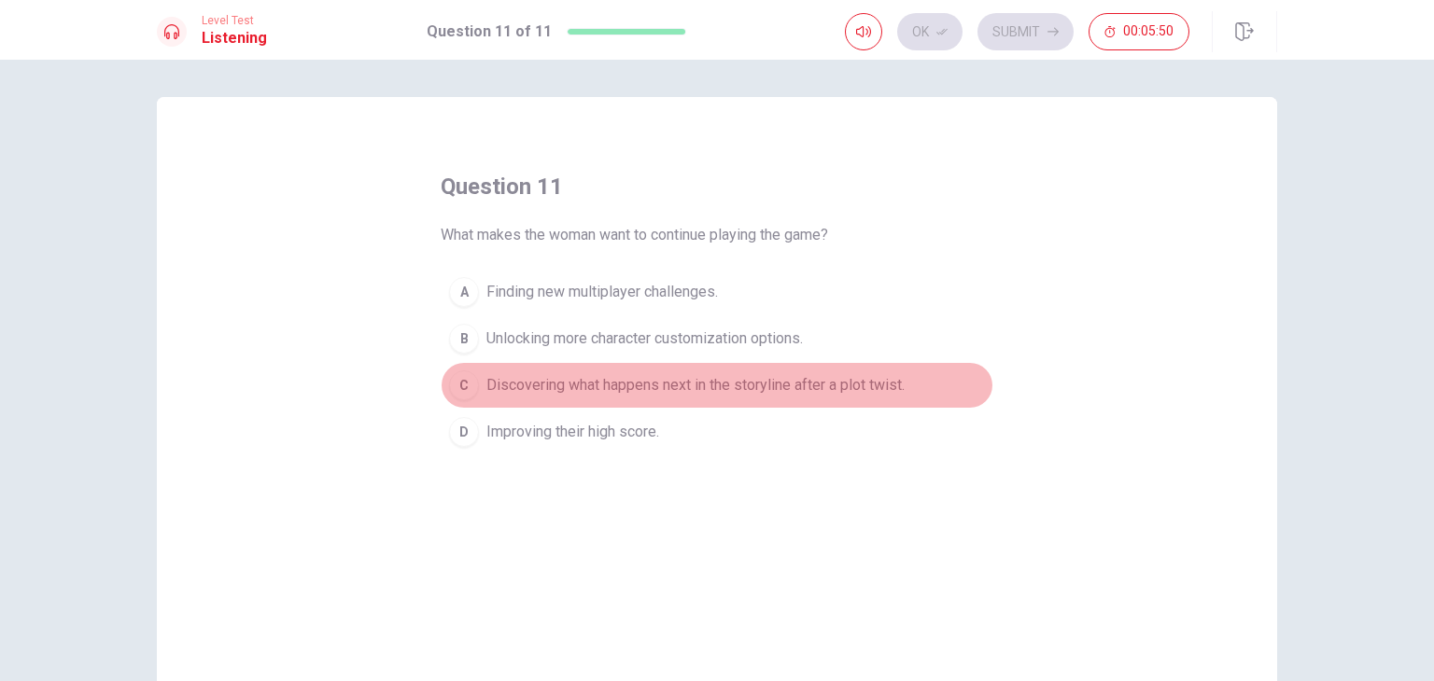
click at [776, 381] on span "Discovering what happens next in the storyline after a plot twist." at bounding box center [695, 385] width 418 height 22
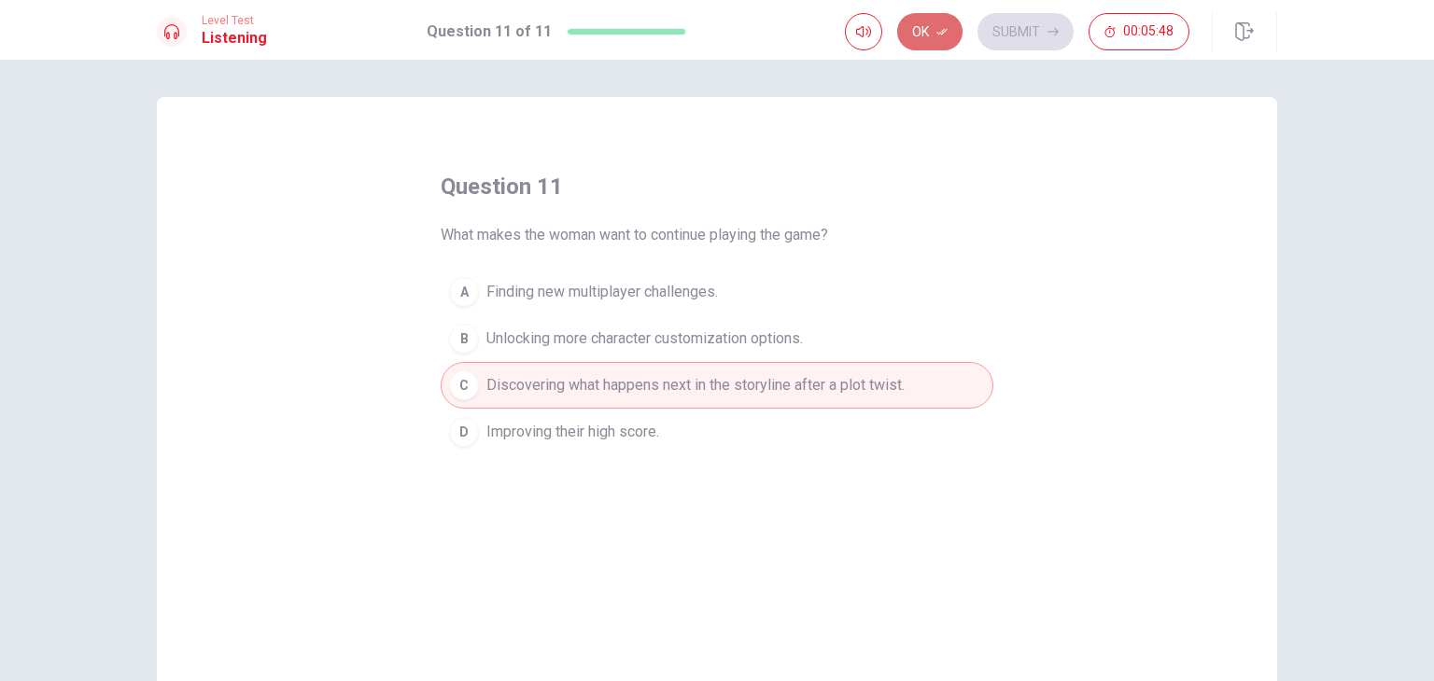
click at [934, 21] on button "Ok" at bounding box center [929, 31] width 65 height 37
click at [1038, 34] on button "Submit" at bounding box center [1025, 31] width 96 height 37
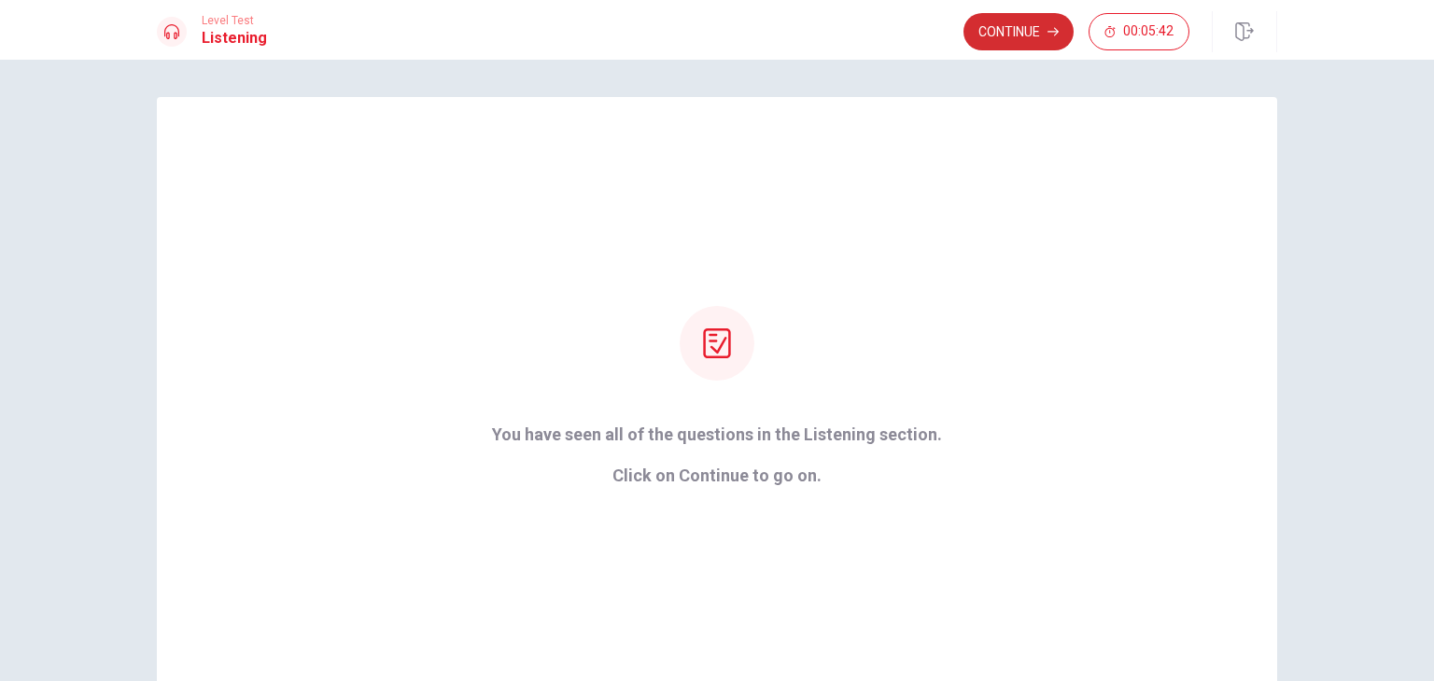
click at [1031, 23] on button "Continue" at bounding box center [1018, 31] width 110 height 37
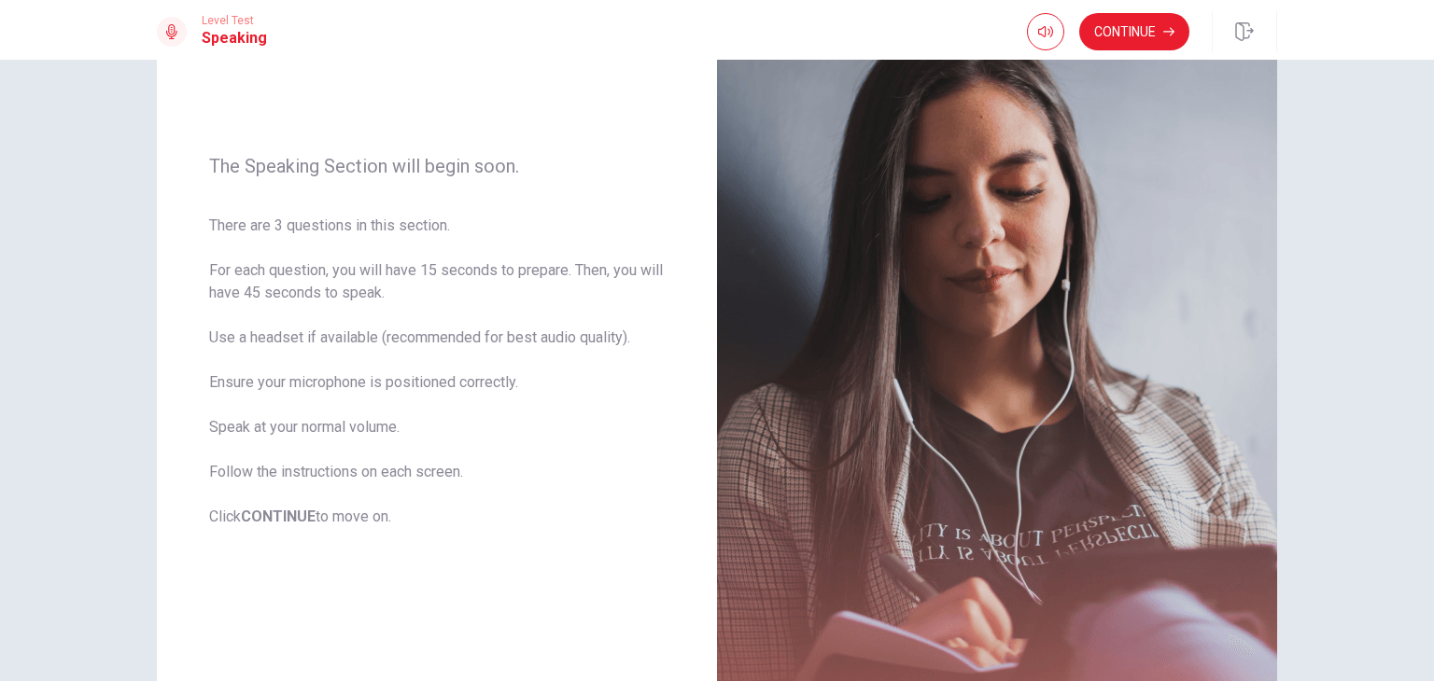
scroll to position [171, 0]
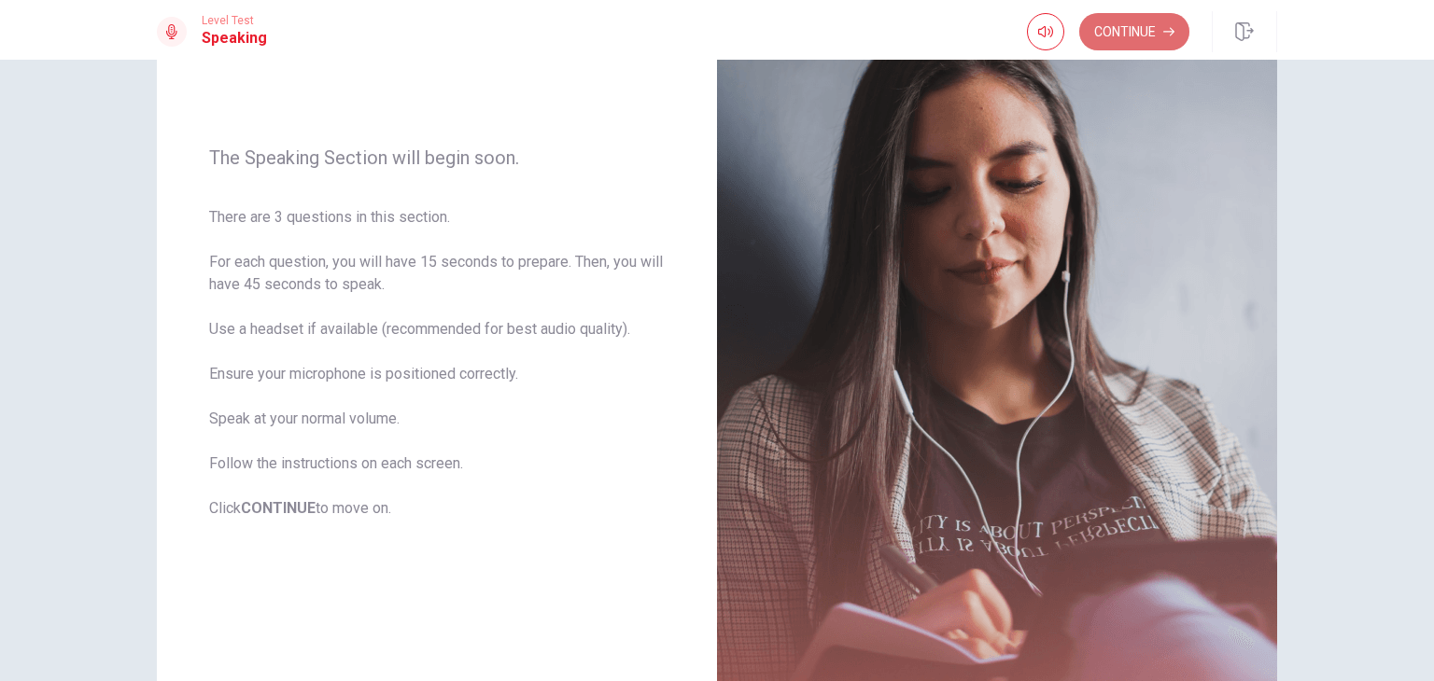
click at [1146, 39] on button "Continue" at bounding box center [1134, 31] width 110 height 37
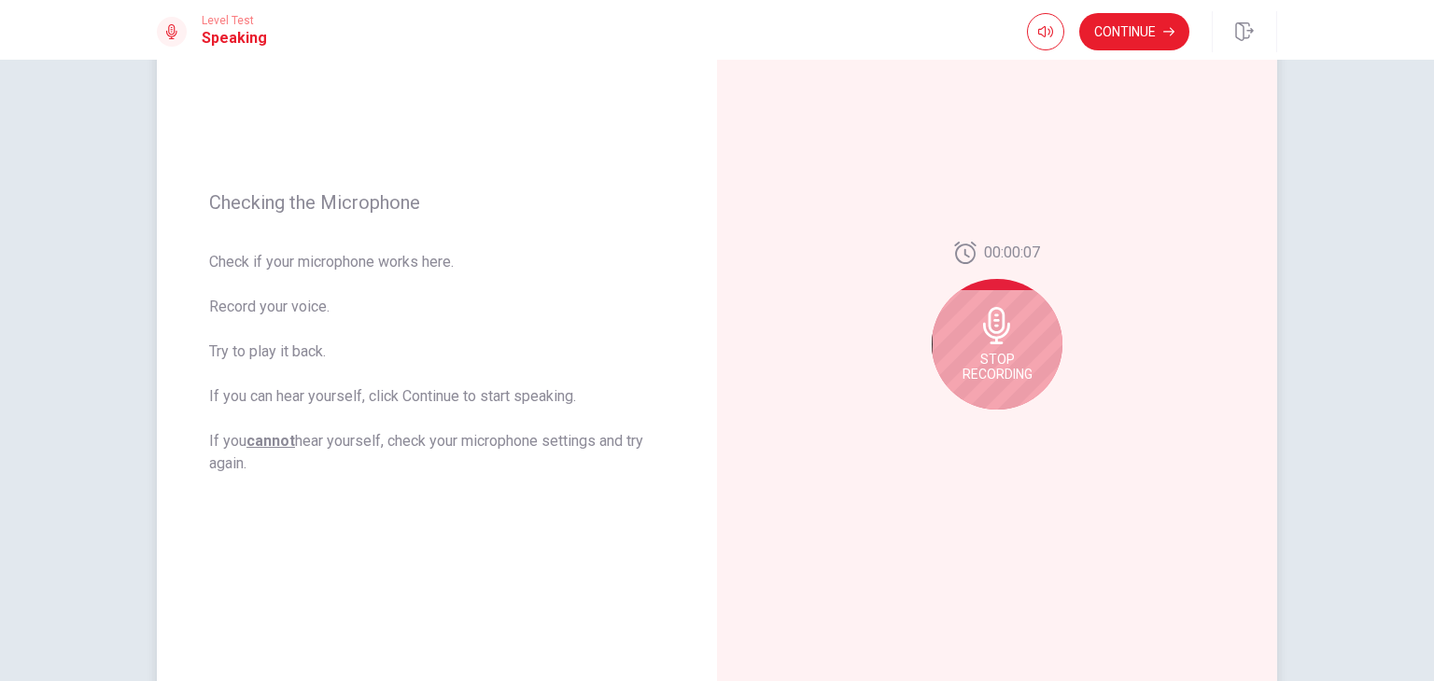
click at [997, 347] on div "Stop Recording" at bounding box center [997, 344] width 131 height 131
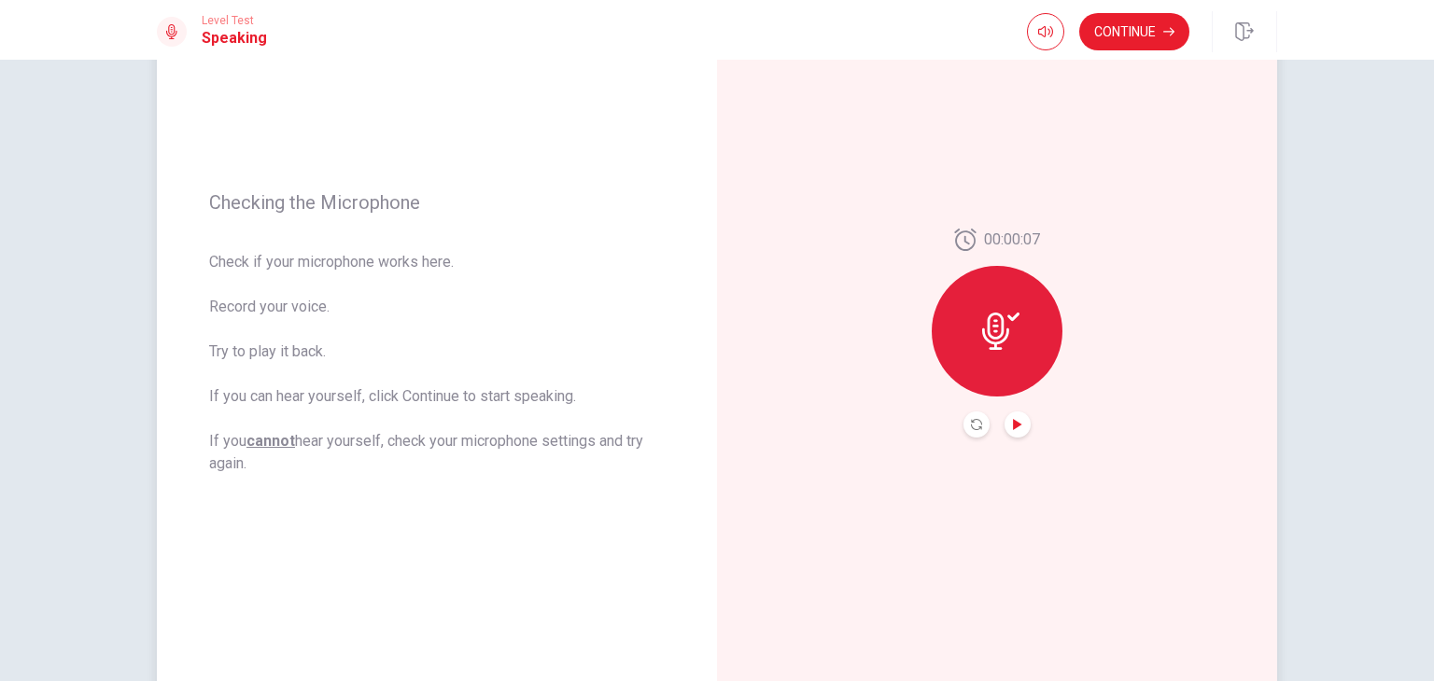
click at [1013, 423] on icon "Play Audio" at bounding box center [1017, 424] width 8 height 11
click at [1147, 31] on button "Continue" at bounding box center [1134, 31] width 110 height 37
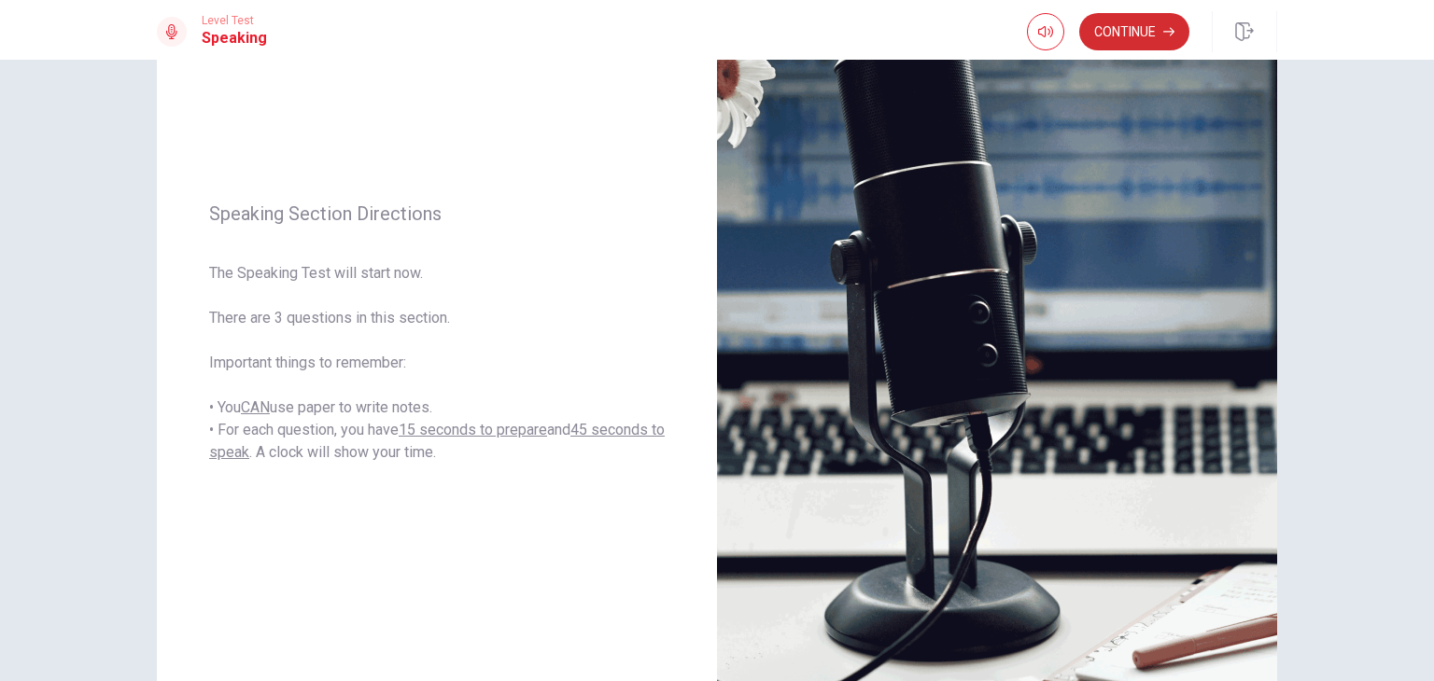
click at [1146, 40] on button "Continue" at bounding box center [1134, 31] width 110 height 37
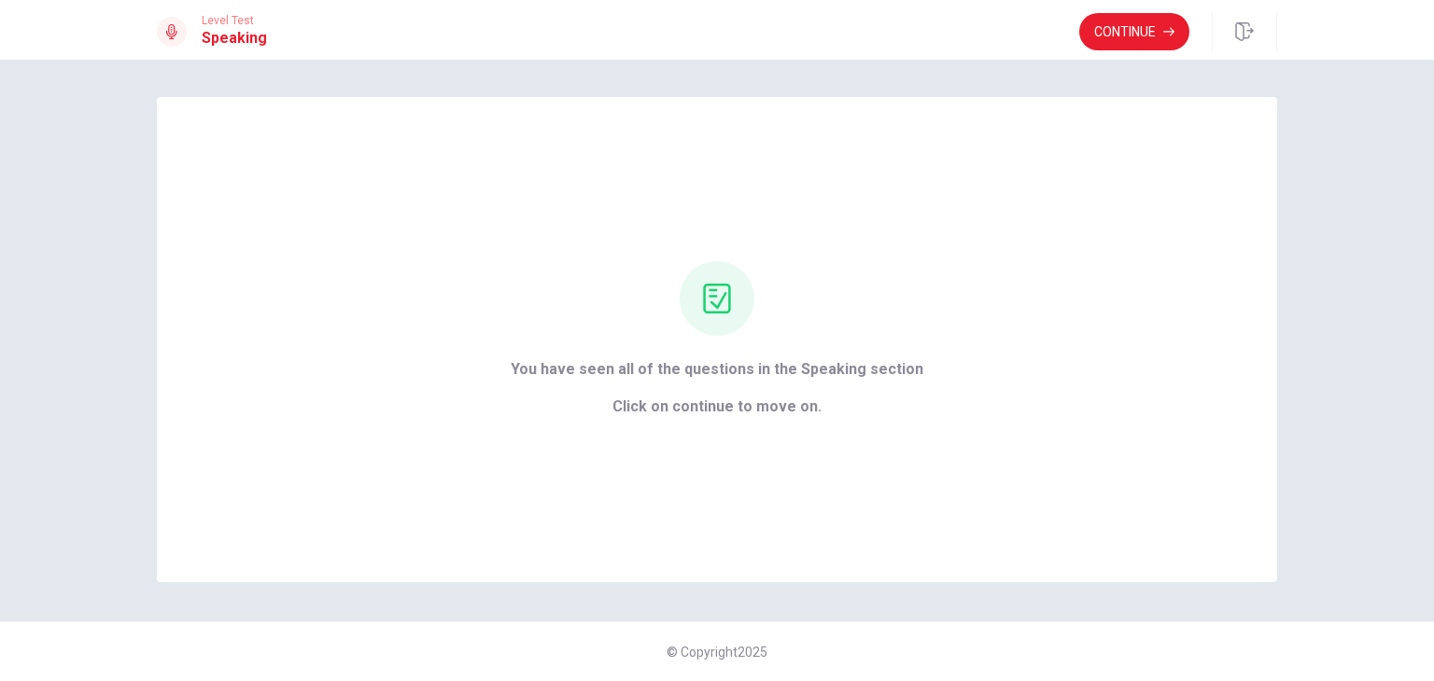
scroll to position [0, 0]
click at [1144, 31] on button "Continue" at bounding box center [1134, 31] width 110 height 37
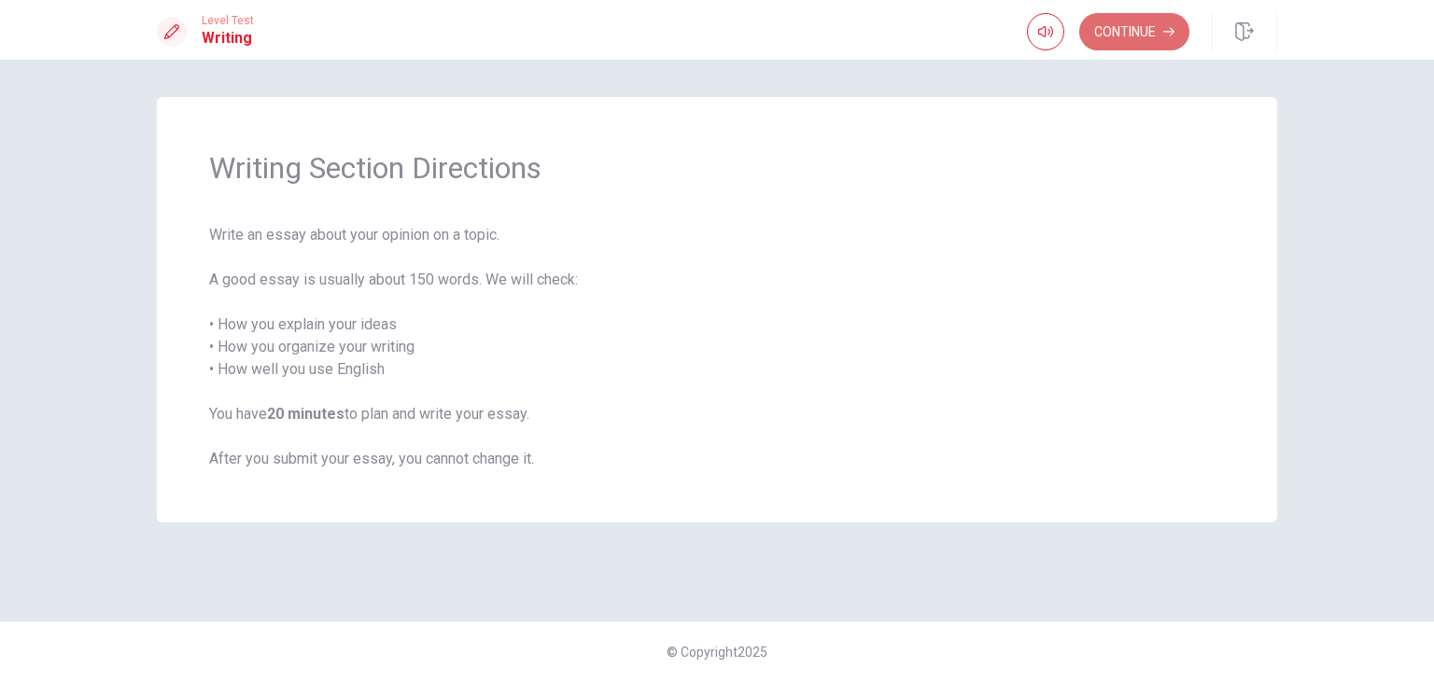
click at [1124, 28] on button "Continue" at bounding box center [1134, 31] width 110 height 37
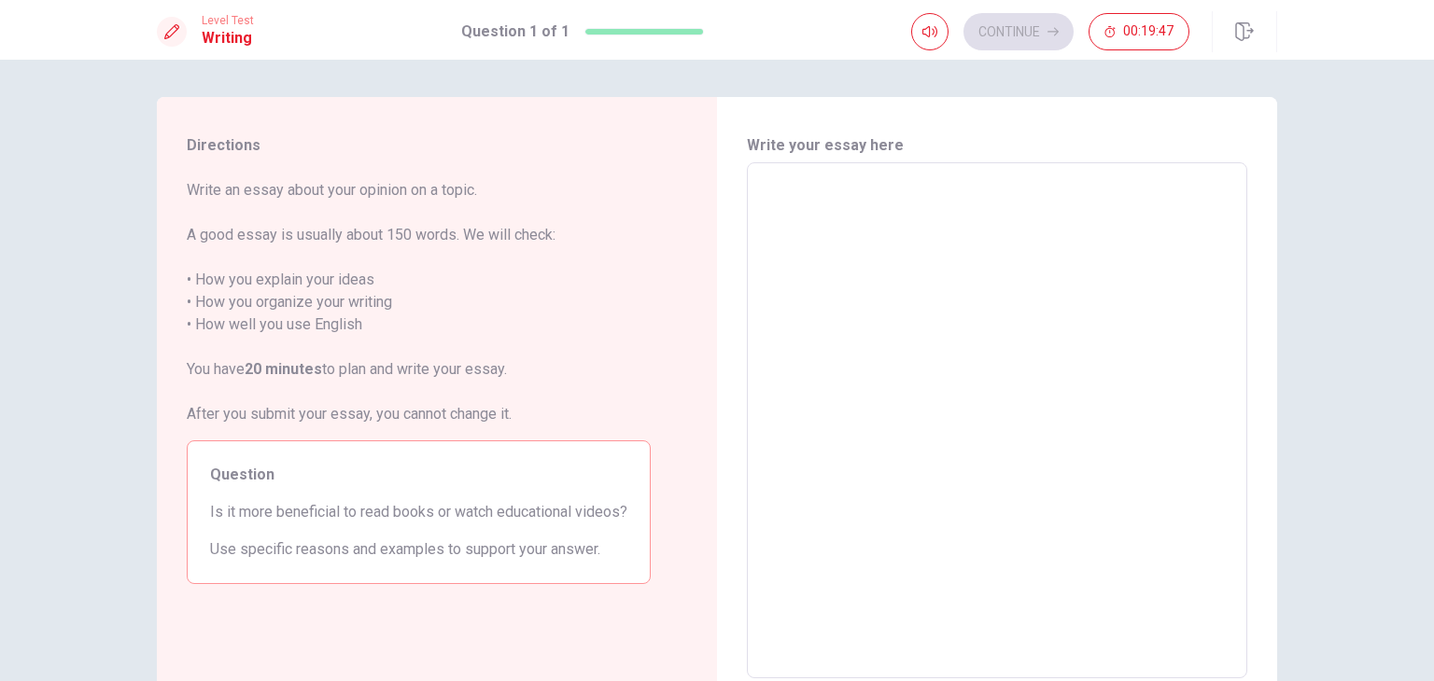
click at [896, 178] on textarea at bounding box center [997, 420] width 474 height 485
type textarea "I"
type textarea "x"
type textarea "IT"
type textarea "x"
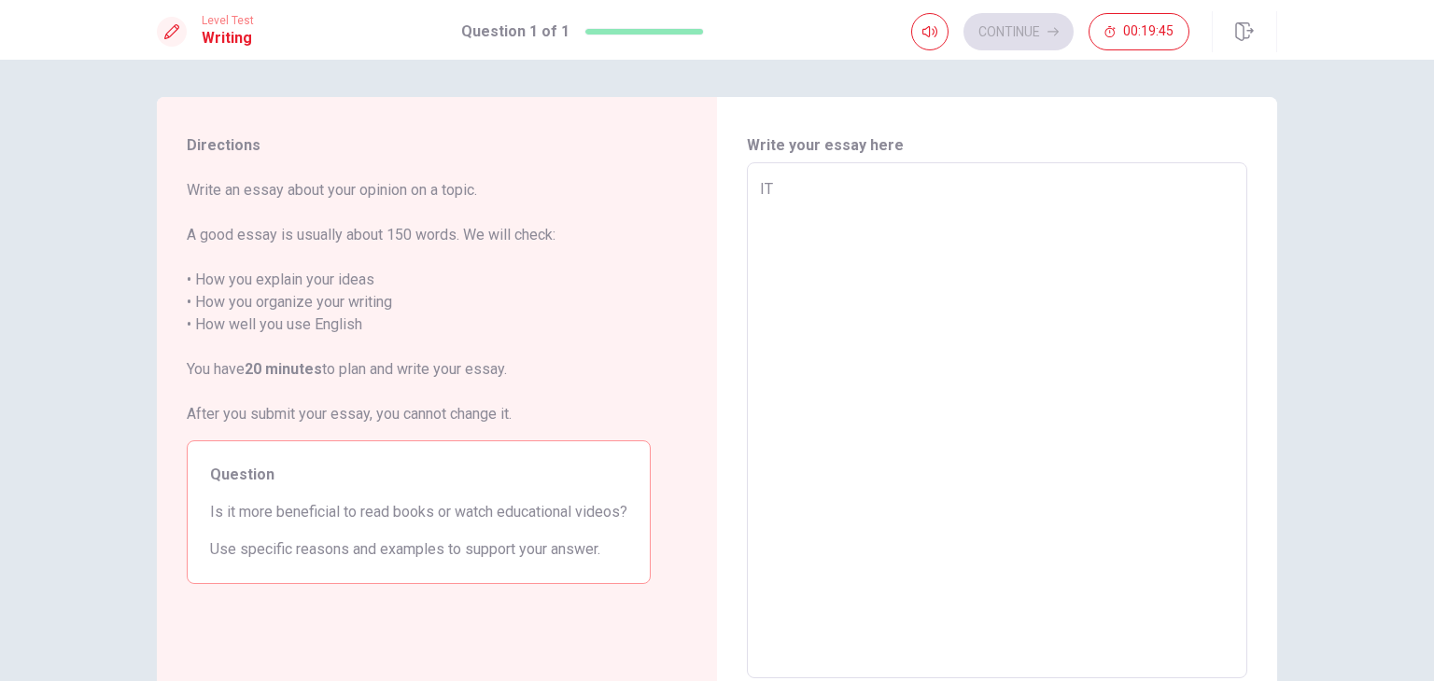
type textarea "I"
type textarea "x"
type textarea "Ir"
type textarea "x"
type textarea "Ir"
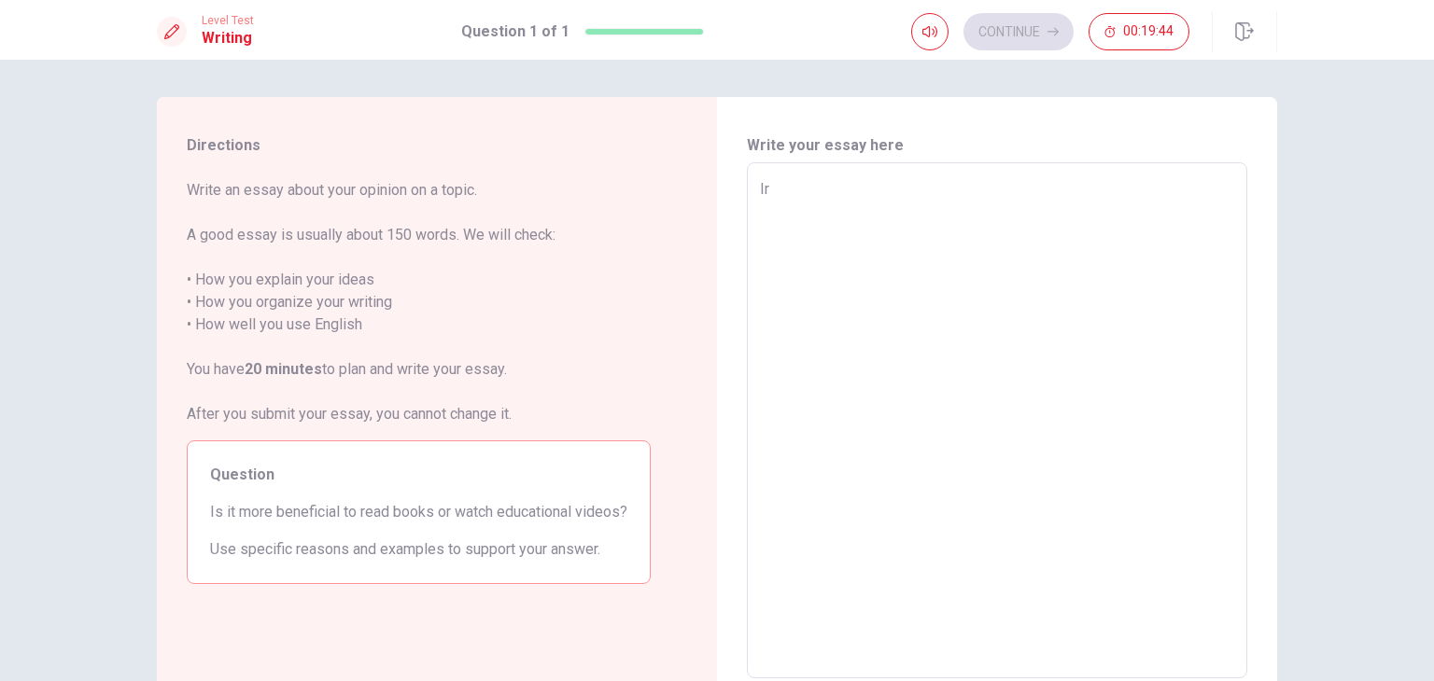
type textarea "x"
type textarea "Ir w"
type textarea "x"
type textarea "Ir wi"
type textarea "x"
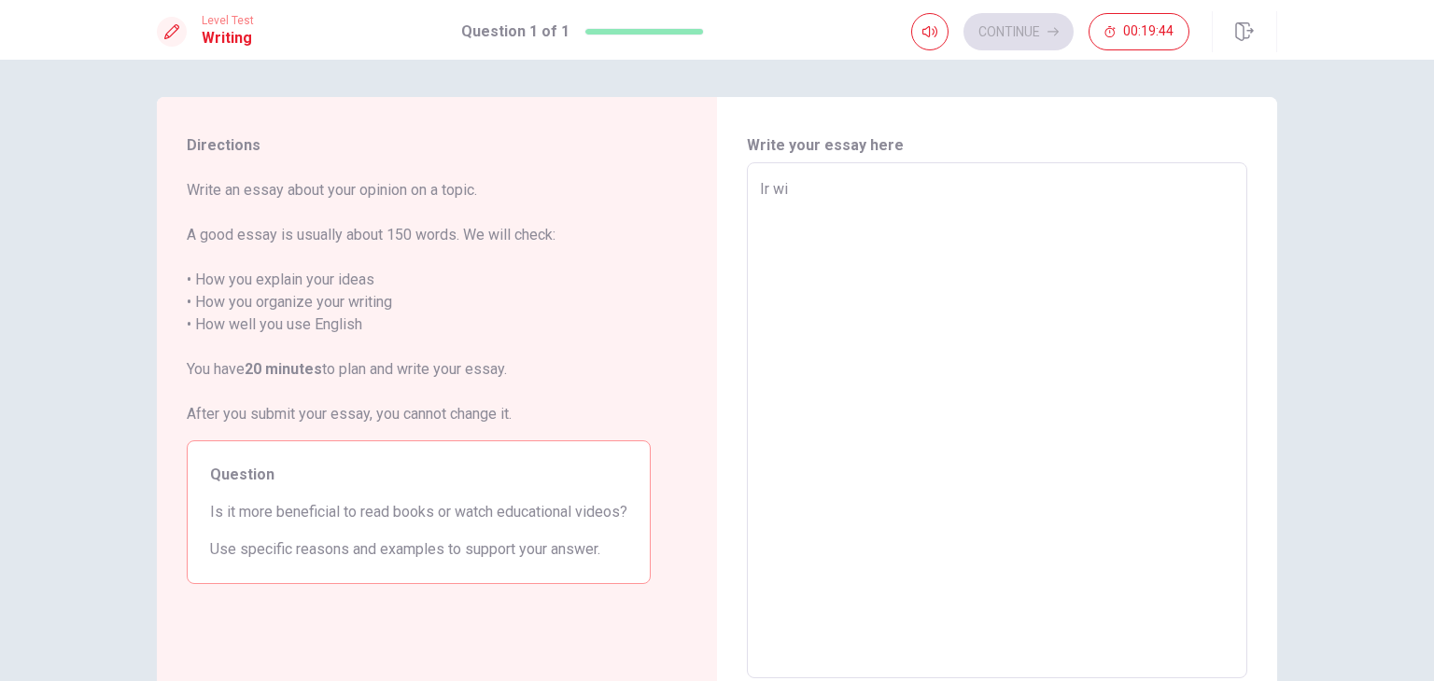
type textarea "Ir wil"
type textarea "x"
type textarea "Ir will"
type textarea "x"
type textarea "Ir will"
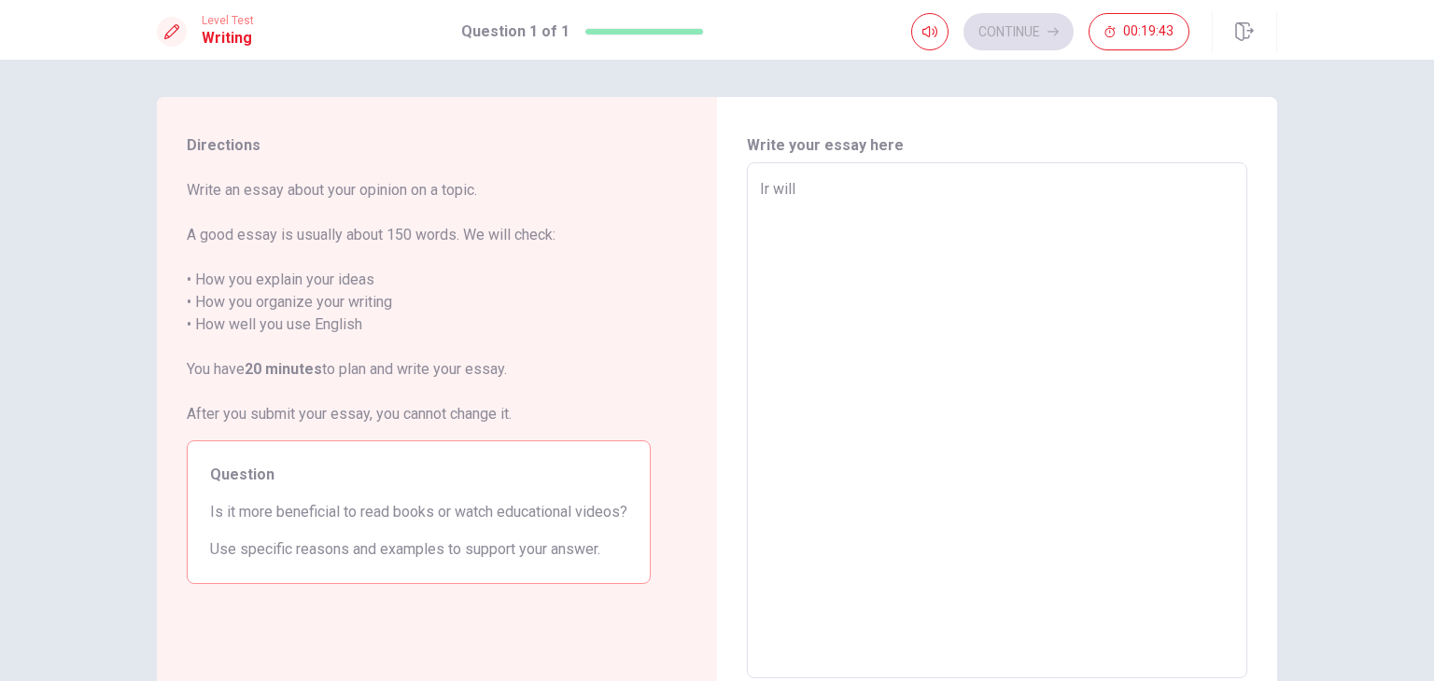
type textarea "x"
type textarea "Ir will d"
type textarea "x"
type textarea "Ir will de"
type textarea "x"
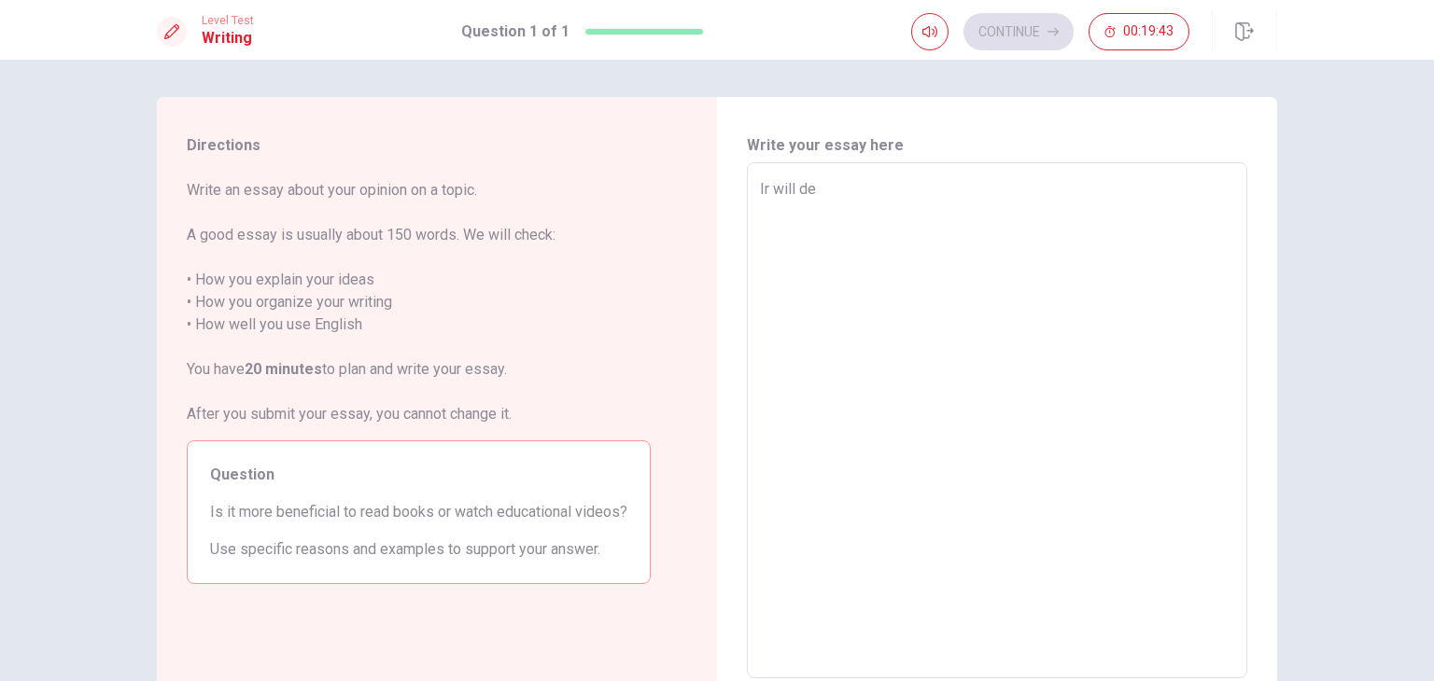
type textarea "Ir will dep"
type textarea "x"
type textarea "Ir will depe"
type textarea "x"
type textarea "Ir will [MEDICAL_DATA]"
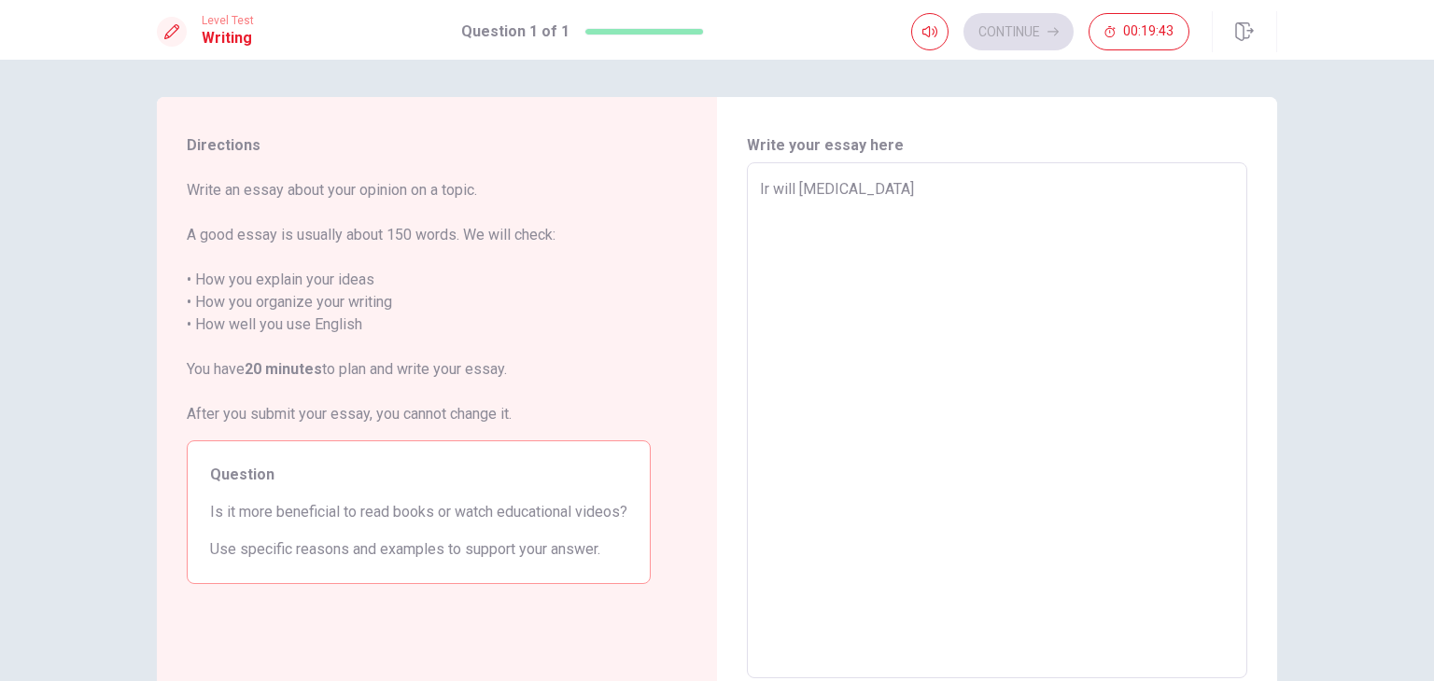
type textarea "x"
type textarea "Ir will depend"
type textarea "x"
type textarea "Ir will depend"
type textarea "x"
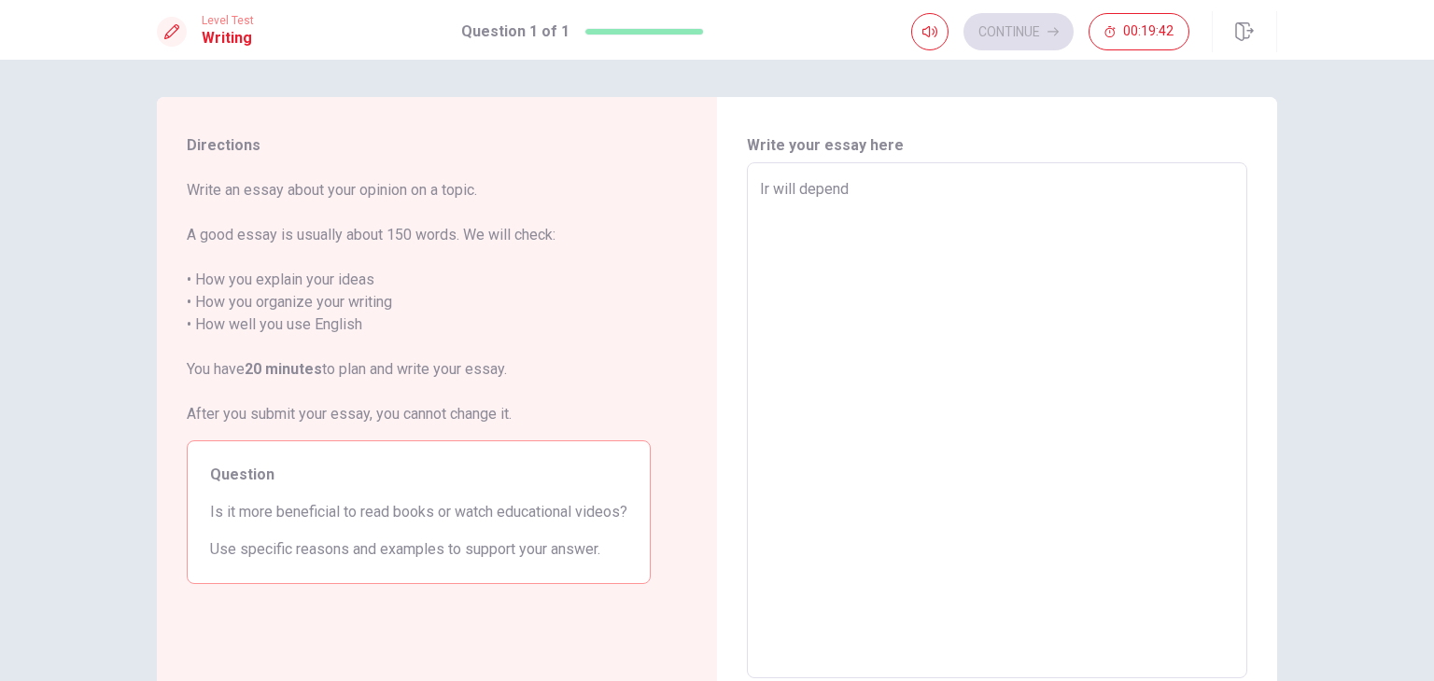
type textarea "Ir will depend o"
type textarea "x"
type textarea "Ir will depend of"
type textarea "x"
type textarea "Ir will depend of"
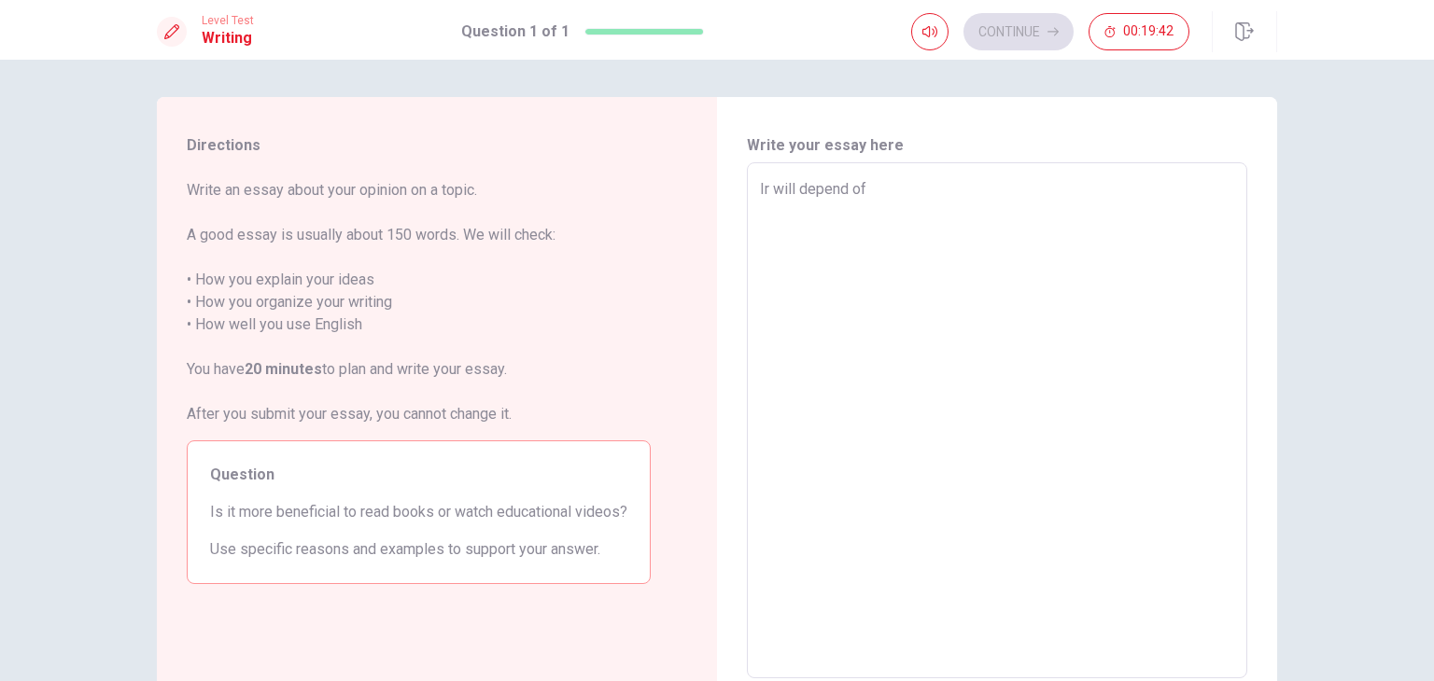
type textarea "x"
type textarea "Ir will depend of w"
type textarea "x"
type textarea "Ir will depend of wh"
type textarea "x"
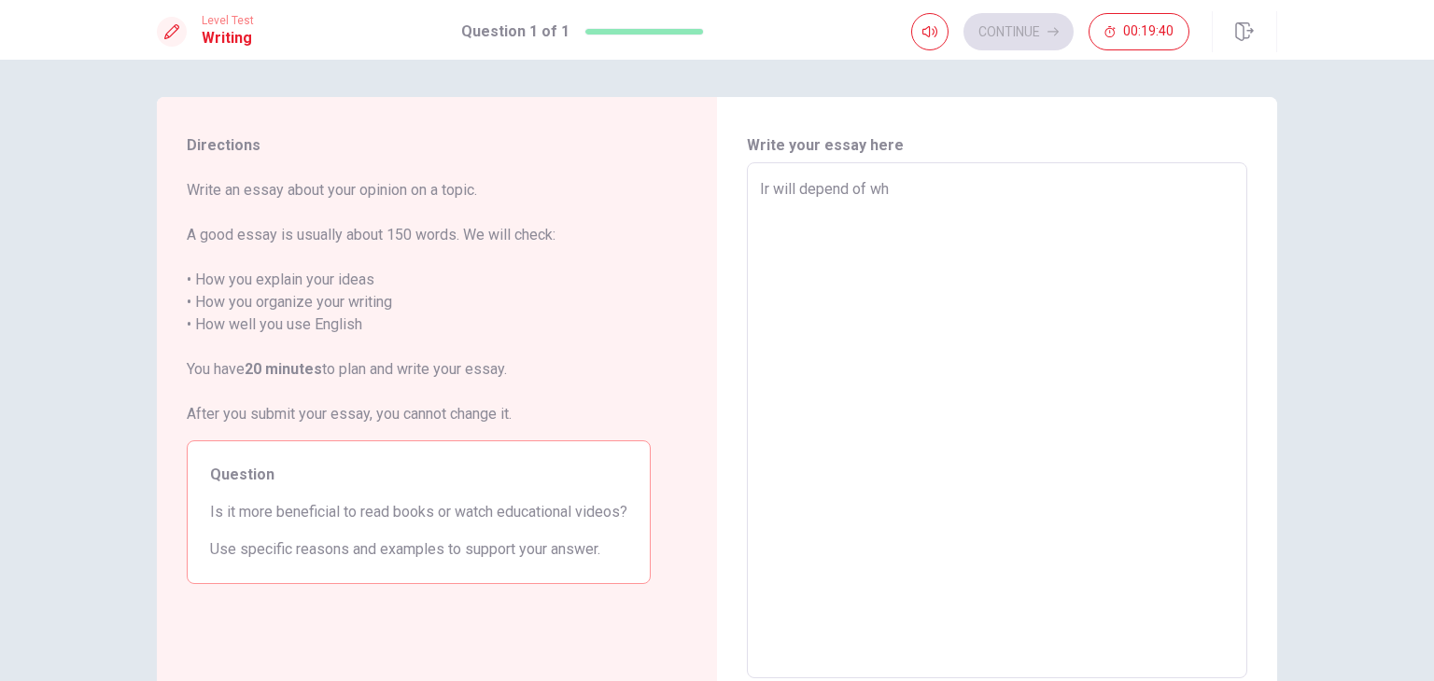
type textarea "Ir will depend of wha"
type textarea "x"
type textarea "Ir will depend of what"
type textarea "x"
type textarea "Ir will depend of what"
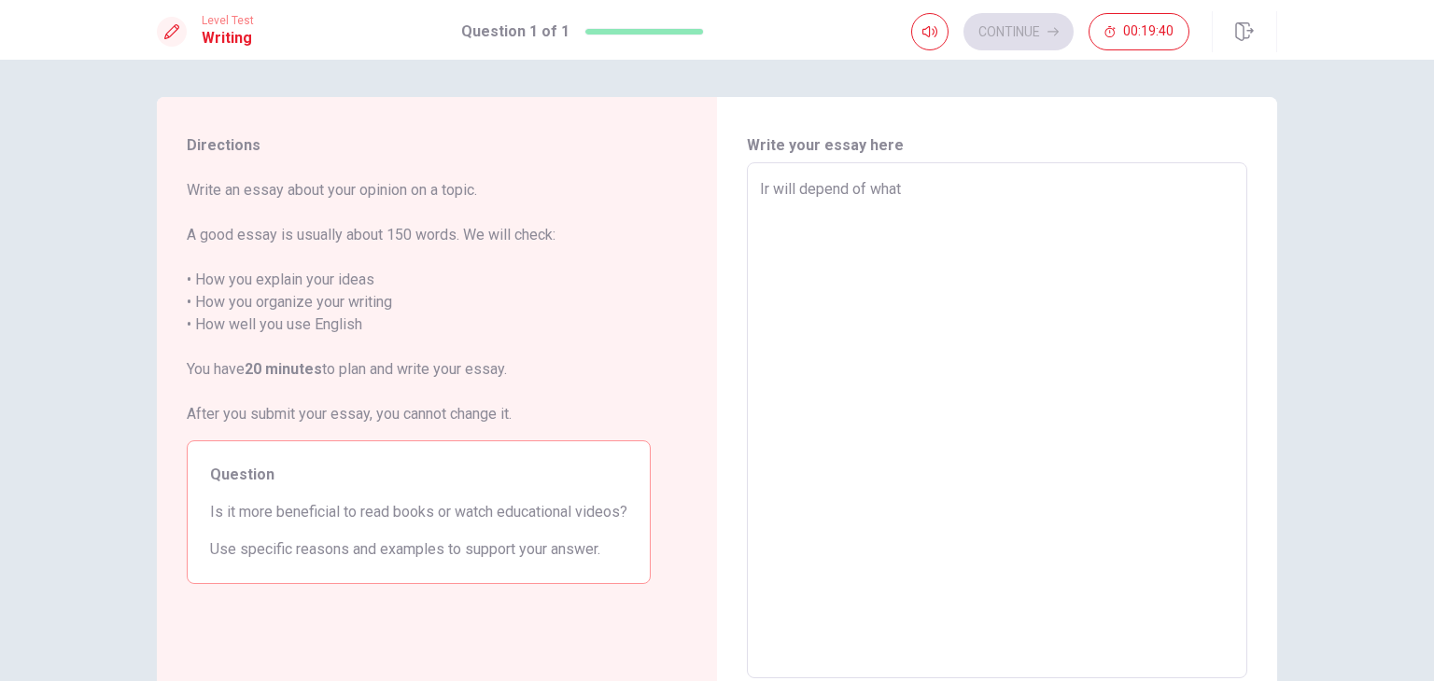
type textarea "x"
type textarea "Ir will depend of what k"
type textarea "x"
type textarea "Ir will depend of what ki"
type textarea "x"
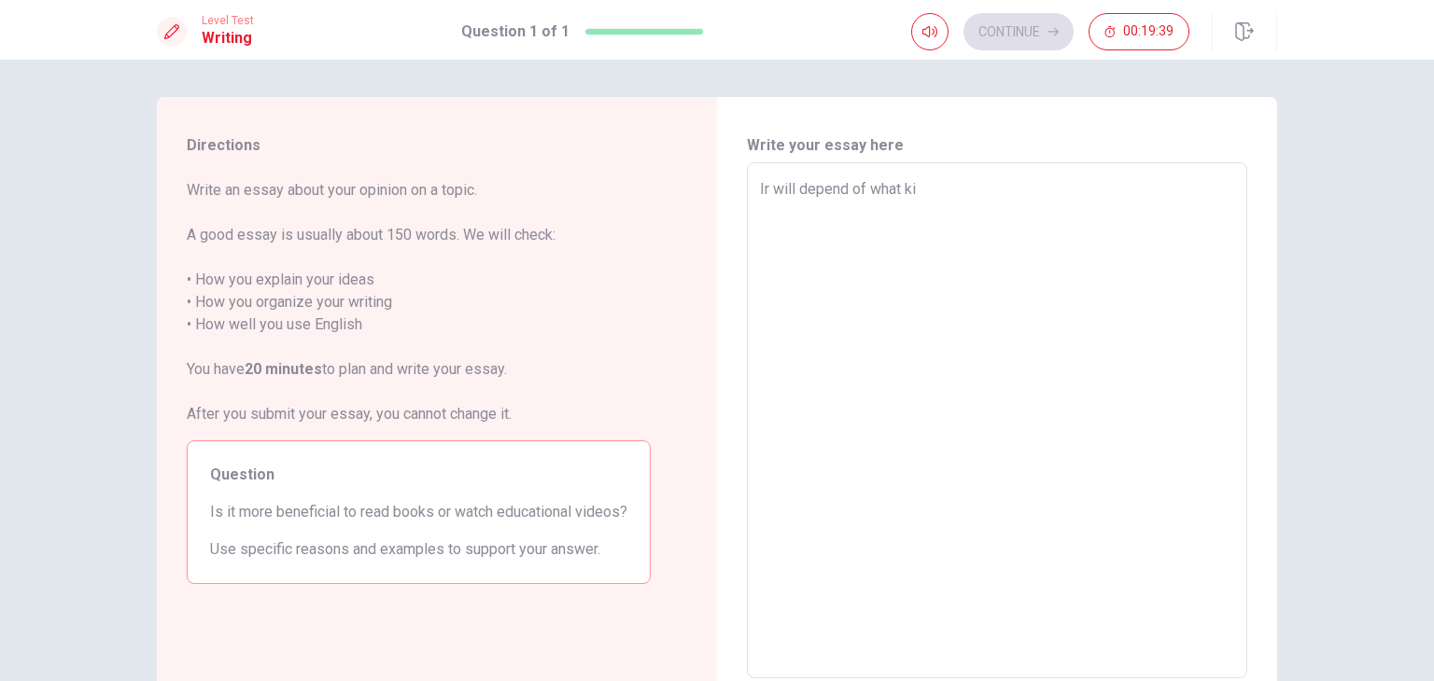
type textarea "Ir will depend of what kin"
type textarea "x"
type textarea "Ir will depend of what kind"
type textarea "x"
type textarea "Ir will depend of what kinde"
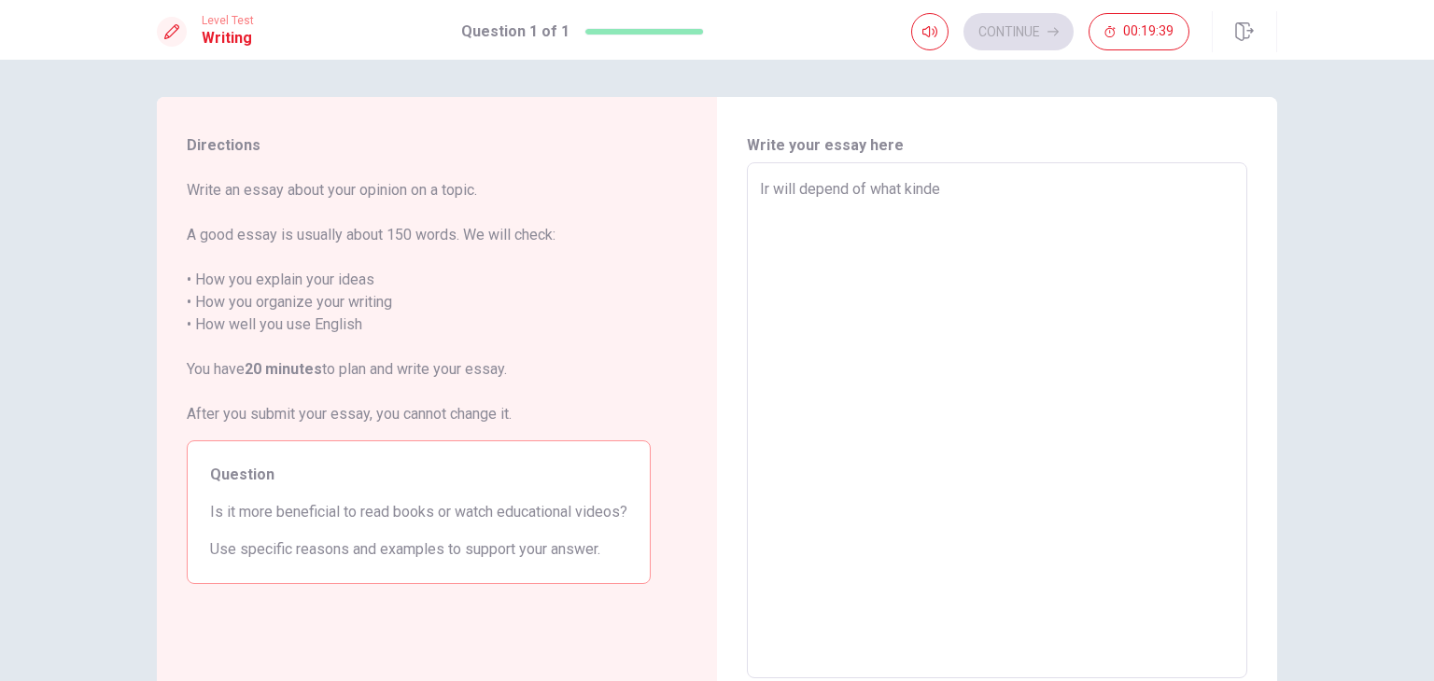
type textarea "x"
type textarea "Ir will depend of what kinde"
type textarea "x"
type textarea "Ir will depend of what kinde o"
type textarea "x"
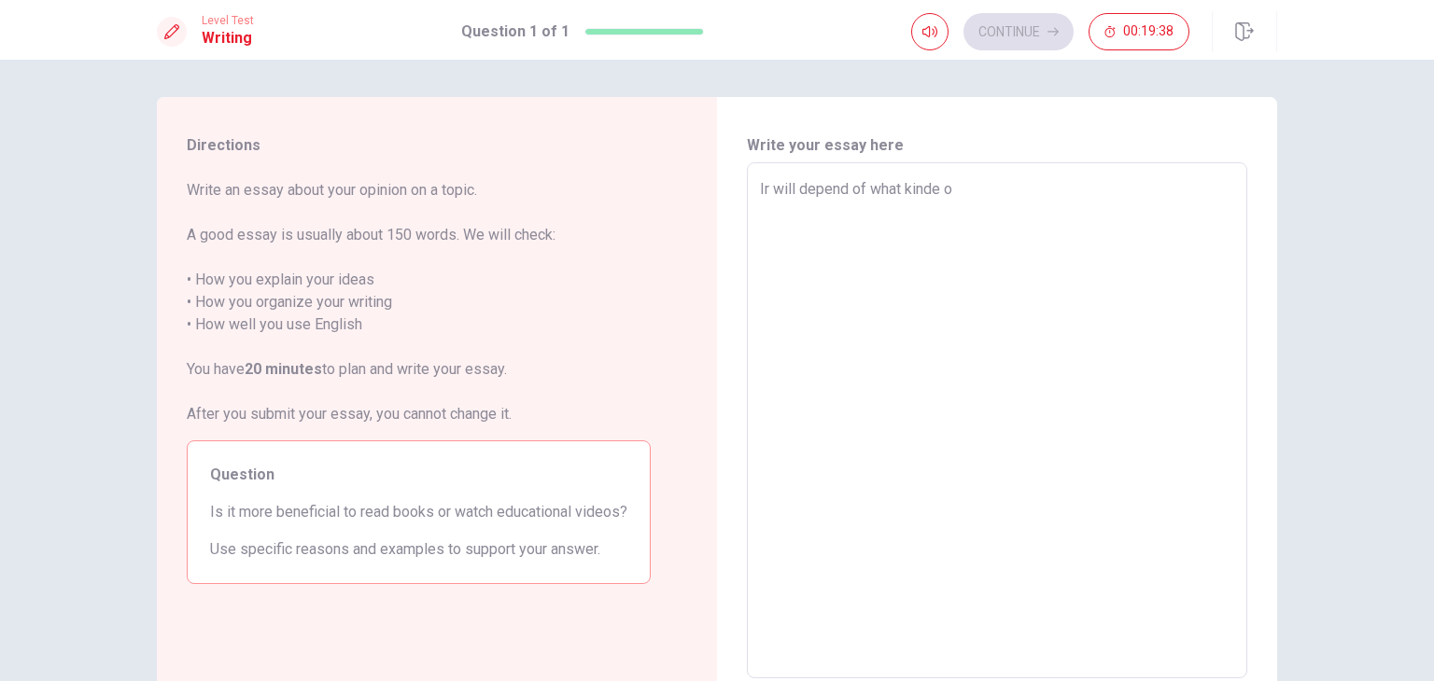
type textarea "Ir will depend of what kinde of"
type textarea "x"
type textarea "Ir will depend of what kinde of"
type textarea "x"
type textarea "Ir will depend of what kinde of b"
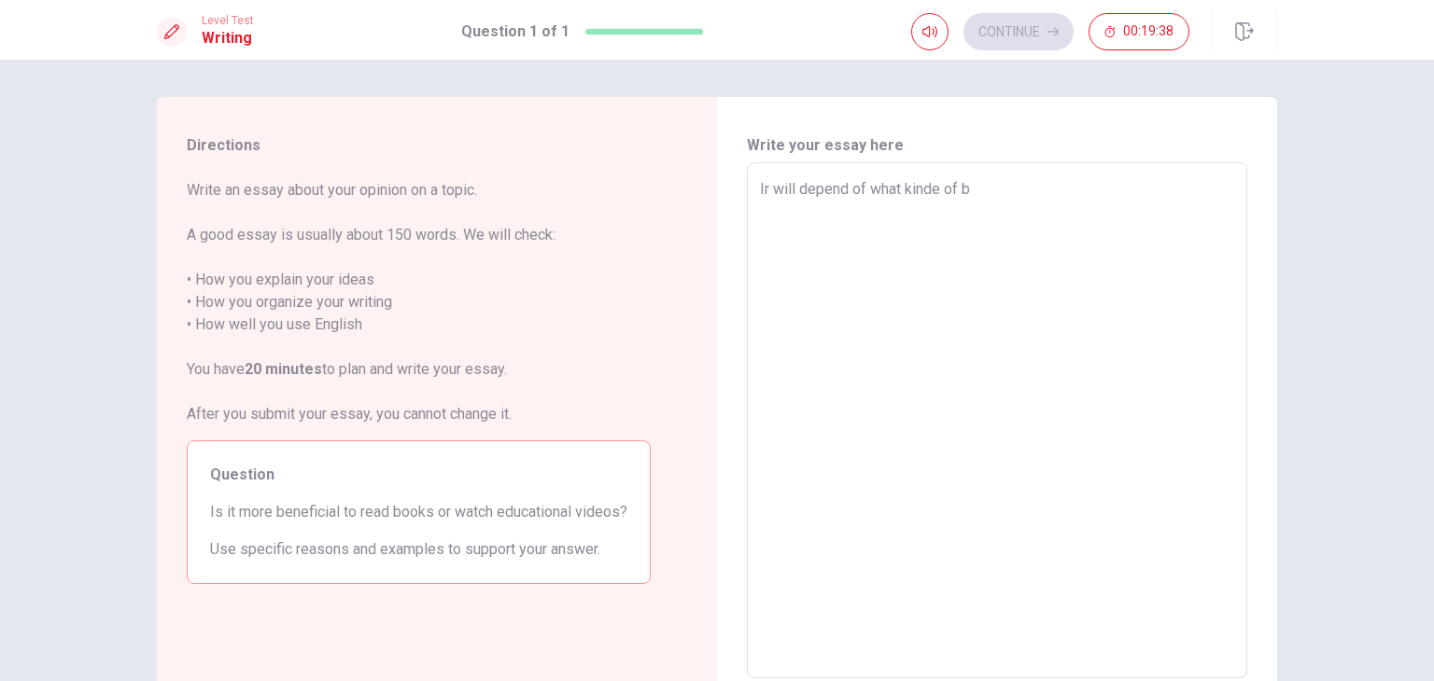
type textarea "x"
type textarea "Ir will depend of what kinde of bo"
type textarea "x"
type textarea "Ir will depend of what kinde of boo"
type textarea "x"
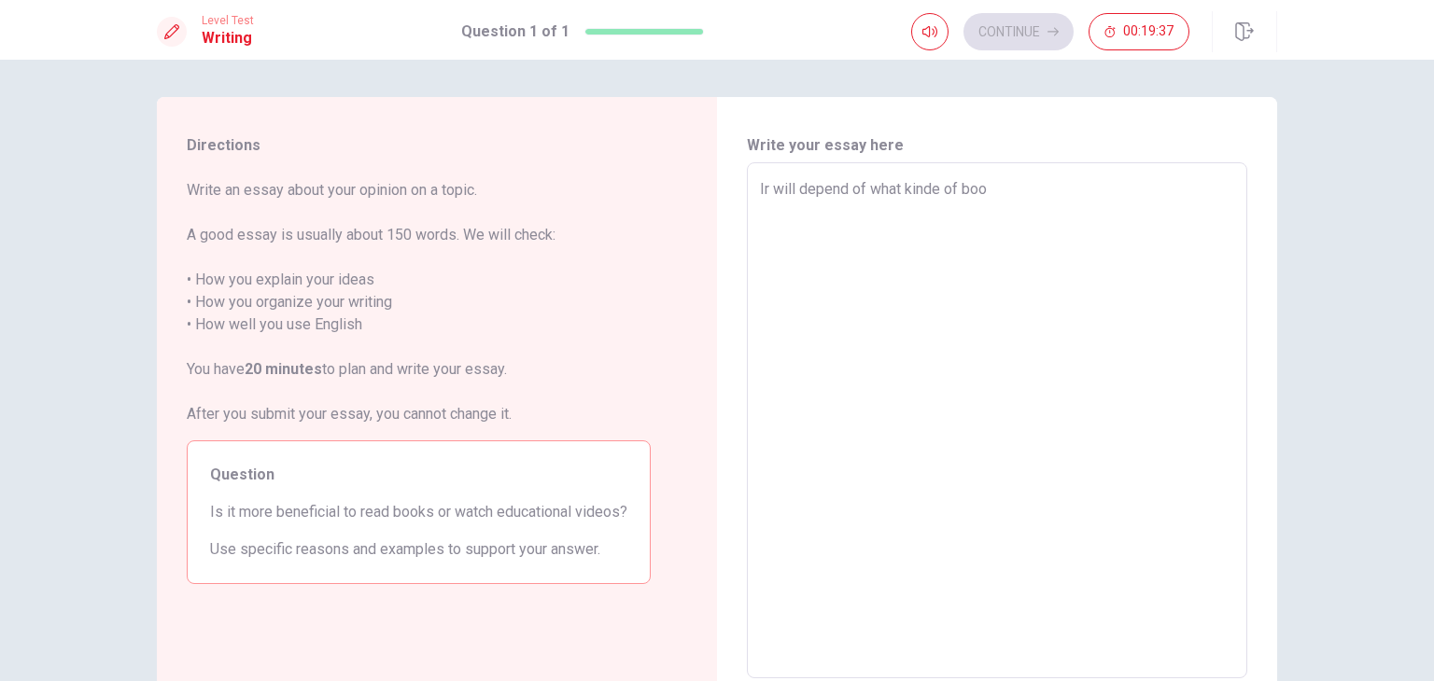
type textarea "Ir will depend of what kinde of book"
type textarea "x"
type textarea "Ir will depend of what kinde of book"
type textarea "x"
type textarea "Ir will depend of what kinde of book y"
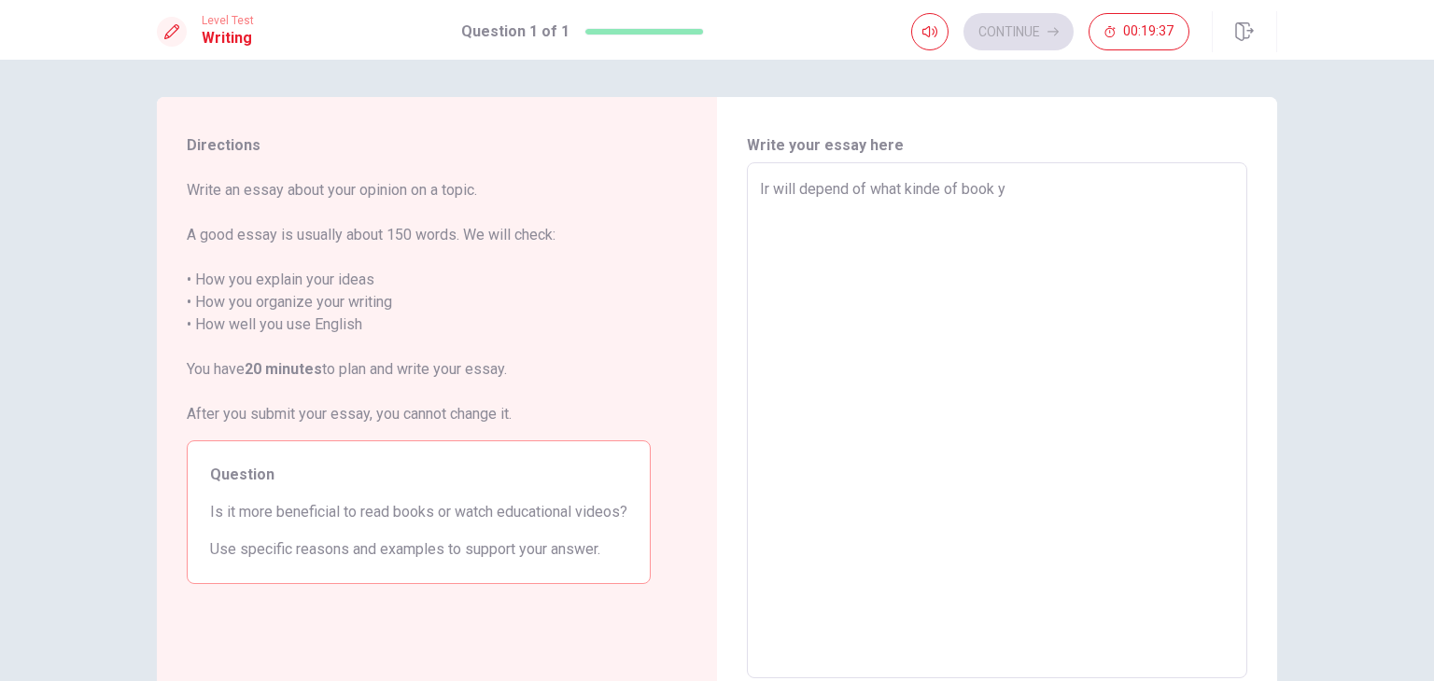
type textarea "x"
type textarea "Ir will depend of what kinde of book yo"
type textarea "x"
type textarea "Ir will depend of what kinde of book you"
type textarea "x"
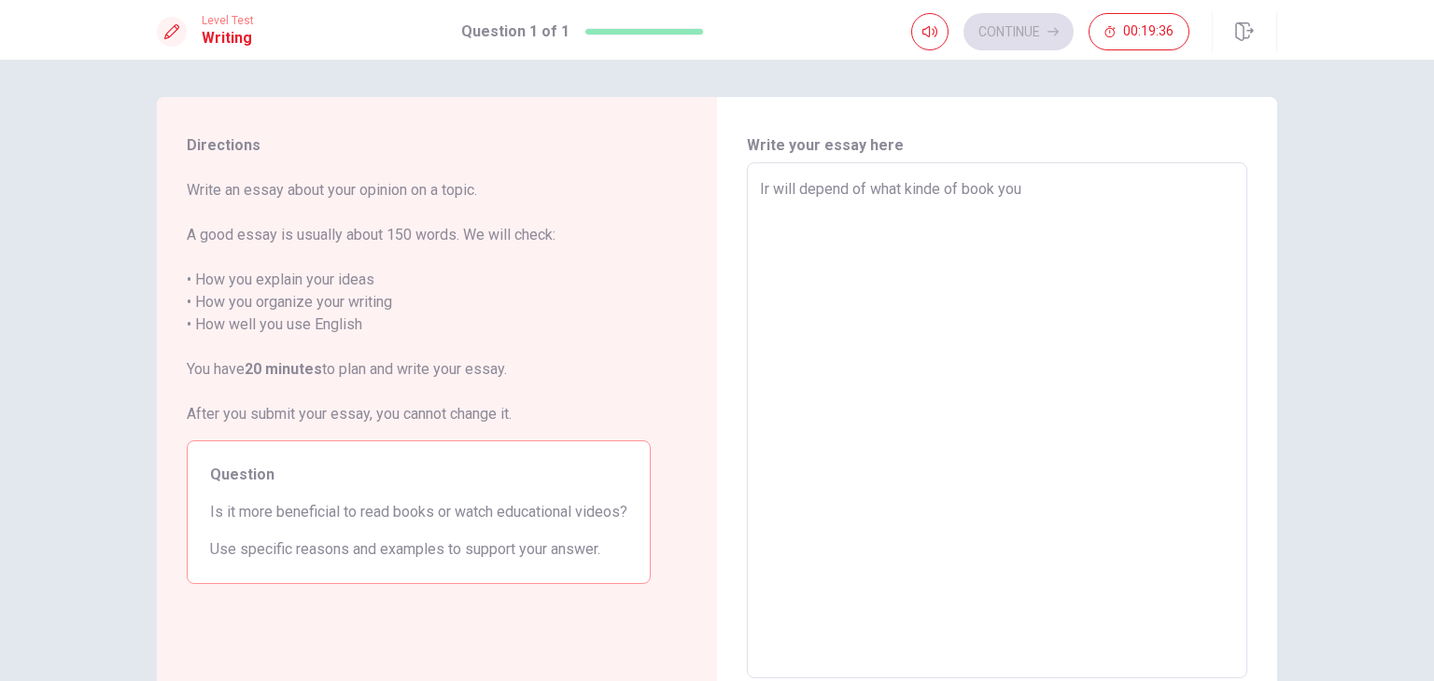
type textarea "Ir will depend of what kinde of book you"
type textarea "x"
type textarea "Ir will depend of what kinde of book you w"
type textarea "x"
type textarea "Ir will depend of what kinde of book you wi"
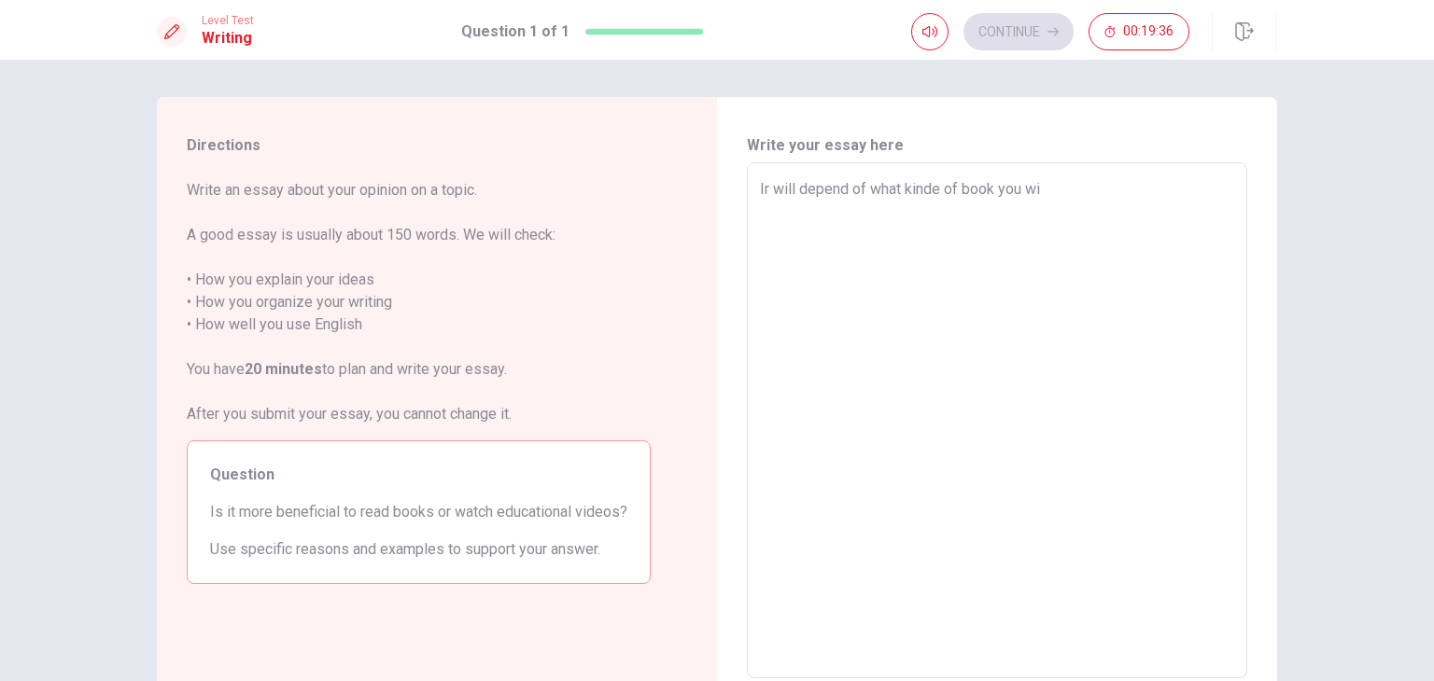
type textarea "x"
type textarea "Ir will depend of what kinde of book you wil"
type textarea "x"
type textarea "Ir will depend of what kinde of book you will"
type textarea "x"
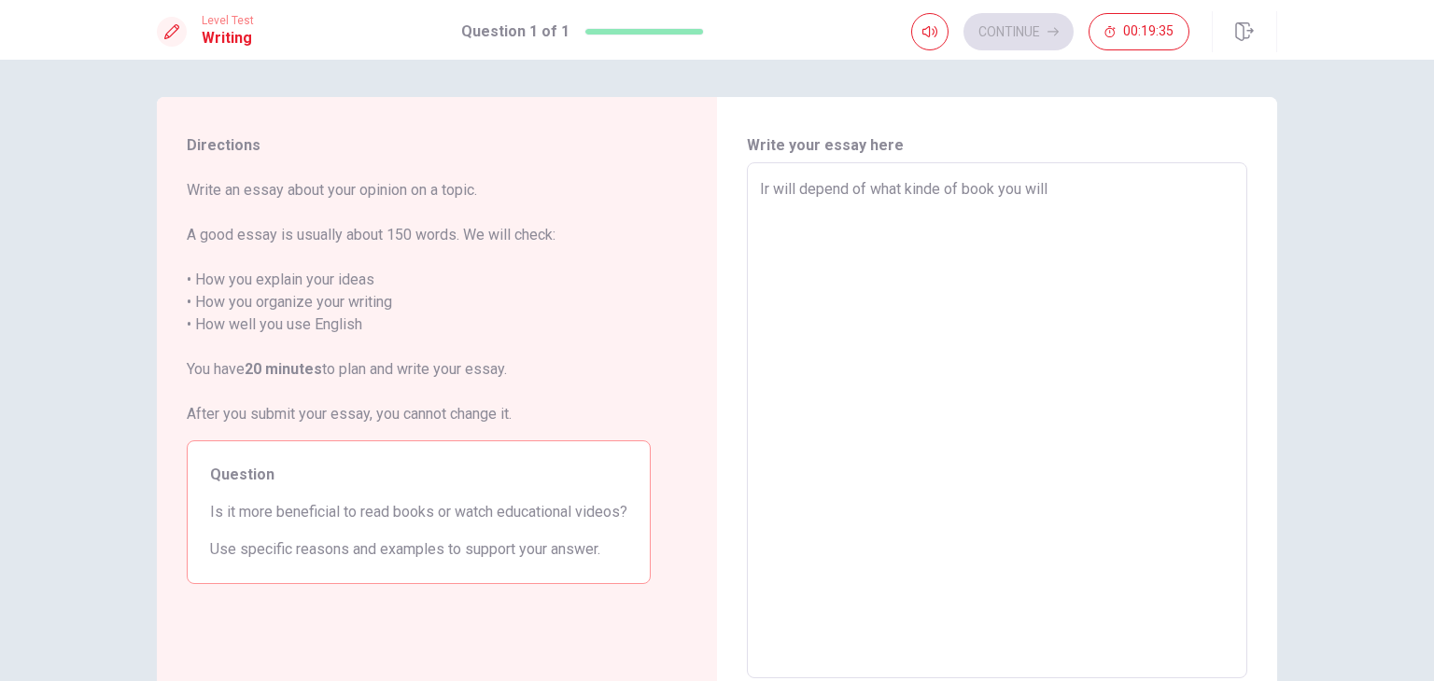
type textarea "Ir will depend of what kinde of book you will"
type textarea "x"
type textarea "Ir will depend of what kinde of book you will r"
type textarea "x"
type textarea "Ir will depend of what kinde of book you will re"
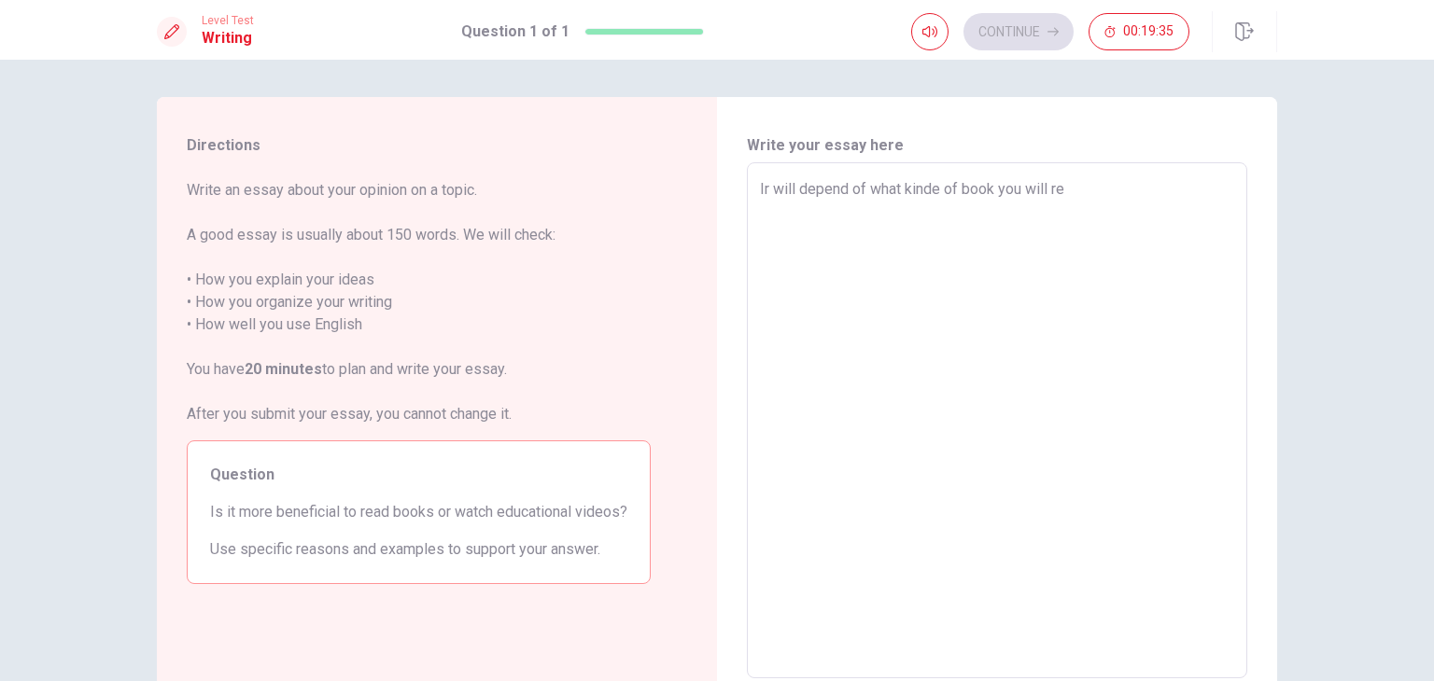
type textarea "x"
type textarea "Ir will depend of what kinde of book you will rea"
type textarea "x"
type textarea "Ir will depend of what kinde of book you will read"
type textarea "x"
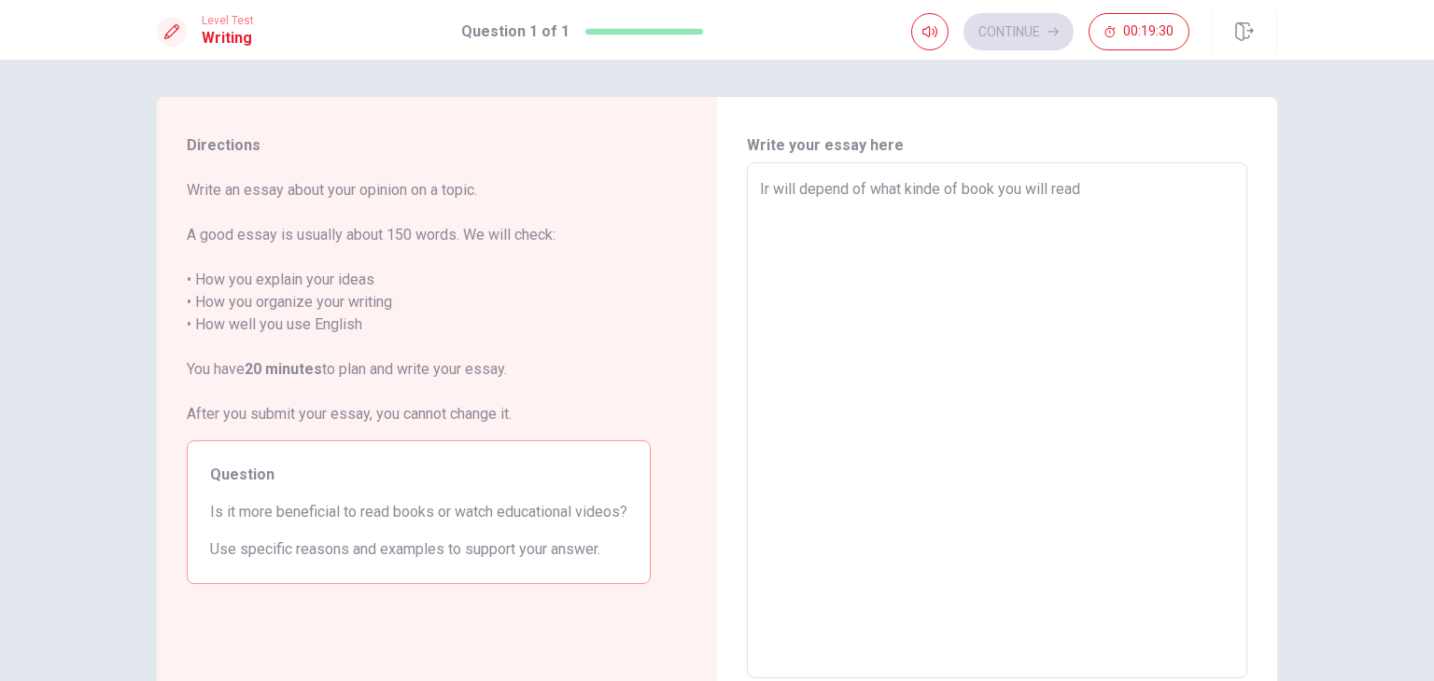
type textarea "Ir will depend of what kinde of book you will read."
type textarea "x"
type textarea "Ir will depend of what kinde of book you will read."
type textarea "x"
type textarea "Ir will depend of what kinde of book you will read. I"
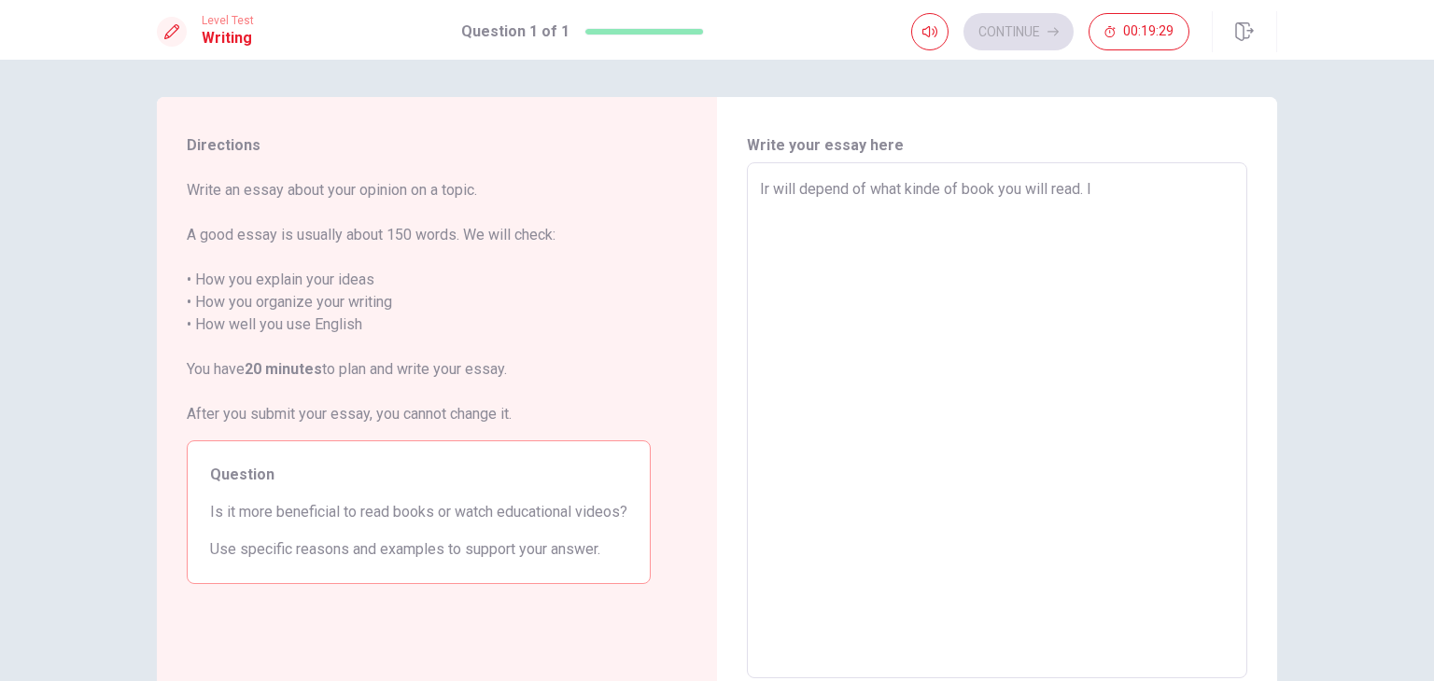
type textarea "x"
type textarea "Ir will depend of what kinde of book you will read. If"
type textarea "x"
type textarea "Ir will depend of what kinde of book you will read. If"
type textarea "x"
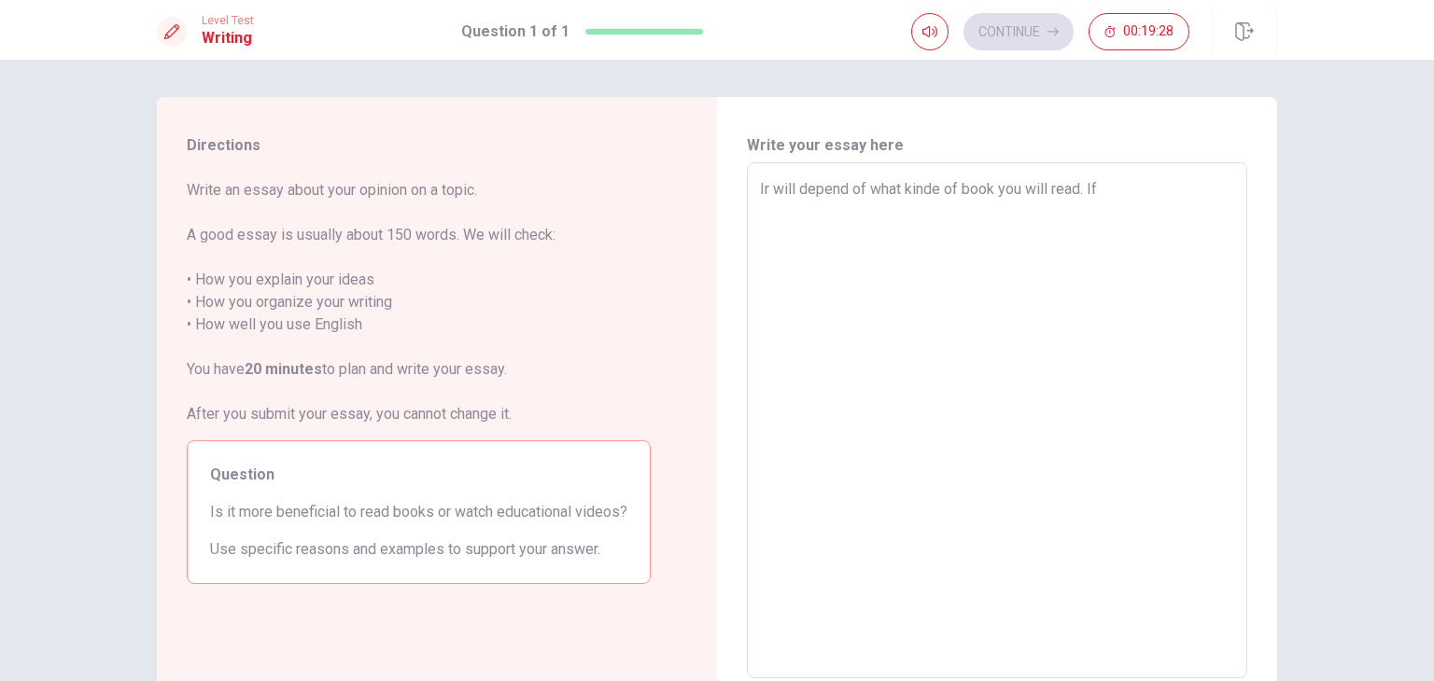
type textarea "Ir will depend of what kinde of book you will read. If i"
type textarea "x"
type textarea "Ir will depend of what kinde of book you will read. If is"
type textarea "x"
type textarea "Ir will depend of what kinde of book you will read. If is"
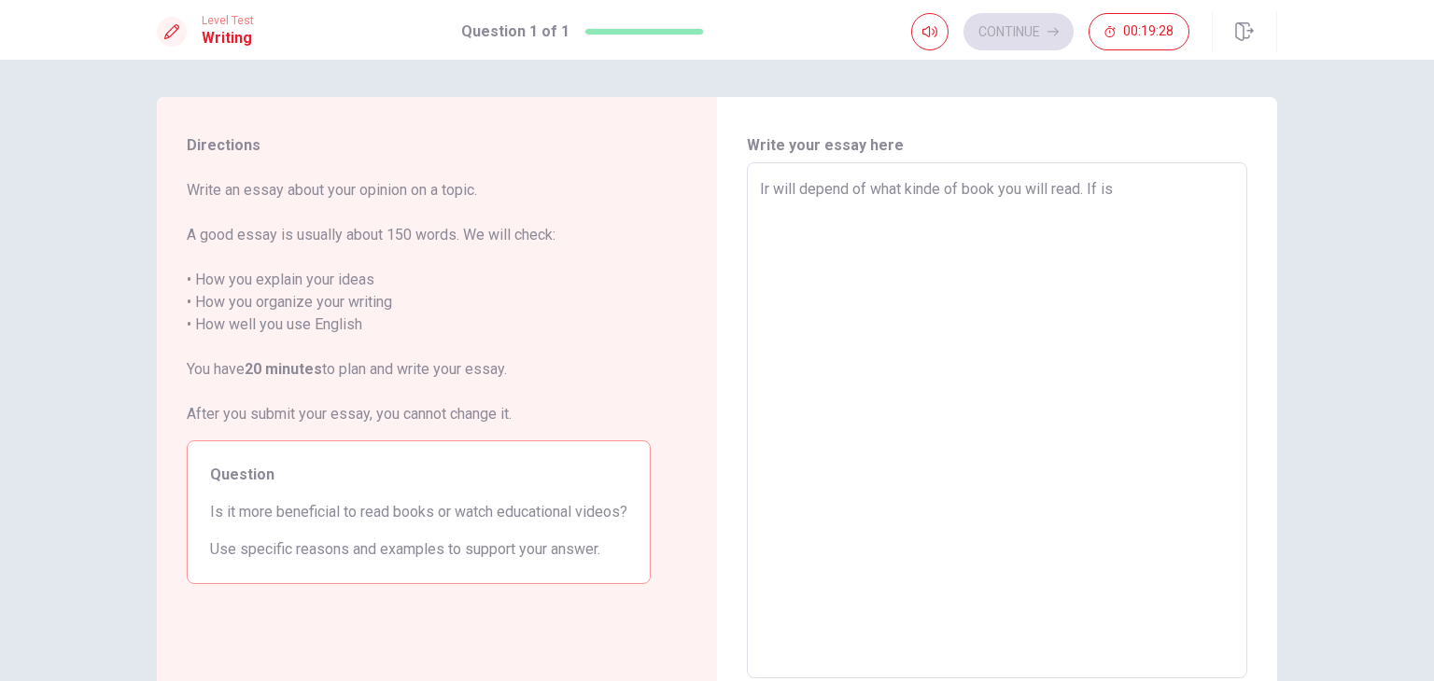
type textarea "x"
type textarea "Ir will depend of what kinde of book you will read. If is i"
type textarea "x"
type textarea "Ir will depend of what kinde of book you will read. If is is"
type textarea "x"
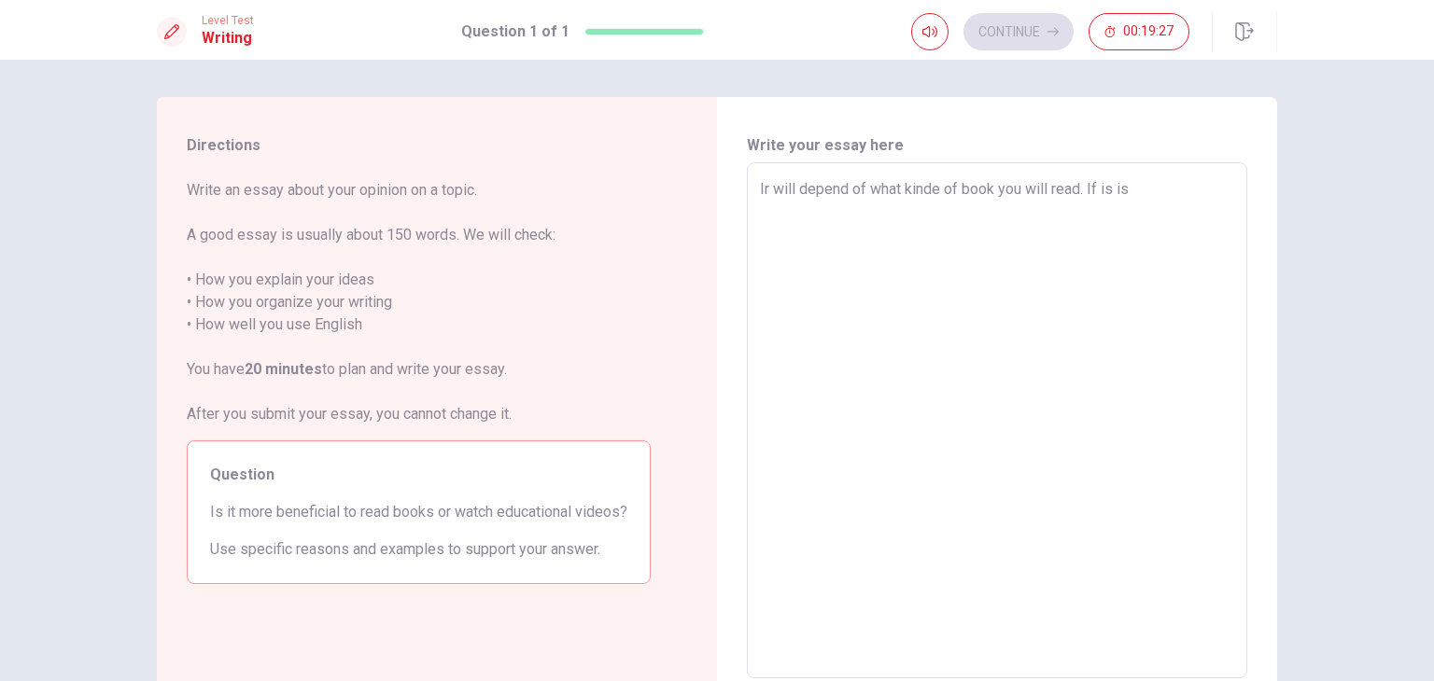
type textarea "Ir will depend of what kinde of book you will read. If is is"
type textarea "x"
type textarea "Ir will depend of what kinde of book you will read. If is is a"
type textarea "x"
type textarea "Ir will depend of what kinde of book you will read. If is is a"
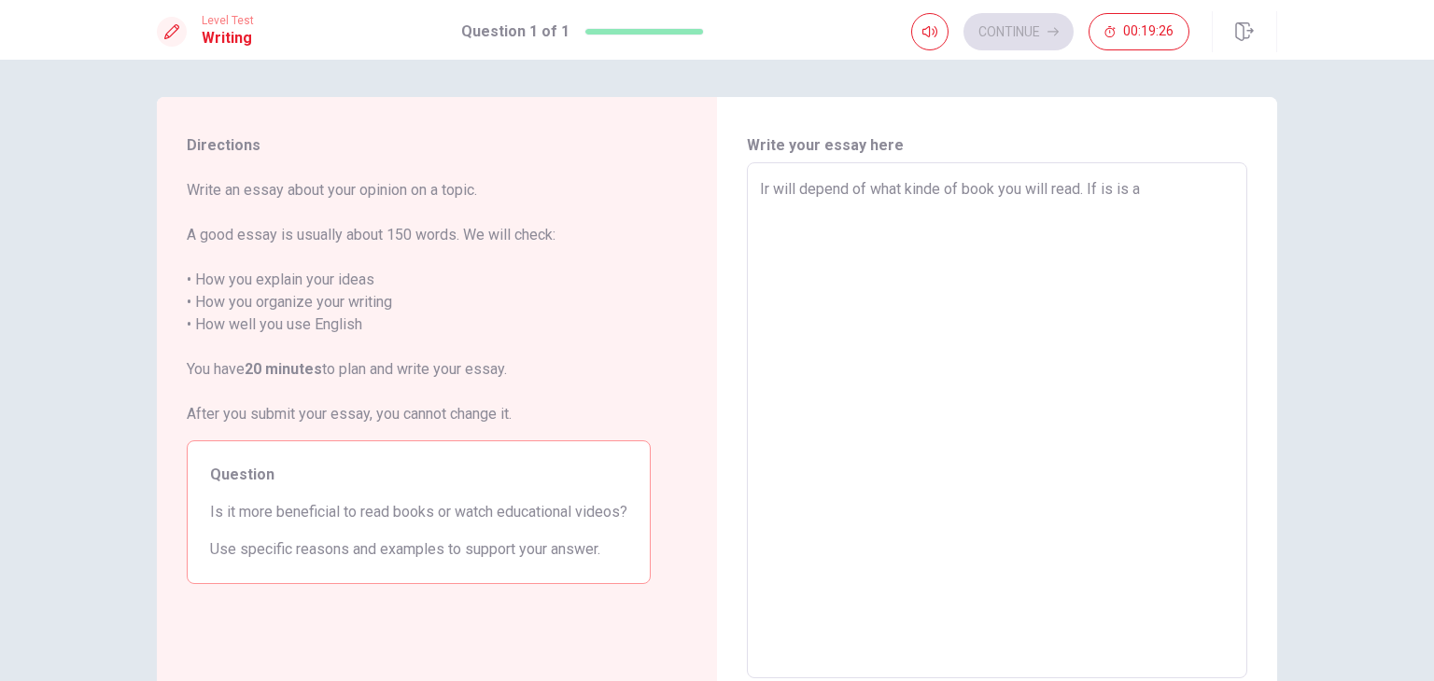
type textarea "x"
type textarea "Ir will depend of what kinde of book you will read. If is is a e"
type textarea "x"
type textarea "Ir will depend of what kinde of book you will read. If is is a ed"
type textarea "x"
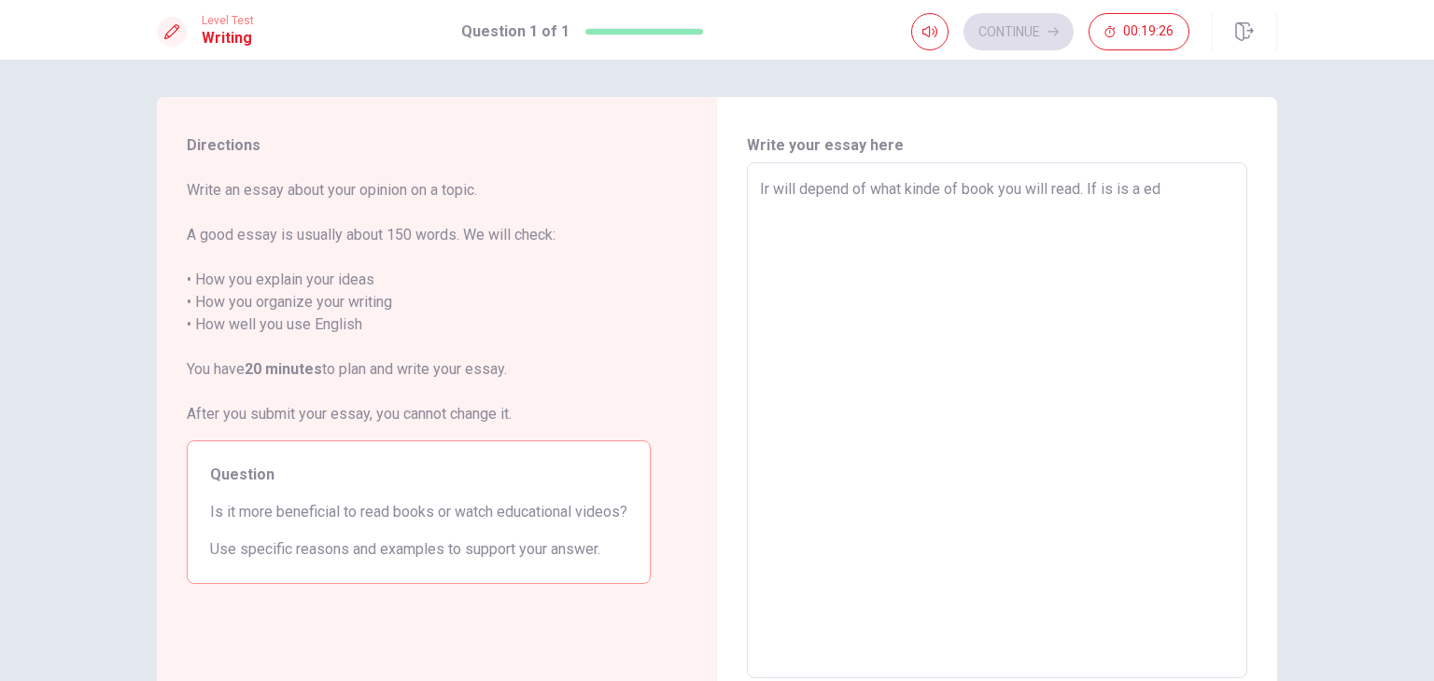
type textarea "Ir will depend of what kinde of book you will read. If is is a edu"
type textarea "x"
type textarea "Ir will depend of what kinde of book you will read. If is is a educ"
type textarea "x"
type textarea "Ir will depend of what kinde of book you will read. If is is a educa"
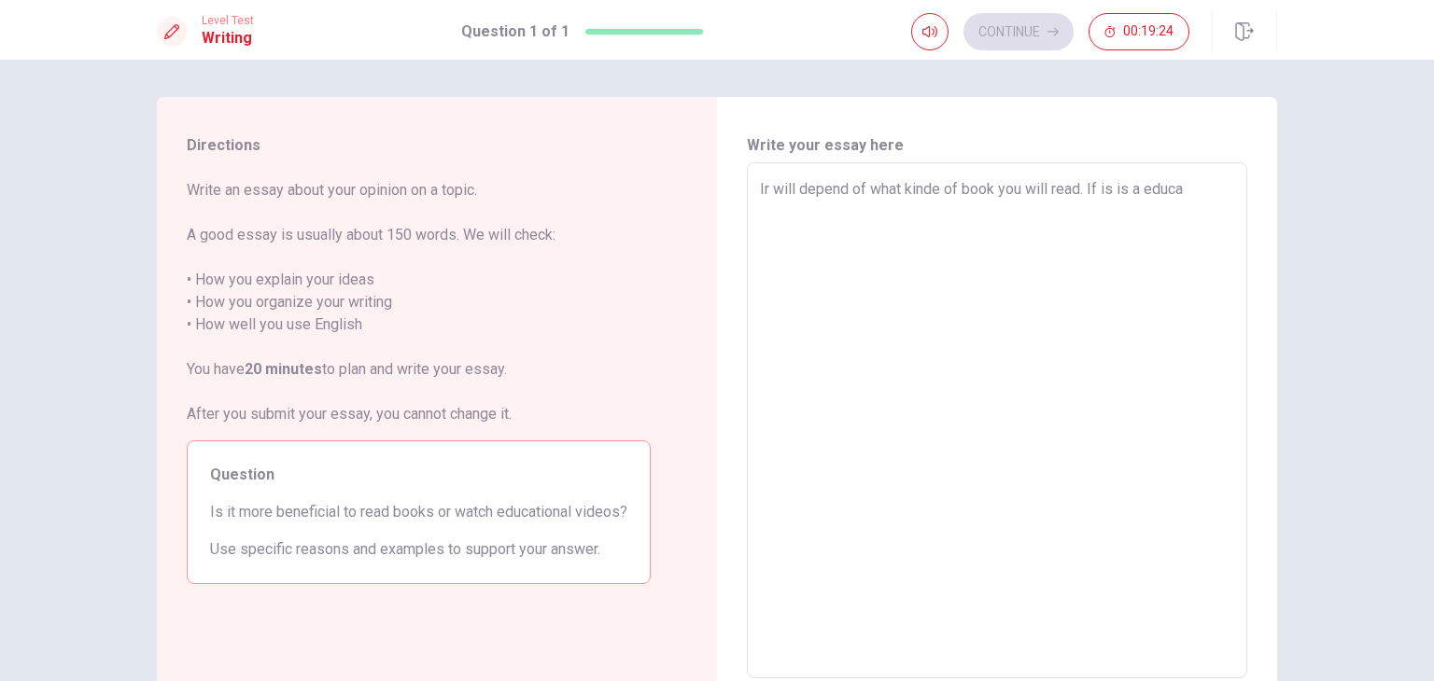
type textarea "x"
type textarea "Ir will depend of what kinde of book you will read. If is is a educat"
type textarea "x"
type textarea "Ir will depend of what kinde of book you will read. If is is a educati"
type textarea "x"
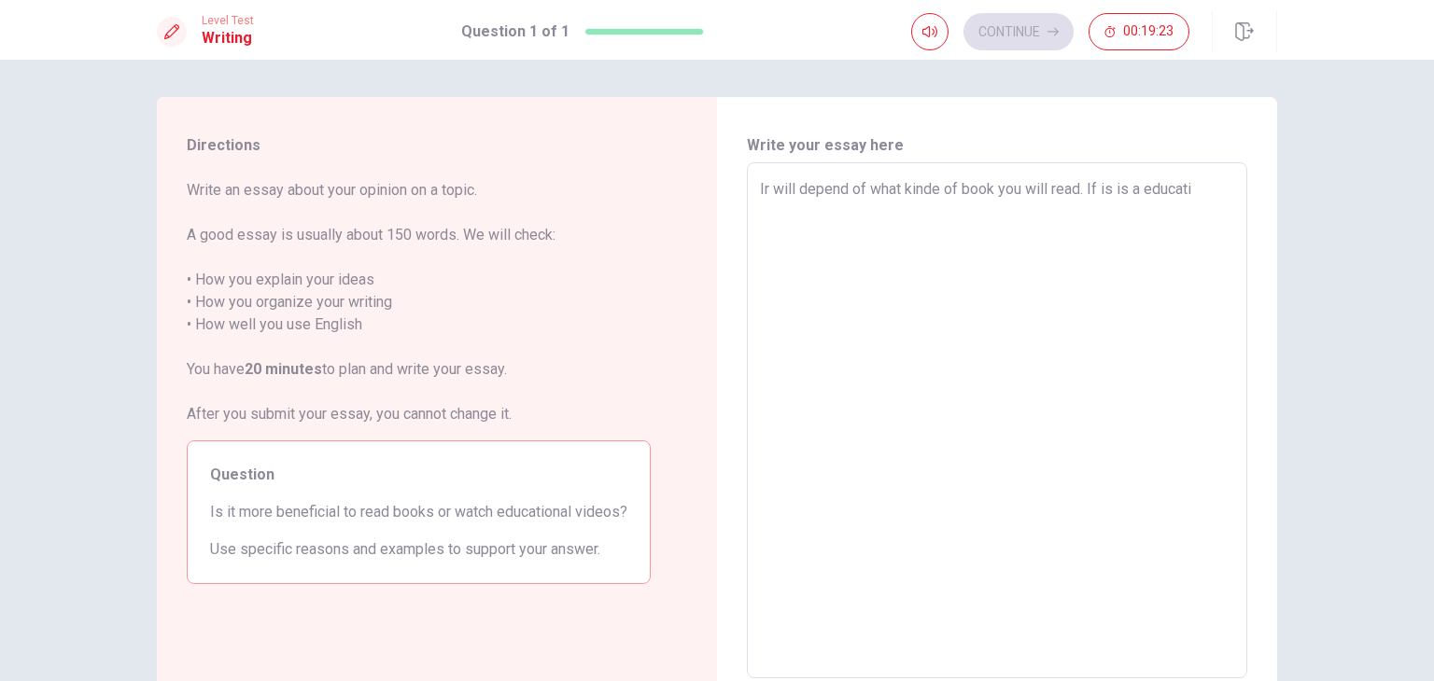
type textarea "Ir will depend of what kinde of book you will read. If is is a educatio"
type textarea "x"
type textarea "Ir will depend of what kinde of book you will read. If is is a education"
type textarea "x"
type textarea "Ir will depend of what kinde of book you will read. If is is a educationa"
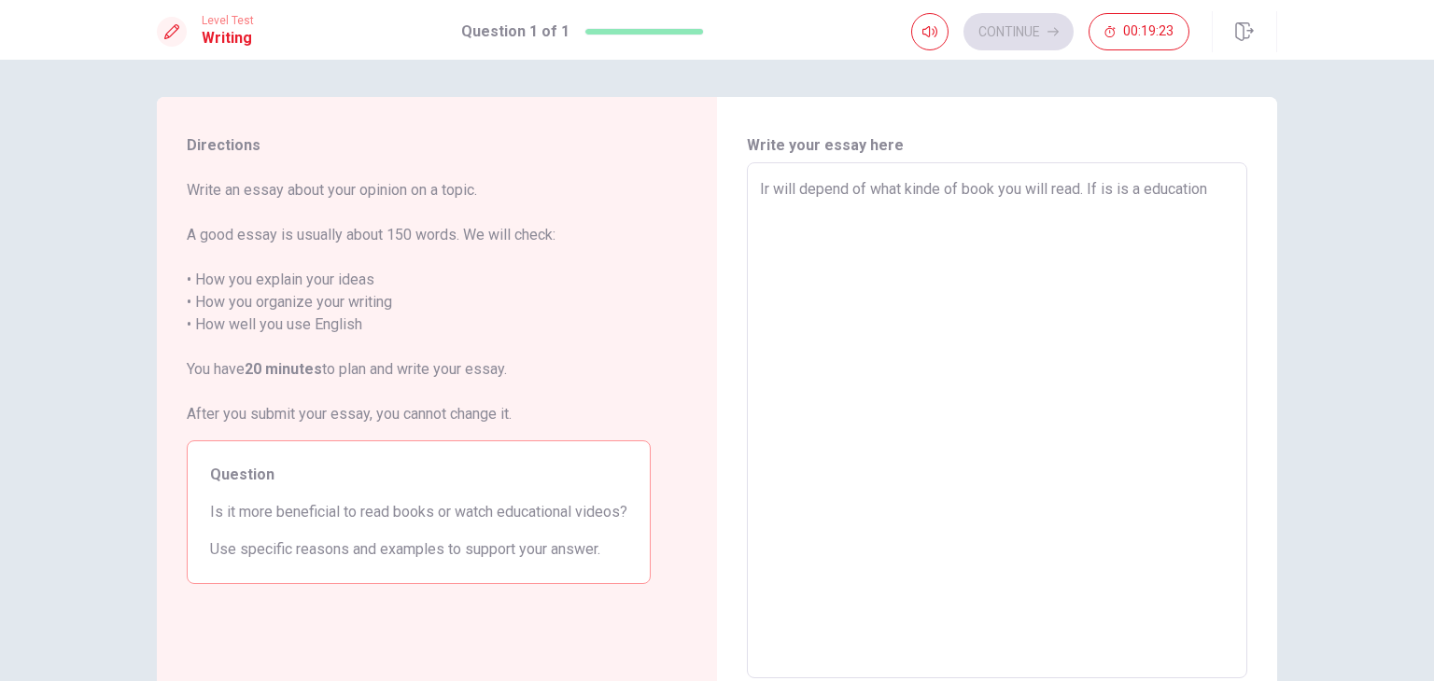
type textarea "x"
type textarea "Ir will depend of what kinde of book you will read. If is is a educational"
type textarea "x"
type textarea "Ir will depend of what kinde of book you will read. If is is a educational"
type textarea "x"
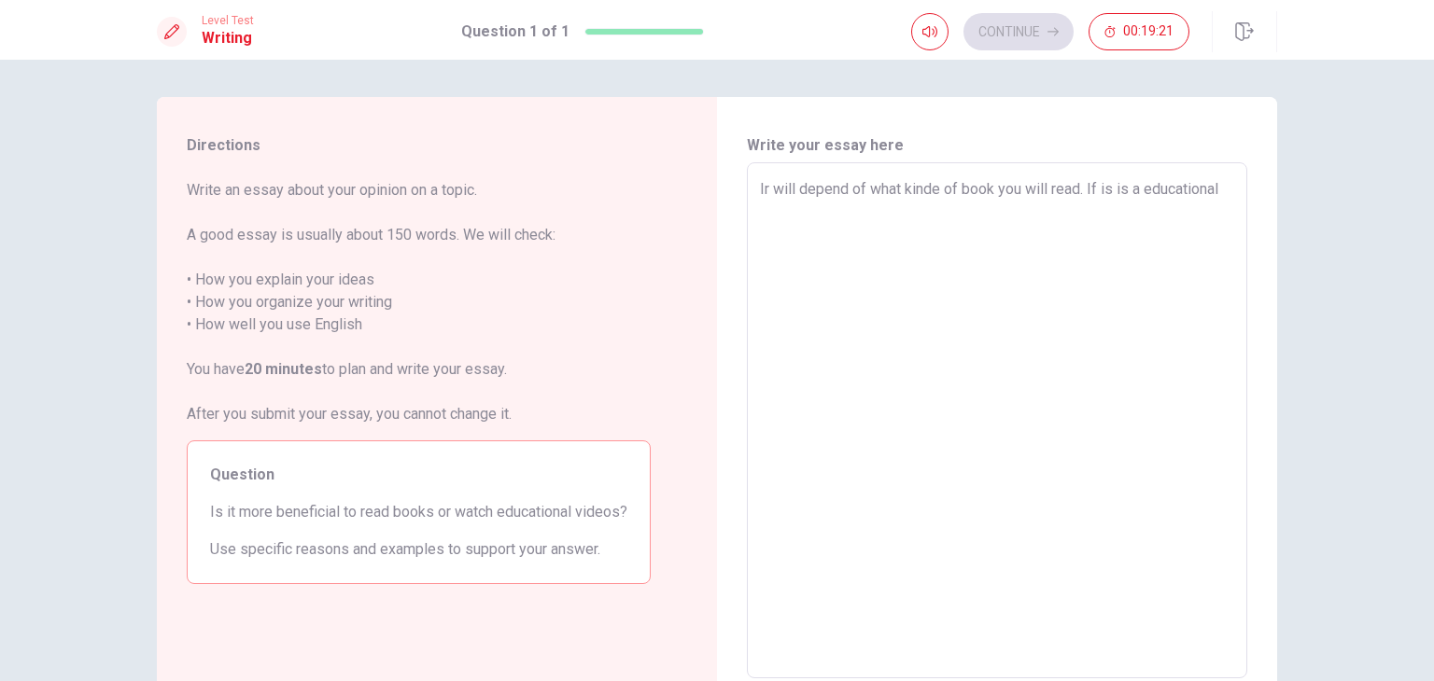
type textarea "Ir will depend of what kinde of book you will read. If is is a educational"
type textarea "x"
type textarea "Ir will depend of what kinde of book you will read. If is is a educationalb"
type textarea "x"
type textarea "Ir will depend of what kinde of book you will read. If is is a educationalbo"
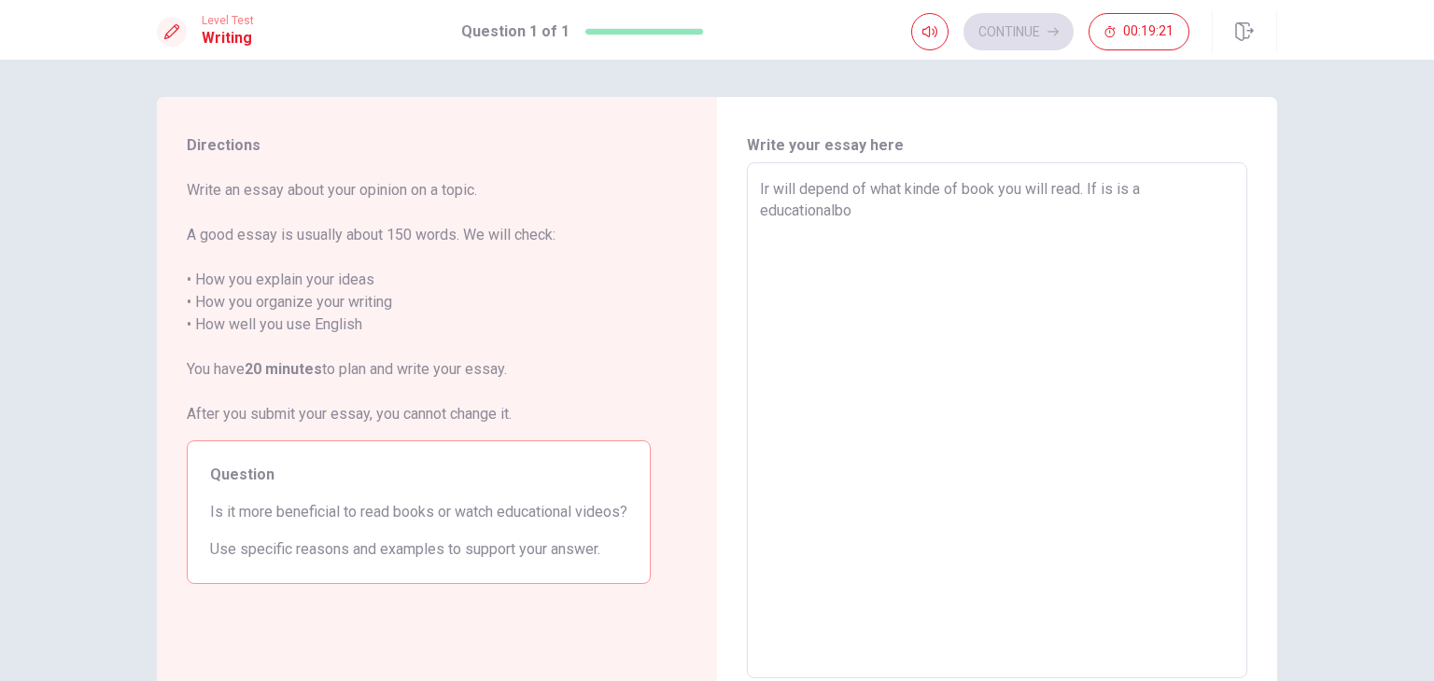
type textarea "x"
type textarea "Ir will depend of what kinde of book you will read. If is is a educationalboo"
type textarea "x"
type textarea "Ir will depend of what kinde of book you will read. If is is a educationalbook"
type textarea "x"
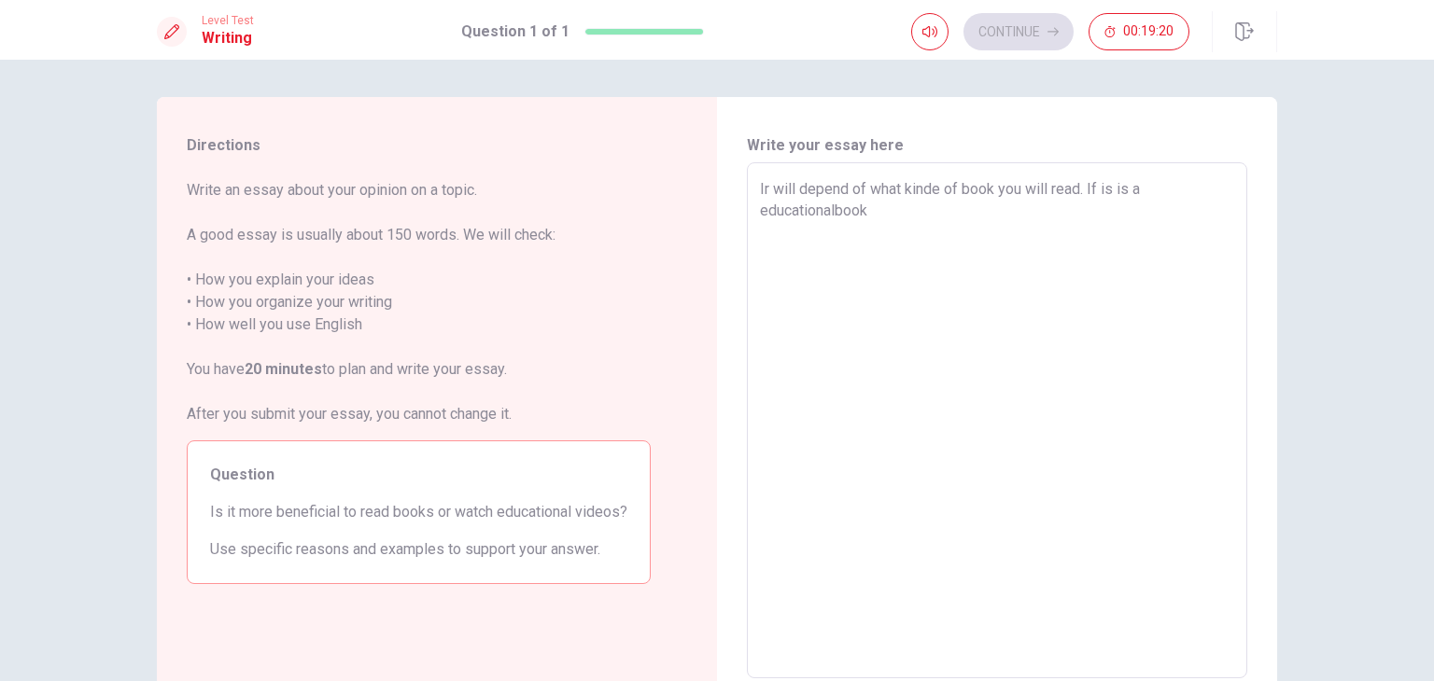
type textarea "Ir will depend of what kinde of book you will read. If is is a educationalboo"
type textarea "x"
type textarea "Ir will depend of what kinde of book you will read. If is is a educationalbo"
type textarea "x"
type textarea "Ir will depend of what kinde of book you will read. If is is a educationalb"
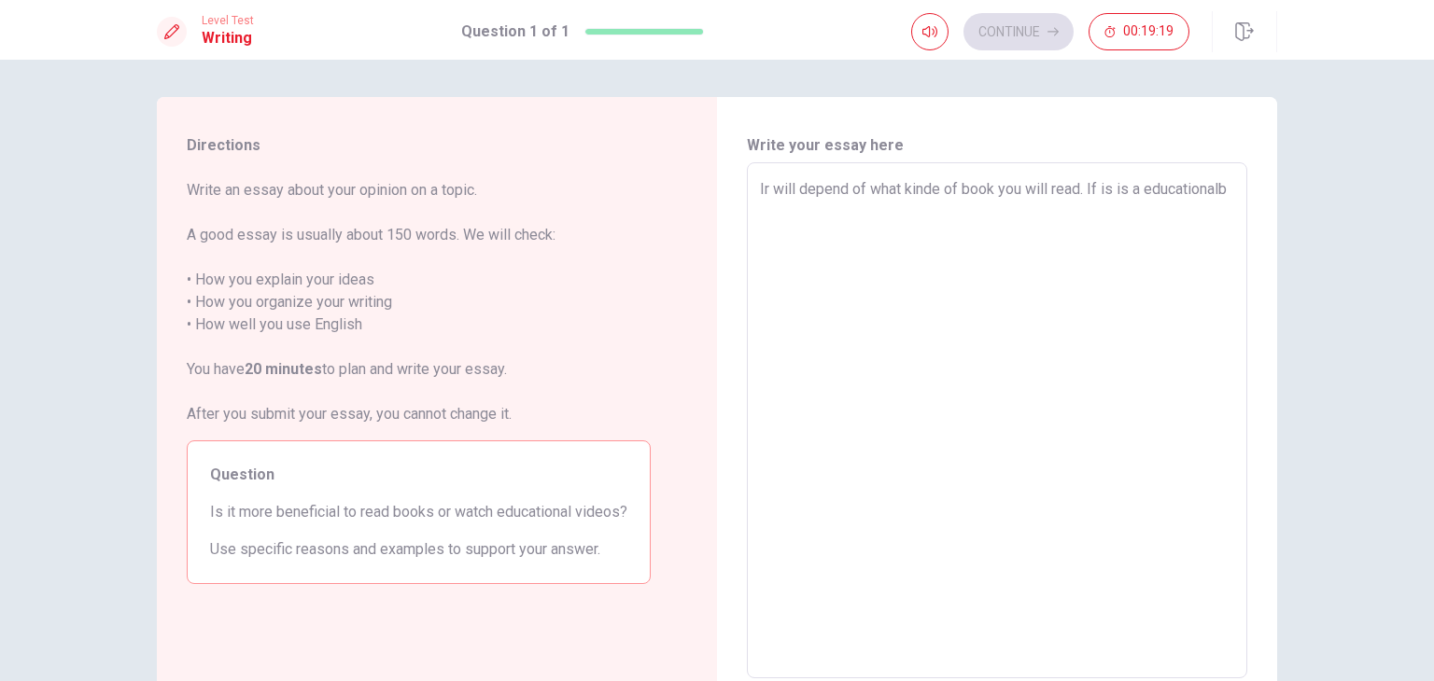
type textarea "x"
type textarea "Ir will depend of what kinde of book you will read. If is is a educational"
type textarea "x"
type textarea "Ir will depend of what kinde of book you will read. If is is a educational"
type textarea "x"
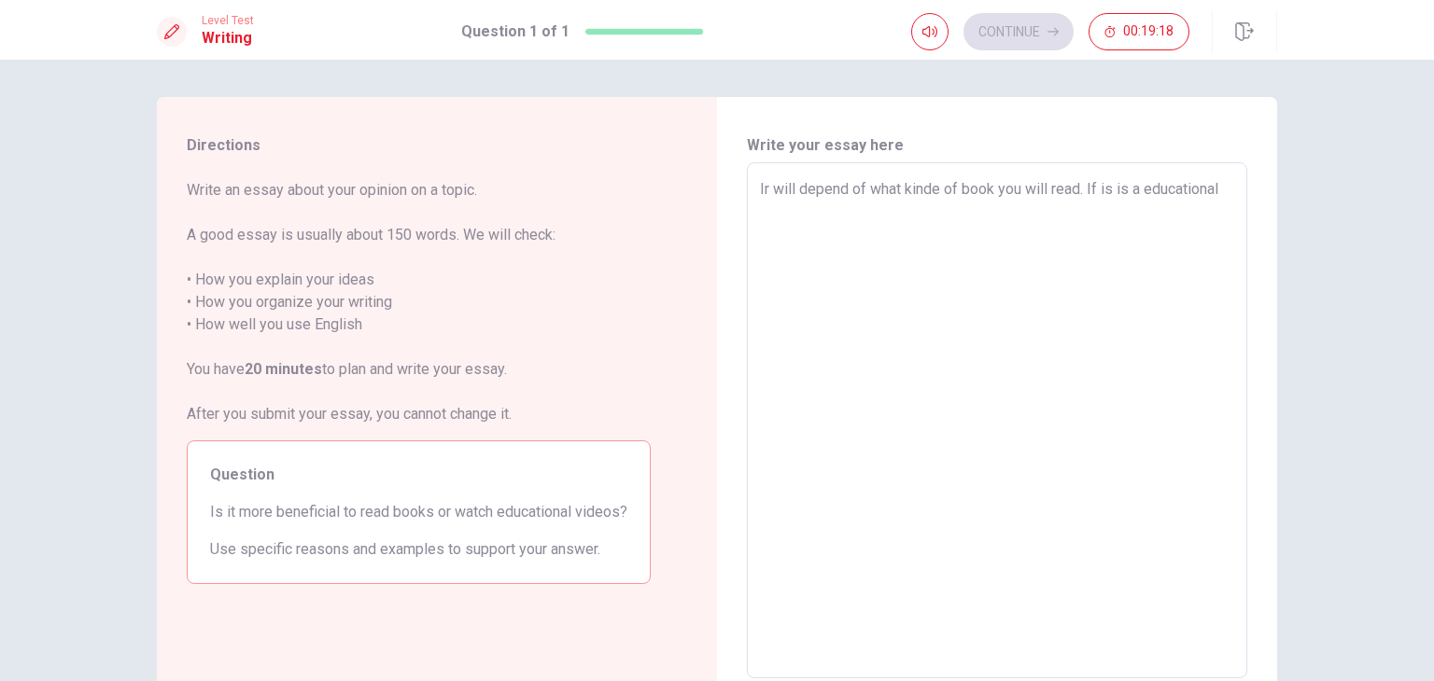
type textarea "Ir will depend of what kinde of book you will read. If is is a educational b"
type textarea "x"
type textarea "Ir will depend of what kinde of book you will read. If is is a educational bo"
type textarea "x"
type textarea "Ir will depend of what kinde of book you will read. If is is a educational boo"
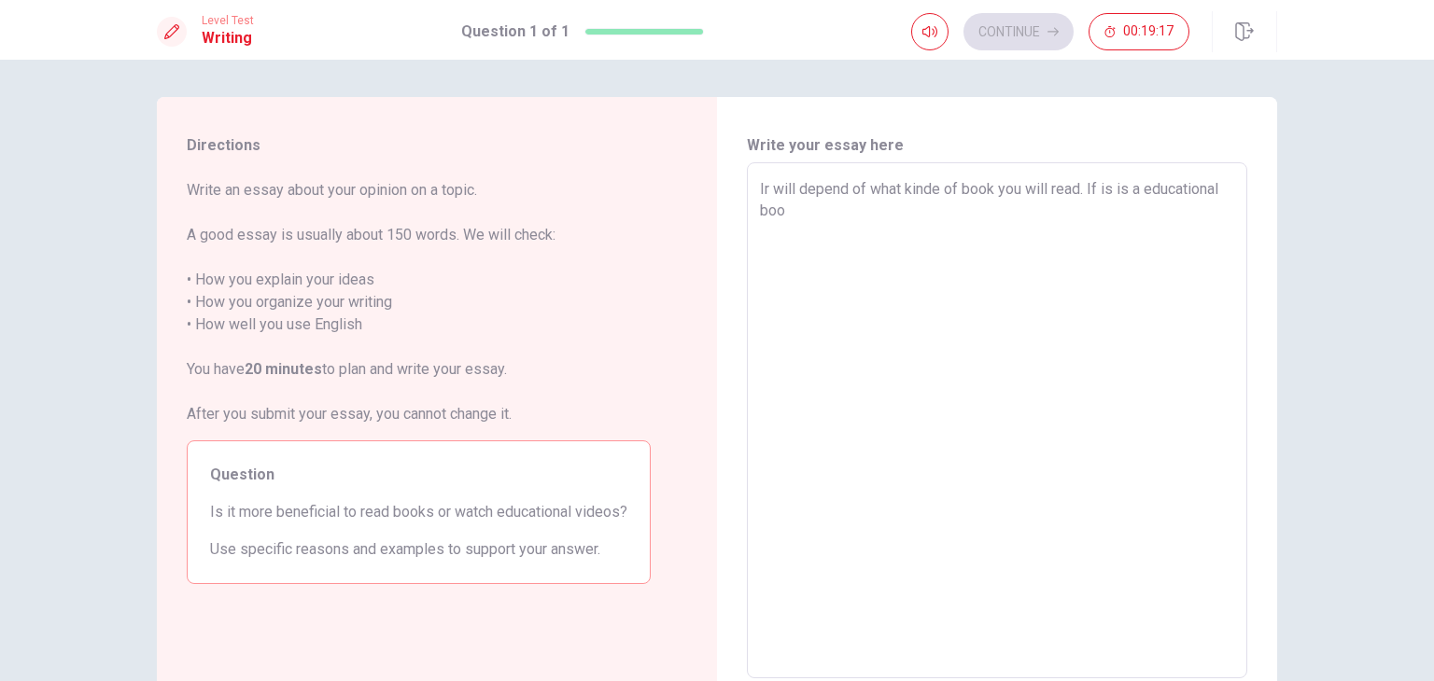
type textarea "x"
type textarea "Ir will depend of what kinde of book you will read. If is is a educational book"
type textarea "x"
type textarea "Ir will depend of what kinde of book you will read. If is is a educational book,"
type textarea "x"
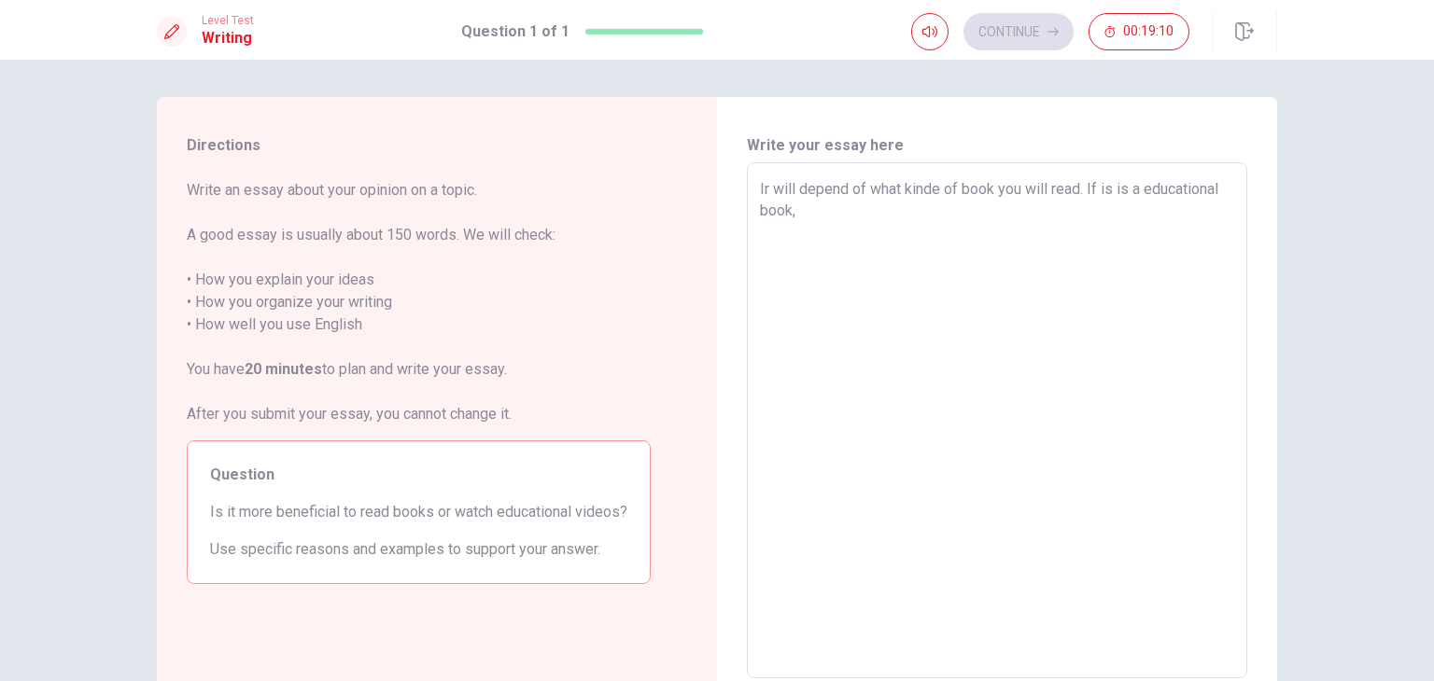
type textarea "Ir will depend of what kinde of book you will read. If is is a educational book,"
type textarea "x"
type textarea "Ir will depend of what kinde of book you will read. If is is a educational book…"
type textarea "x"
type textarea "Ir will depend of what kinde of book you will read. If is is a educational book…"
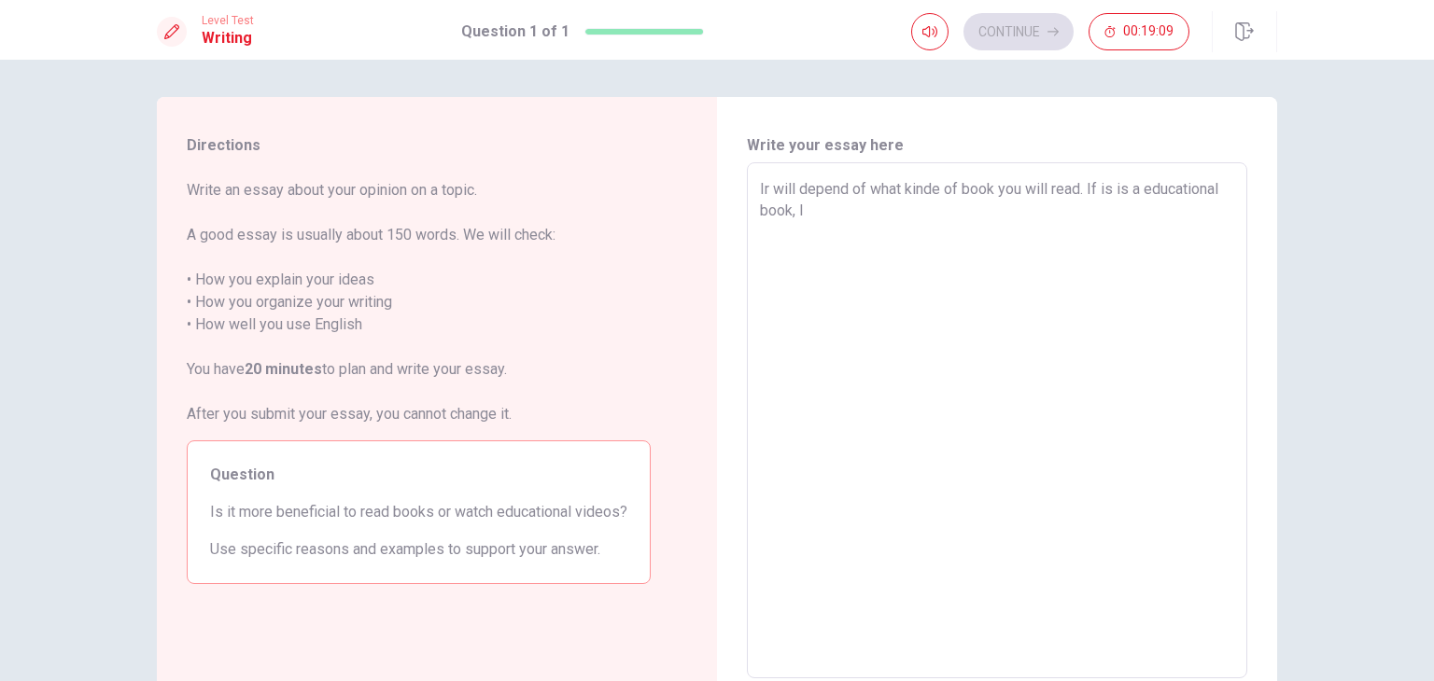
type textarea "x"
type textarea "Ir will depend of what kinde of book you will read. If is is a educational book…"
type textarea "x"
type textarea "Ir will depend of what kinde of book you will read. If is is a educational book…"
type textarea "x"
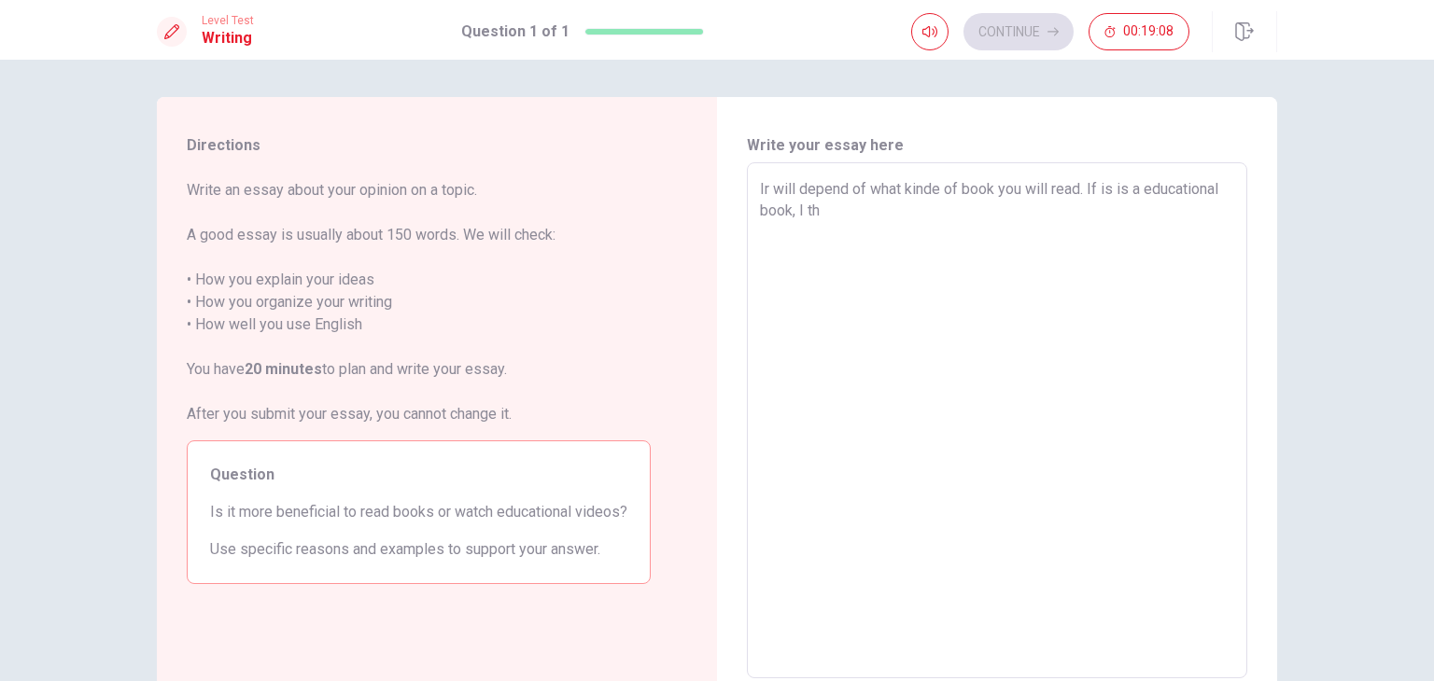
type textarea "Ir will depend of what kinde of book you will read. If is is a educational book…"
type textarea "x"
type textarea "Ir will depend of what kinde of book you will read. If is is a educational book…"
type textarea "x"
type textarea "Ir will depend of what kinde of book you will read. If is is a educational book…"
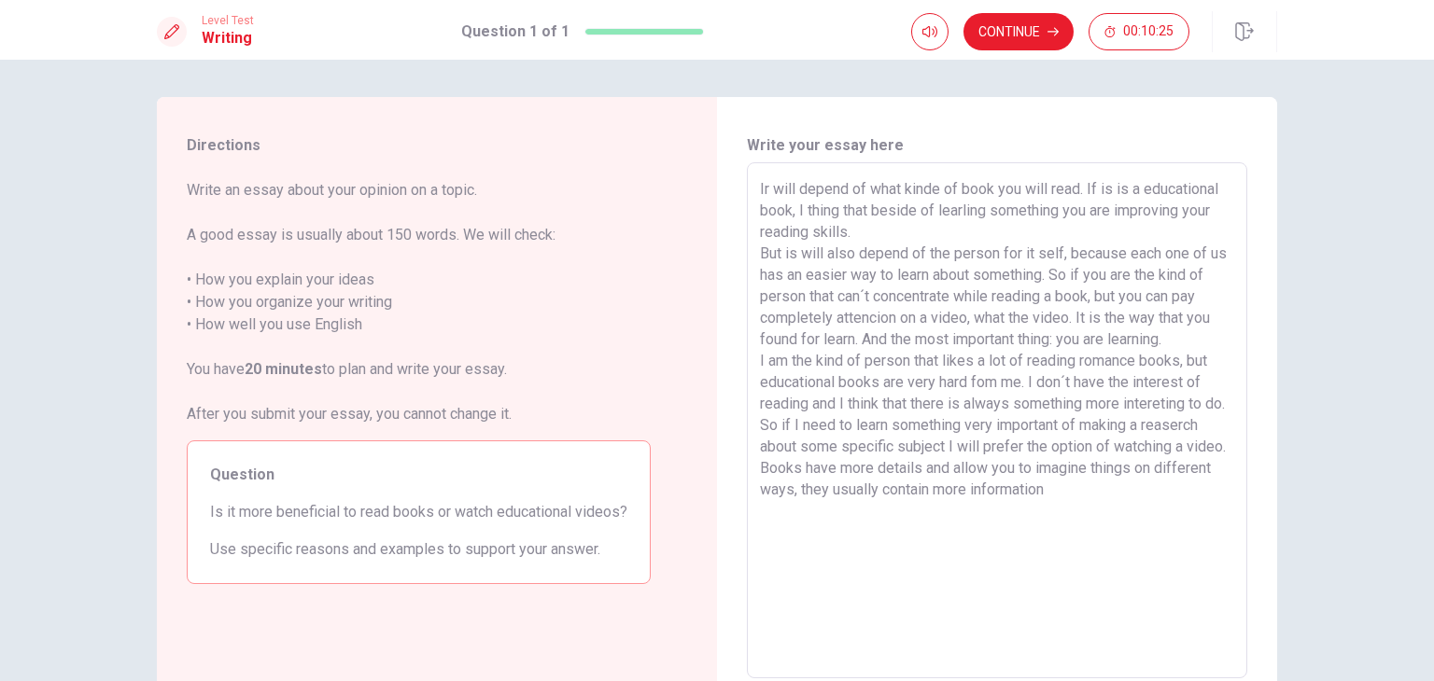
click at [1072, 507] on textarea "Ir will depend of what kinde of book you will read. If is is a educational book…" at bounding box center [997, 420] width 474 height 485
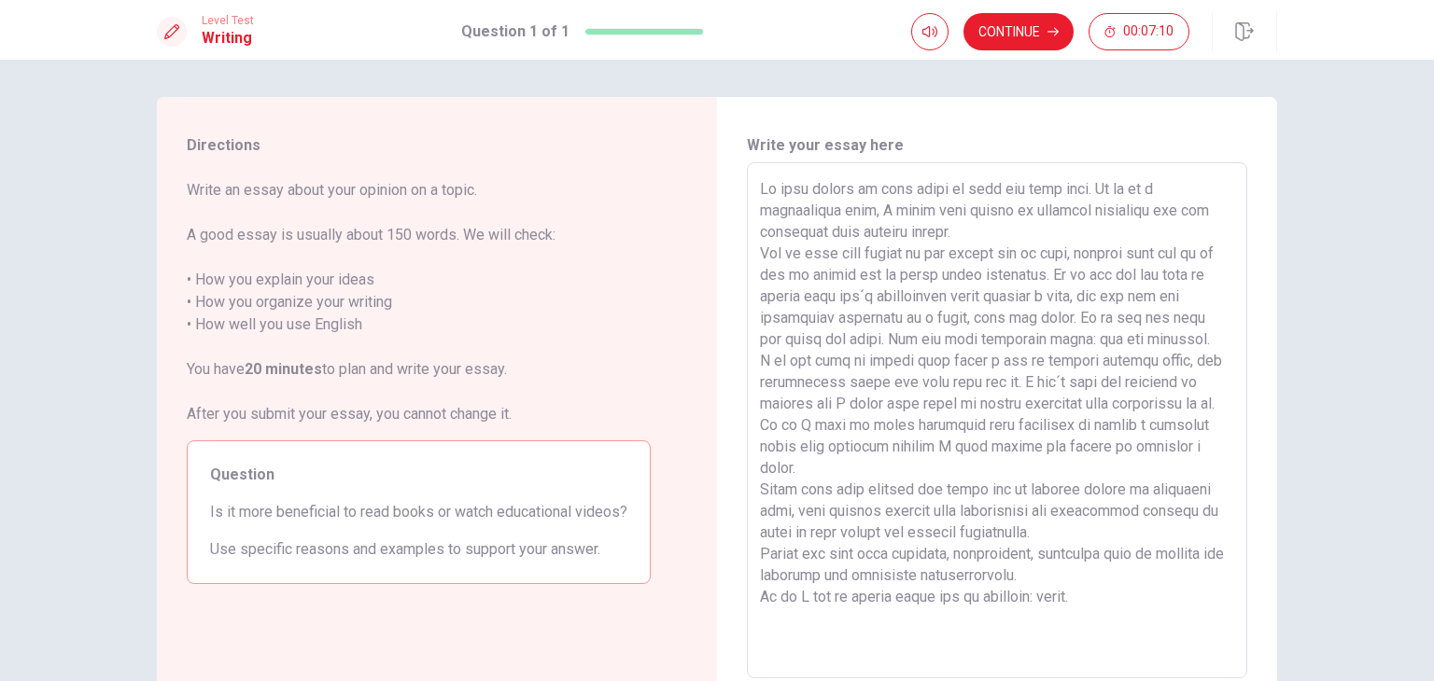
click at [987, 602] on textarea at bounding box center [997, 420] width 474 height 485
click at [1033, 602] on textarea at bounding box center [997, 420] width 474 height 485
click at [1127, 592] on textarea at bounding box center [997, 420] width 474 height 485
click at [765, 196] on textarea at bounding box center [997, 420] width 474 height 485
click at [1109, 192] on textarea at bounding box center [997, 420] width 474 height 485
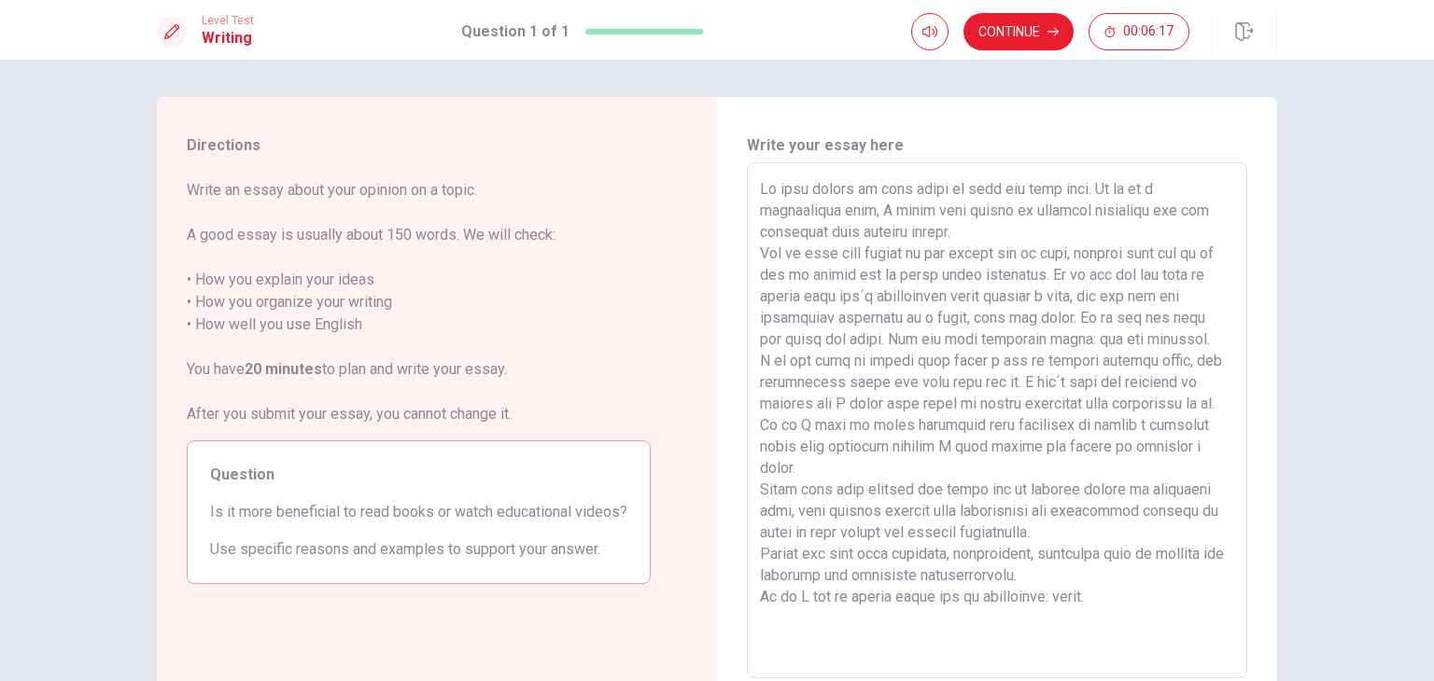
click at [1001, 316] on textarea at bounding box center [997, 420] width 474 height 485
click at [1001, 318] on textarea at bounding box center [997, 420] width 474 height 485
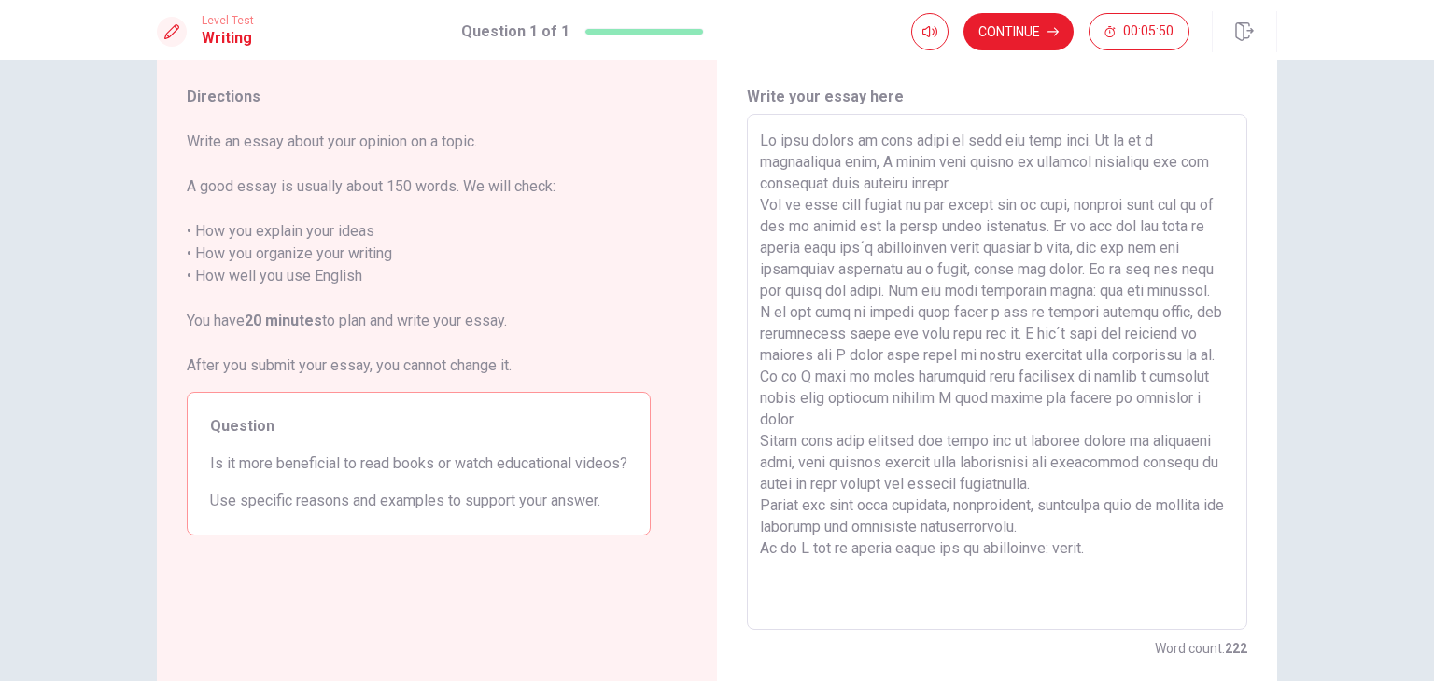
scroll to position [49, 0]
click at [1089, 296] on textarea at bounding box center [997, 372] width 474 height 485
drag, startPoint x: 1091, startPoint y: 293, endPoint x: 1112, endPoint y: 296, distance: 20.7
click at [1112, 296] on textarea at bounding box center [997, 372] width 474 height 485
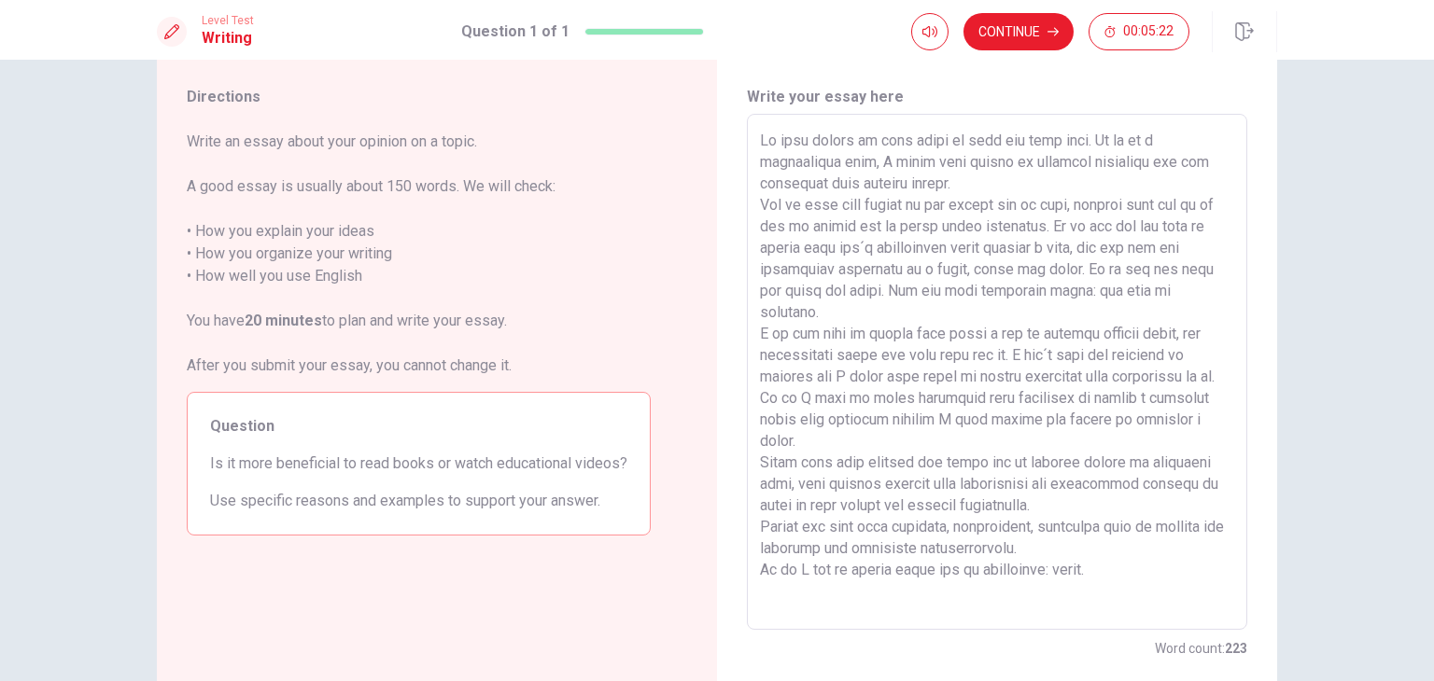
click at [1101, 383] on textarea at bounding box center [997, 372] width 474 height 485
click at [1001, 400] on textarea at bounding box center [997, 372] width 474 height 485
click at [1046, 39] on button "Continue" at bounding box center [1018, 31] width 110 height 37
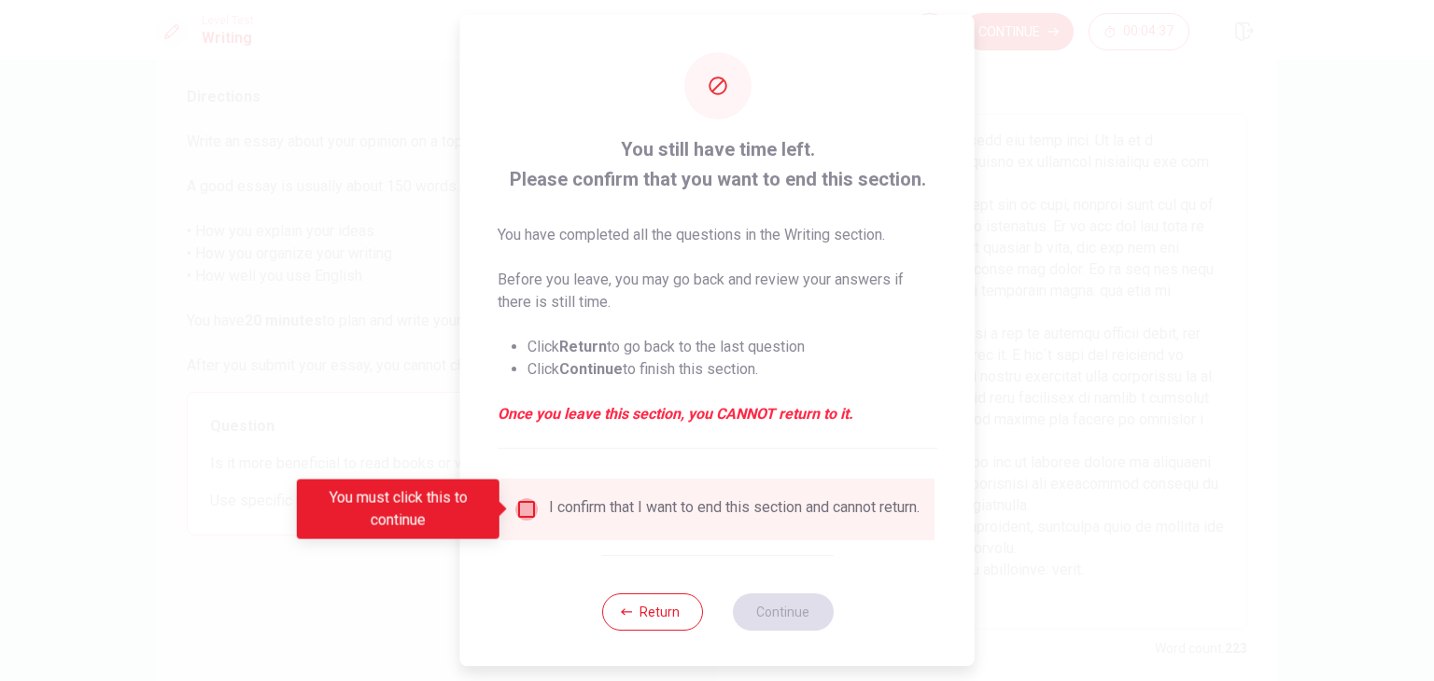
click at [528, 505] on input "You must click this to continue" at bounding box center [526, 509] width 22 height 22
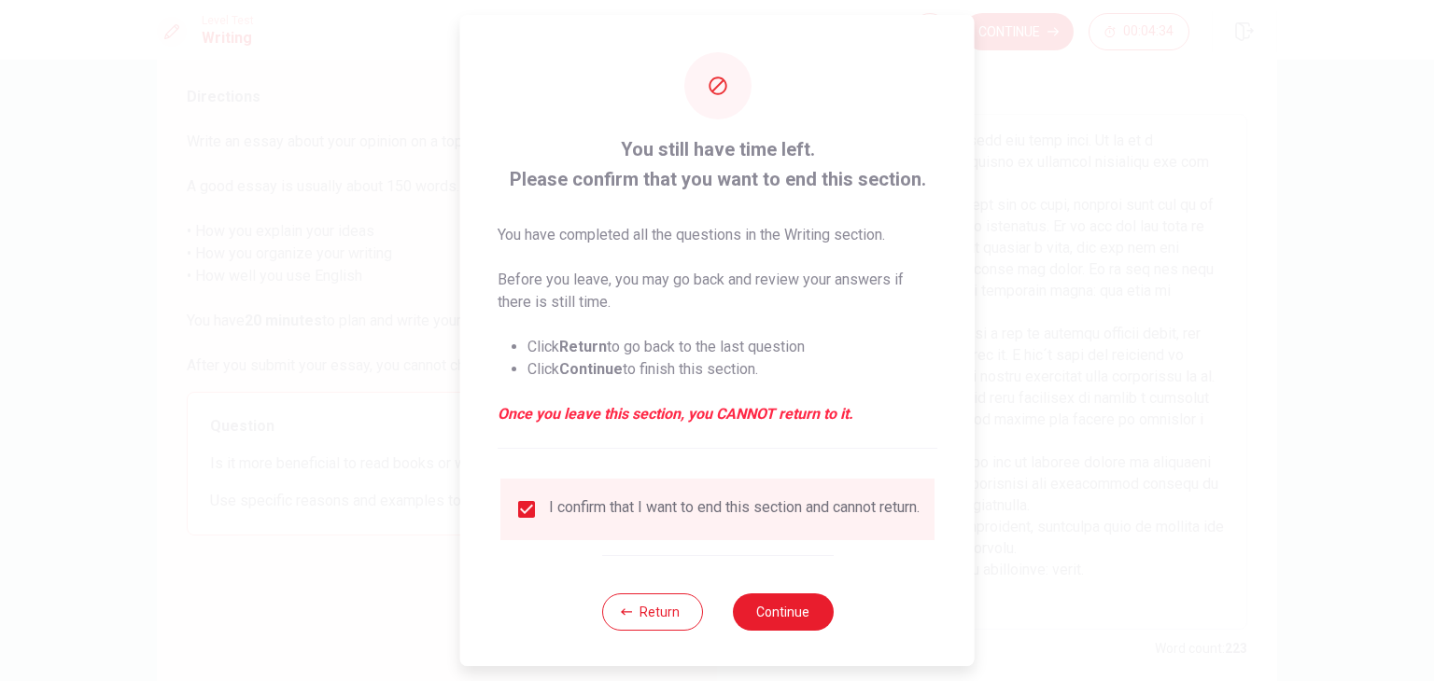
click at [1099, 306] on div at bounding box center [717, 340] width 1434 height 681
click at [616, 615] on button "Return" at bounding box center [651, 612] width 101 height 37
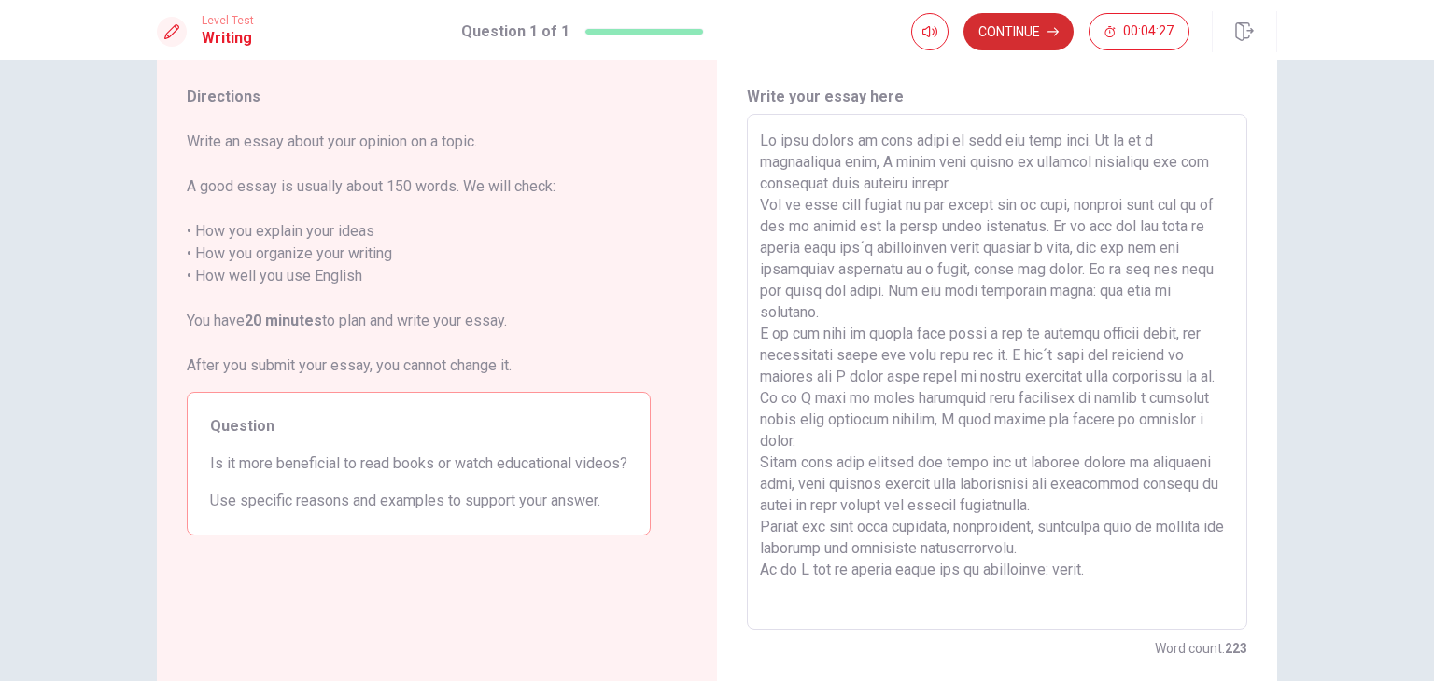
click at [1046, 25] on button "Continue" at bounding box center [1018, 31] width 110 height 37
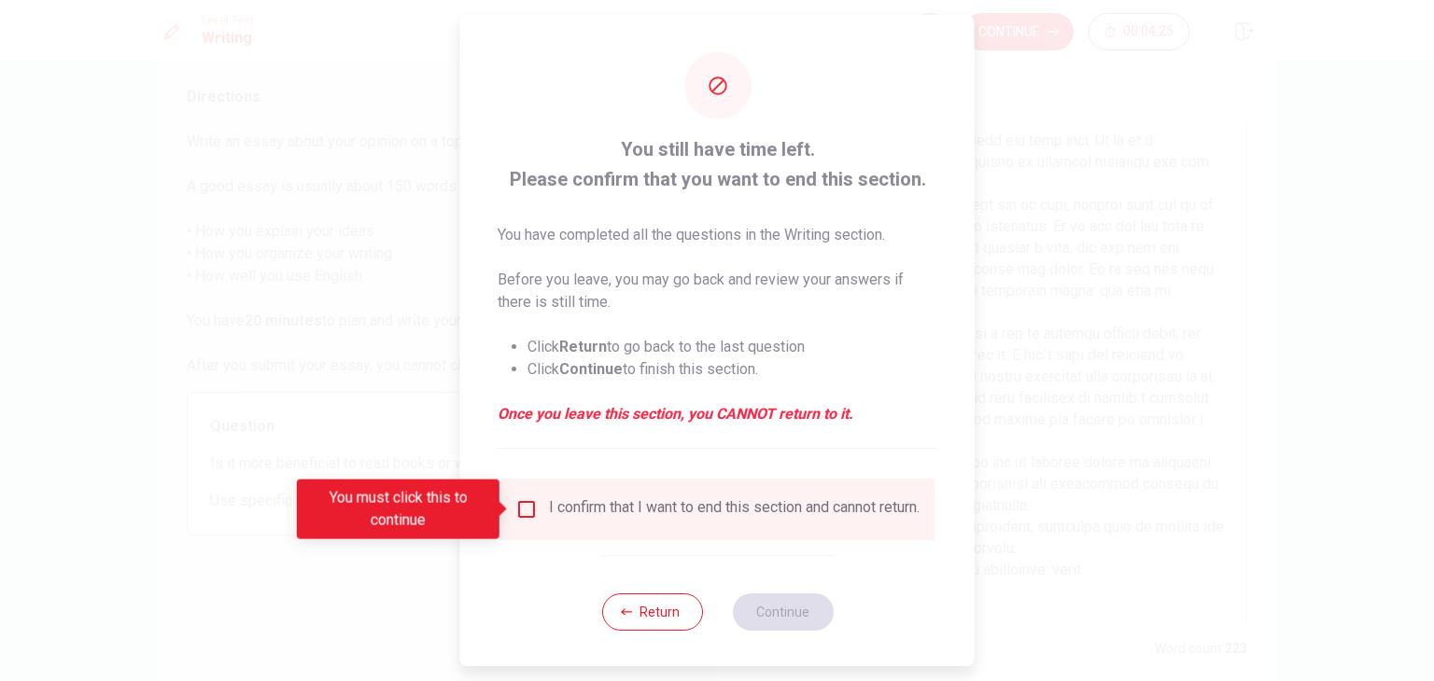
click at [526, 509] on input "You must click this to continue" at bounding box center [526, 509] width 22 height 22
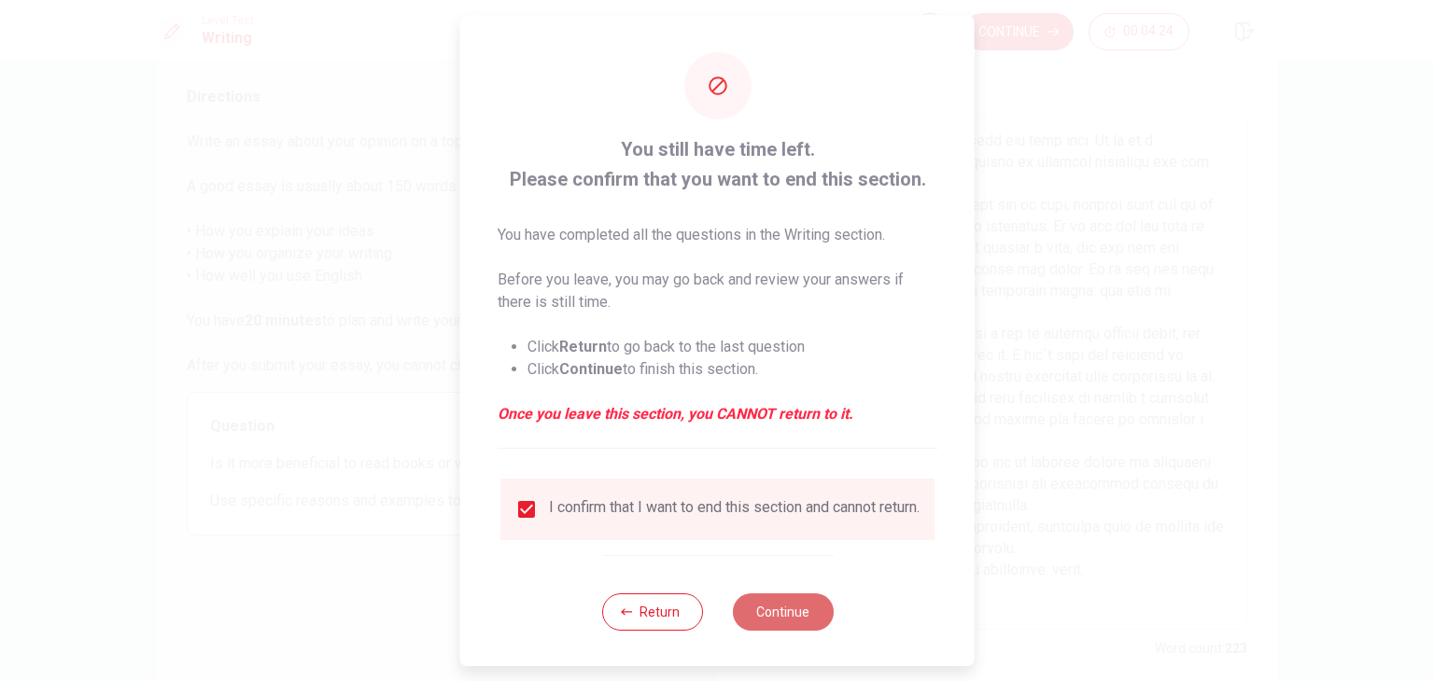
click at [783, 625] on button "Continue" at bounding box center [782, 612] width 101 height 37
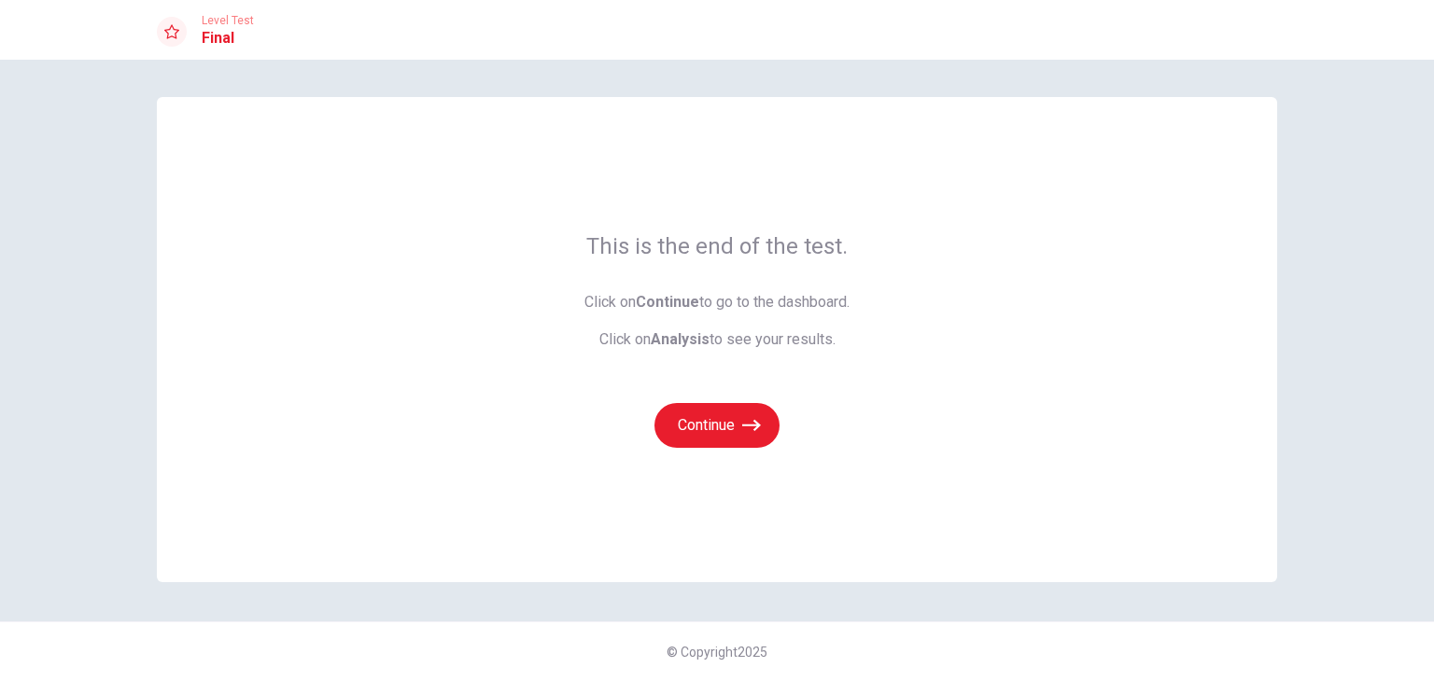
scroll to position [0, 0]
click at [747, 426] on icon "button" at bounding box center [751, 425] width 19 height 11
